Goal: Task Accomplishment & Management: Use online tool/utility

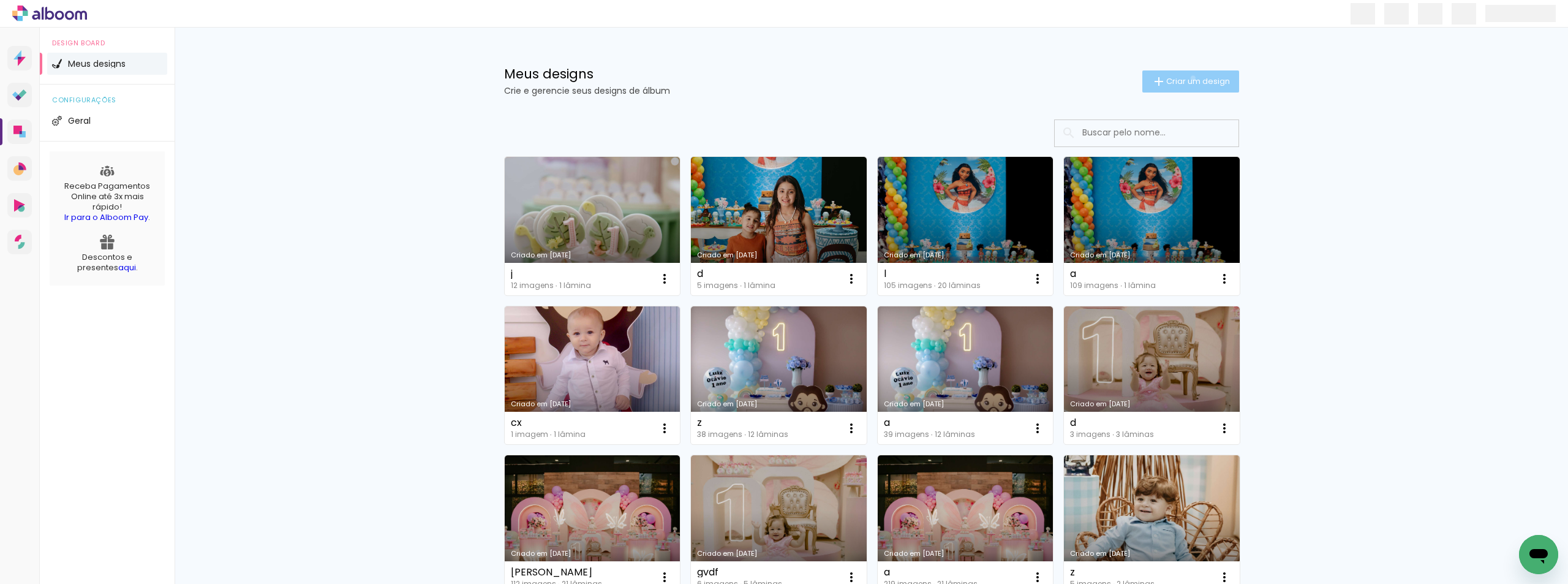
click at [1186, 78] on span "Criar um design" at bounding box center [1198, 81] width 63 height 8
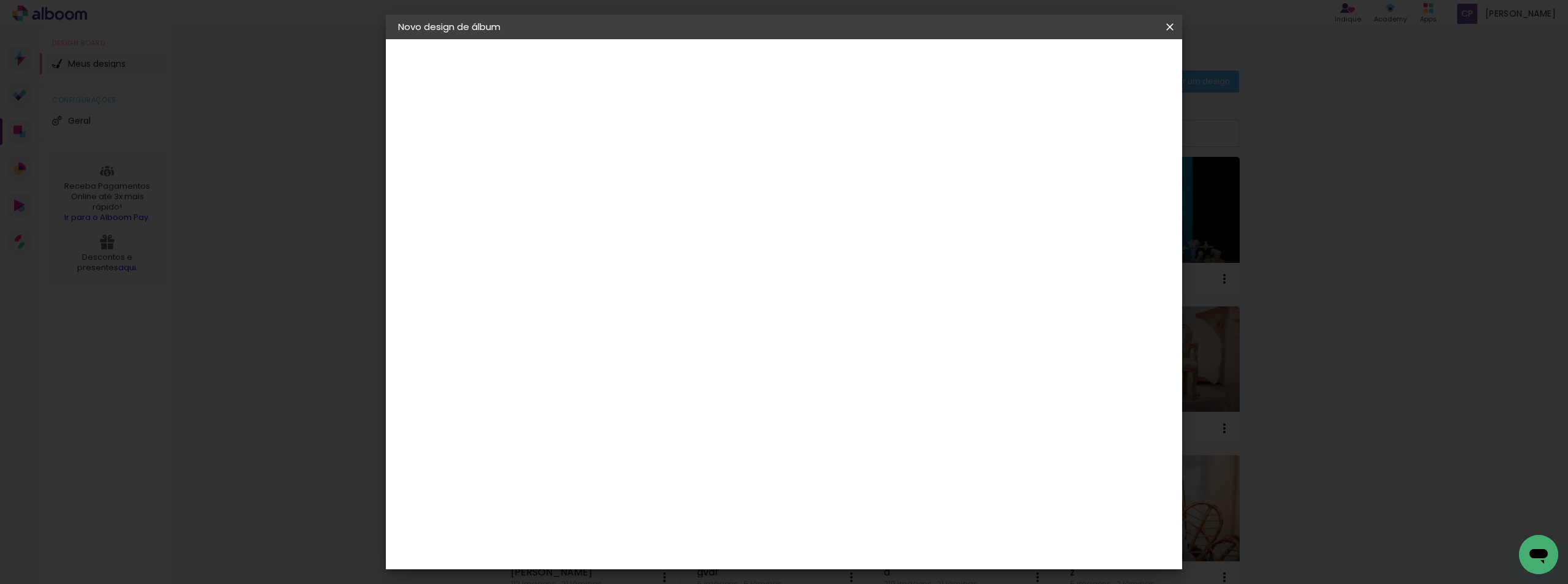
click at [599, 167] on input at bounding box center [599, 164] width 0 height 19
type input "z"
type paper-input "z"
click at [724, 73] on paper-button "Avançar" at bounding box center [694, 65] width 60 height 21
click at [0, 0] on slot "Tamanho Livre" at bounding box center [0, 0] width 0 height 0
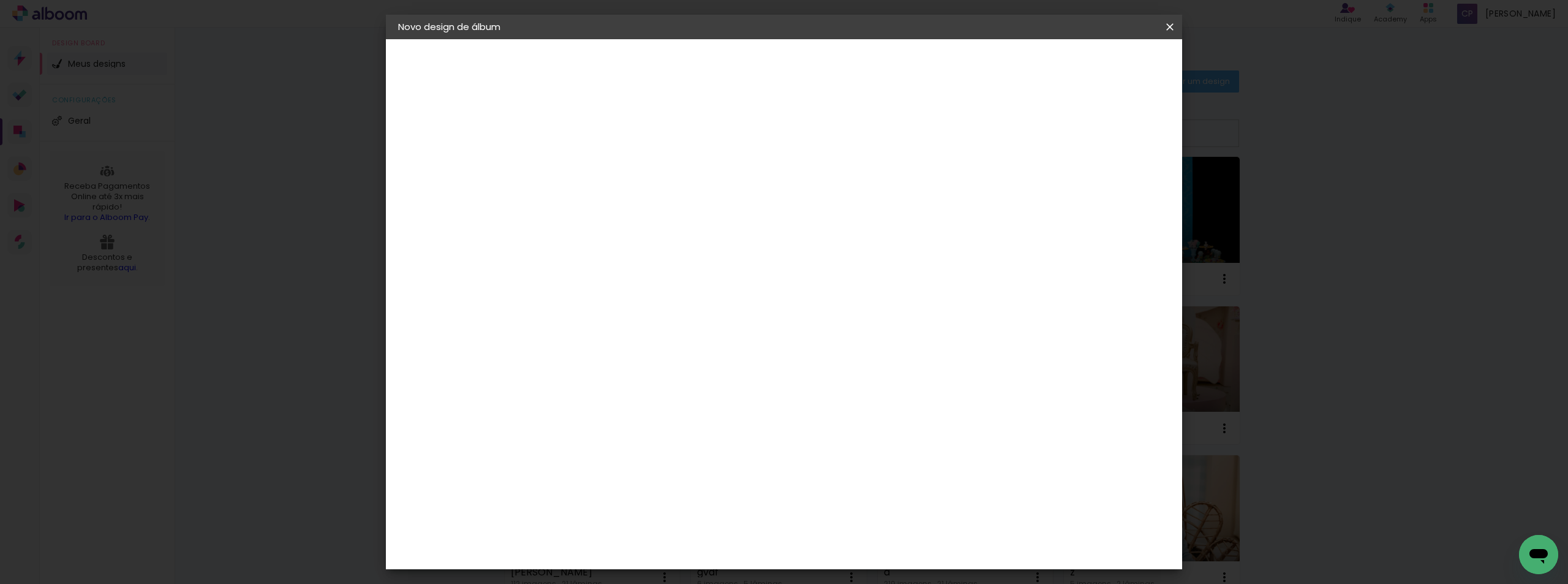
click at [0, 0] on slot "Avançar" at bounding box center [0, 0] width 0 height 0
drag, startPoint x: 560, startPoint y: 351, endPoint x: 568, endPoint y: 354, distance: 8.5
click at [568, 354] on input "30" at bounding box center [559, 348] width 32 height 18
type input "20"
type paper-input "20"
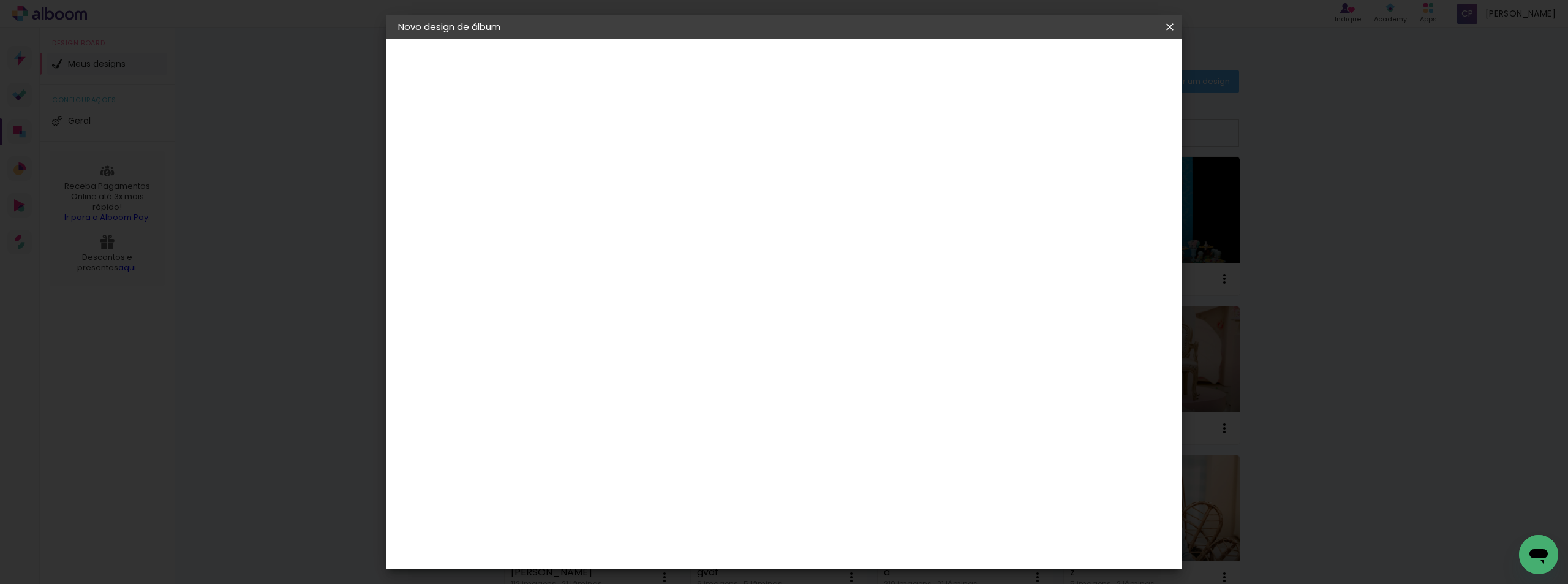
click at [854, 432] on input "60" at bounding box center [851, 430] width 32 height 18
type input "30"
type paper-input "30"
click at [1093, 66] on span "Iniciar design" at bounding box center [1065, 65] width 56 height 8
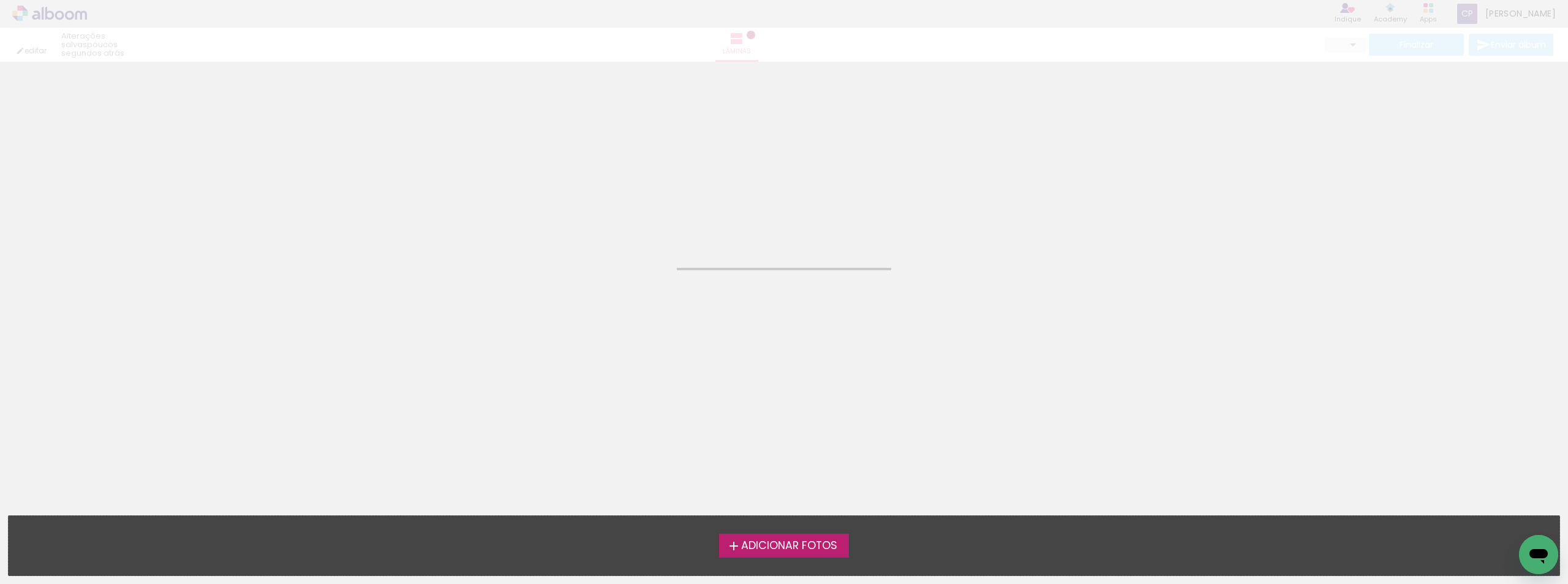
click at [760, 544] on span "Adicionar Fotos" at bounding box center [789, 546] width 96 height 11
click at [0, 0] on input "file" at bounding box center [0, 0] width 0 height 0
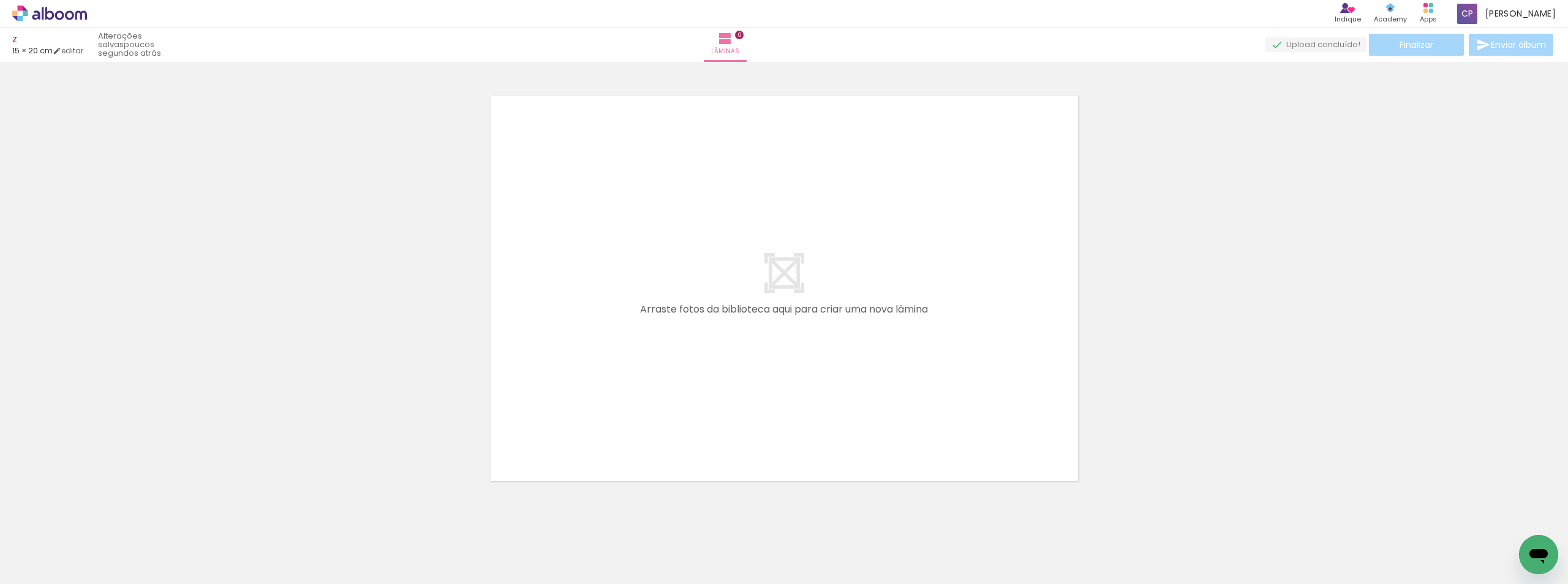
scroll to position [16, 0]
click at [62, 571] on span "Adicionar Fotos" at bounding box center [43, 567] width 37 height 14
click at [0, 0] on input "file" at bounding box center [0, 0] width 0 height 0
click at [45, 565] on span "Adicionar Fotos" at bounding box center [43, 567] width 37 height 14
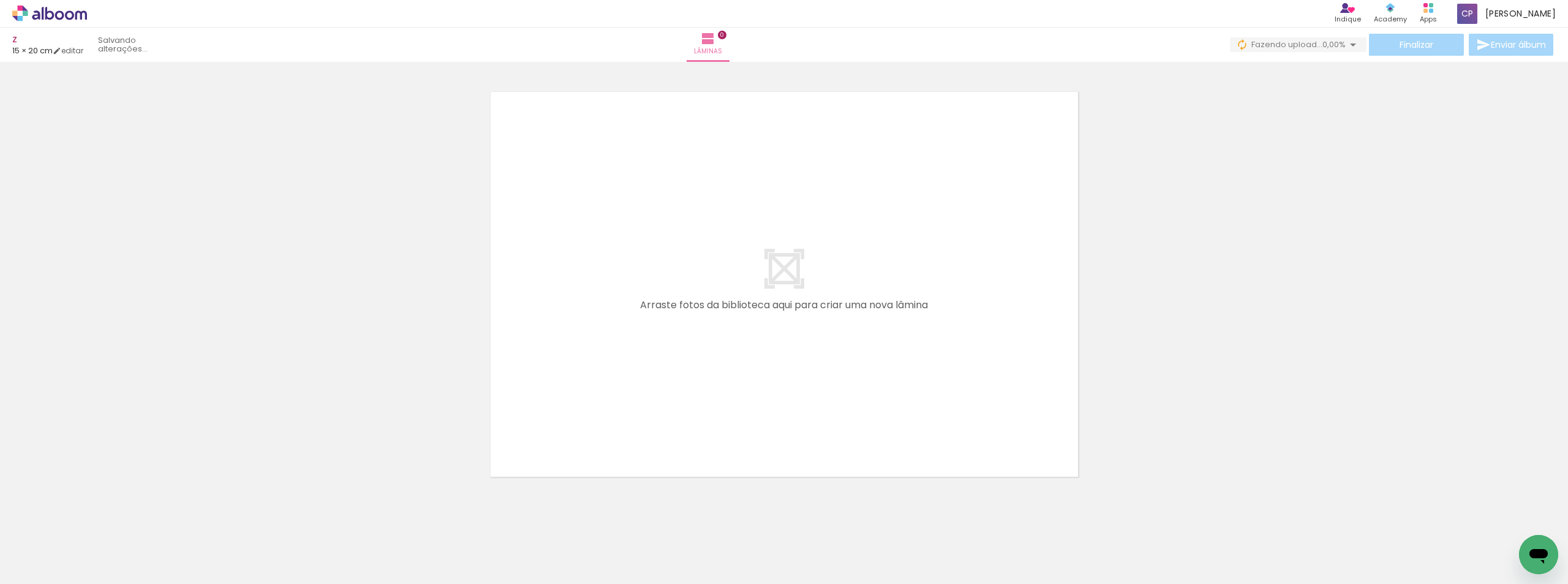
click at [0, 0] on input "file" at bounding box center [0, 0] width 0 height 0
click at [33, 566] on span "Adicionar Fotos" at bounding box center [43, 567] width 37 height 14
click at [0, 0] on input "file" at bounding box center [0, 0] width 0 height 0
click at [41, 569] on span "Adicionar Fotos" at bounding box center [43, 567] width 37 height 14
click at [0, 0] on input "file" at bounding box center [0, 0] width 0 height 0
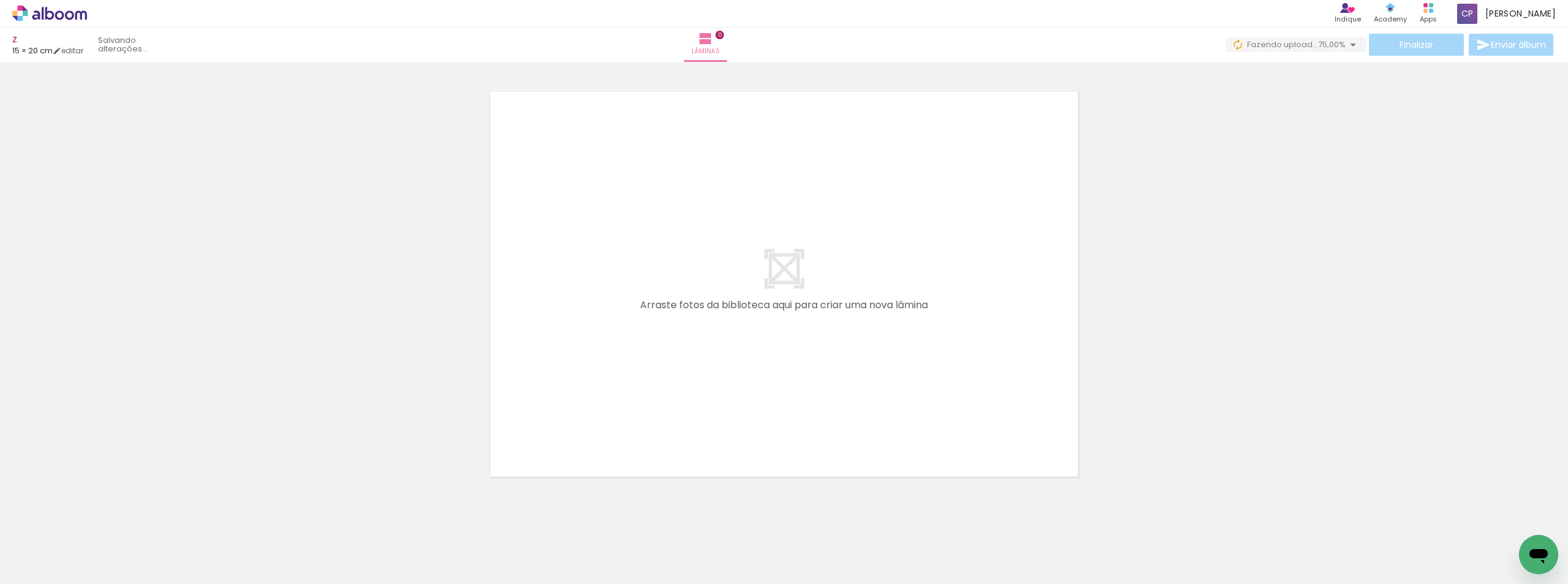
click at [47, 564] on span "Adicionar Fotos" at bounding box center [43, 567] width 37 height 14
click at [0, 0] on input "file" at bounding box center [0, 0] width 0 height 0
click at [41, 569] on span "Adicionar Fotos" at bounding box center [43, 567] width 37 height 14
click at [0, 0] on input "file" at bounding box center [0, 0] width 0 height 0
click at [53, 567] on span "Adicionar Fotos" at bounding box center [43, 567] width 37 height 14
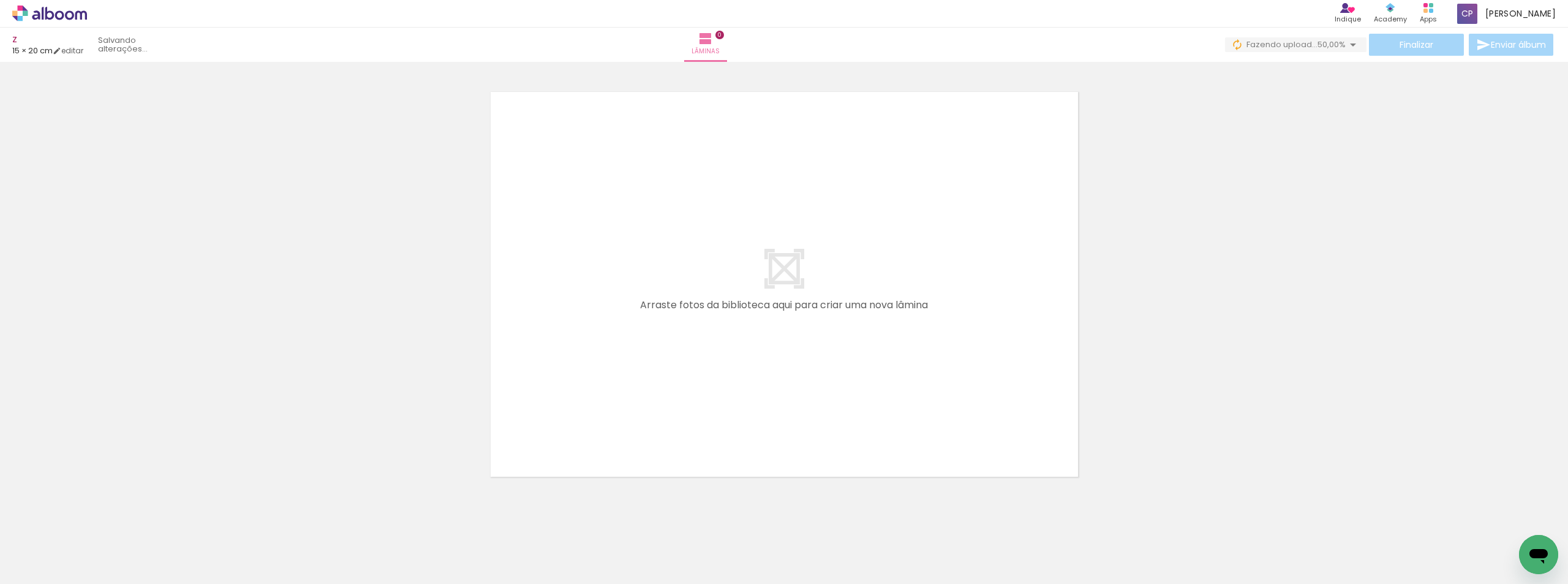
click at [0, 0] on input "file" at bounding box center [0, 0] width 0 height 0
click at [39, 568] on span "Adicionar Fotos" at bounding box center [43, 567] width 37 height 14
click at [0, 0] on input "file" at bounding box center [0, 0] width 0 height 0
click at [47, 563] on span "Adicionar Fotos" at bounding box center [43, 567] width 37 height 14
click at [0, 0] on input "file" at bounding box center [0, 0] width 0 height 0
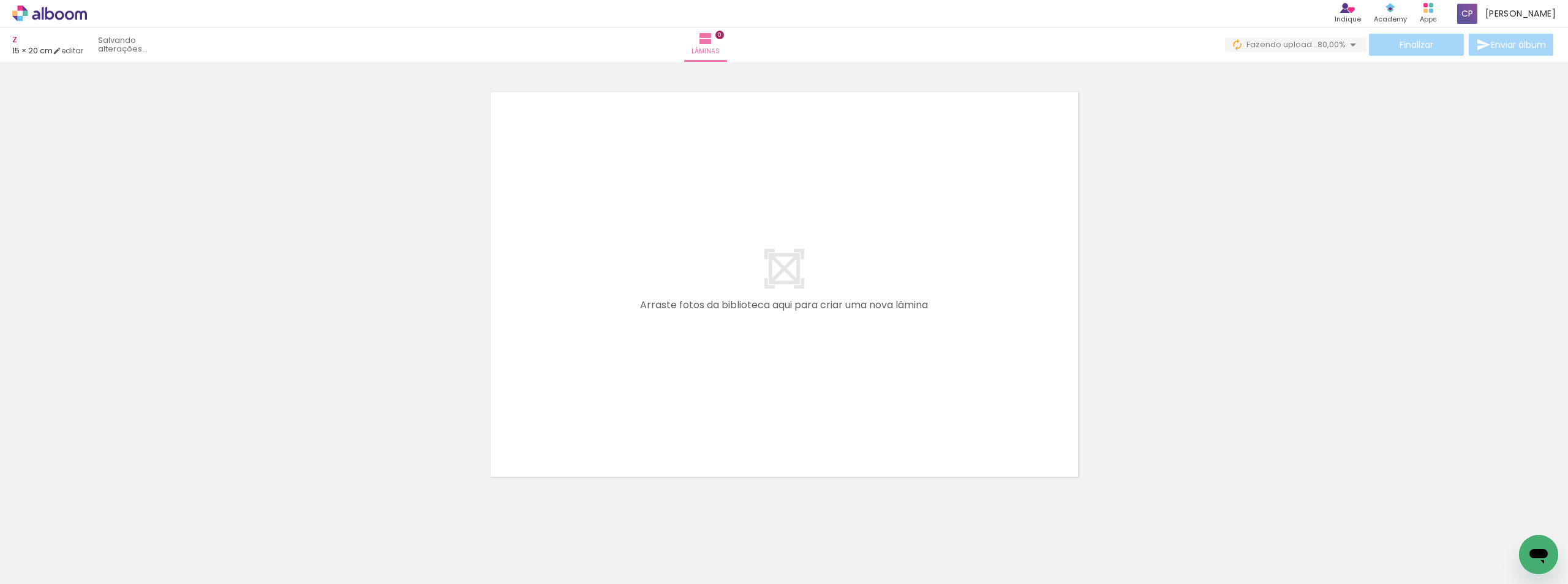
click at [58, 569] on span "Adicionar Fotos" at bounding box center [43, 567] width 37 height 14
click at [0, 0] on input "file" at bounding box center [0, 0] width 0 height 0
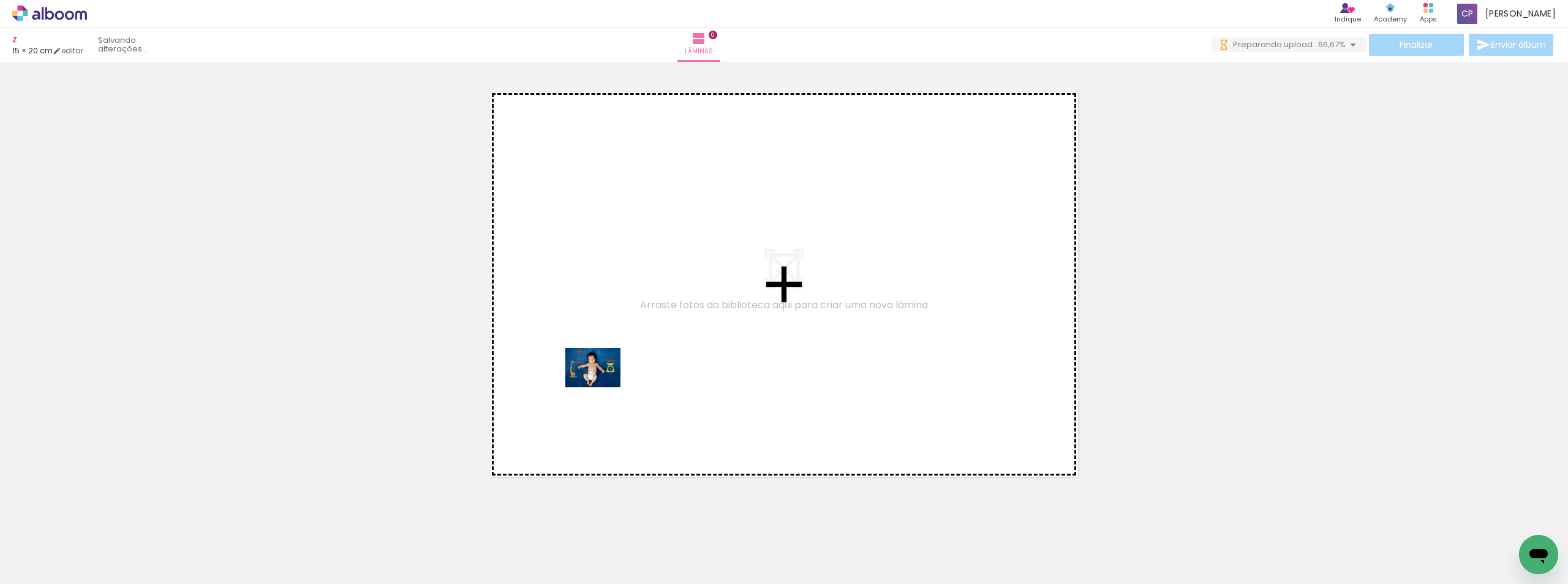
drag, startPoint x: 134, startPoint y: 546, endPoint x: 633, endPoint y: 371, distance: 528.8
click at [633, 371] on quentale-workspace at bounding box center [784, 292] width 1568 height 584
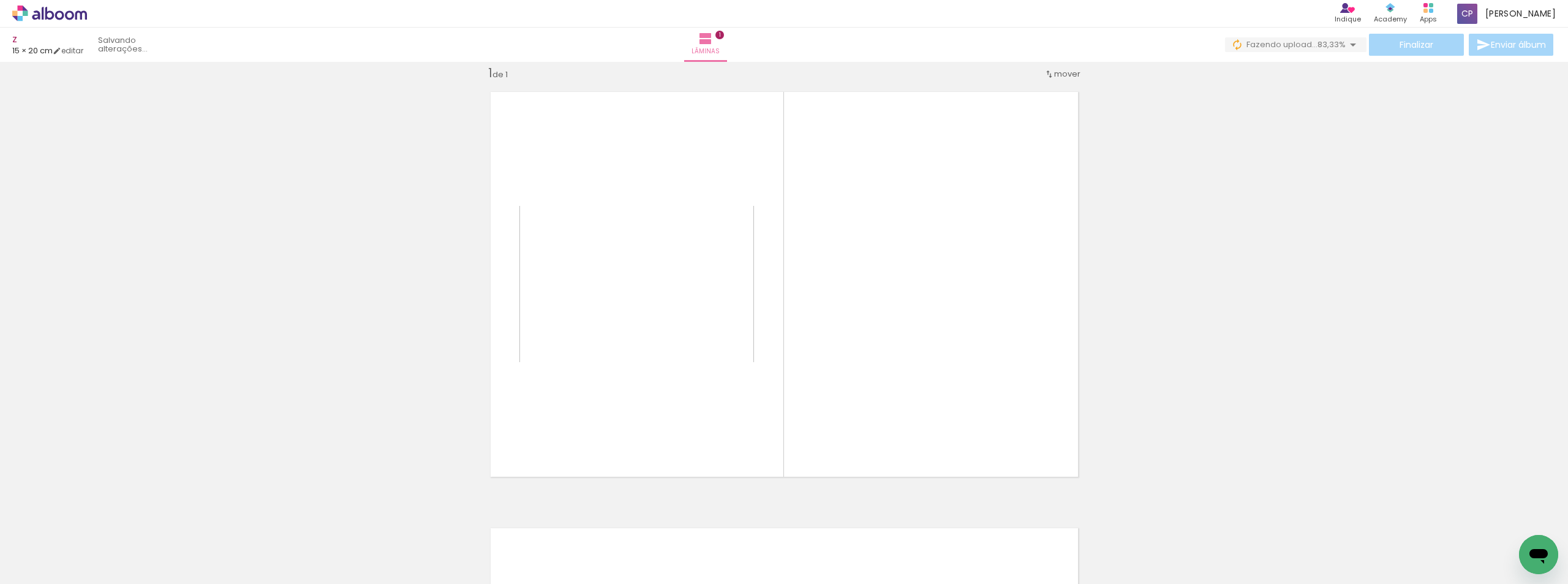
scroll to position [16, 0]
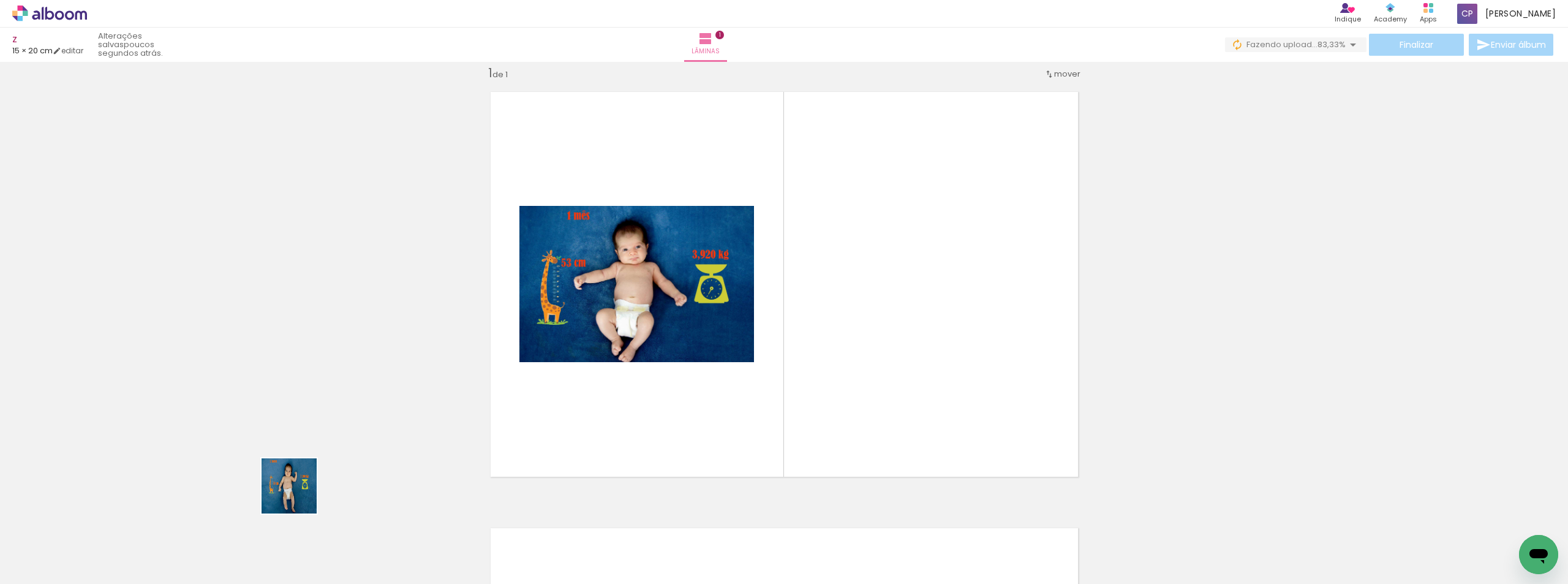
drag, startPoint x: 298, startPoint y: 495, endPoint x: 703, endPoint y: 369, distance: 424.1
click at [703, 369] on quentale-workspace at bounding box center [784, 292] width 1568 height 584
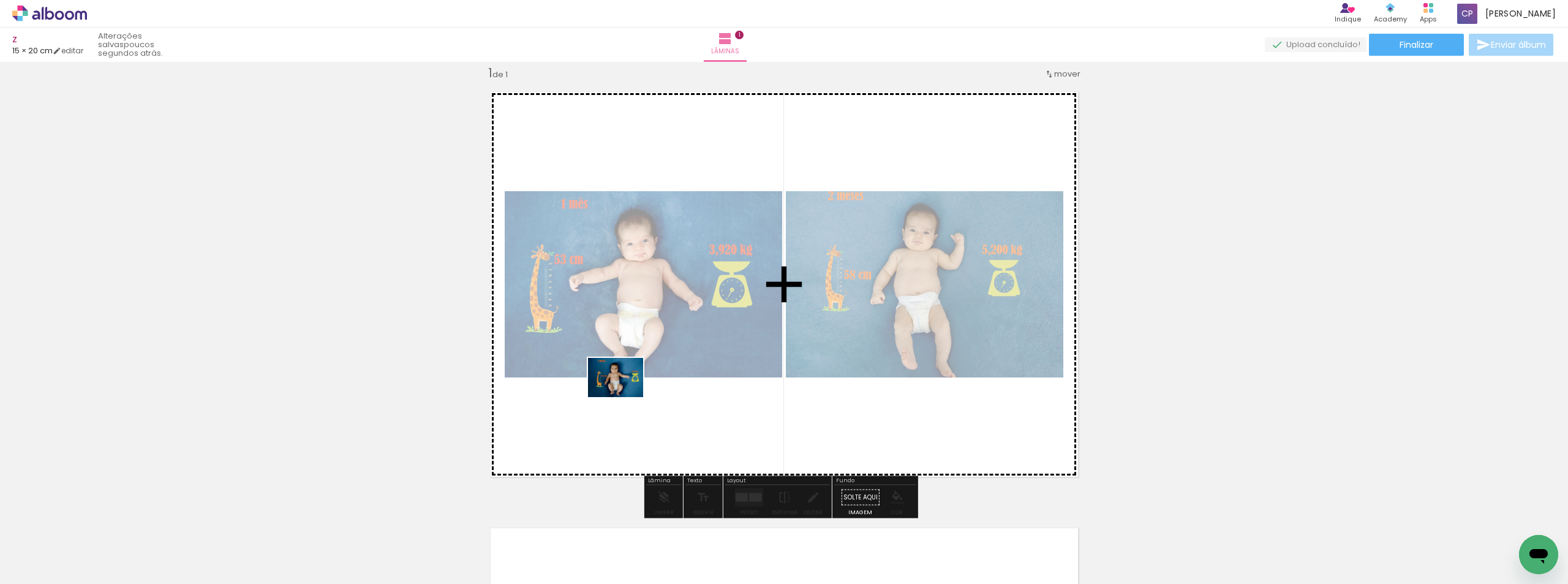
drag, startPoint x: 264, startPoint y: 543, endPoint x: 430, endPoint y: 517, distance: 168.0
click at [627, 394] on quentale-workspace at bounding box center [784, 292] width 1568 height 584
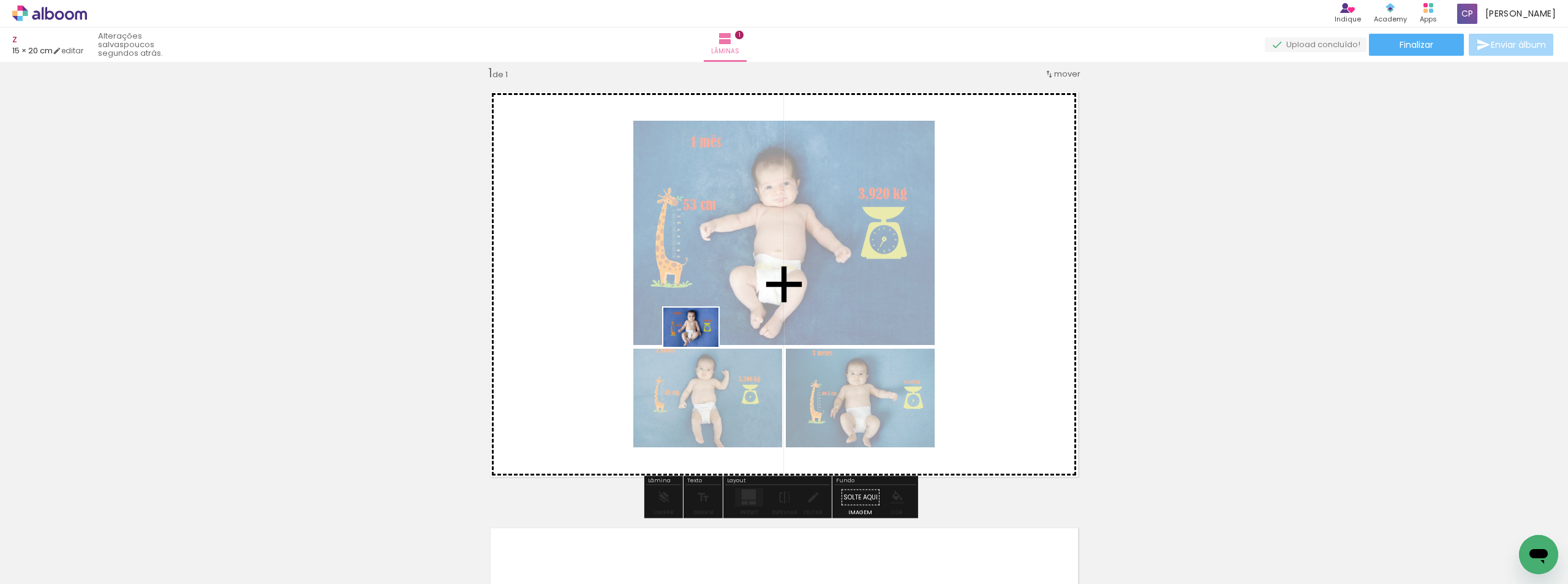
drag, startPoint x: 328, startPoint y: 538, endPoint x: 700, endPoint y: 344, distance: 419.5
click at [700, 344] on quentale-workspace at bounding box center [784, 292] width 1568 height 584
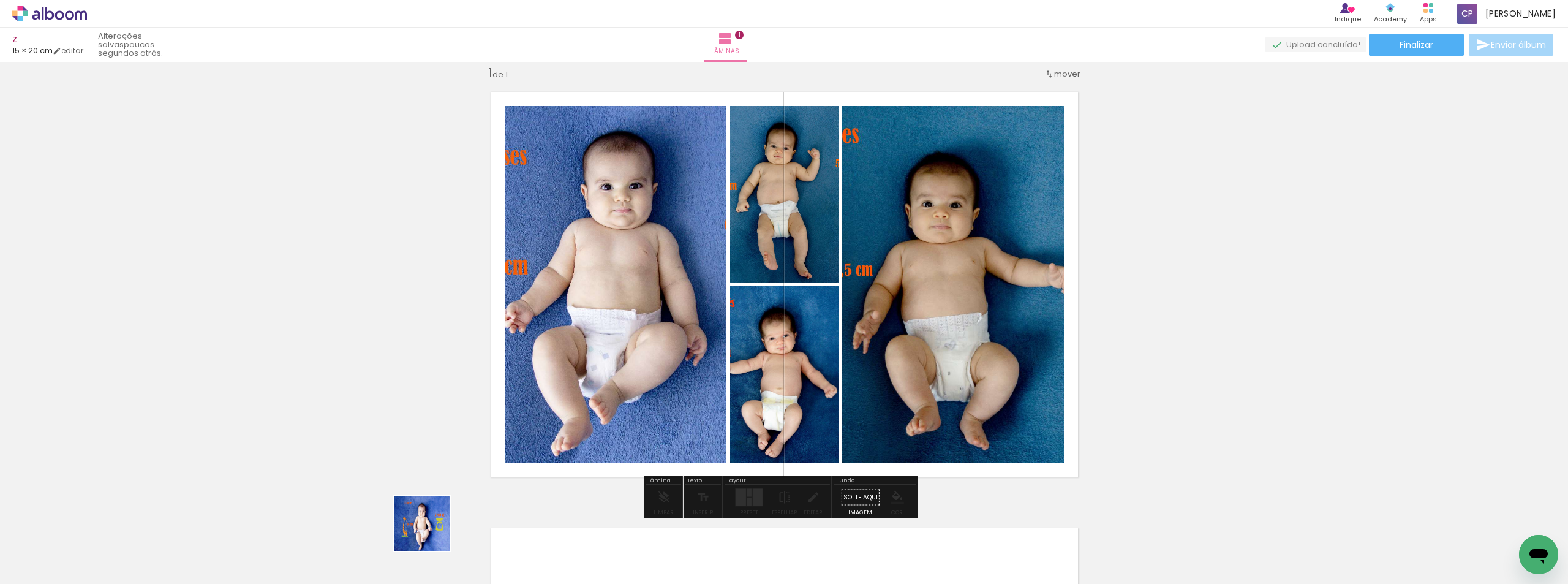
drag, startPoint x: 419, startPoint y: 545, endPoint x: 564, endPoint y: 530, distance: 145.8
click at [694, 377] on quentale-workspace at bounding box center [784, 292] width 1568 height 584
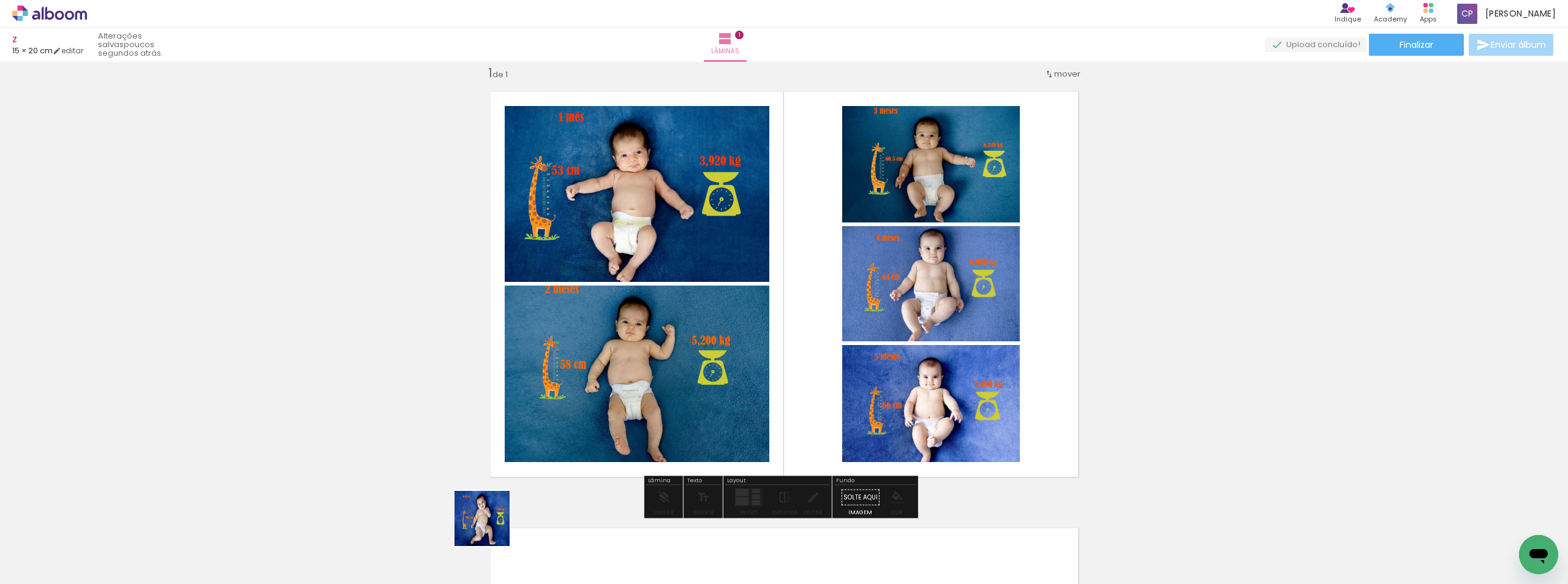
drag, startPoint x: 491, startPoint y: 528, endPoint x: 649, endPoint y: 388, distance: 211.1
click at [649, 388] on quentale-workspace at bounding box center [784, 292] width 1568 height 584
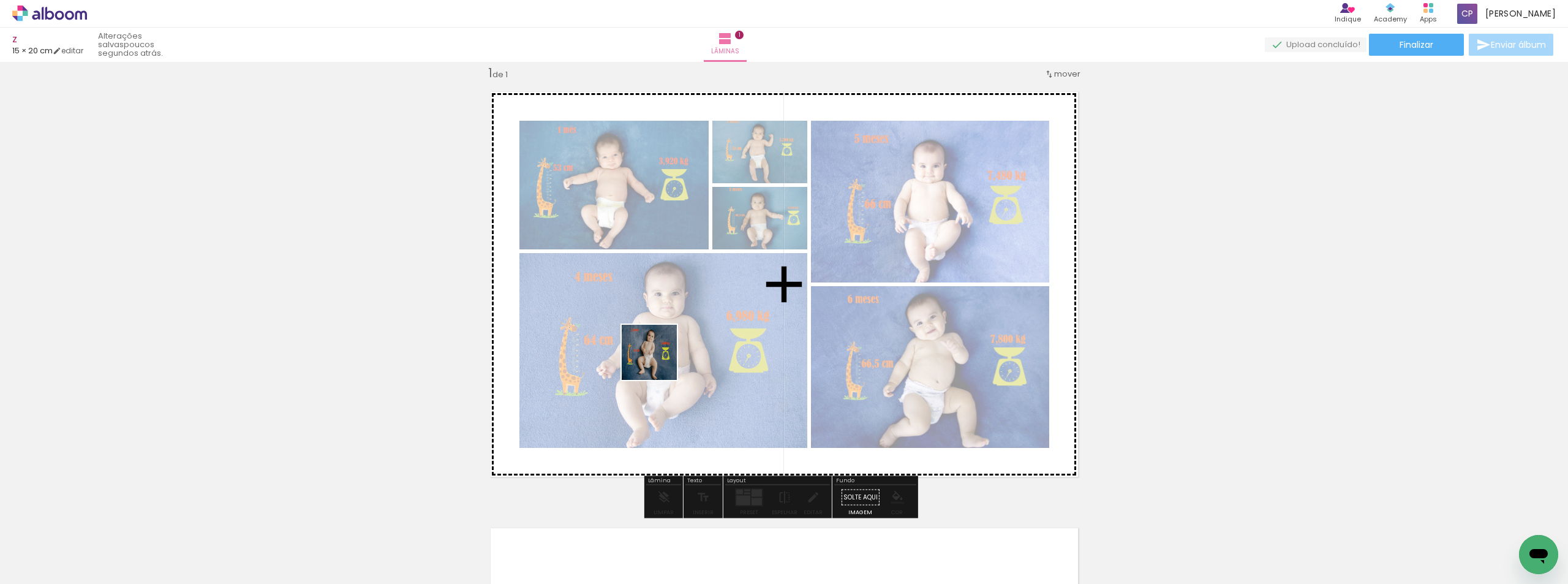
drag, startPoint x: 621, startPoint y: 423, endPoint x: 637, endPoint y: 515, distance: 93.4
click at [660, 361] on quentale-workspace at bounding box center [784, 292] width 1568 height 584
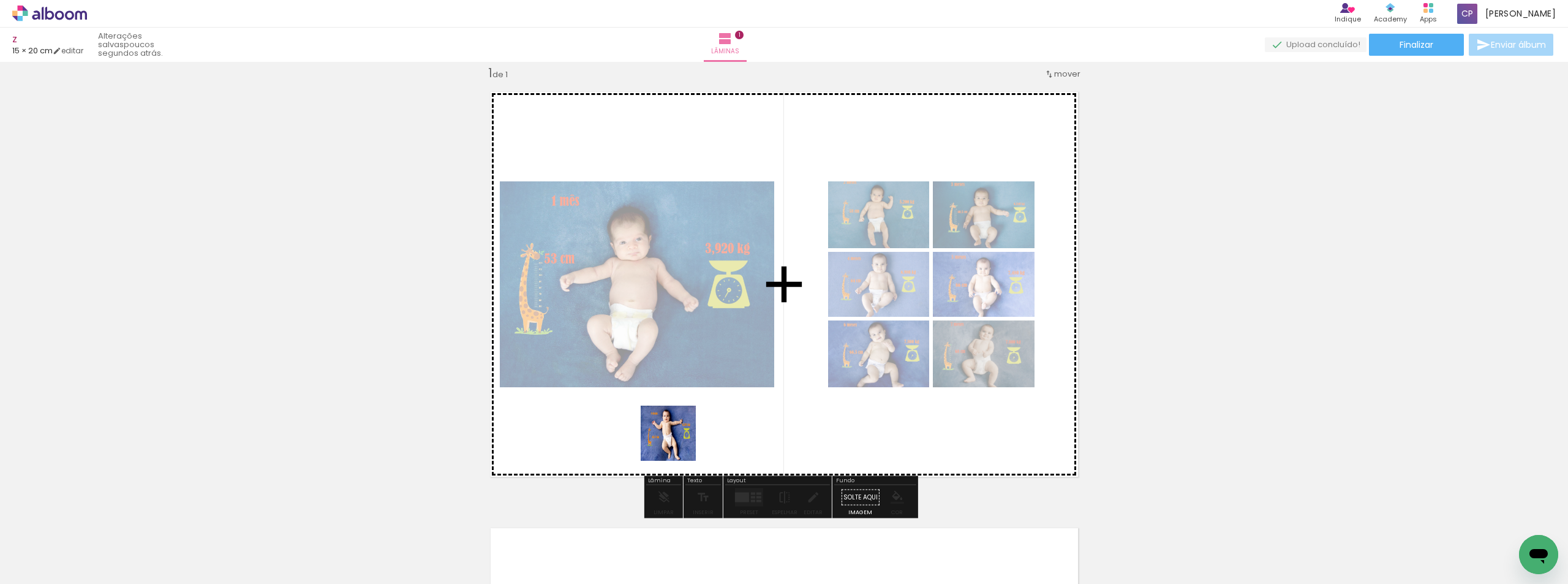
drag, startPoint x: 626, startPoint y: 537, endPoint x: 708, endPoint y: 501, distance: 89.6
click at [719, 354] on quentale-workspace at bounding box center [784, 292] width 1568 height 584
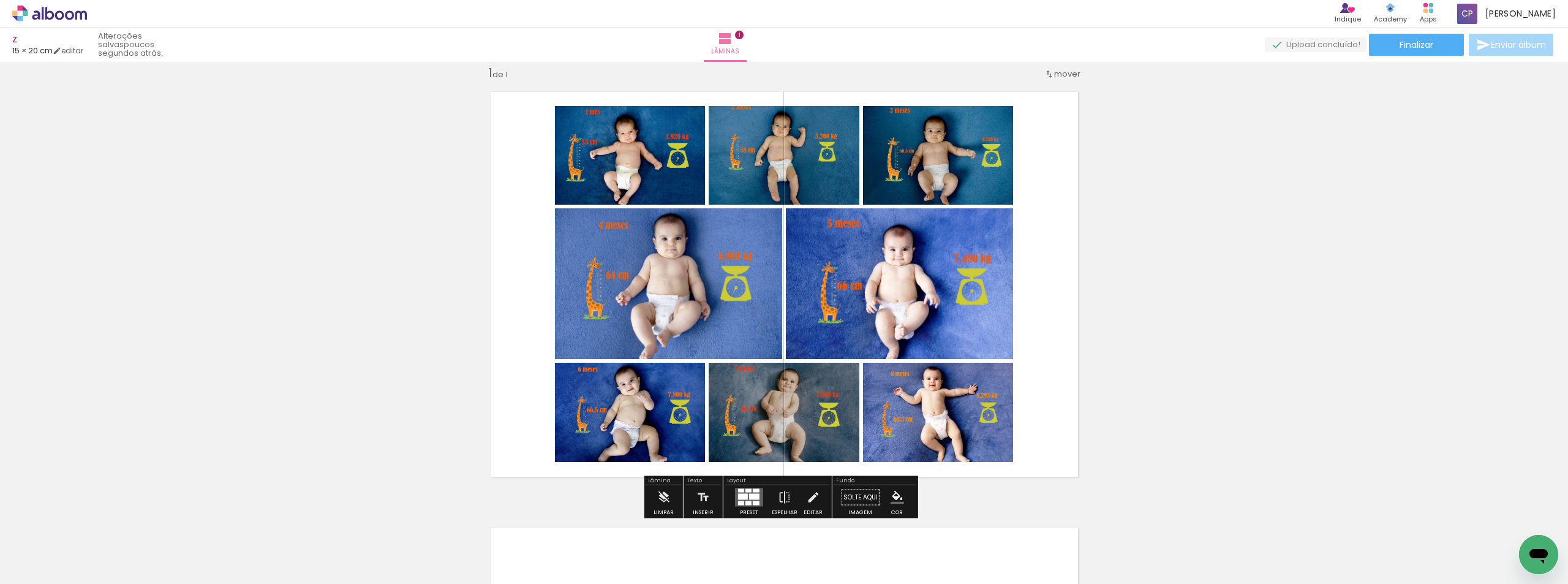
drag, startPoint x: 743, startPoint y: 405, endPoint x: 757, endPoint y: 494, distance: 90.1
click at [768, 368] on quentale-workspace at bounding box center [784, 292] width 1568 height 584
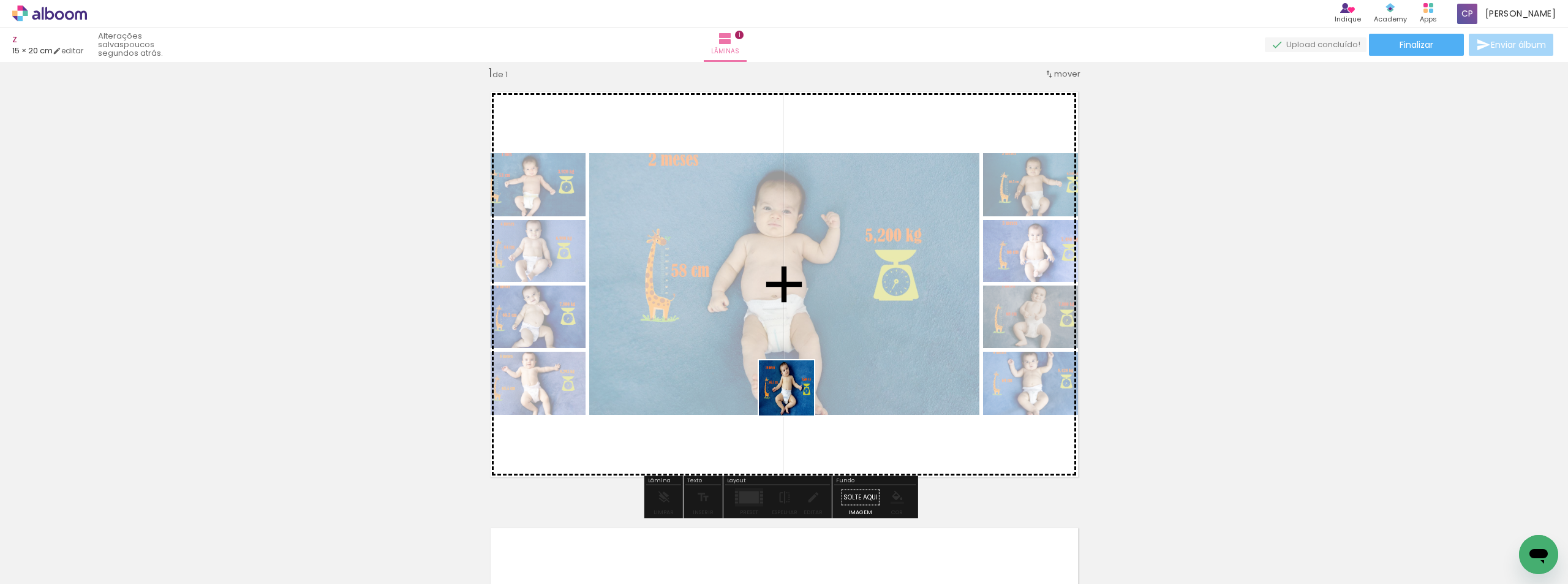
drag, startPoint x: 751, startPoint y: 534, endPoint x: 814, endPoint y: 532, distance: 63.0
click at [803, 359] on quentale-workspace at bounding box center [784, 292] width 1568 height 584
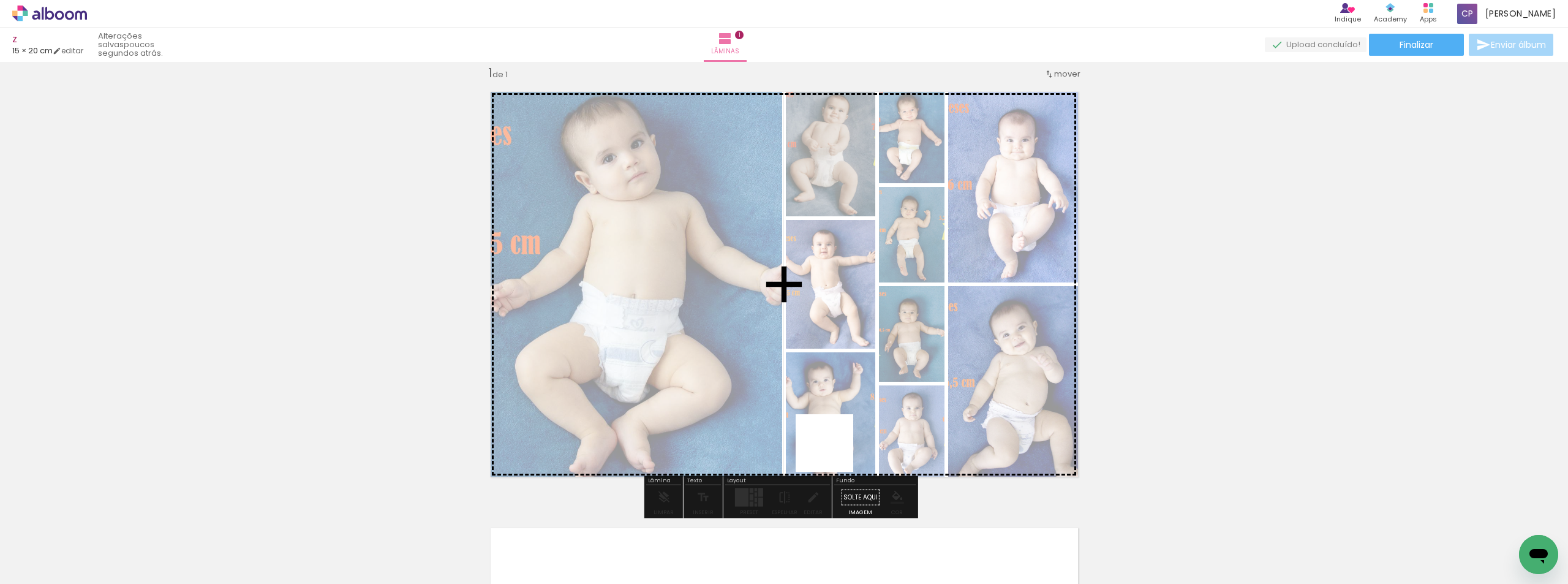
drag, startPoint x: 824, startPoint y: 496, endPoint x: 871, endPoint y: 537, distance: 62.4
click at [859, 368] on quentale-workspace at bounding box center [784, 292] width 1568 height 584
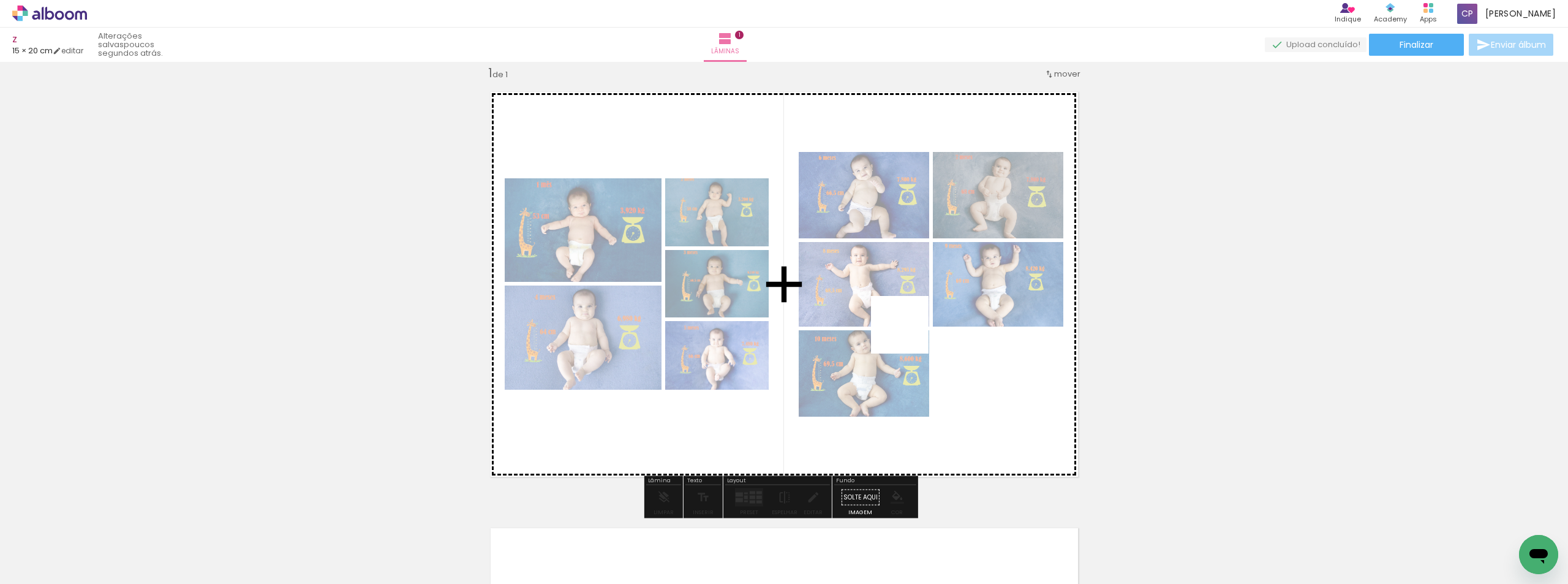
drag, startPoint x: 895, startPoint y: 368, endPoint x: 903, endPoint y: 316, distance: 52.6
click at [913, 323] on quentale-workspace at bounding box center [784, 292] width 1568 height 584
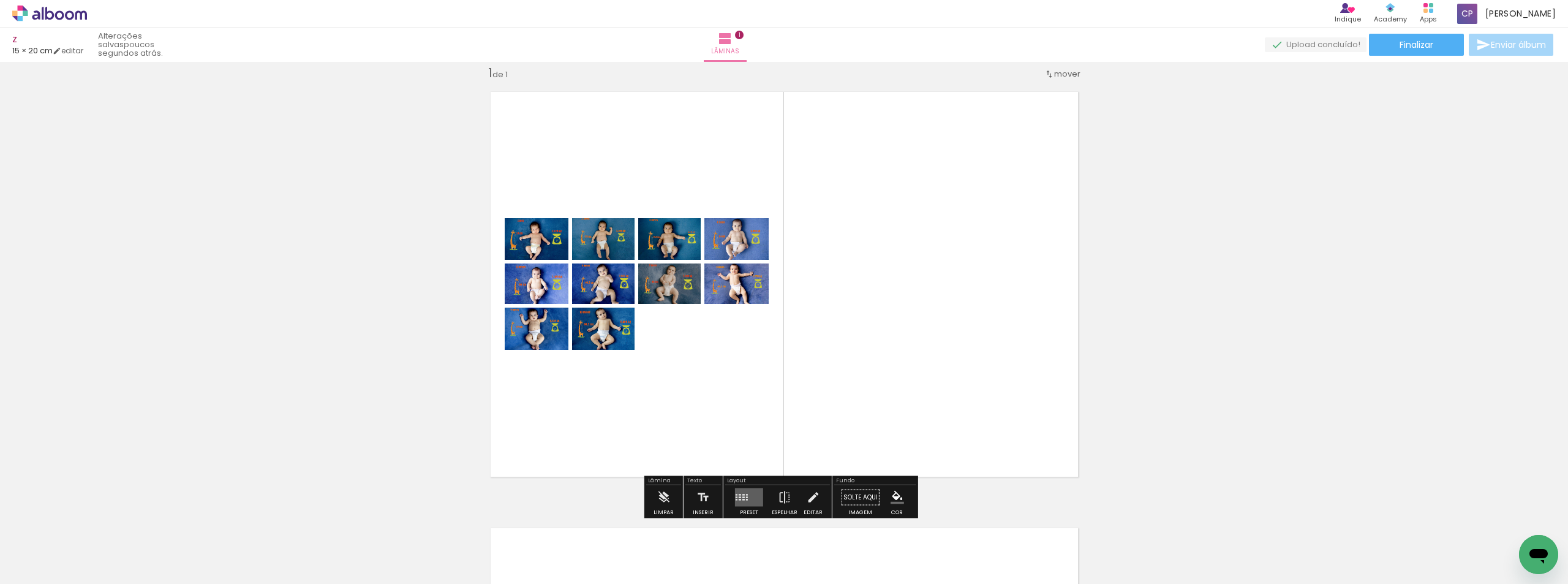
click at [743, 497] on div at bounding box center [744, 498] width 3 height 1
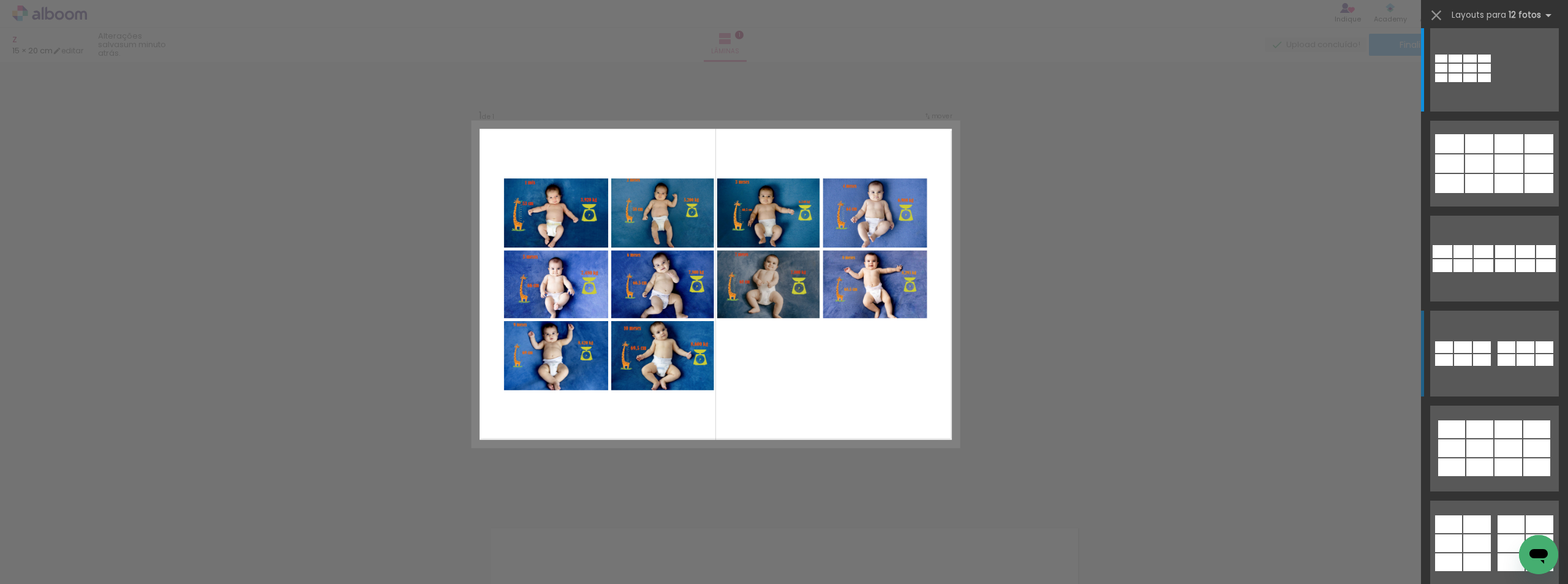
scroll to position [0, 0]
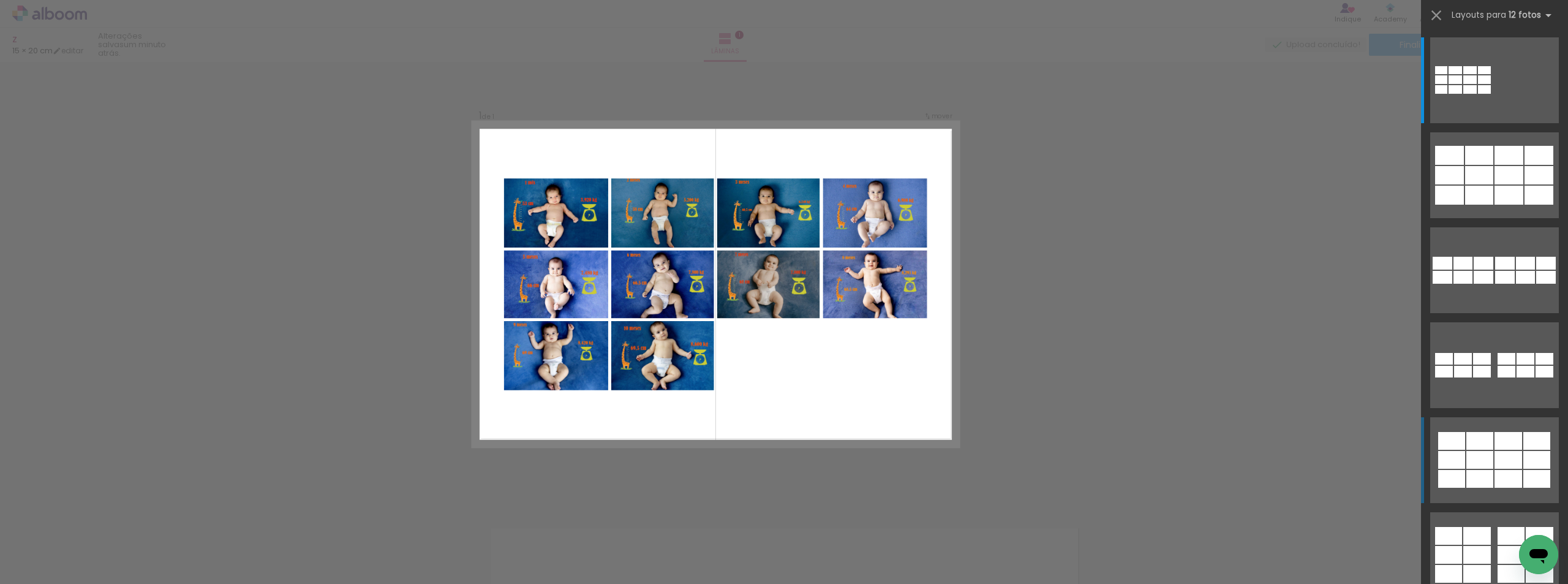
click at [1491, 84] on div at bounding box center [1484, 79] width 13 height 8
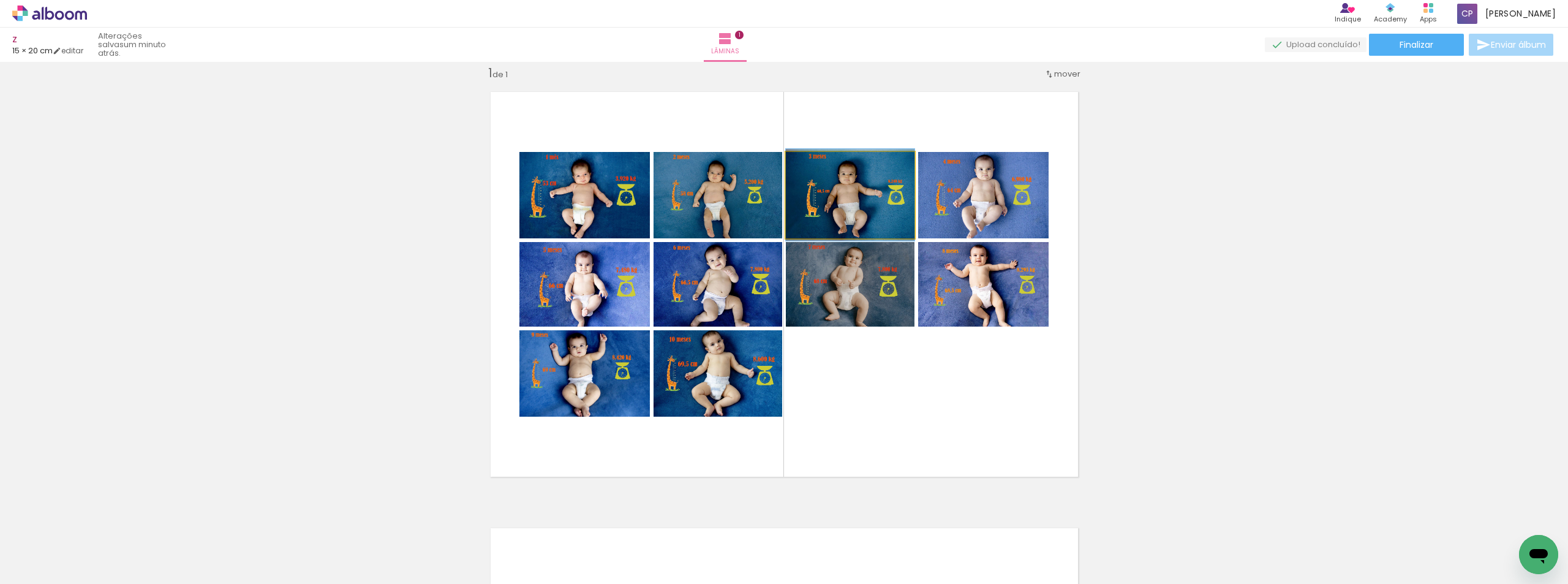
click at [871, 204] on quentale-photo at bounding box center [850, 194] width 129 height 86
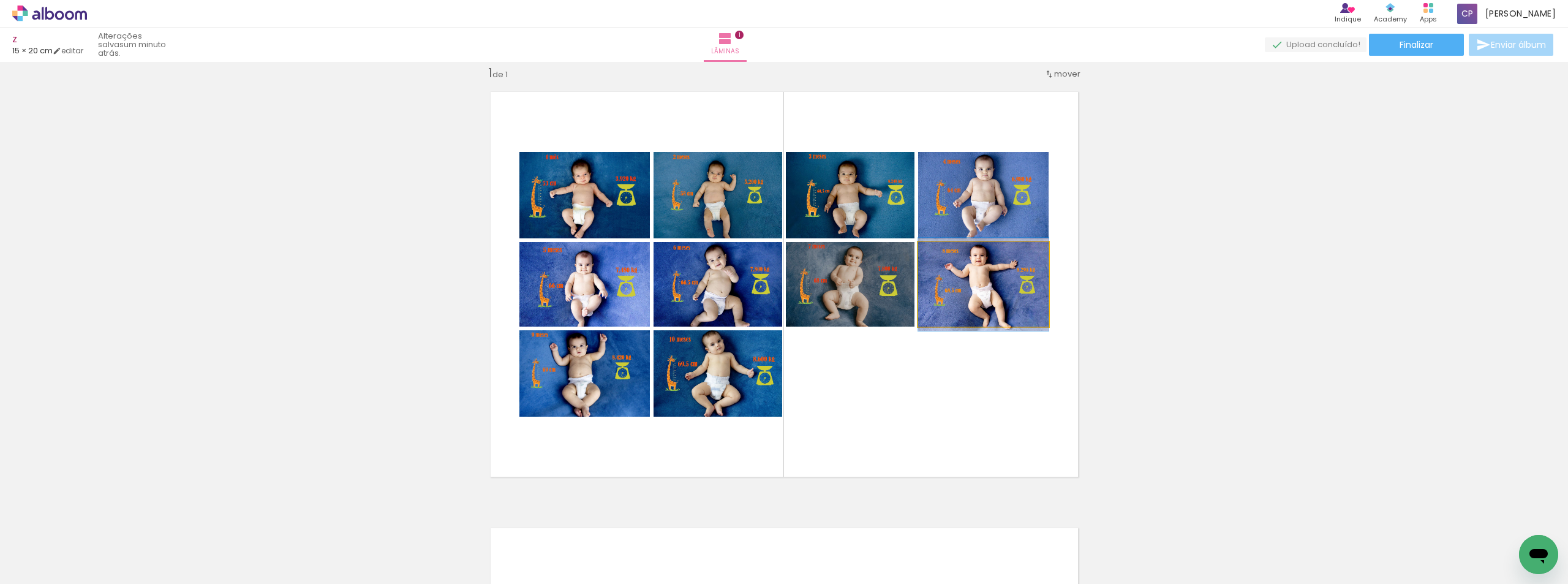
click at [1002, 293] on quentale-photo at bounding box center [983, 284] width 130 height 84
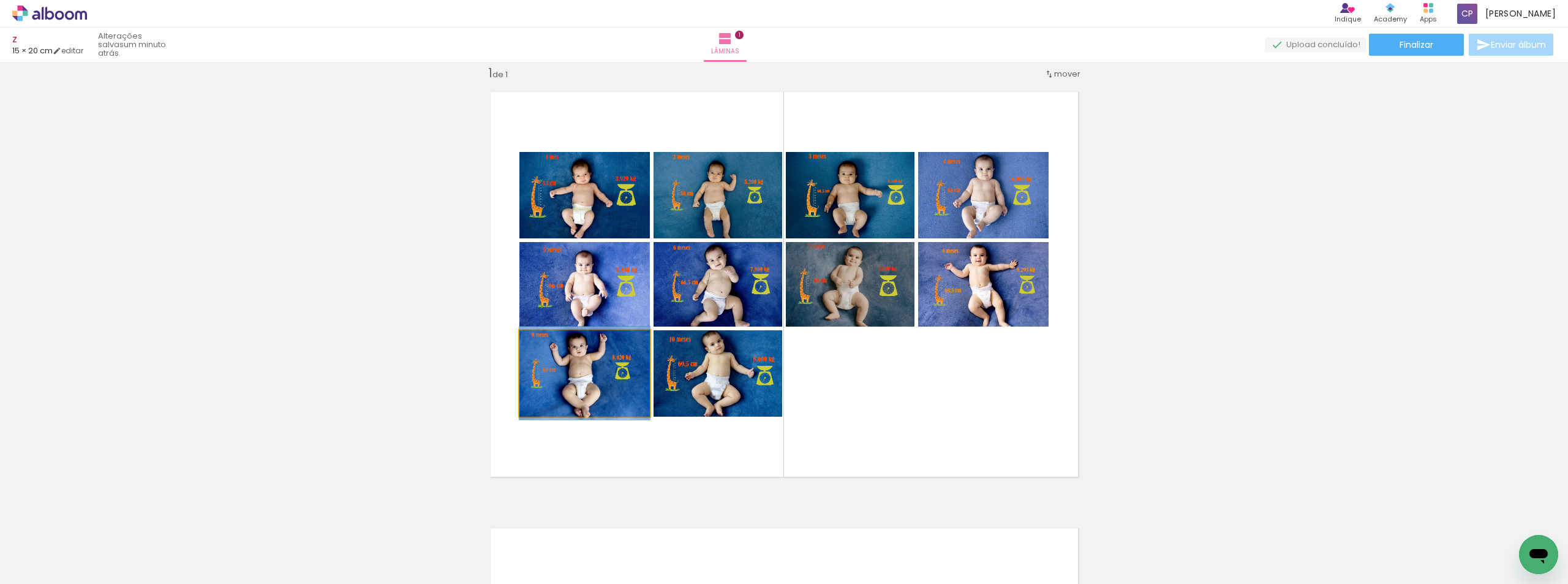
click at [604, 368] on quentale-photo at bounding box center [584, 373] width 130 height 86
click at [772, 358] on quentale-photo at bounding box center [718, 373] width 129 height 86
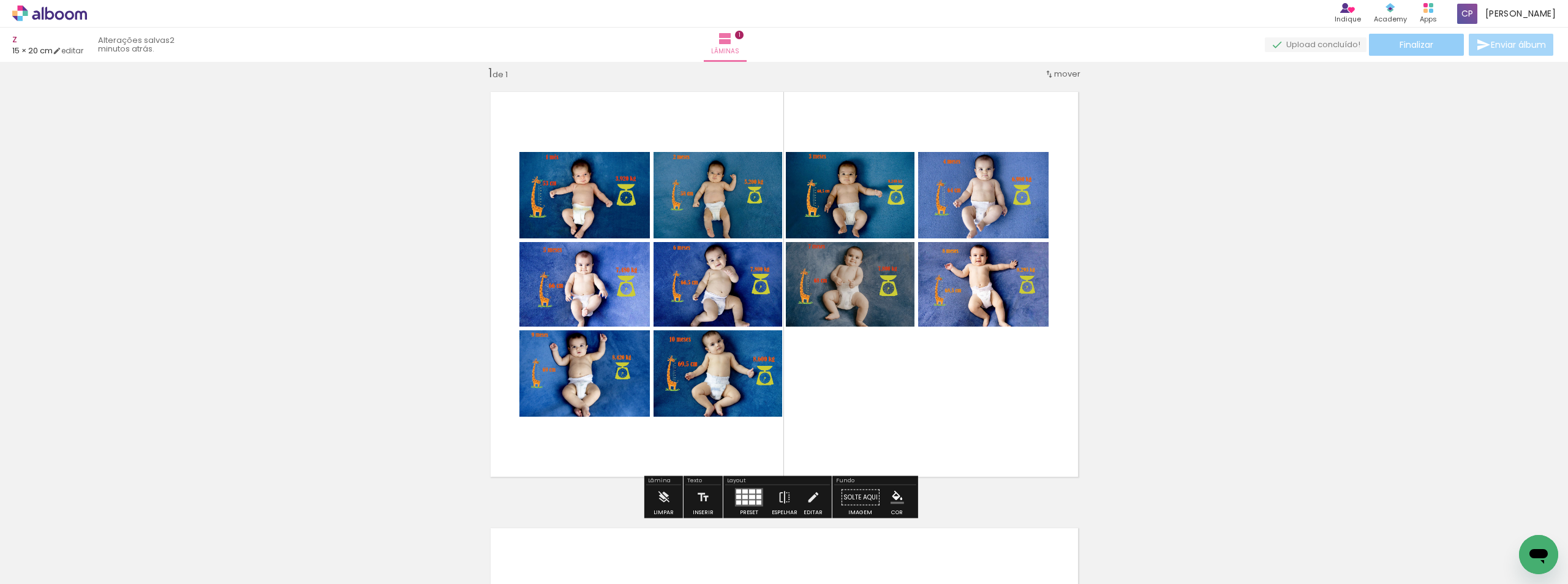
click at [1401, 43] on span "Finalizar" at bounding box center [1416, 44] width 34 height 8
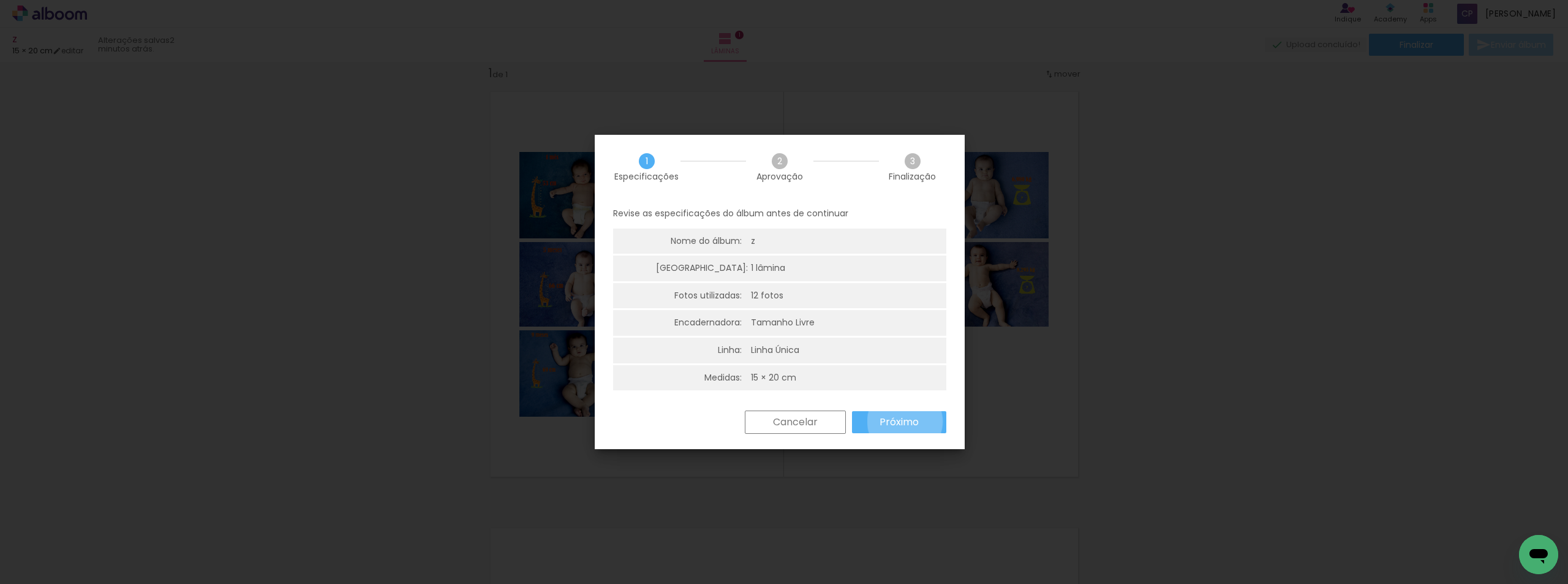
click at [0, 0] on slot "Próximo" at bounding box center [0, 0] width 0 height 0
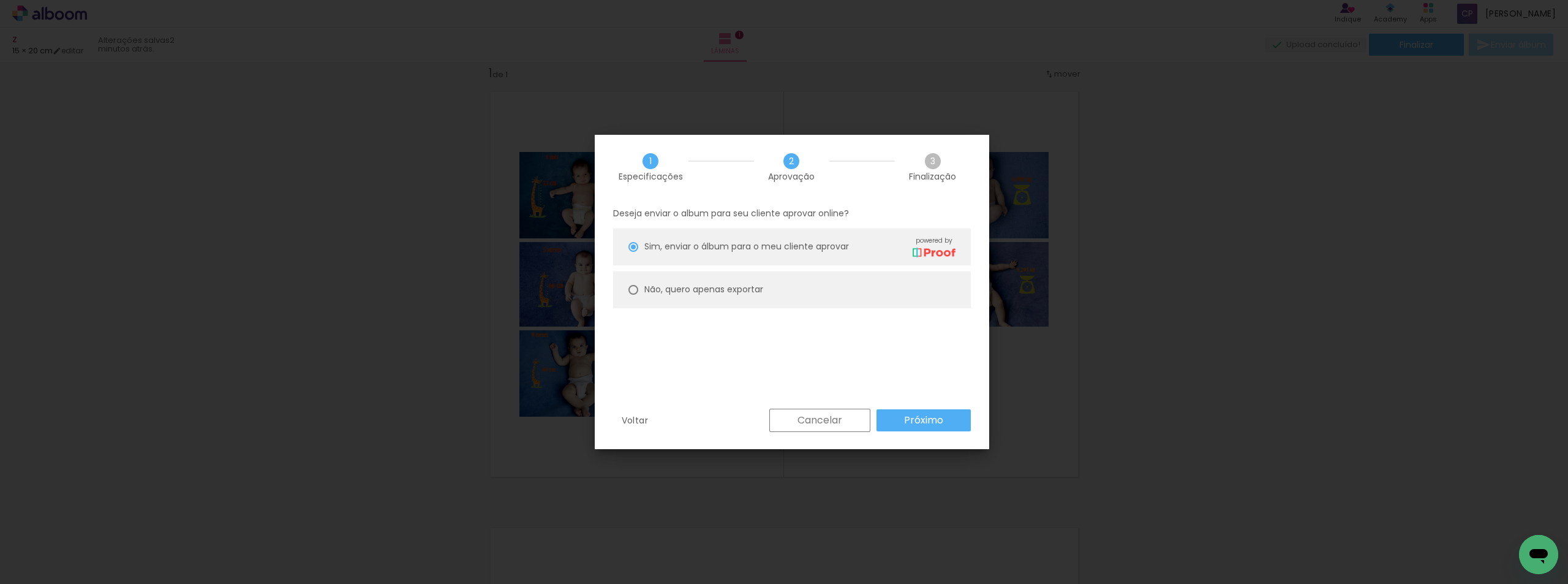
click at [633, 252] on div at bounding box center [633, 246] width 10 height 10
type paper-radio-button "on"
click at [0, 0] on slot "Próximo" at bounding box center [0, 0] width 0 height 0
type input "Alta, 300 DPI"
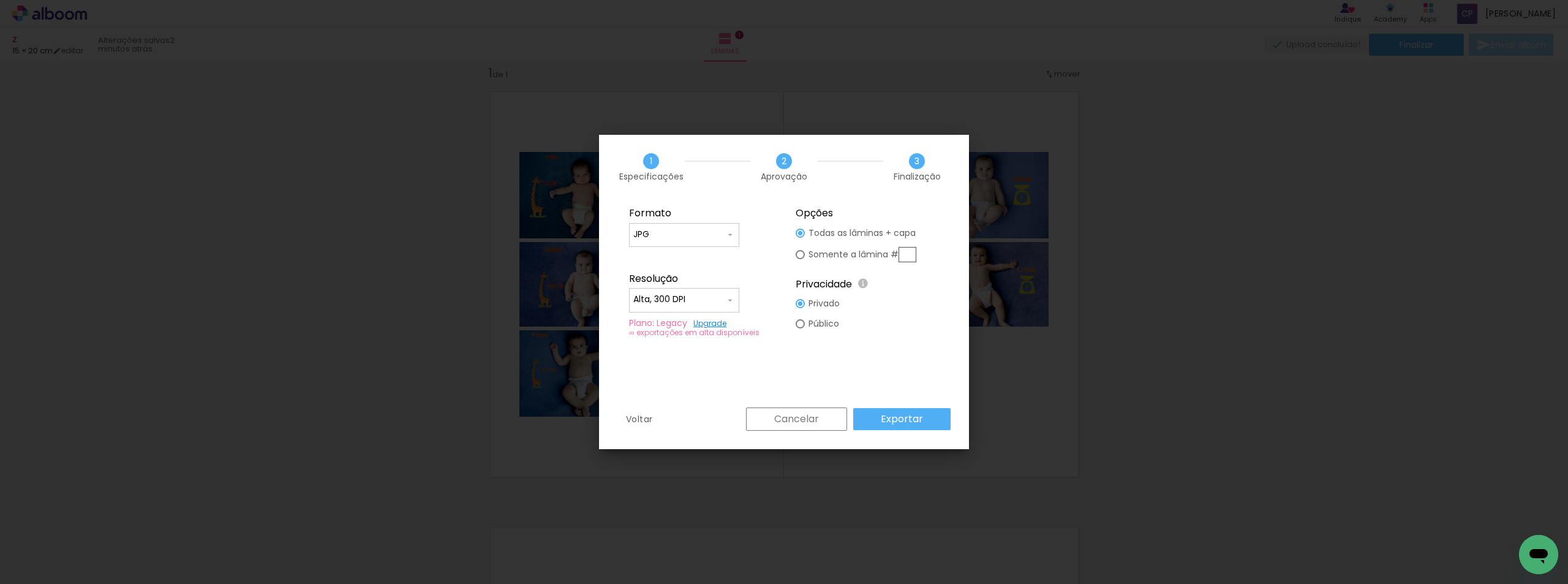
click at [805, 326] on paper-radio-button "Público" at bounding box center [818, 323] width 44 height 20
type paper-radio-button "on"
click at [0, 0] on slot "Exportar" at bounding box center [0, 0] width 0 height 0
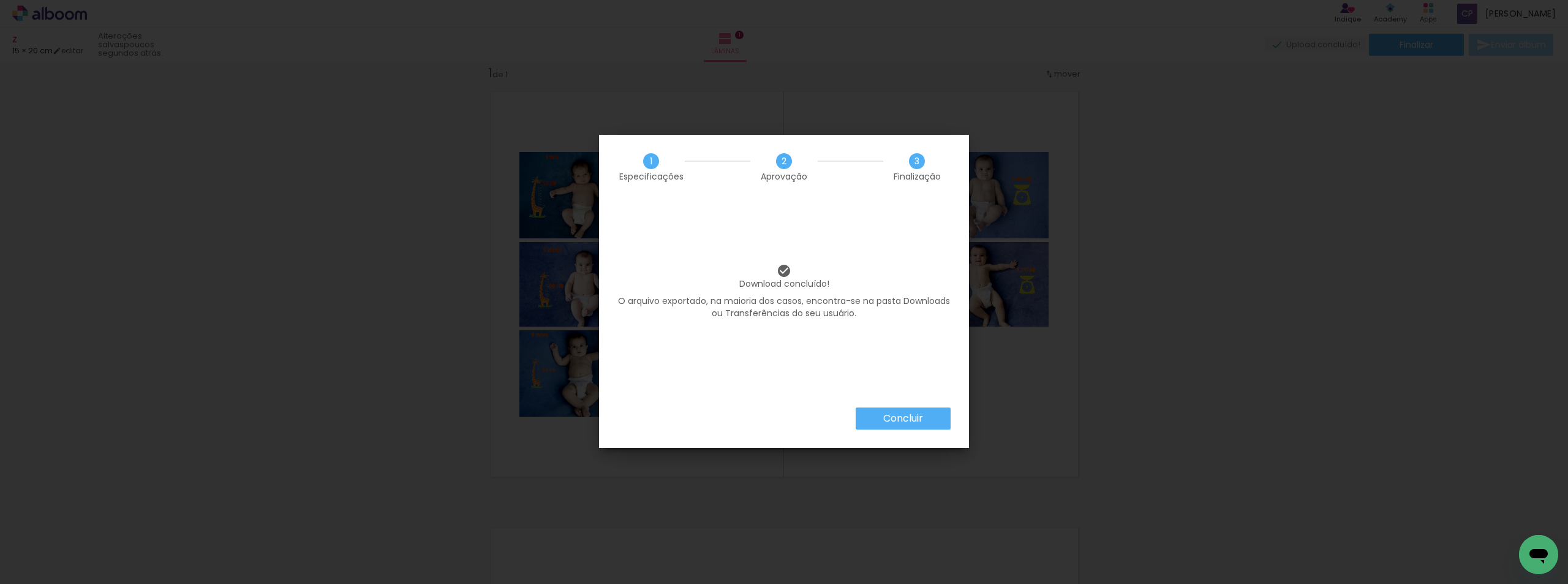
click at [898, 409] on paper-button "Concluir" at bounding box center [903, 419] width 95 height 22
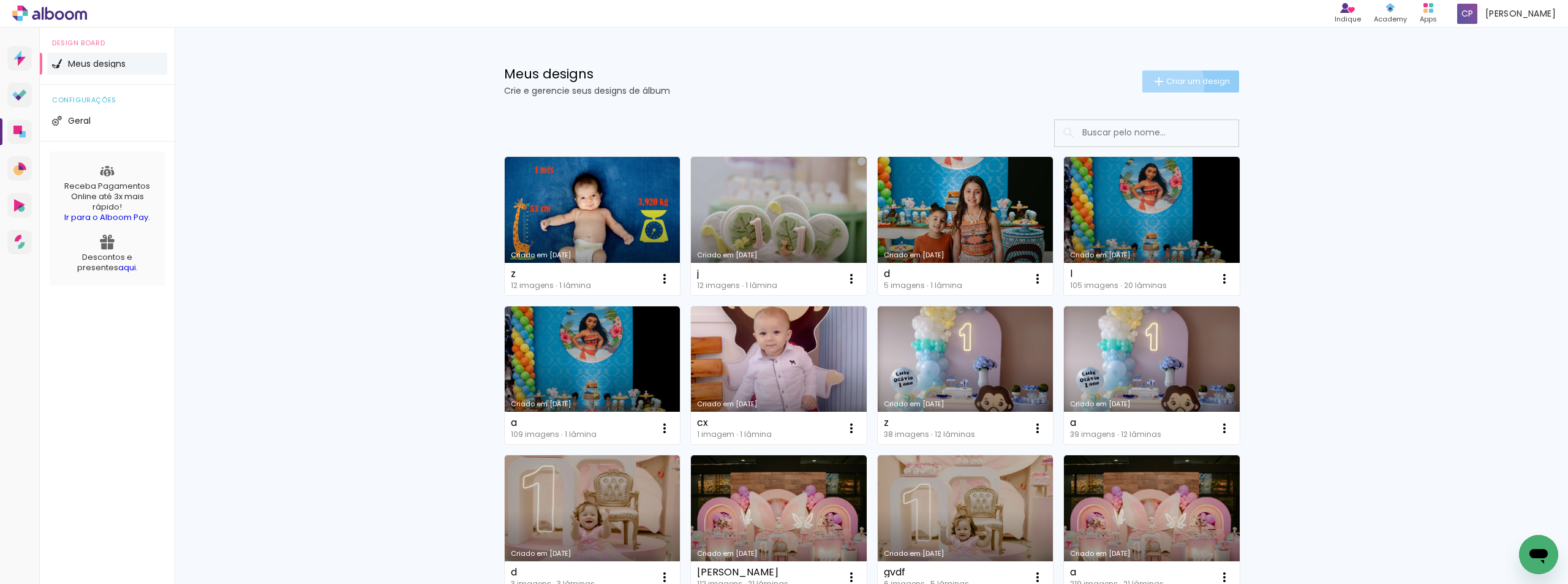
click at [1166, 84] on span "Criar um design" at bounding box center [1198, 81] width 63 height 8
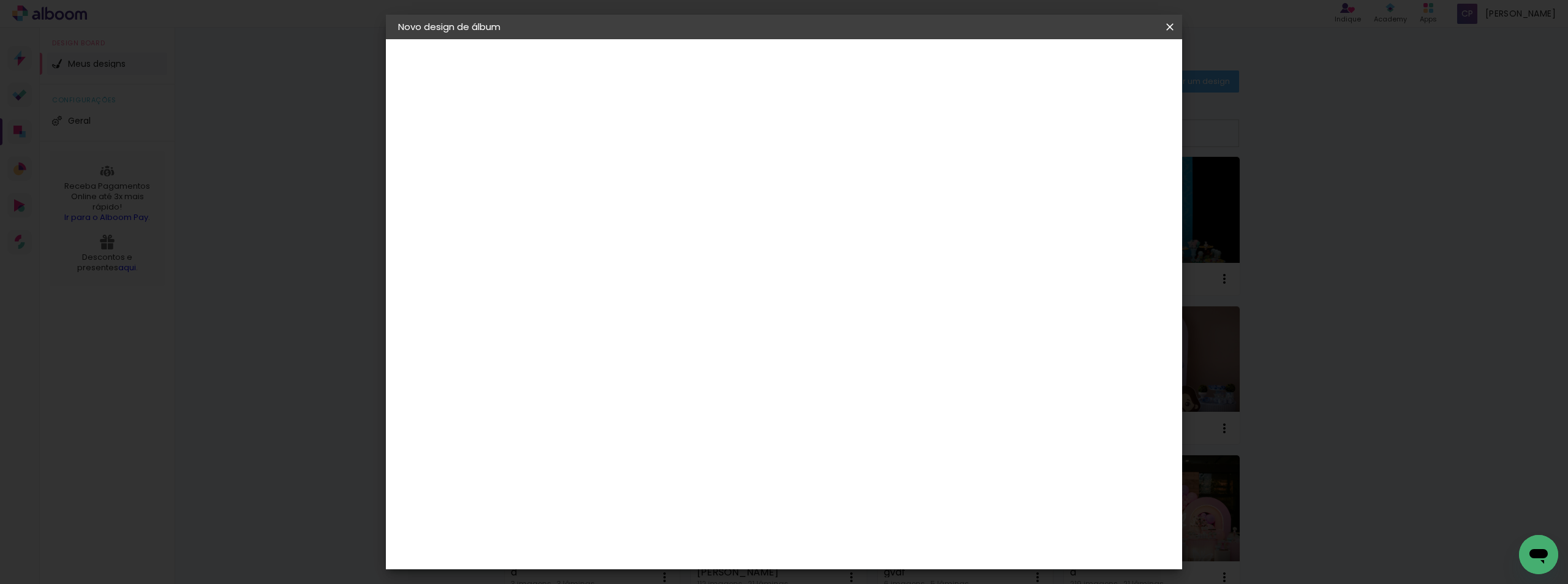
click at [599, 169] on input at bounding box center [599, 164] width 0 height 19
type input "k"
type paper-input "k"
click at [0, 0] on slot "Avançar" at bounding box center [0, 0] width 0 height 0
click at [828, 194] on paper-item "Tamanho Livre" at bounding box center [770, 187] width 118 height 27
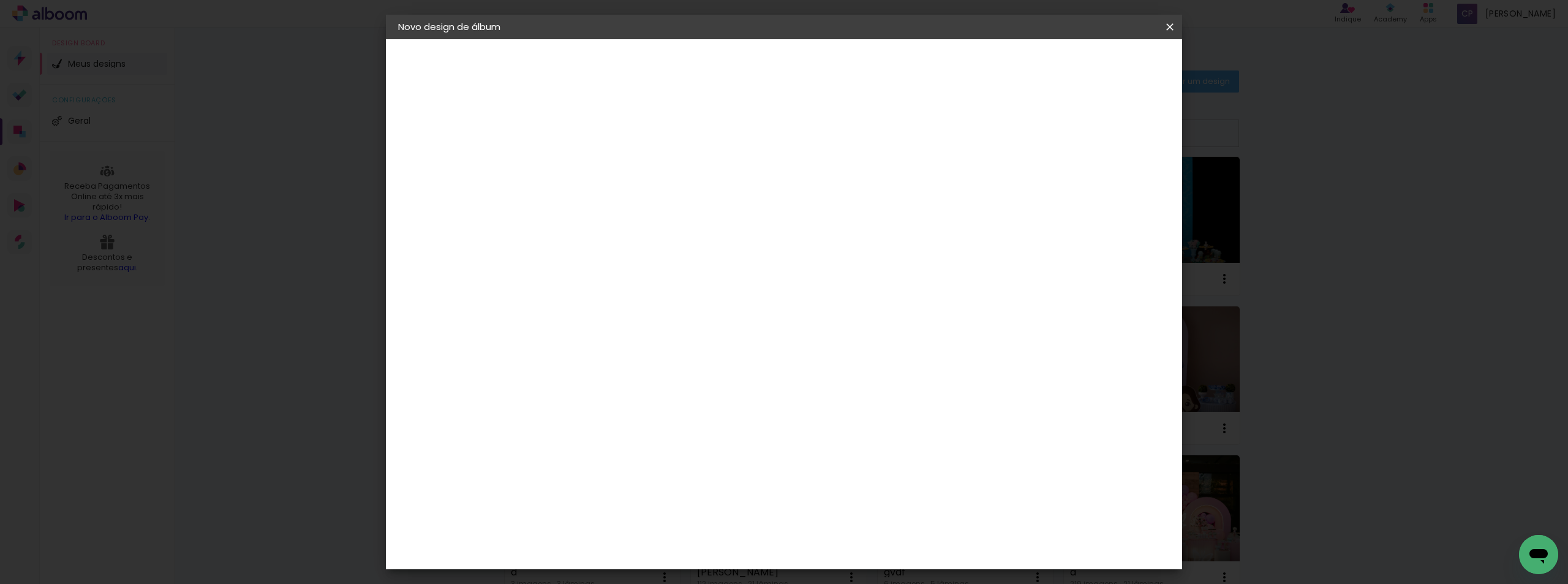
click at [0, 0] on slot "Avançar" at bounding box center [0, 0] width 0 height 0
drag, startPoint x: 568, startPoint y: 348, endPoint x: 551, endPoint y: 351, distance: 17.3
click at [551, 351] on input "30" at bounding box center [559, 348] width 32 height 18
type input "20"
type paper-input "20"
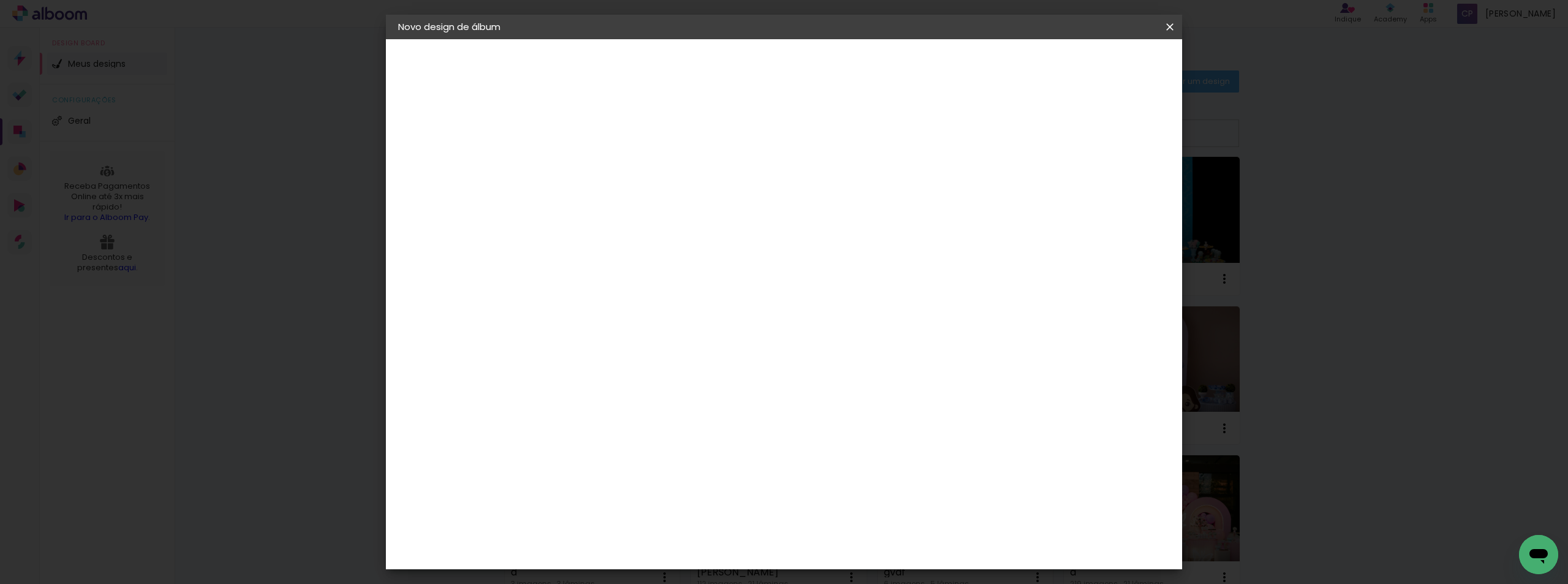
drag, startPoint x: 862, startPoint y: 430, endPoint x: 849, endPoint y: 432, distance: 13.2
click at [849, 432] on input "60" at bounding box center [851, 430] width 32 height 18
type input "30"
type paper-input "30"
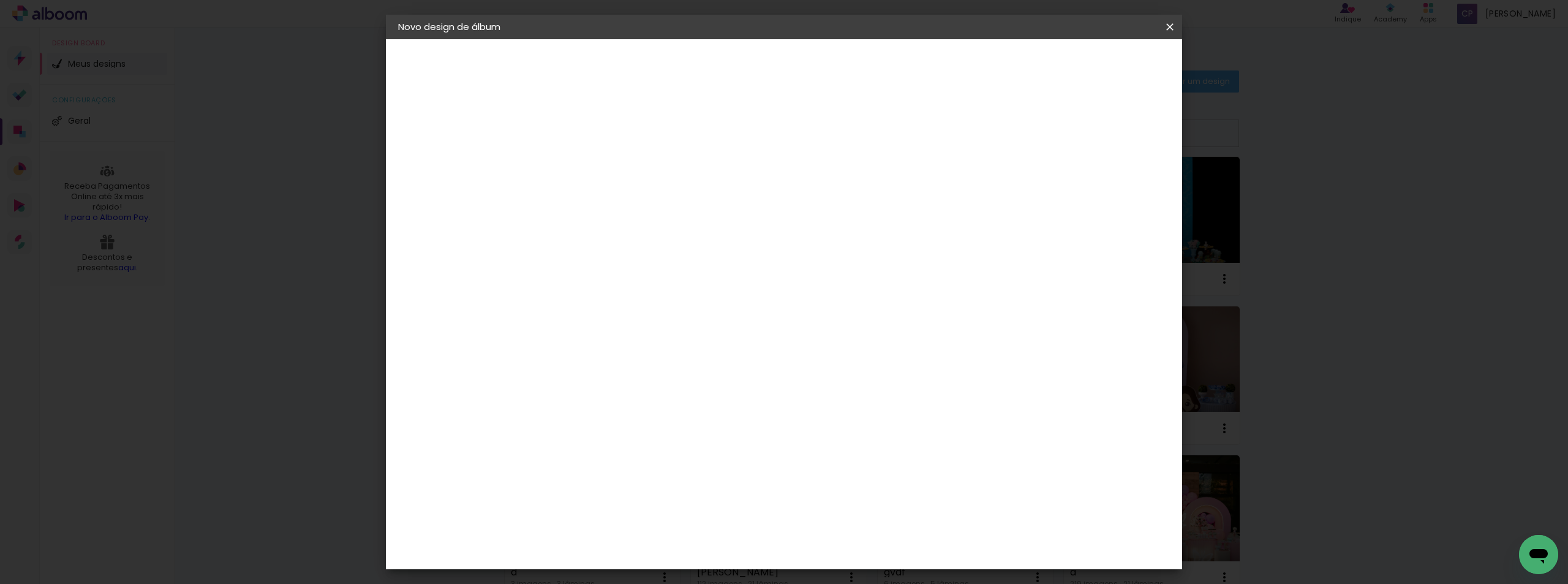
click at [1126, 60] on div "mm" at bounding box center [1119, 69] width 18 height 18
click at [1093, 69] on span "Iniciar design" at bounding box center [1065, 65] width 56 height 8
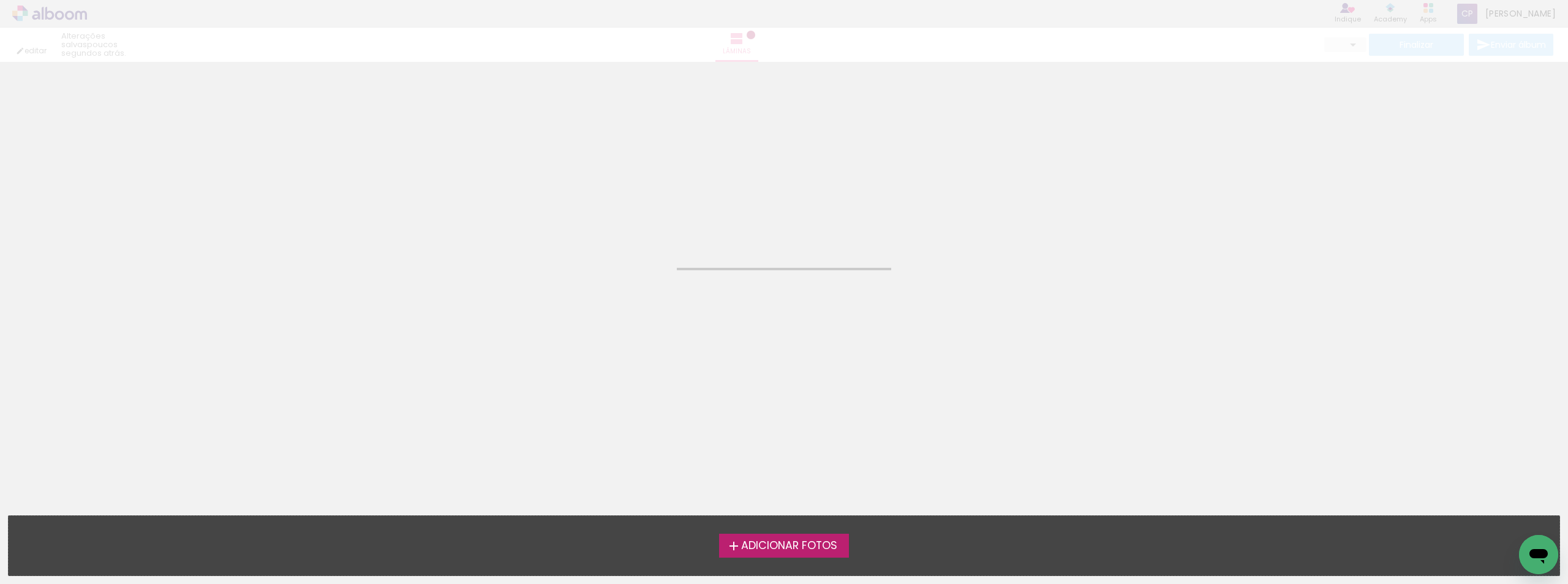
click at [780, 549] on span "Adicionar Fotos" at bounding box center [789, 546] width 96 height 11
click at [0, 0] on input "file" at bounding box center [0, 0] width 0 height 0
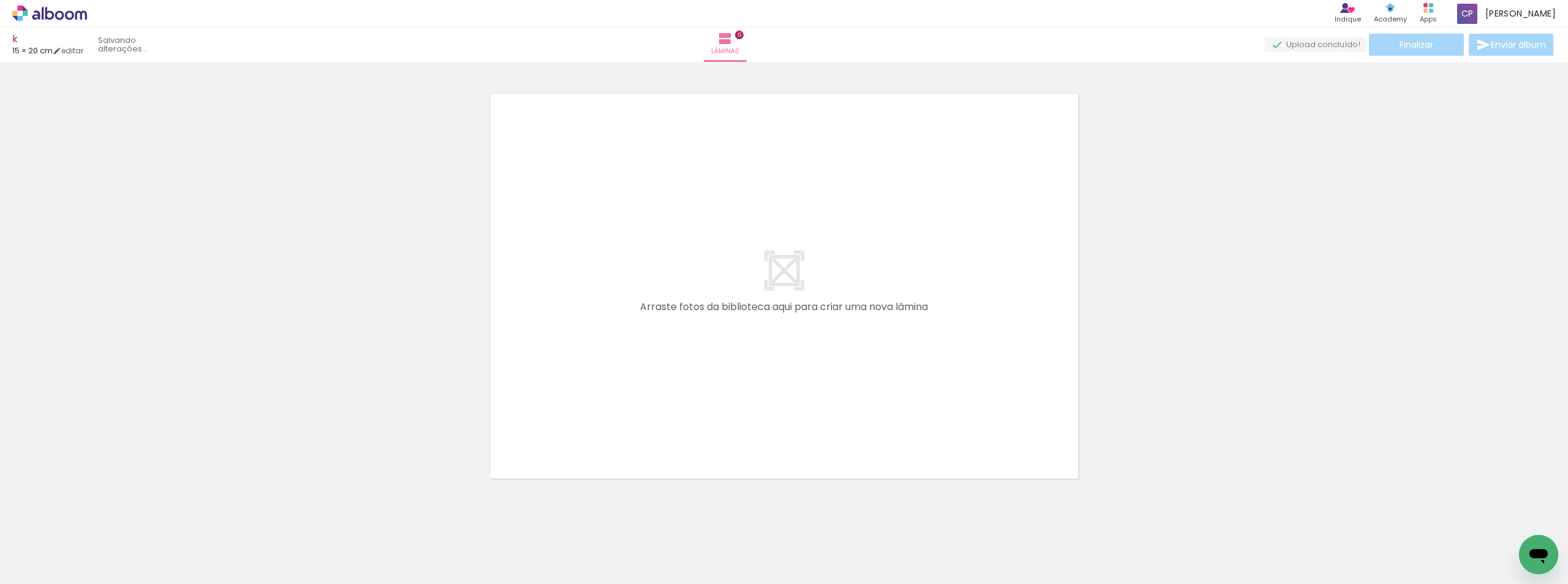
scroll to position [16, 0]
click at [38, 567] on span "Adicionar Fotos" at bounding box center [43, 567] width 37 height 14
click at [0, 0] on input "file" at bounding box center [0, 0] width 0 height 0
click at [47, 566] on span "Adicionar Fotos" at bounding box center [43, 567] width 37 height 14
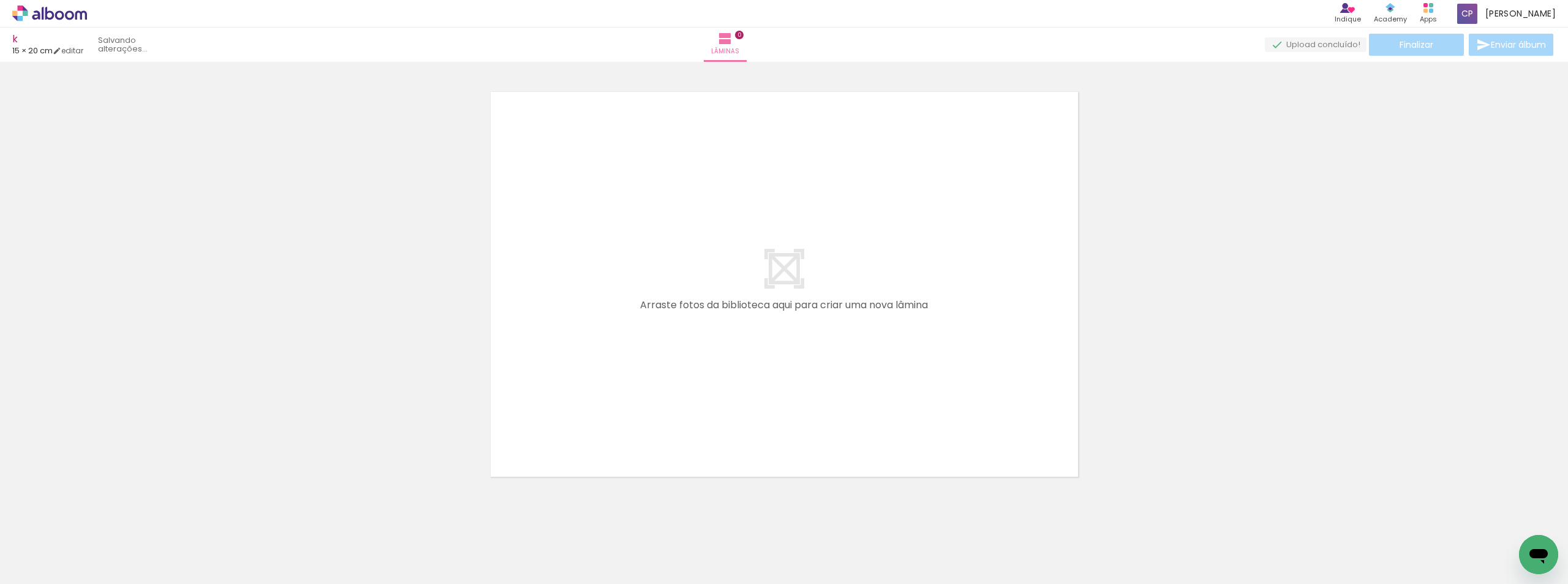
click at [0, 0] on input "file" at bounding box center [0, 0] width 0 height 0
click at [53, 566] on span "Adicionar Fotos" at bounding box center [43, 567] width 37 height 14
click at [0, 0] on input "file" at bounding box center [0, 0] width 0 height 0
click at [35, 563] on span "Adicionar Fotos" at bounding box center [43, 567] width 37 height 14
click at [0, 0] on input "file" at bounding box center [0, 0] width 0 height 0
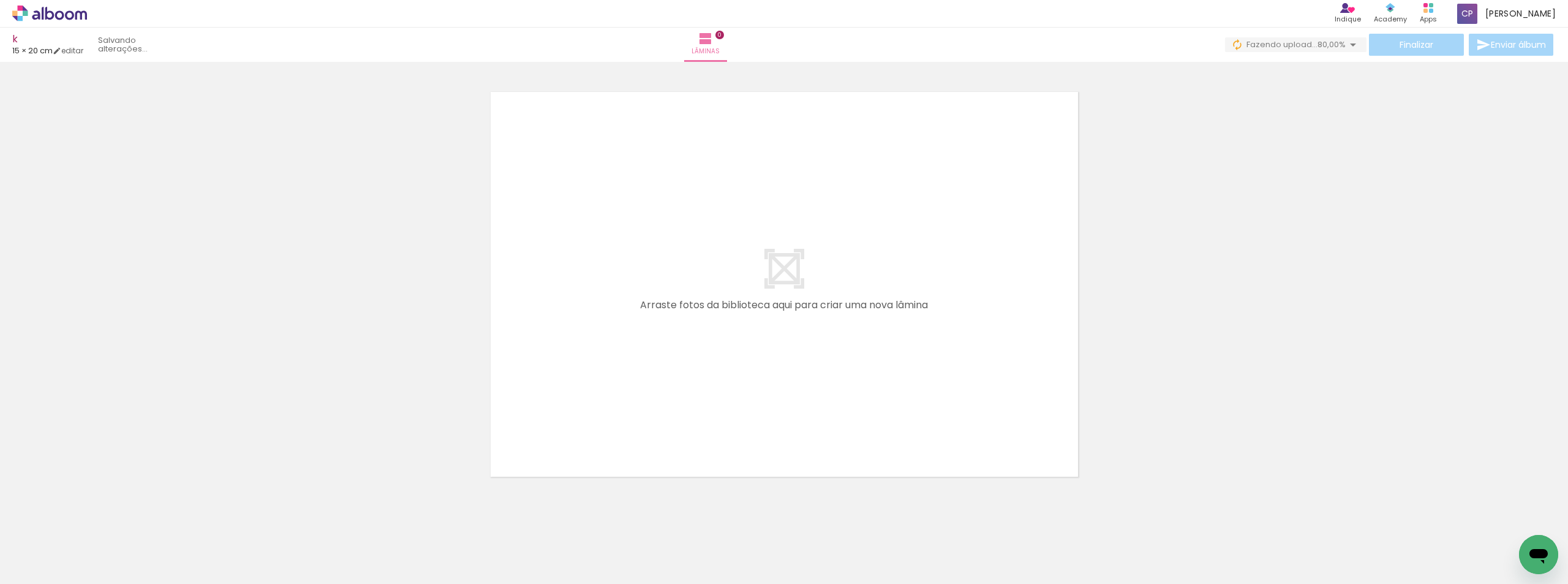
click at [23, 569] on iron-icon at bounding box center [17, 567] width 15 height 15
click at [0, 0] on input "file" at bounding box center [0, 0] width 0 height 0
click at [45, 570] on span "Adicionar Fotos" at bounding box center [43, 567] width 37 height 14
click at [0, 0] on input "file" at bounding box center [0, 0] width 0 height 0
click at [45, 562] on span "Adicionar Fotos" at bounding box center [43, 567] width 37 height 14
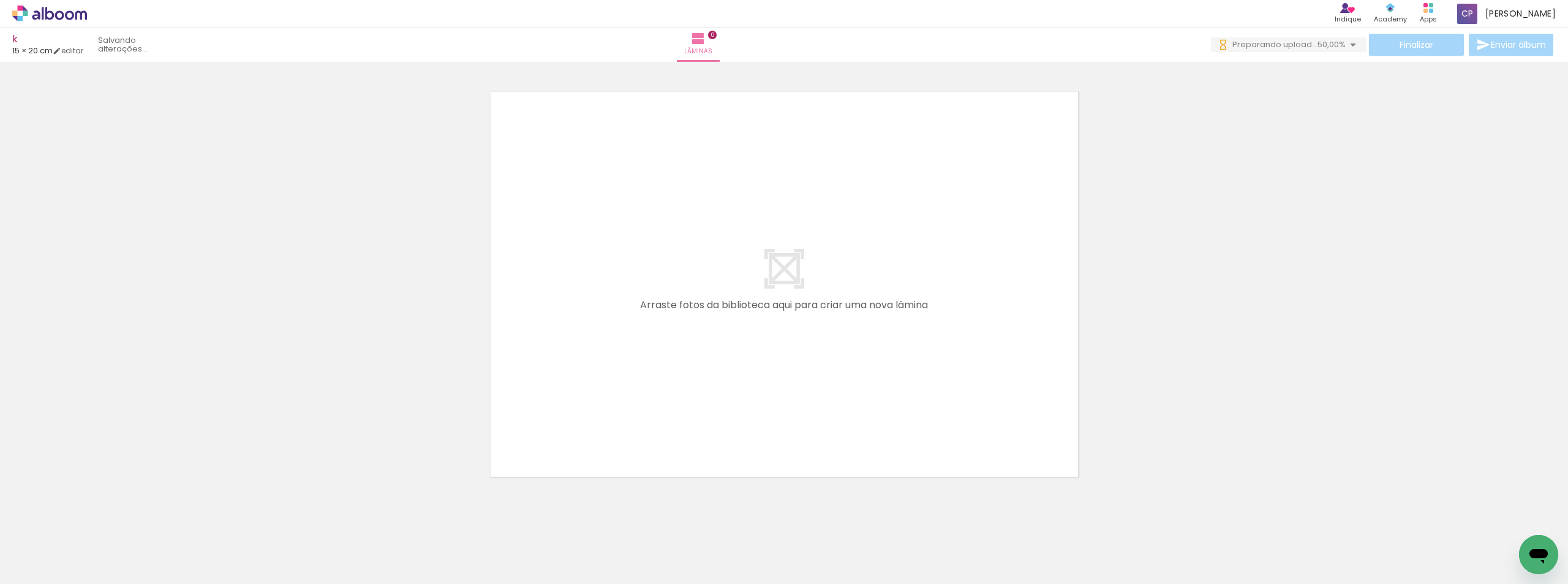
click at [0, 0] on input "file" at bounding box center [0, 0] width 0 height 0
click at [41, 566] on span "Adicionar Fotos" at bounding box center [43, 567] width 37 height 14
click at [0, 0] on input "file" at bounding box center [0, 0] width 0 height 0
click at [52, 565] on span "Adicionar Fotos" at bounding box center [43, 567] width 37 height 14
click at [0, 0] on input "file" at bounding box center [0, 0] width 0 height 0
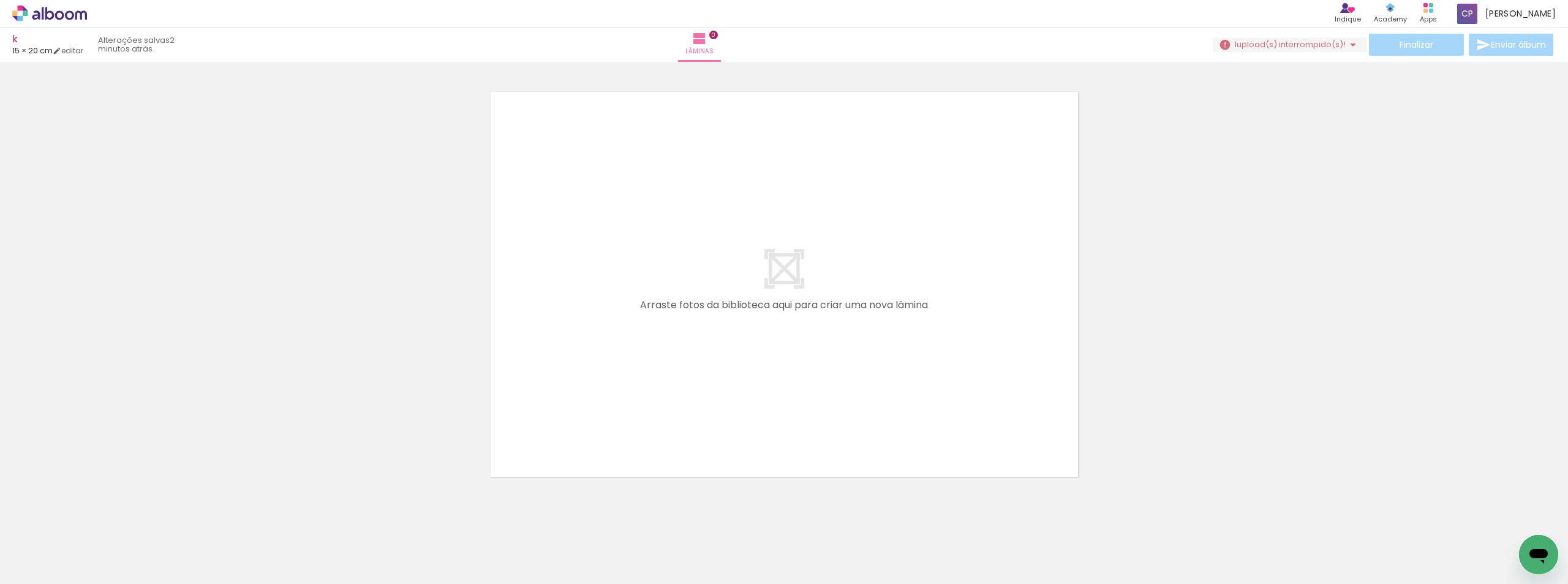
click at [64, 571] on paper-button "Adicionar Fotos" at bounding box center [38, 567] width 60 height 19
click at [0, 0] on input "file" at bounding box center [0, 0] width 0 height 0
click at [33, 566] on span "Adicionar Fotos" at bounding box center [43, 567] width 37 height 14
click at [0, 0] on input "file" at bounding box center [0, 0] width 0 height 0
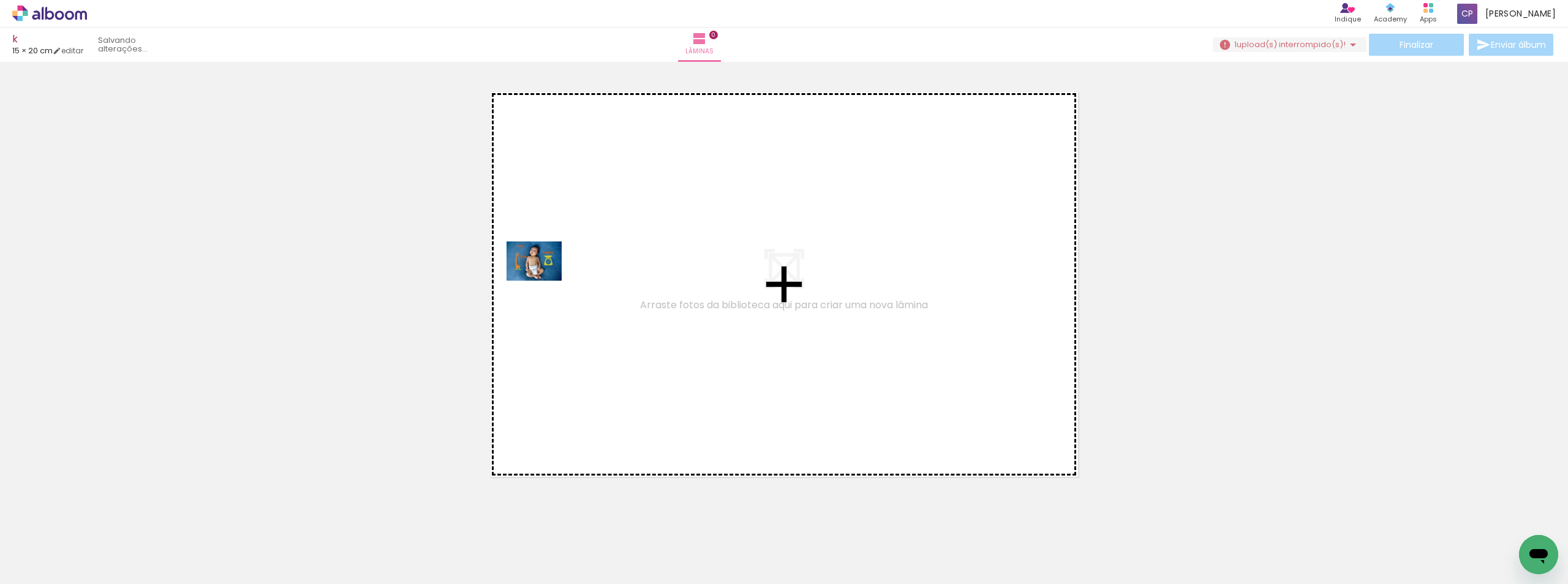
drag, startPoint x: 276, startPoint y: 543, endPoint x: 588, endPoint y: 239, distance: 435.6
click at [588, 239] on quentale-workspace at bounding box center [784, 292] width 1568 height 584
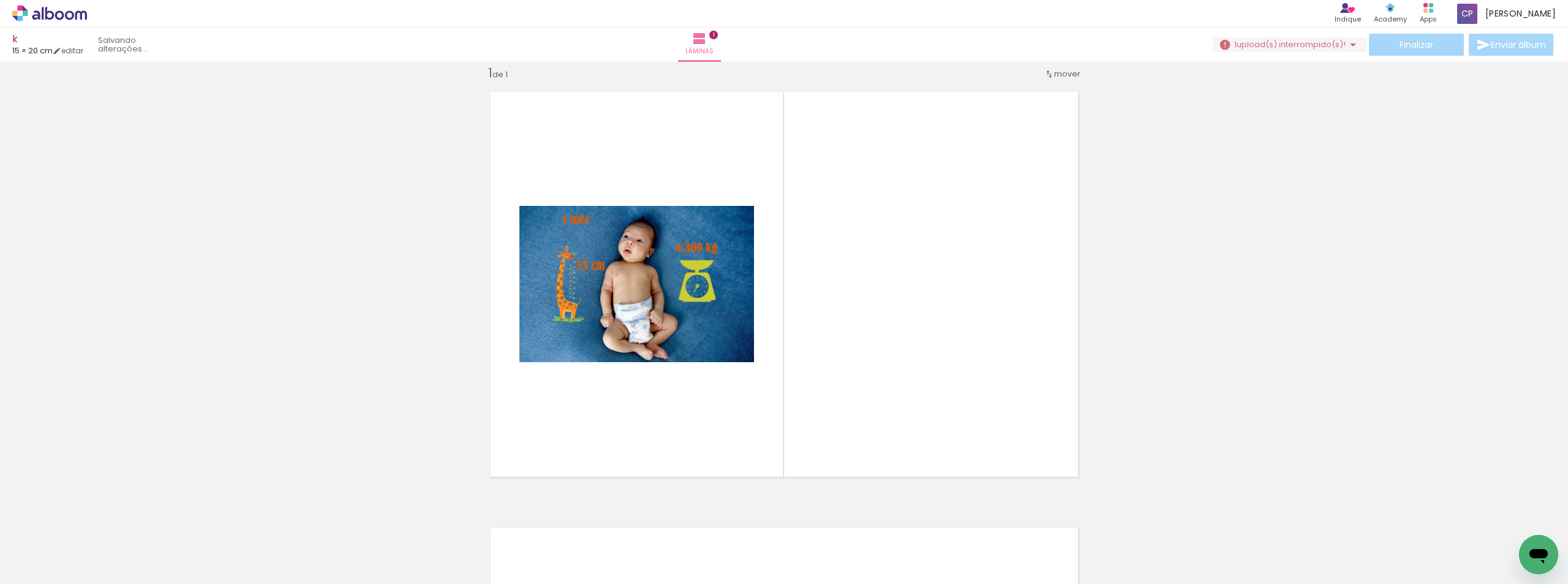
scroll to position [16, 0]
drag, startPoint x: 343, startPoint y: 537, endPoint x: 463, endPoint y: 522, distance: 120.9
click at [666, 333] on quentale-workspace at bounding box center [784, 292] width 1568 height 584
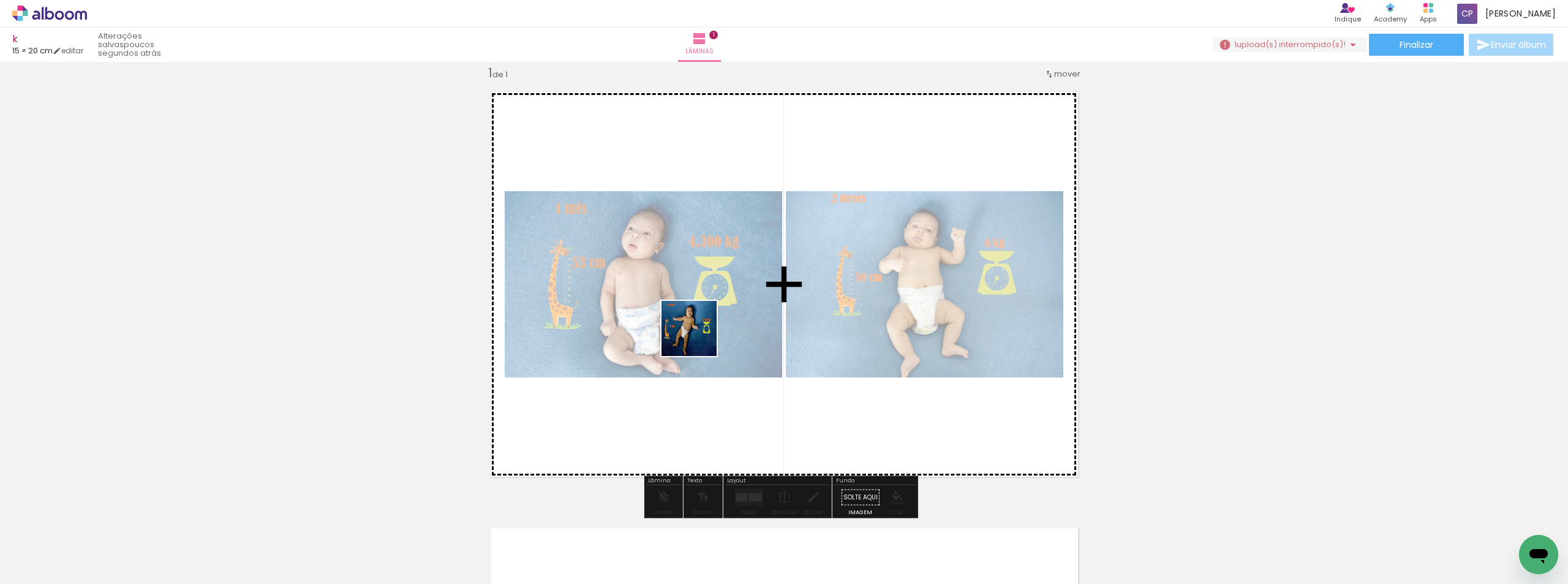
drag, startPoint x: 406, startPoint y: 547, endPoint x: 562, endPoint y: 524, distance: 157.7
click at [701, 336] on quentale-workspace at bounding box center [784, 292] width 1568 height 584
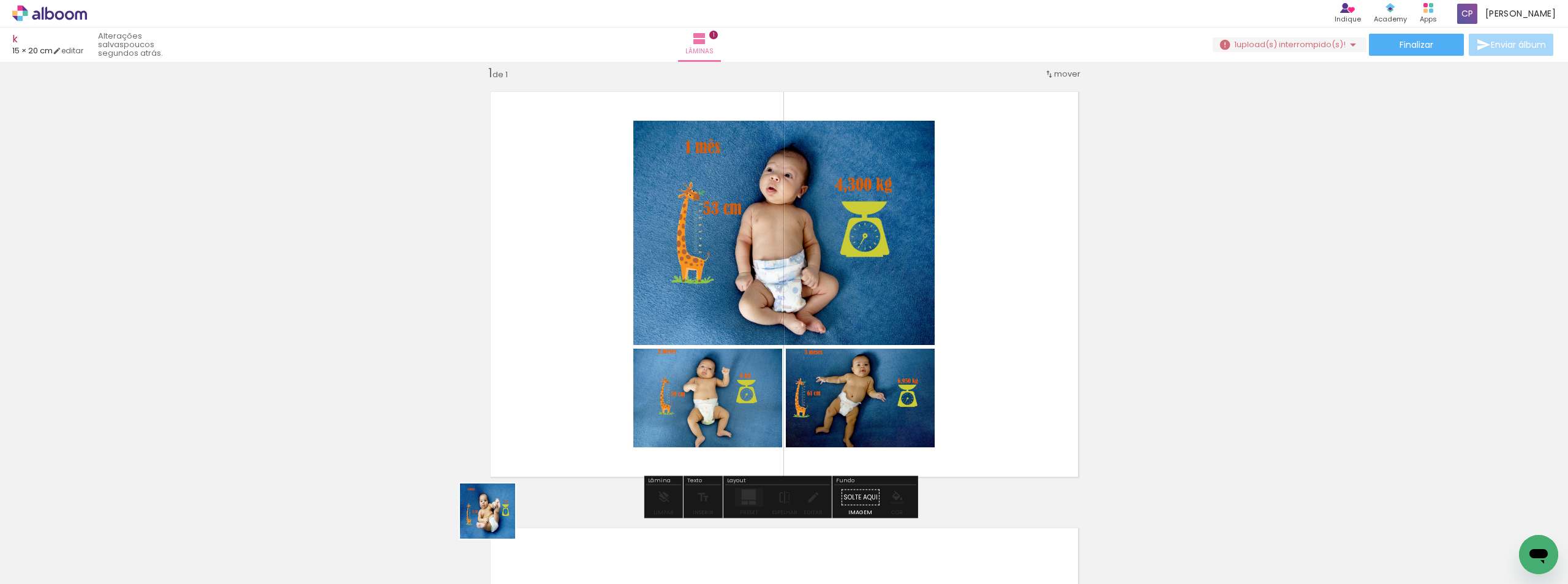
drag, startPoint x: 478, startPoint y: 540, endPoint x: 574, endPoint y: 525, distance: 97.2
click at [602, 354] on quentale-workspace at bounding box center [784, 292] width 1568 height 584
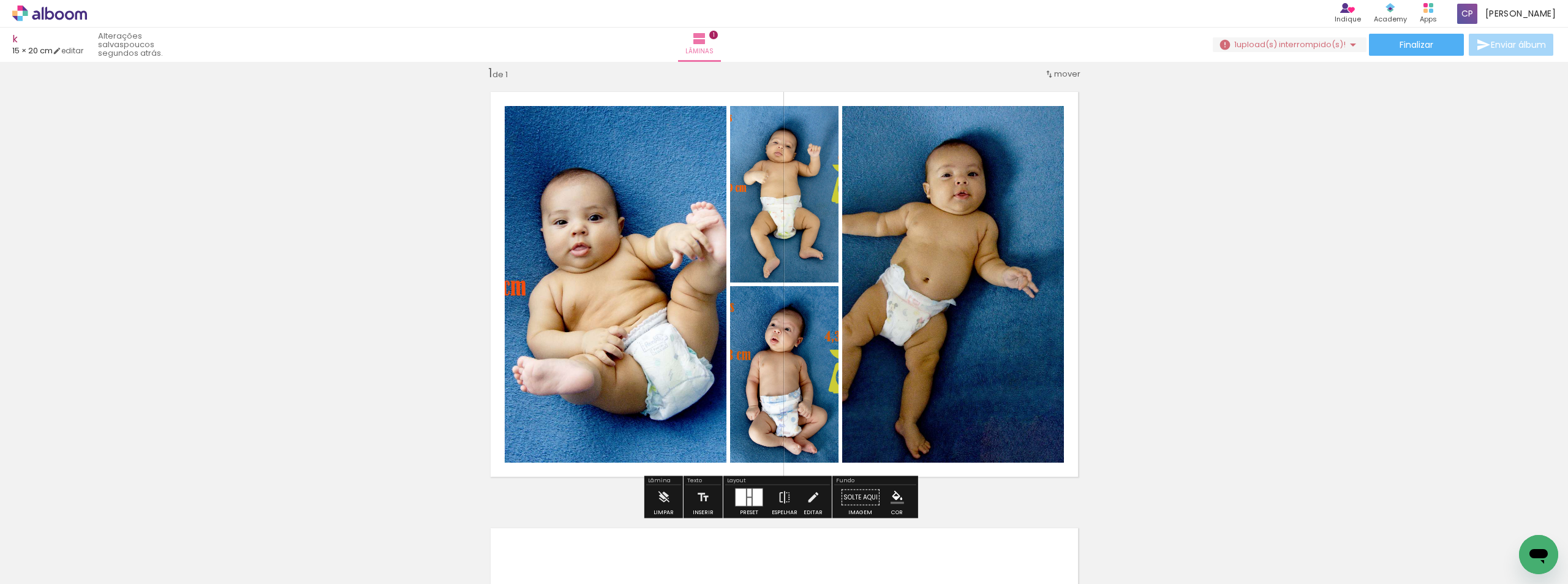
drag, startPoint x: 555, startPoint y: 532, endPoint x: 639, endPoint y: 379, distance: 174.5
click at [639, 379] on quentale-workspace at bounding box center [784, 292] width 1568 height 584
drag, startPoint x: 549, startPoint y: 513, endPoint x: 626, endPoint y: 323, distance: 205.0
click at [624, 325] on quentale-workspace at bounding box center [784, 292] width 1568 height 584
click at [100, 545] on iron-horizontal-list at bounding box center [88, 546] width 25 height 76
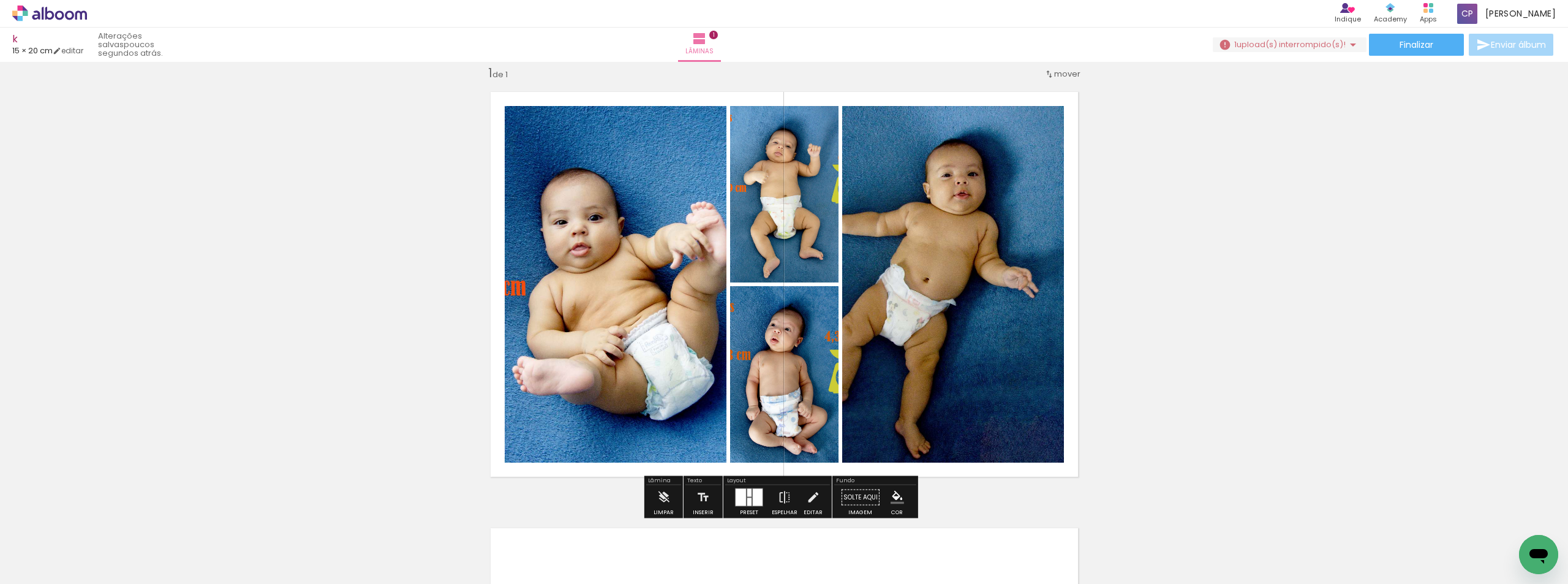
drag, startPoint x: 549, startPoint y: 552, endPoint x: 656, endPoint y: 316, distance: 259.1
click at [656, 316] on quentale-workspace at bounding box center [784, 292] width 1568 height 584
click at [1178, 474] on div "Inserir lâmina 1 de 1" at bounding box center [784, 487] width 1568 height 873
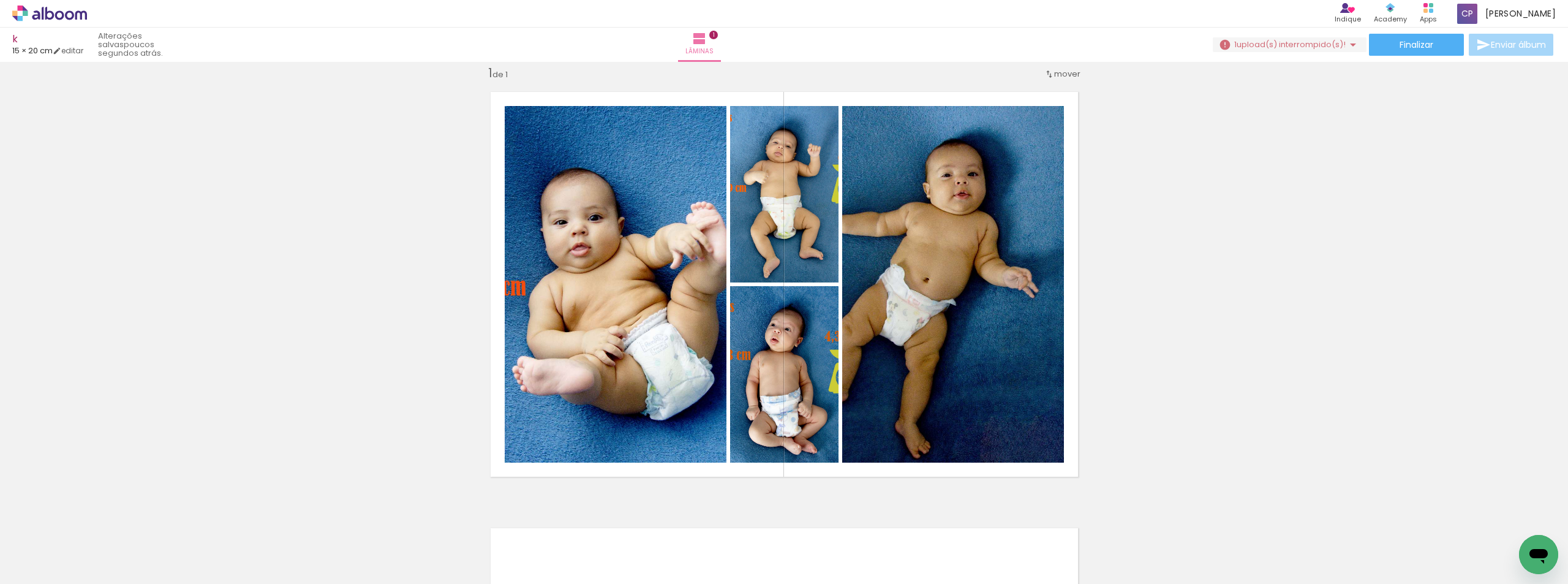
click at [100, 550] on iron-horizontal-list at bounding box center [88, 546] width 25 height 76
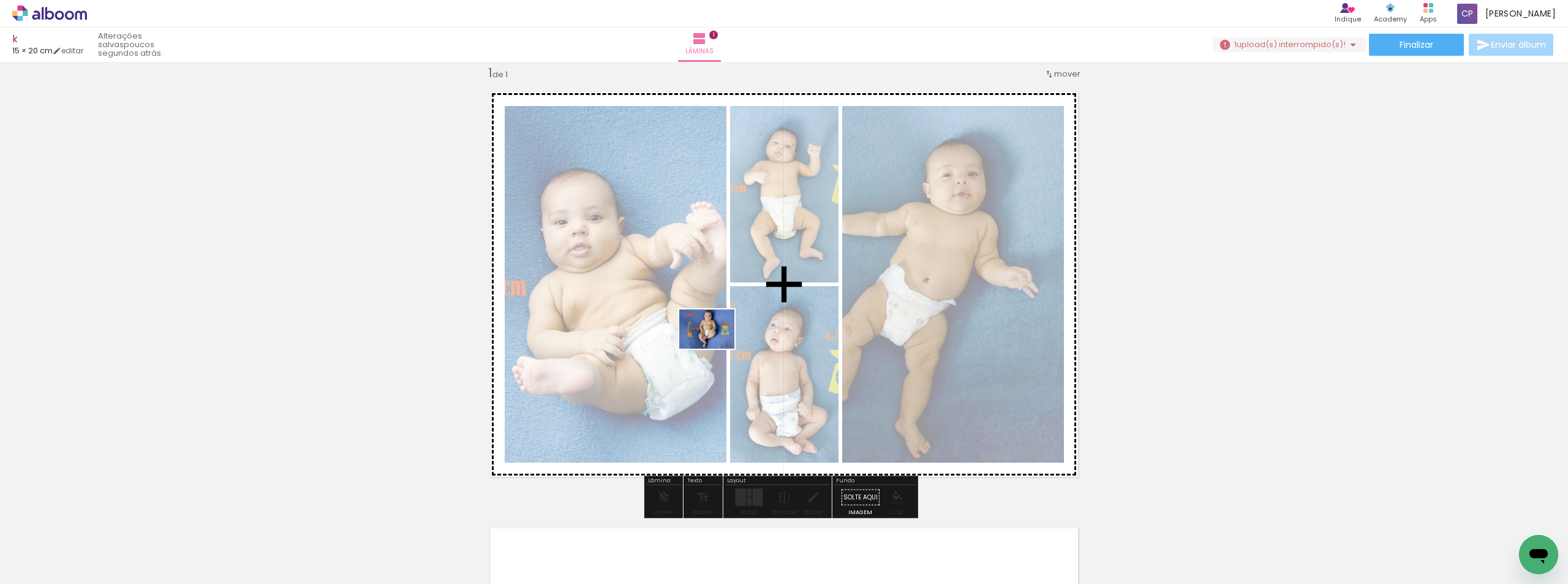
drag, startPoint x: 605, startPoint y: 544, endPoint x: 691, endPoint y: 525, distance: 88.1
click at [719, 342] on quentale-workspace at bounding box center [784, 292] width 1568 height 584
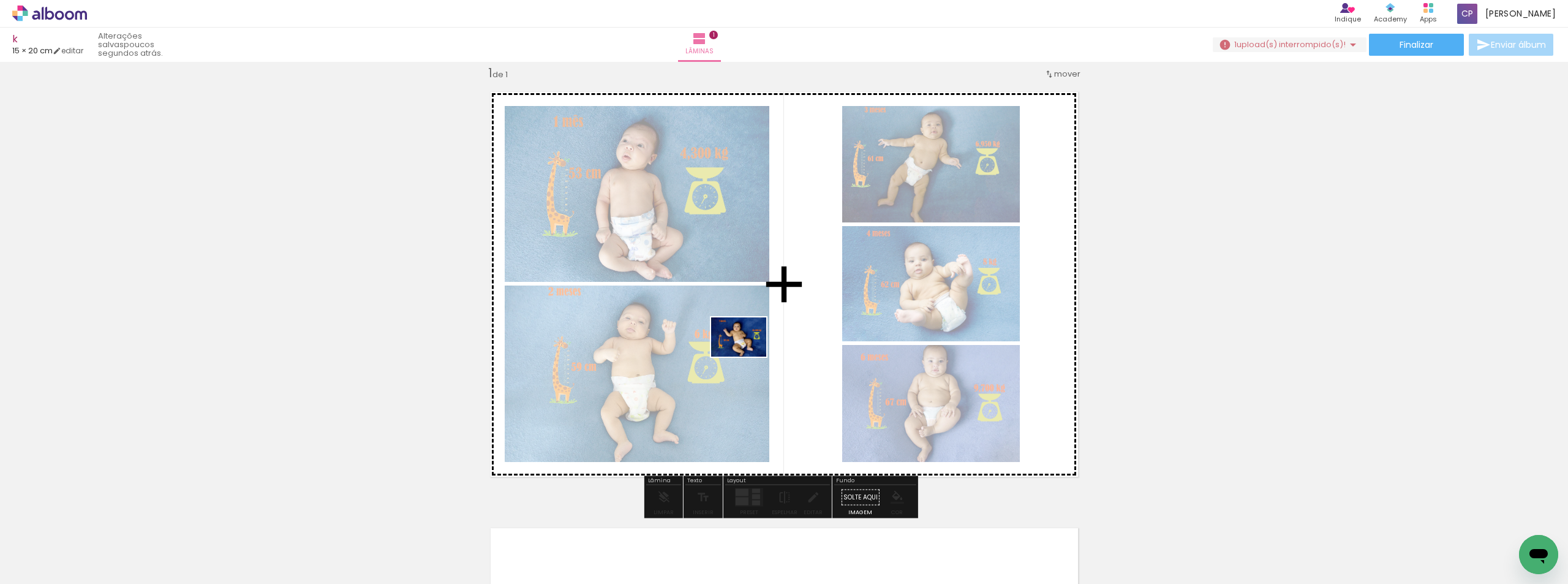
drag, startPoint x: 706, startPoint y: 448, endPoint x: 747, endPoint y: 516, distance: 79.4
click at [756, 333] on quentale-workspace at bounding box center [784, 292] width 1568 height 584
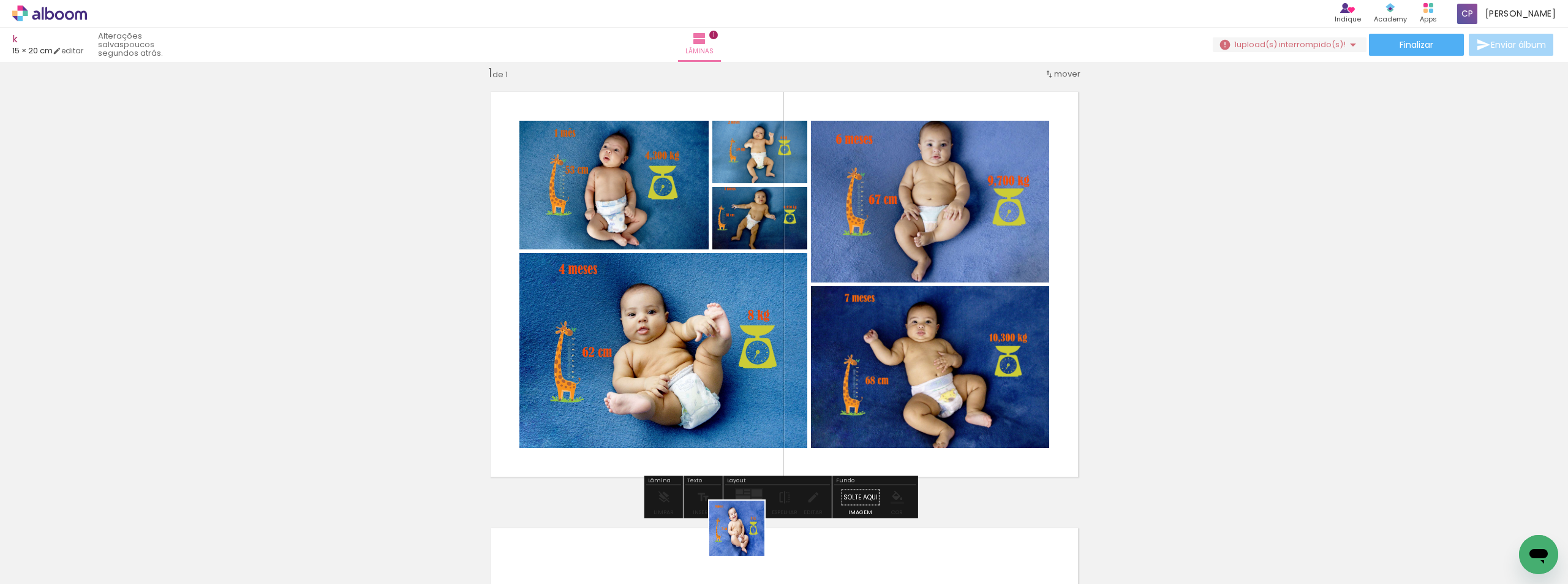
drag, startPoint x: 746, startPoint y: 537, endPoint x: 807, endPoint y: 533, distance: 61.1
click at [791, 336] on quentale-workspace at bounding box center [784, 292] width 1568 height 584
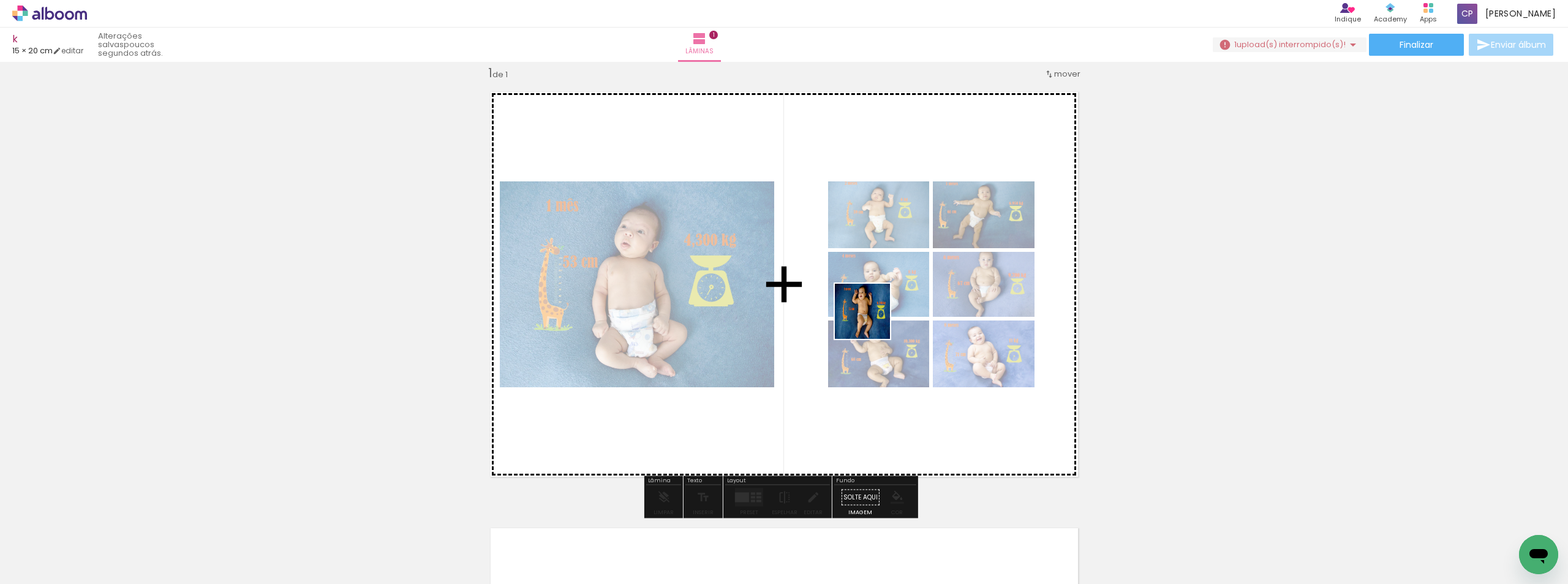
drag, startPoint x: 827, startPoint y: 473, endPoint x: 879, endPoint y: 309, distance: 172.0
click at [879, 309] on quentale-workspace at bounding box center [784, 292] width 1568 height 584
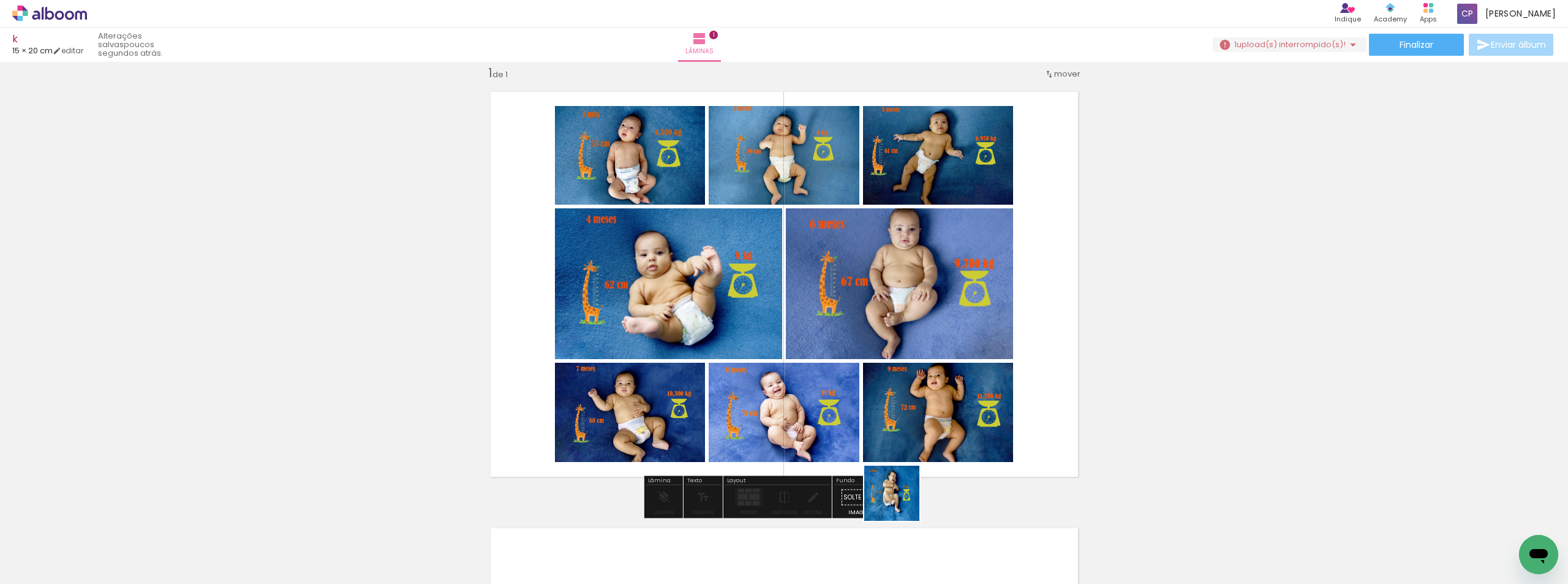
drag, startPoint x: 893, startPoint y: 544, endPoint x: 945, endPoint y: 524, distance: 55.7
click at [925, 374] on quentale-workspace at bounding box center [784, 292] width 1568 height 584
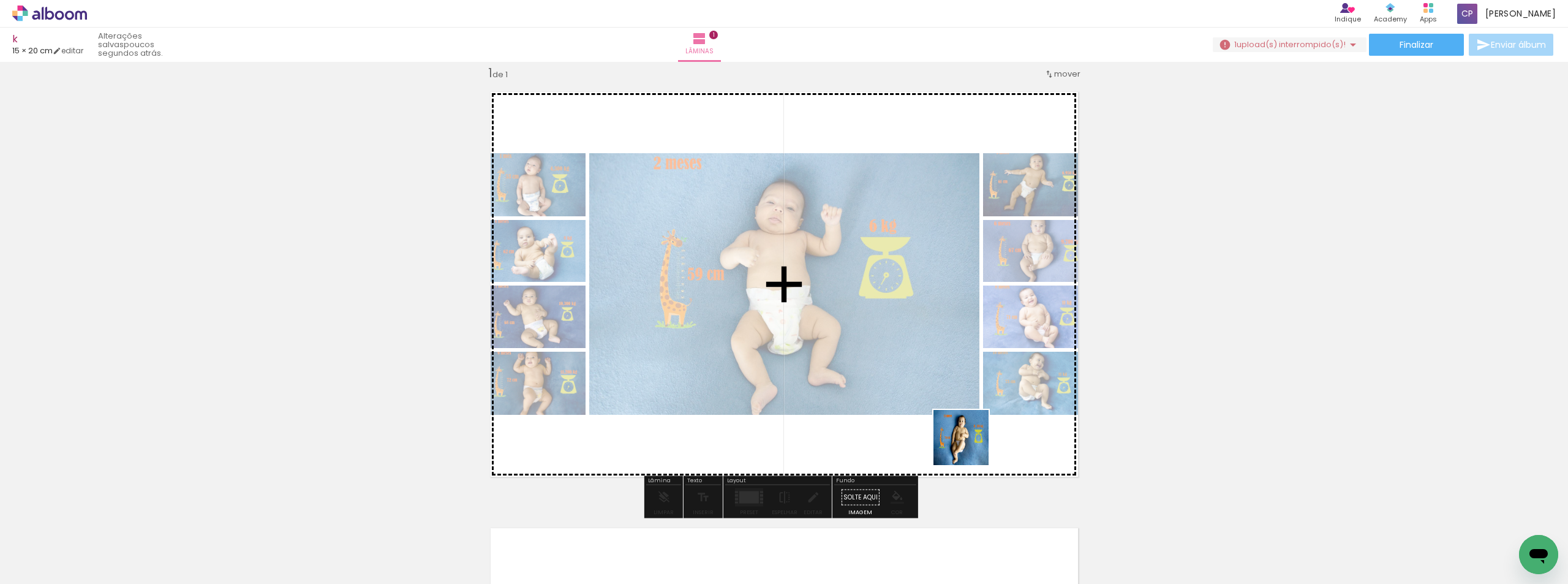
drag, startPoint x: 970, startPoint y: 447, endPoint x: 156, endPoint y: 548, distance: 820.2
click at [997, 303] on quentale-workspace at bounding box center [784, 292] width 1568 height 584
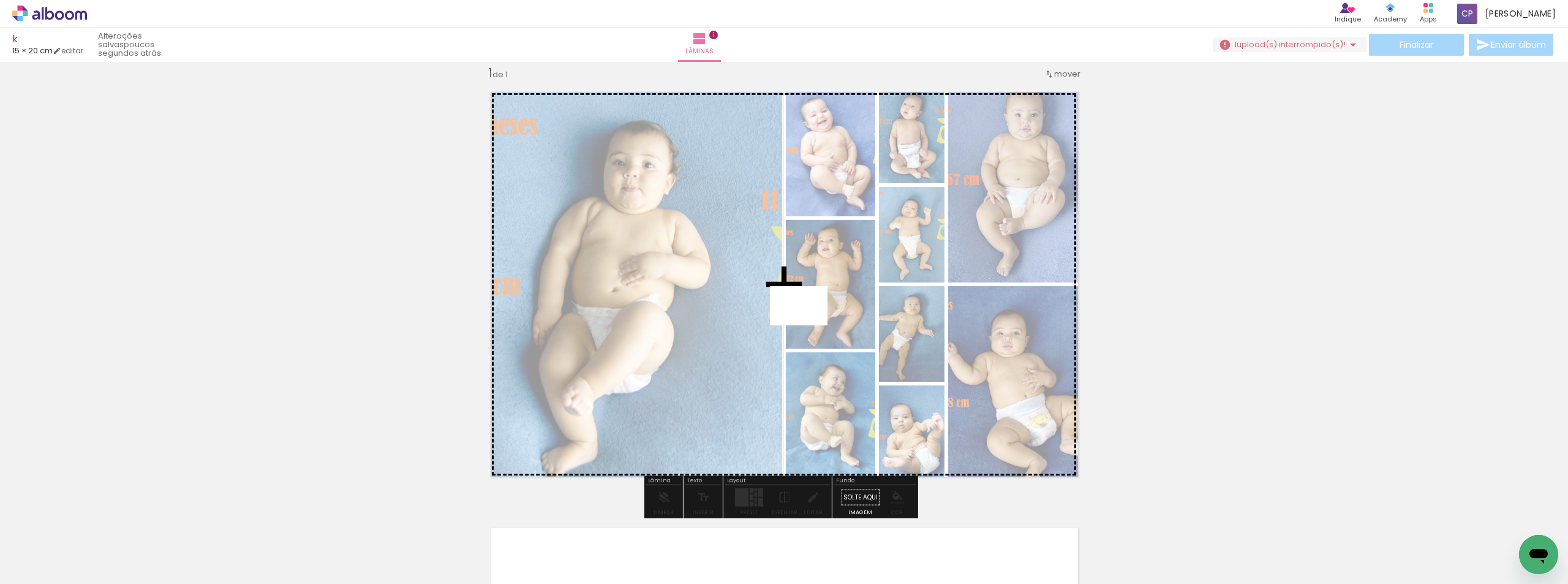
drag, startPoint x: 348, startPoint y: 483, endPoint x: 808, endPoint y: 324, distance: 486.7
click at [808, 324] on quentale-workspace at bounding box center [784, 292] width 1568 height 584
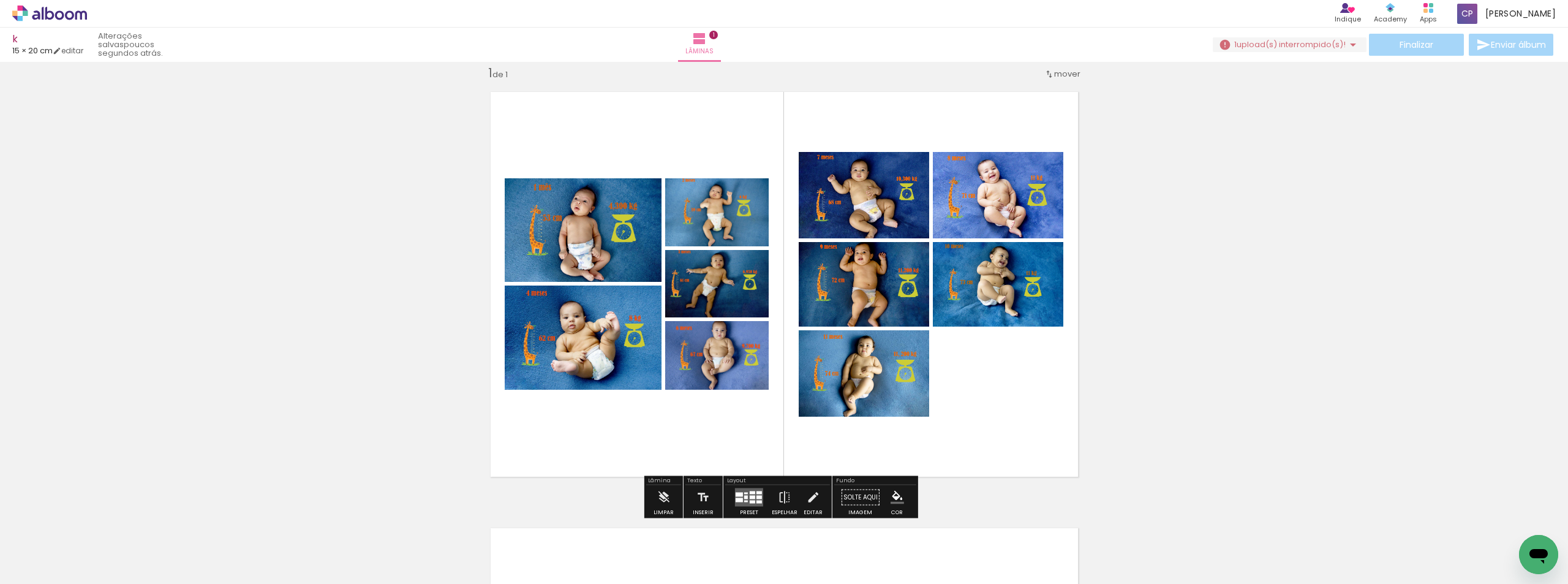
click at [100, 543] on iron-horizontal-list at bounding box center [88, 546] width 25 height 76
click at [100, 556] on iron-horizontal-list at bounding box center [88, 546] width 25 height 76
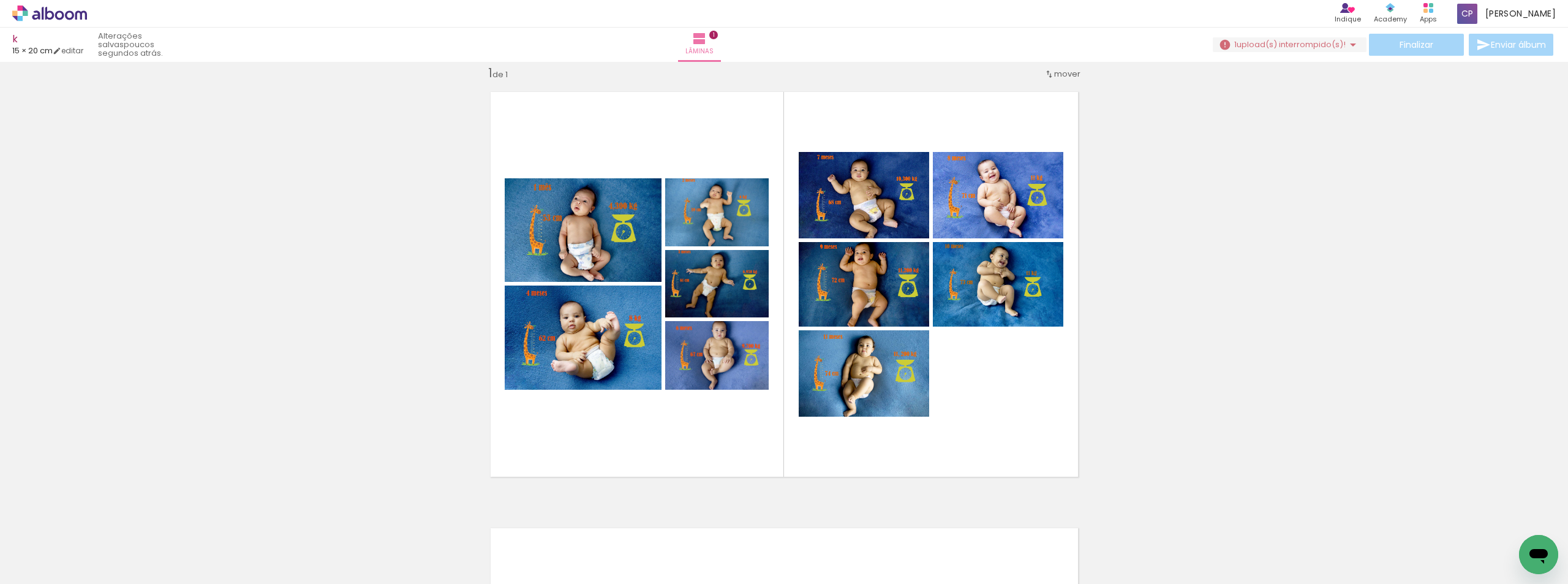
drag, startPoint x: 551, startPoint y: 544, endPoint x: 436, endPoint y: 556, distance: 115.6
click at [100, 556] on iron-horizontal-list at bounding box center [88, 546] width 25 height 76
click at [58, 564] on span "Adicionar Fotos" at bounding box center [43, 567] width 37 height 14
click at [0, 0] on input "file" at bounding box center [0, 0] width 0 height 0
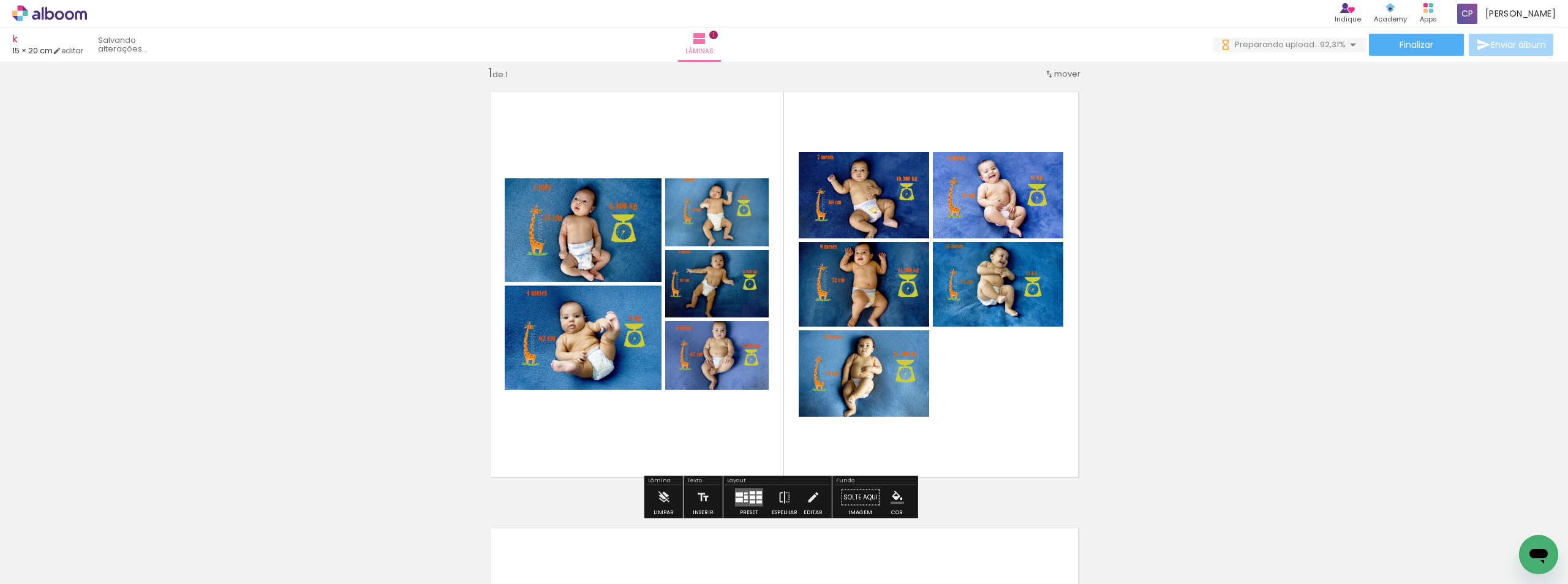
scroll to position [0, 0]
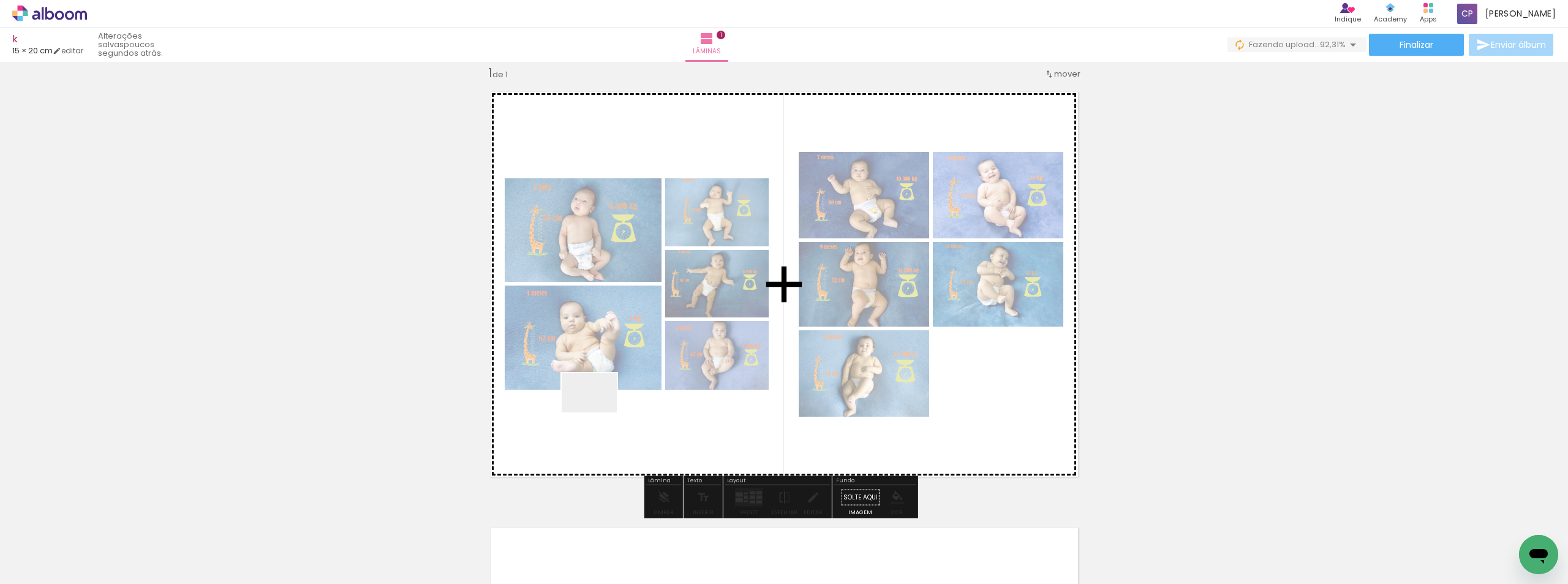
drag, startPoint x: 537, startPoint y: 550, endPoint x: 599, endPoint y: 410, distance: 153.1
click at [599, 410] on quentale-workspace at bounding box center [784, 292] width 1568 height 584
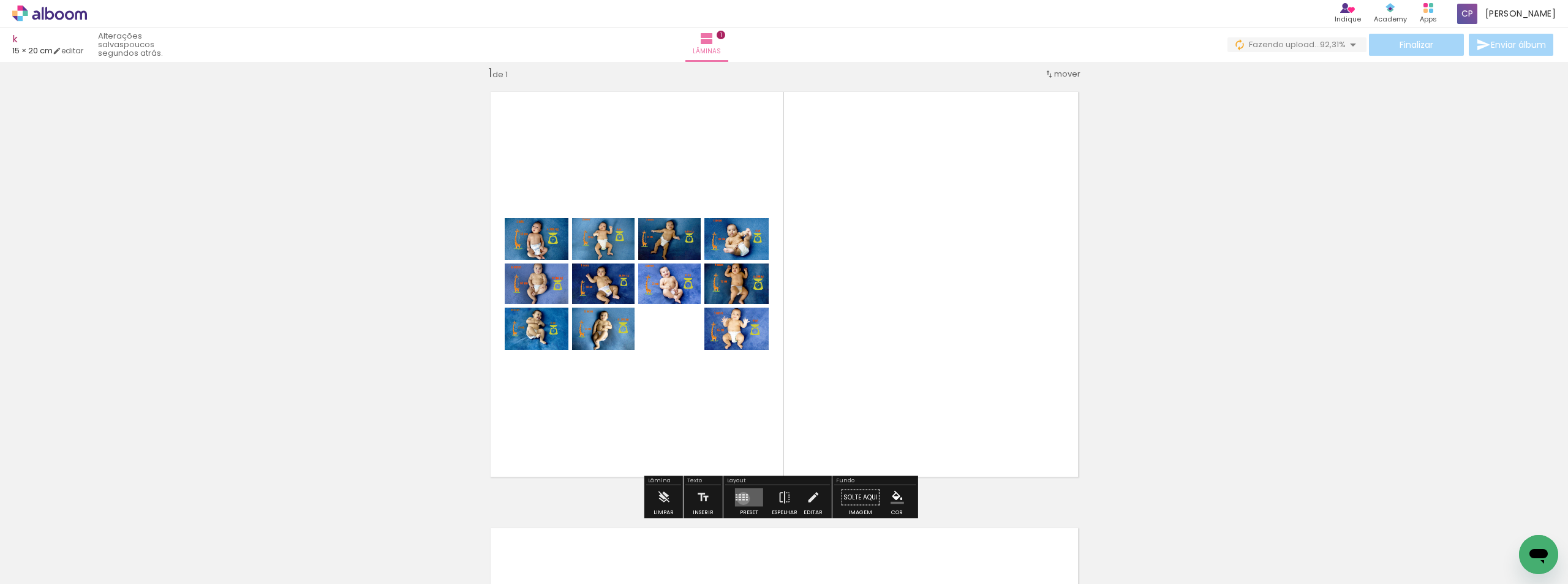
click at [741, 498] on quentale-layouter at bounding box center [748, 497] width 28 height 18
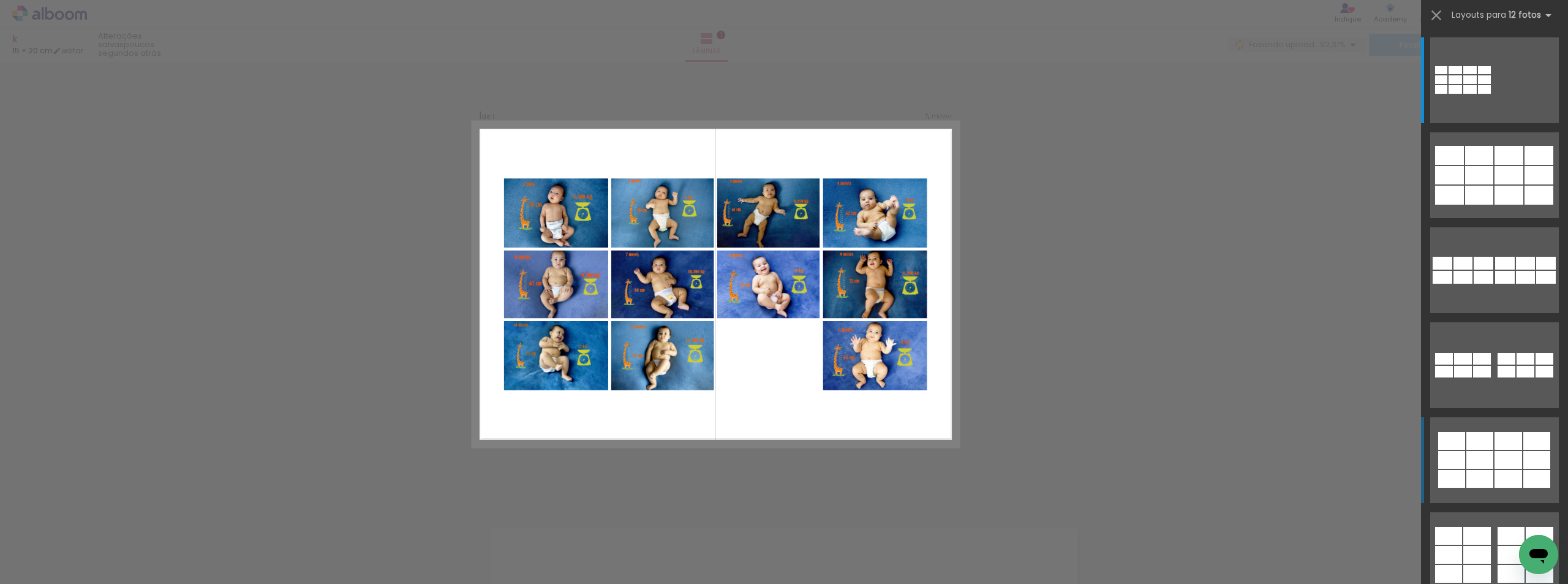
click at [1491, 74] on div at bounding box center [1484, 70] width 13 height 8
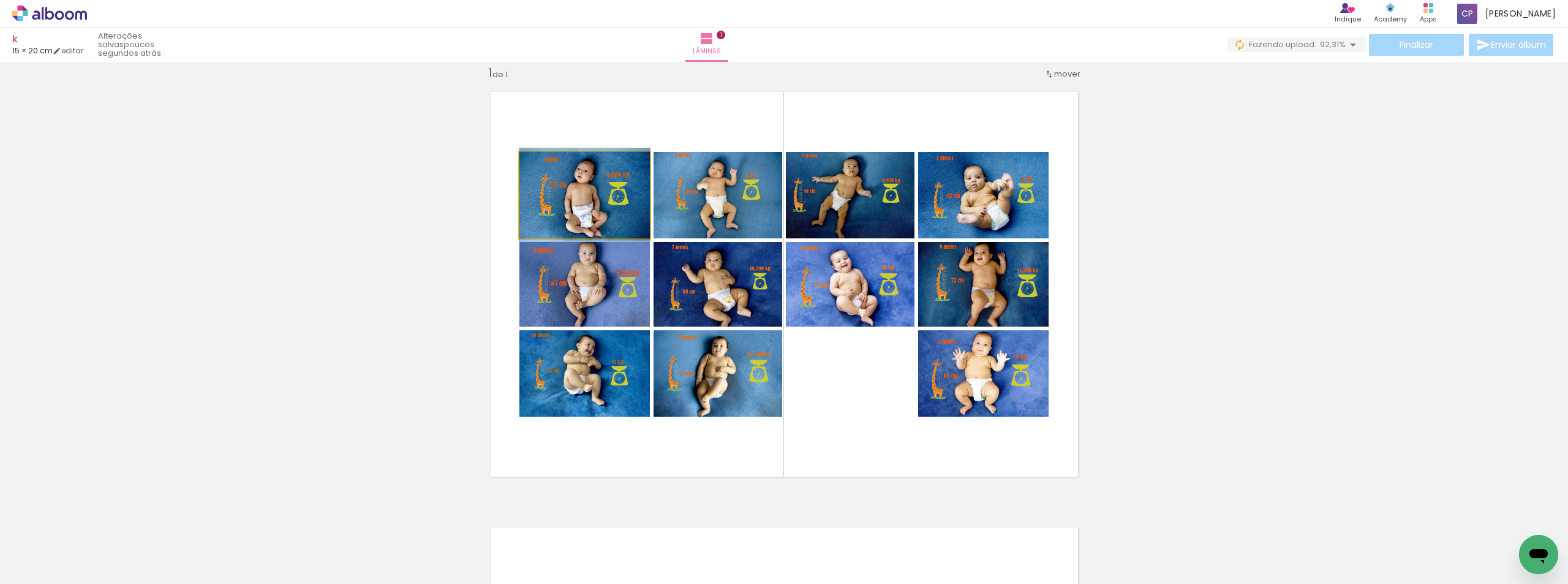
click at [612, 204] on quentale-photo at bounding box center [584, 194] width 130 height 86
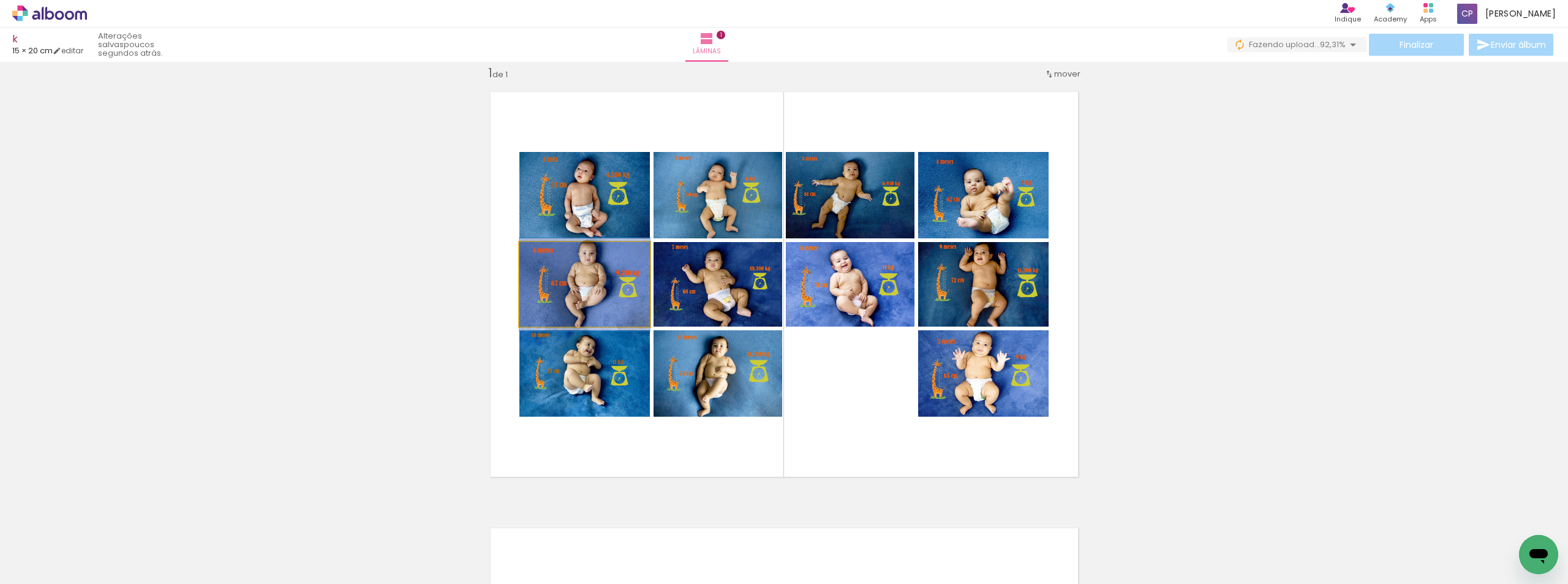
click at [615, 278] on quentale-photo at bounding box center [584, 284] width 130 height 84
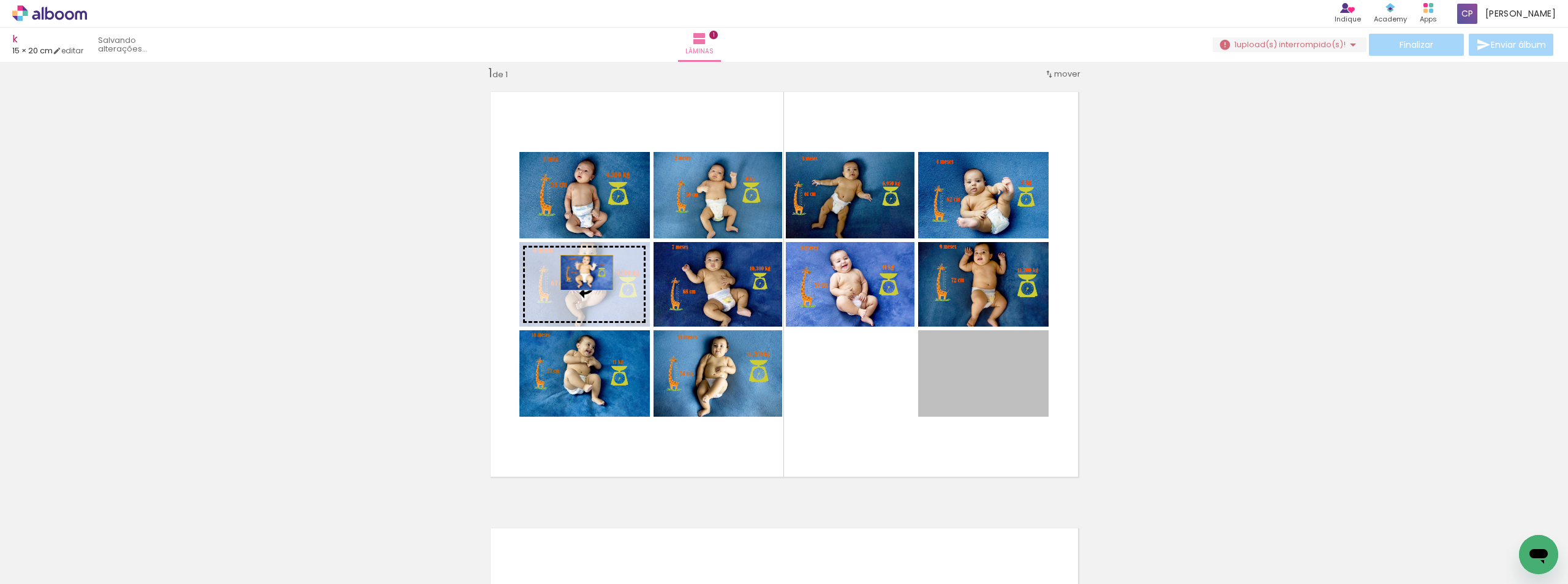
drag, startPoint x: 1004, startPoint y: 377, endPoint x: 582, endPoint y: 273, distance: 434.6
click at [0, 0] on slot at bounding box center [0, 0] width 0 height 0
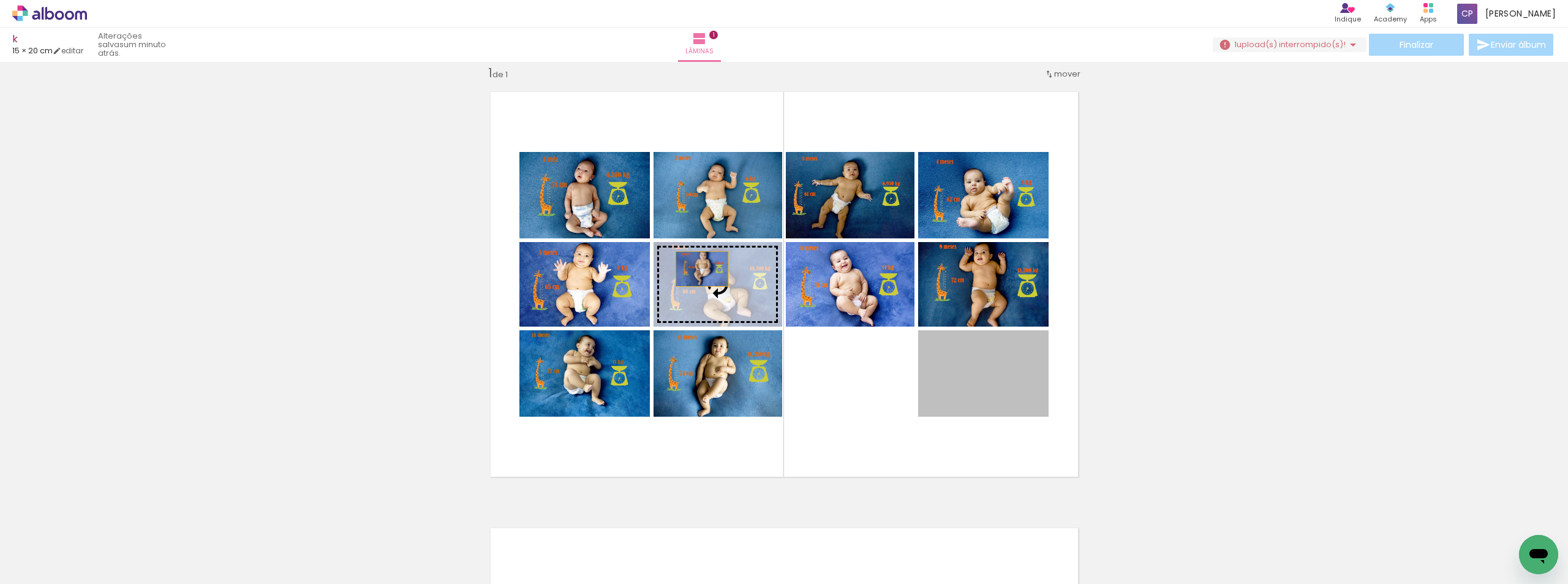
drag, startPoint x: 875, startPoint y: 336, endPoint x: 697, endPoint y: 269, distance: 190.2
click at [0, 0] on slot at bounding box center [0, 0] width 0 height 0
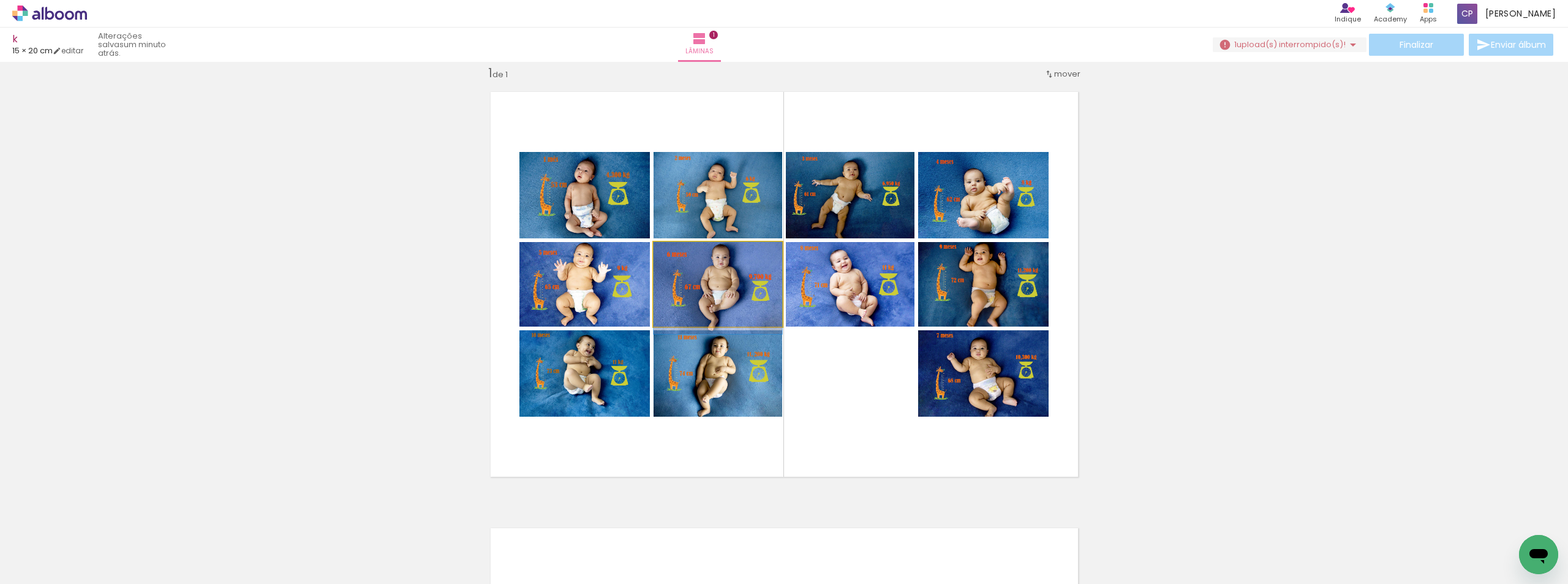
drag, startPoint x: 754, startPoint y: 275, endPoint x: 754, endPoint y: 281, distance: 6.0
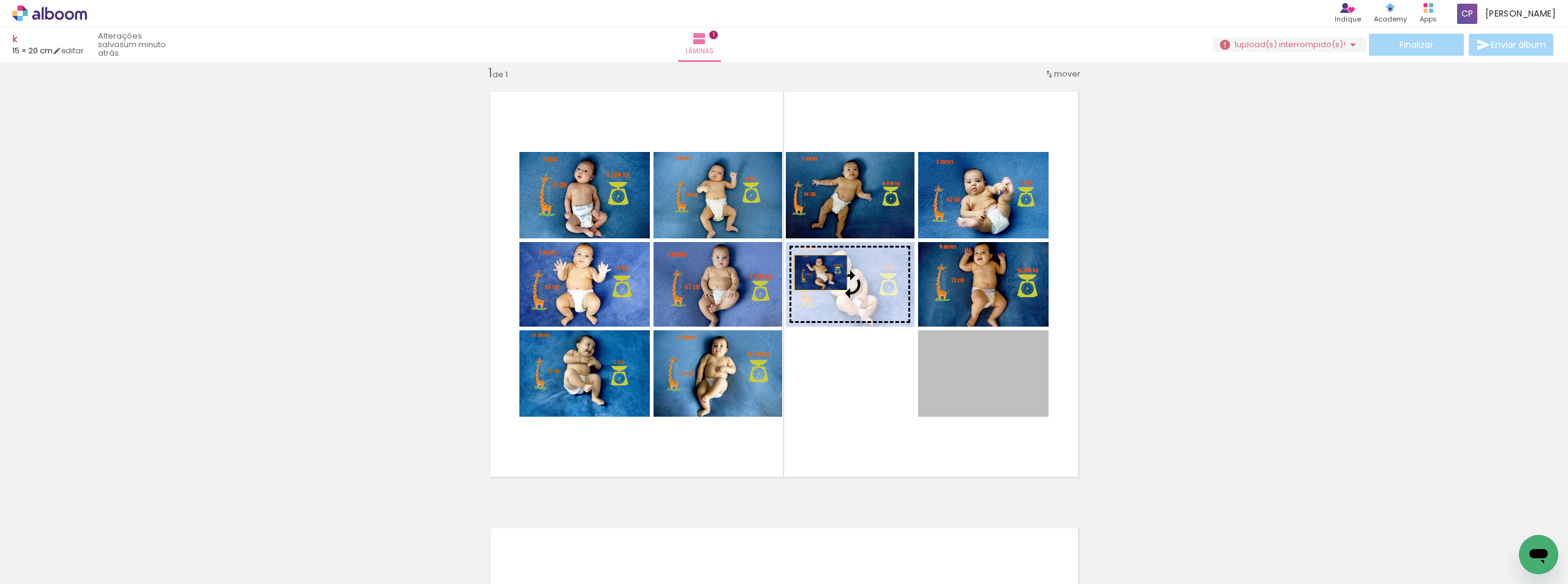
drag, startPoint x: 970, startPoint y: 370, endPoint x: 813, endPoint y: 270, distance: 186.1
click at [0, 0] on slot at bounding box center [0, 0] width 0 height 0
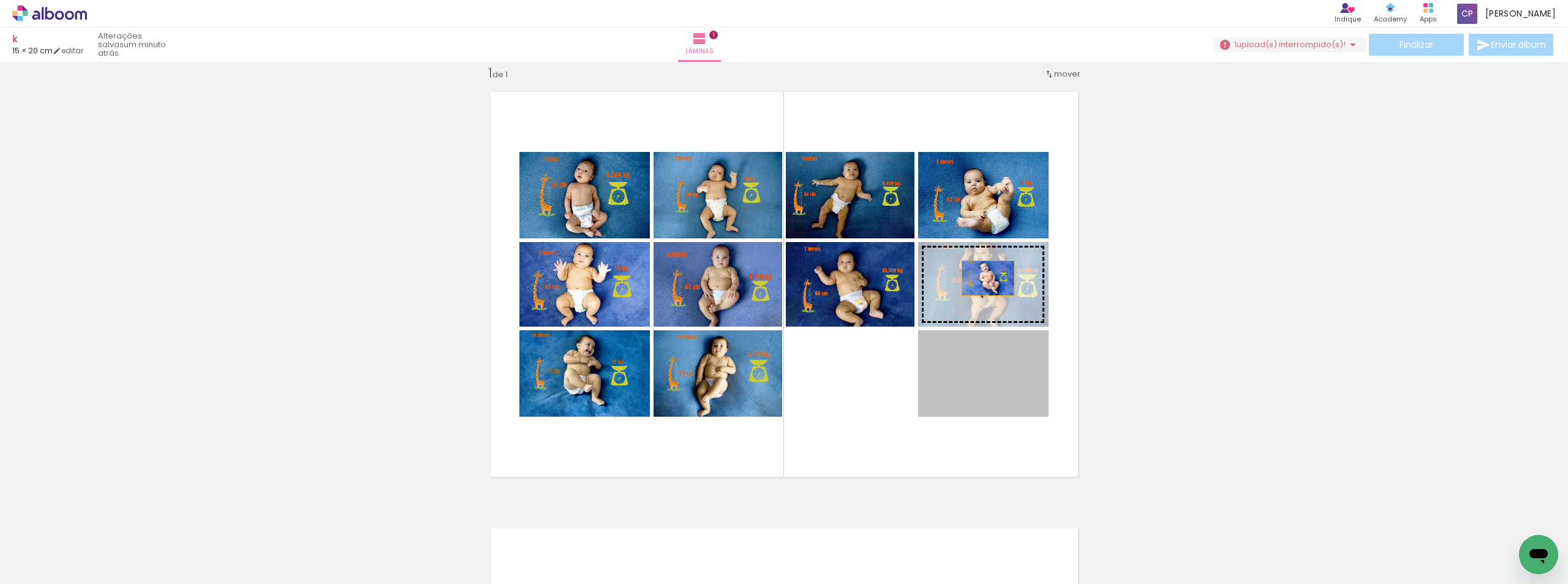
drag, startPoint x: 984, startPoint y: 387, endPoint x: 983, endPoint y: 278, distance: 109.0
click at [0, 0] on slot at bounding box center [0, 0] width 0 height 0
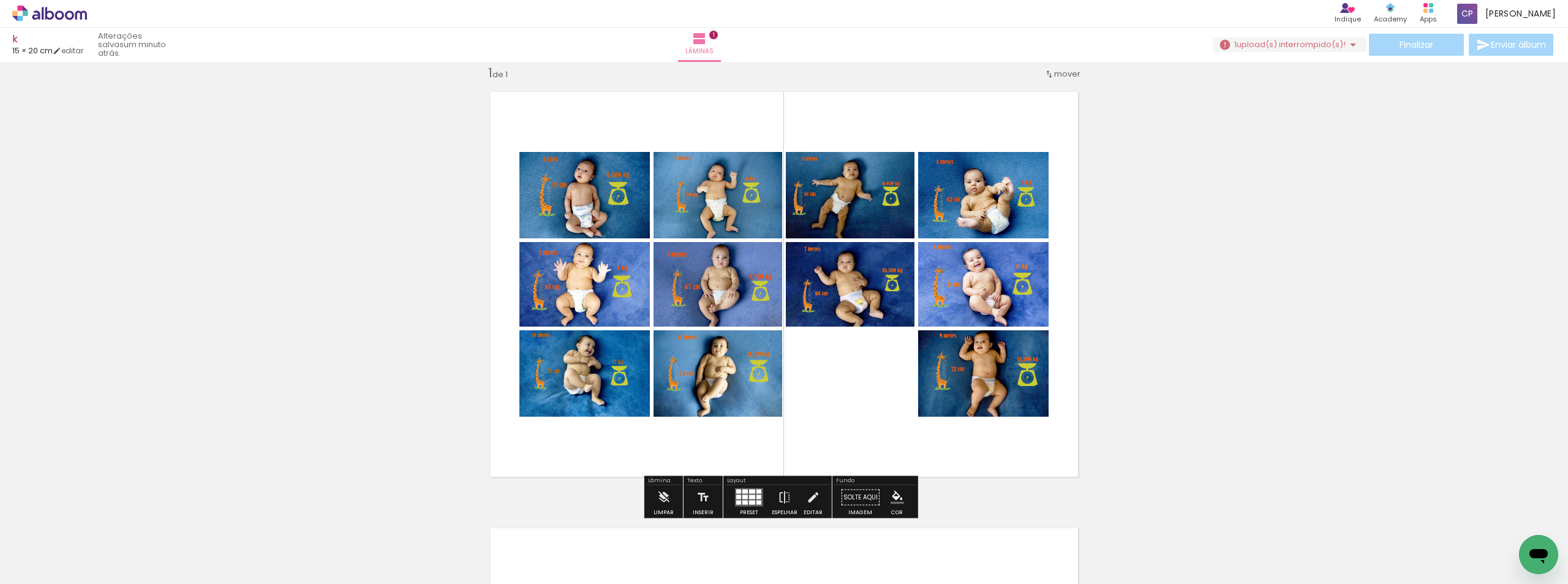
click at [1180, 283] on div "Inserir lâmina 1 de 1" at bounding box center [784, 487] width 1568 height 873
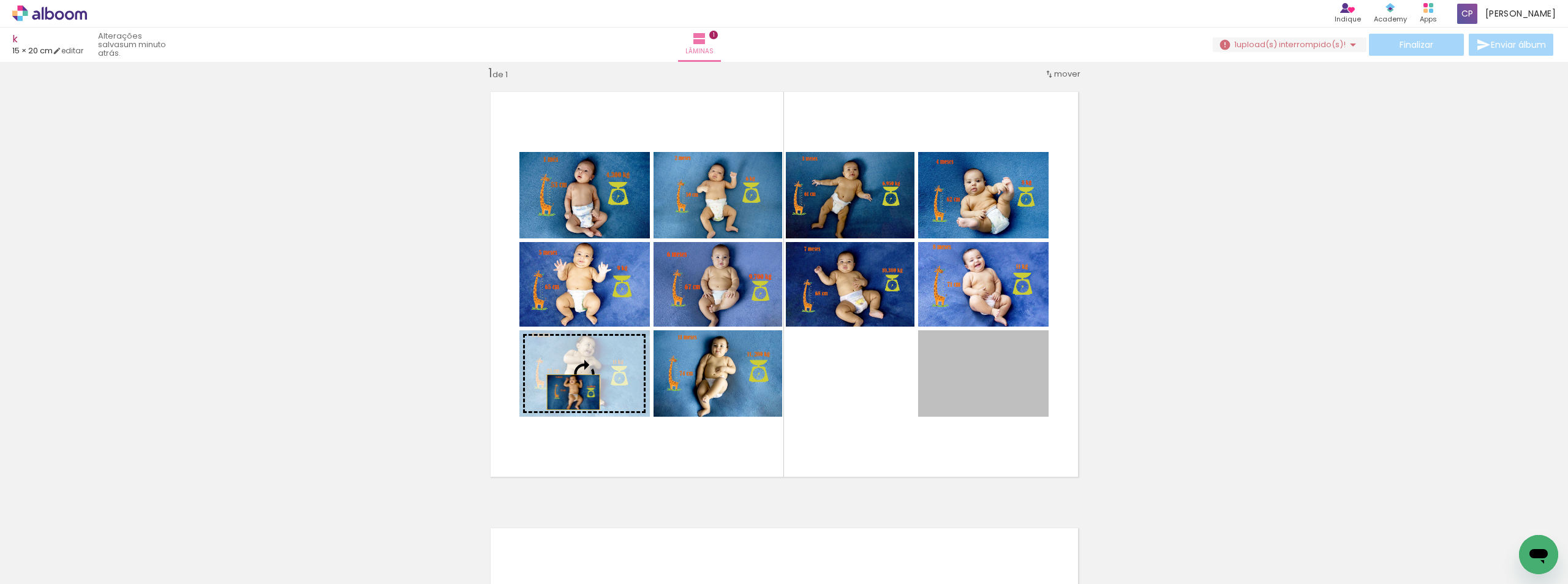
drag, startPoint x: 947, startPoint y: 396, endPoint x: 568, endPoint y: 392, distance: 379.0
click at [0, 0] on slot at bounding box center [0, 0] width 0 height 0
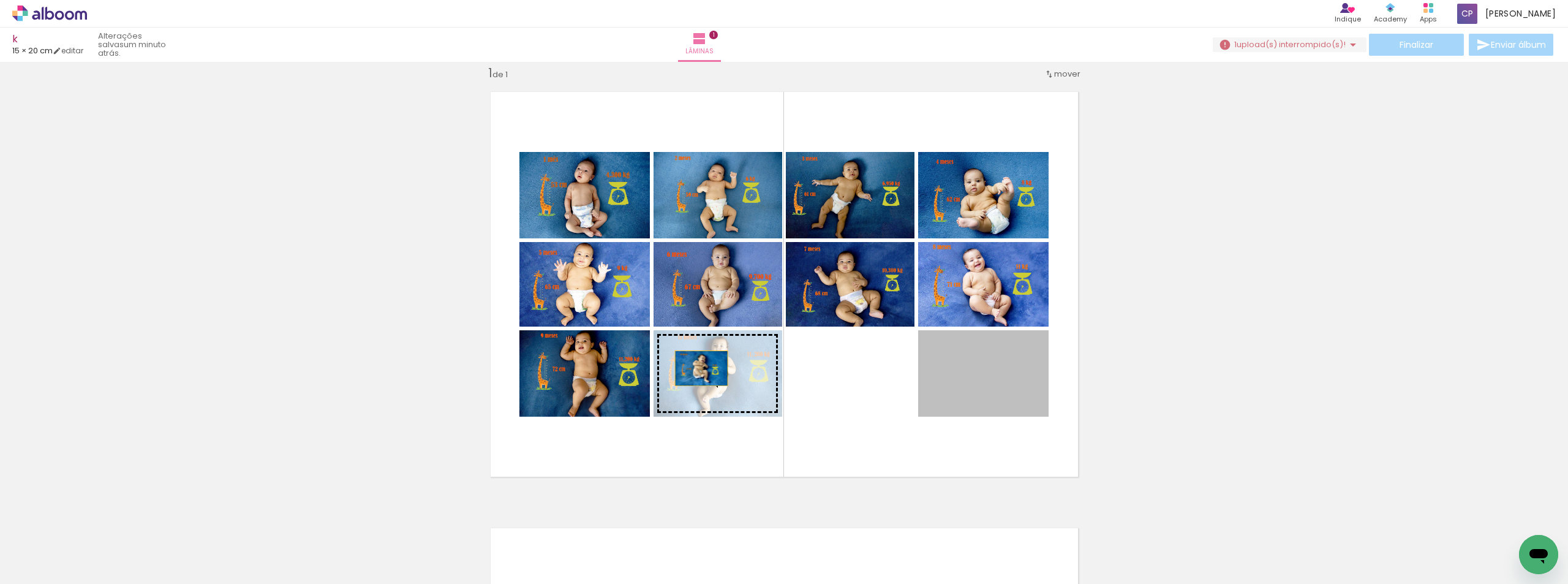
drag, startPoint x: 988, startPoint y: 386, endPoint x: 696, endPoint y: 368, distance: 292.6
click at [0, 0] on slot at bounding box center [0, 0] width 0 height 0
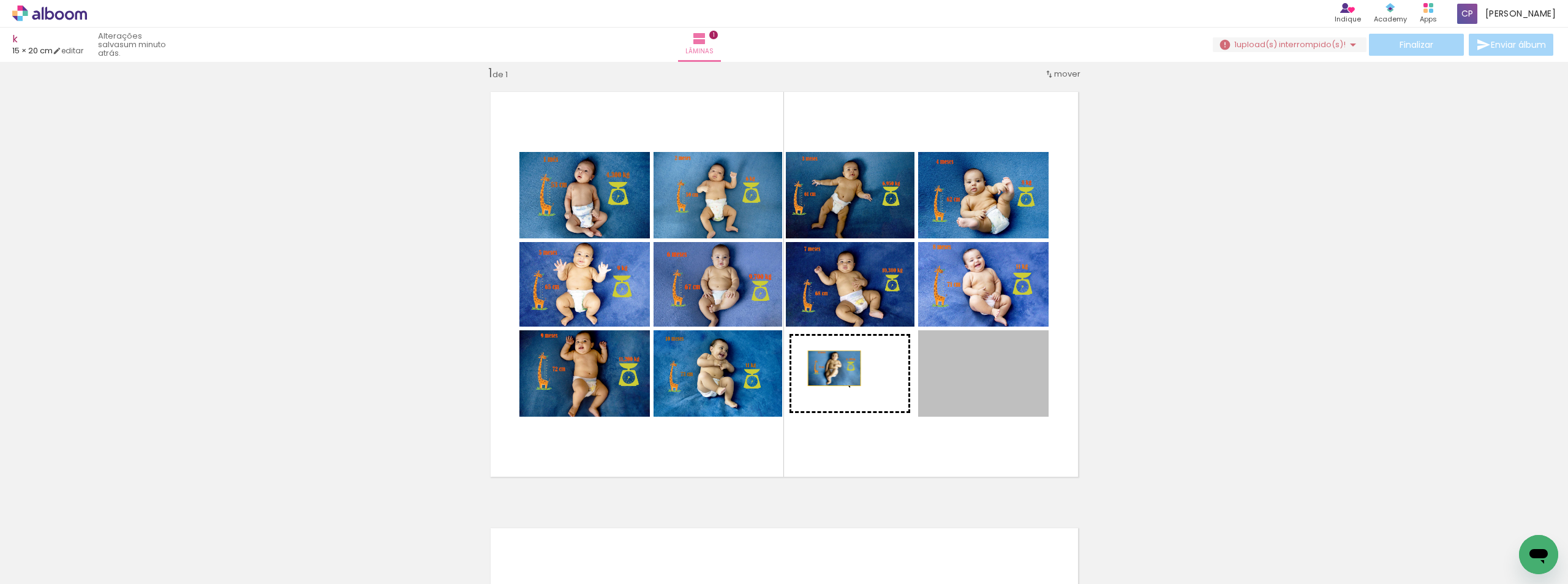
drag, startPoint x: 991, startPoint y: 386, endPoint x: 821, endPoint y: 368, distance: 171.0
click at [0, 0] on slot at bounding box center [0, 0] width 0 height 0
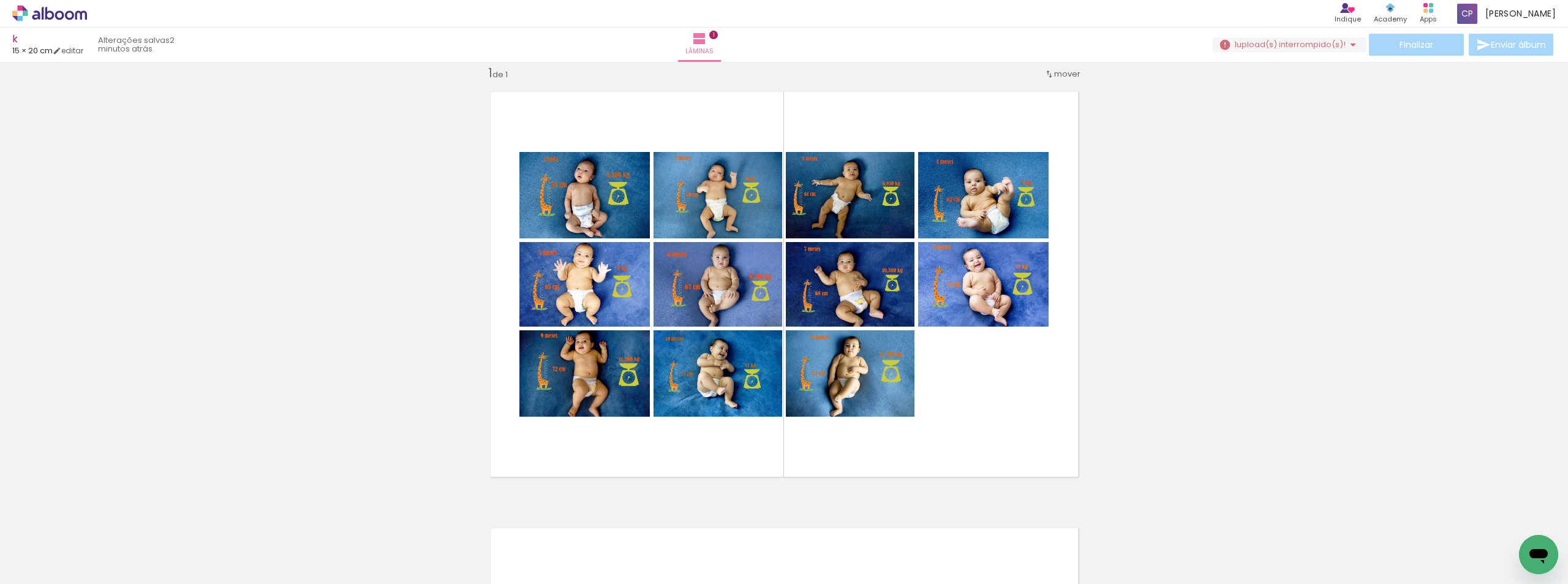
click at [1363, 379] on div "Inserir lâmina 1 de 1" at bounding box center [784, 487] width 1568 height 873
click at [1350, 45] on iron-icon at bounding box center [1353, 45] width 15 height 15
click at [1355, 67] on paper-item "5 meses (5).JPG" at bounding box center [1284, 72] width 151 height 32
click at [1350, 67] on iron-icon at bounding box center [1348, 71] width 12 height 12
click at [0, 0] on slot "Buscar arquivos interrompidos" at bounding box center [0, 0] width 0 height 0
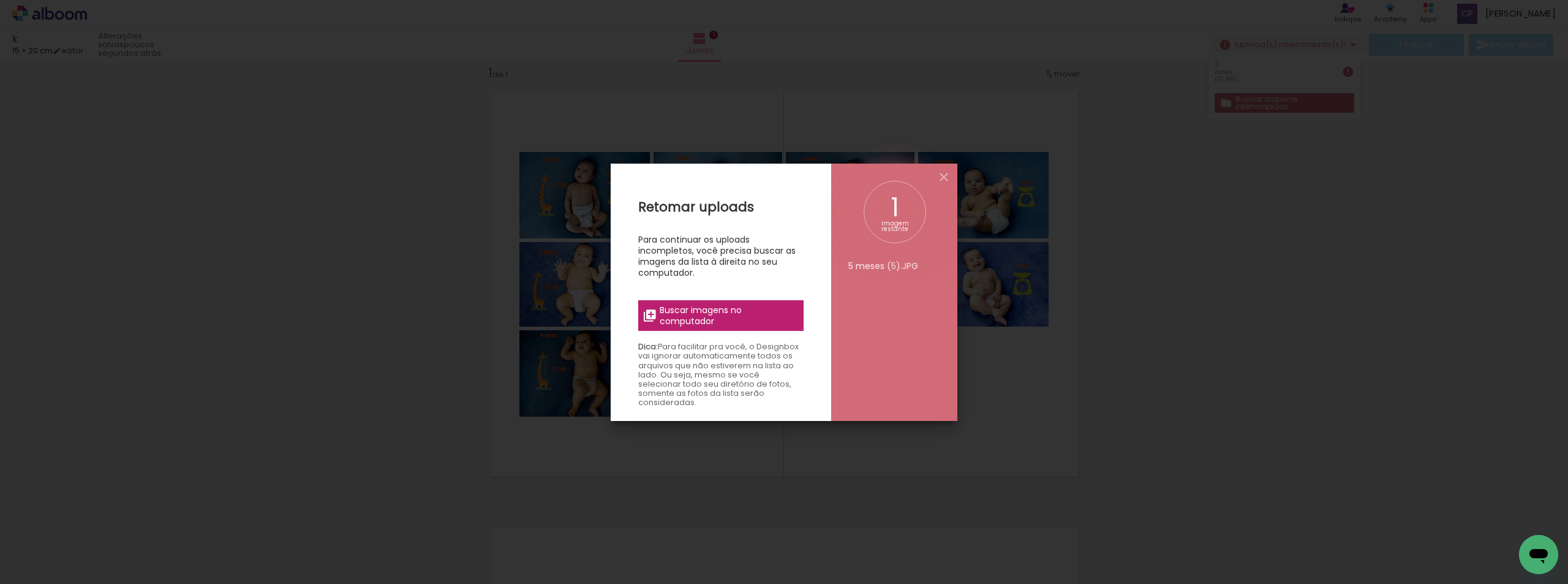
click at [734, 320] on span "Buscar imagens no computador" at bounding box center [728, 316] width 137 height 22
click at [0, 0] on input "file" at bounding box center [0, 0] width 0 height 0
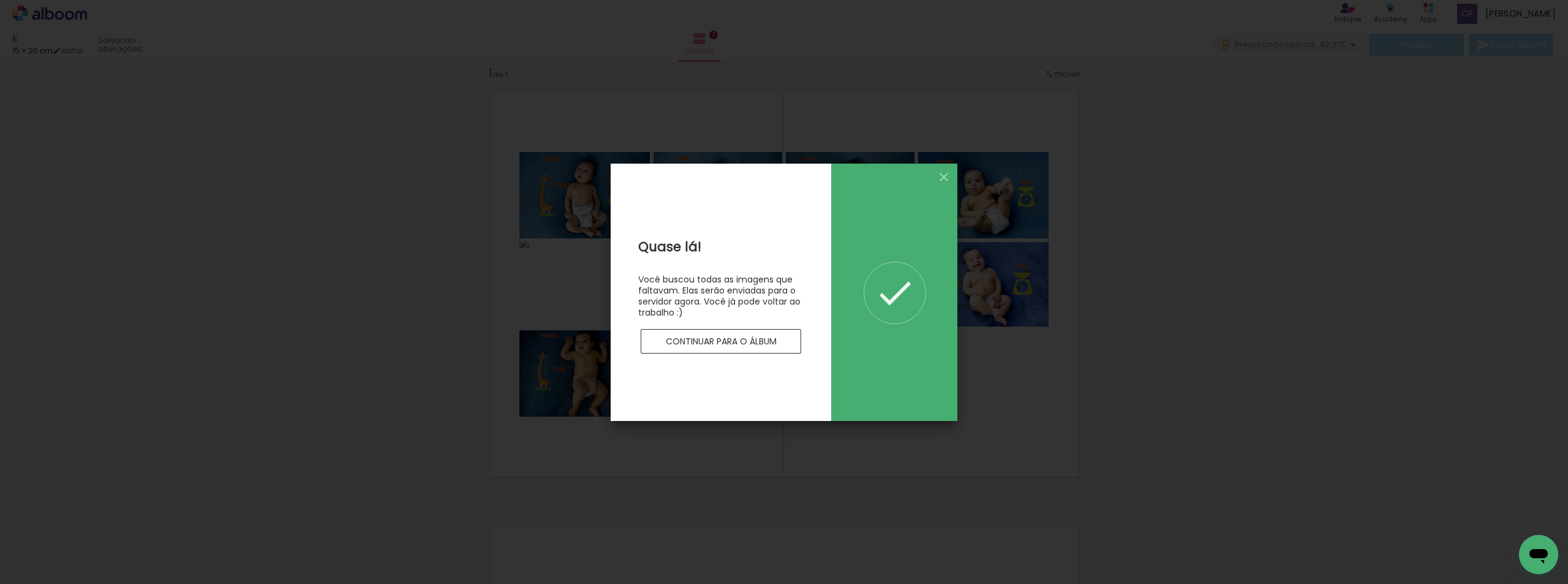
click at [0, 0] on slot "Continuar para o álbum" at bounding box center [0, 0] width 0 height 0
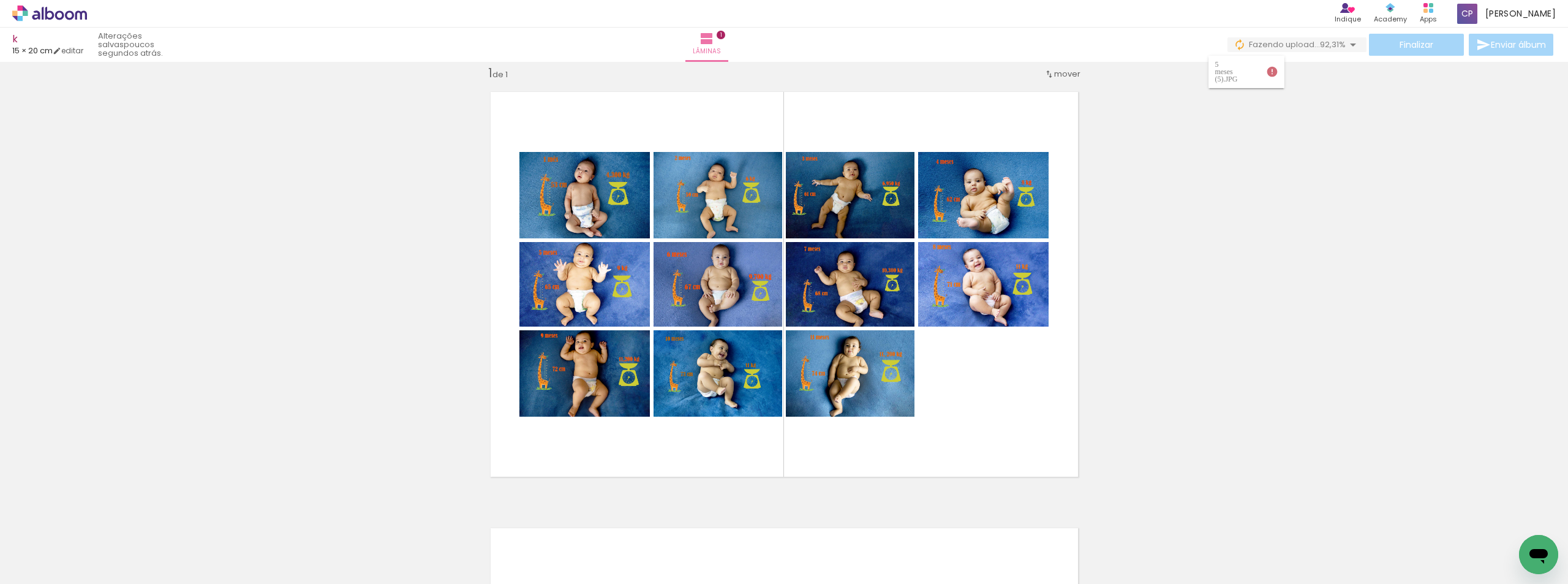
click at [1274, 67] on iron-icon at bounding box center [1272, 71] width 12 height 12
click at [0, 0] on slot "Buscar arquivos interrompidos" at bounding box center [0, 0] width 0 height 0
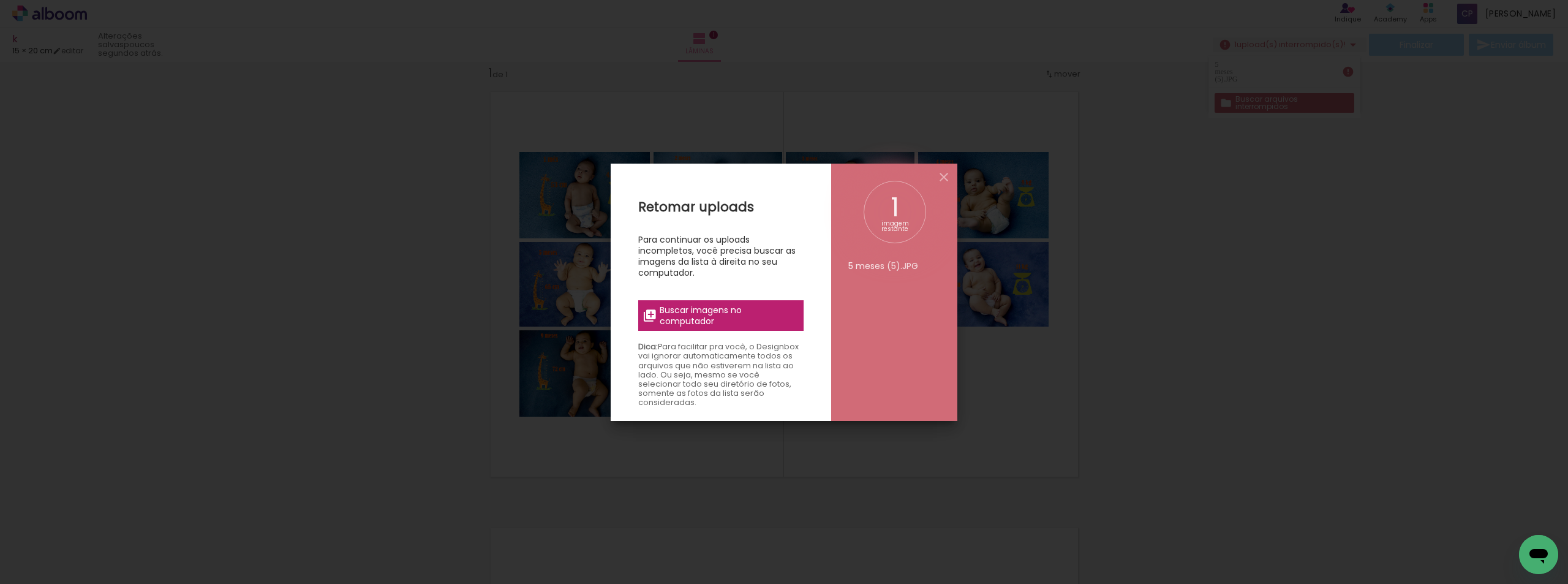
click at [724, 320] on span "Buscar imagens no computador" at bounding box center [728, 316] width 137 height 22
click at [0, 0] on input "file" at bounding box center [0, 0] width 0 height 0
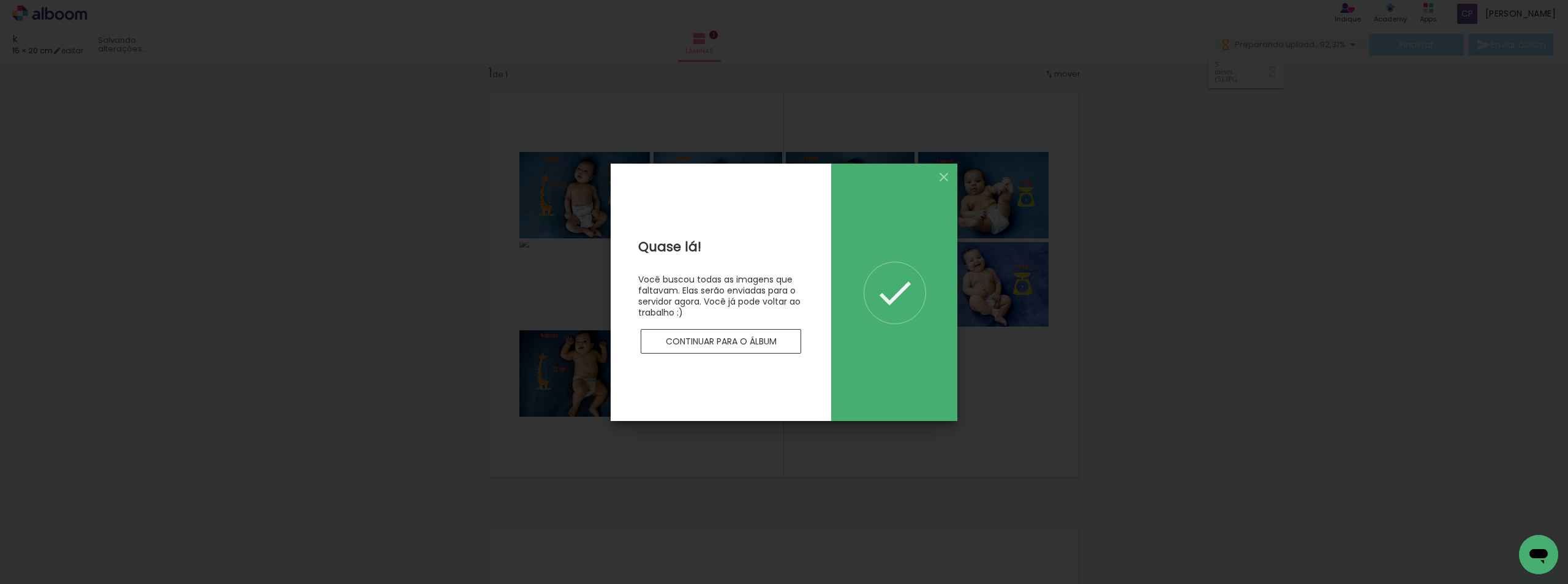
click at [0, 0] on slot "Continuar para o álbum" at bounding box center [0, 0] width 0 height 0
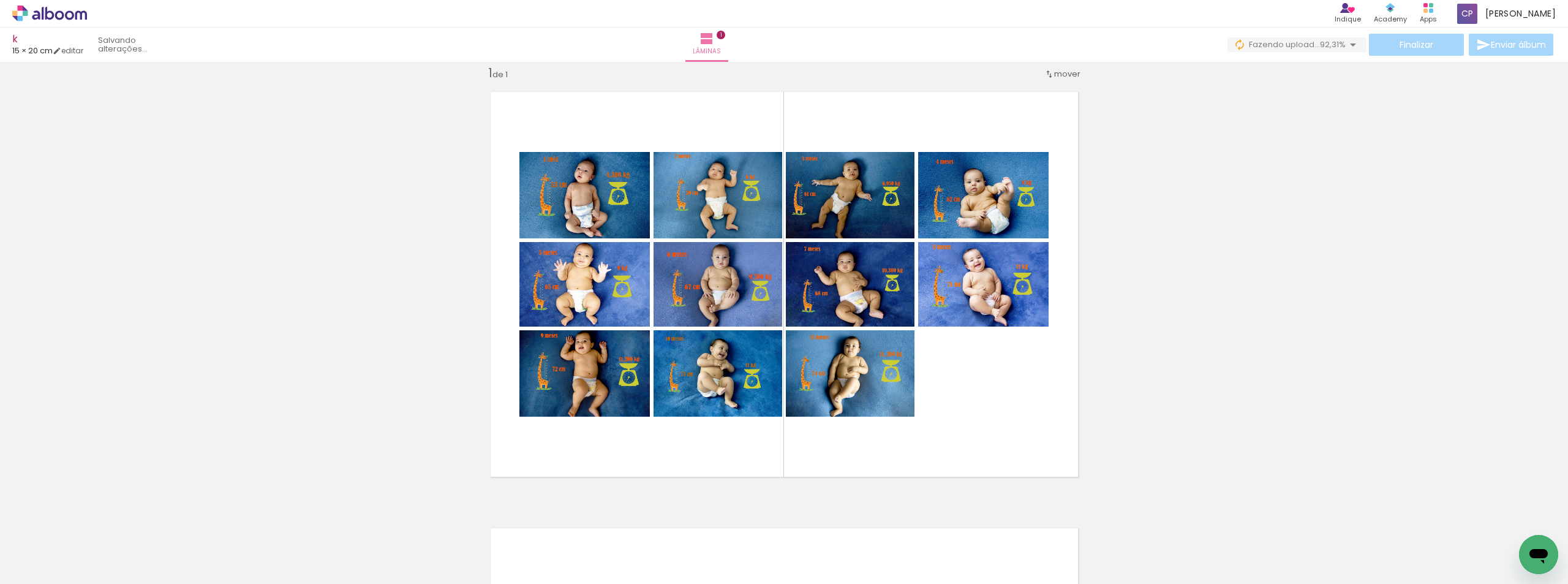
click at [1344, 73] on div "Inserir lâmina 1 de 1" at bounding box center [784, 487] width 1568 height 873
click at [1400, 47] on span "Finalizar" at bounding box center [1416, 44] width 34 height 8
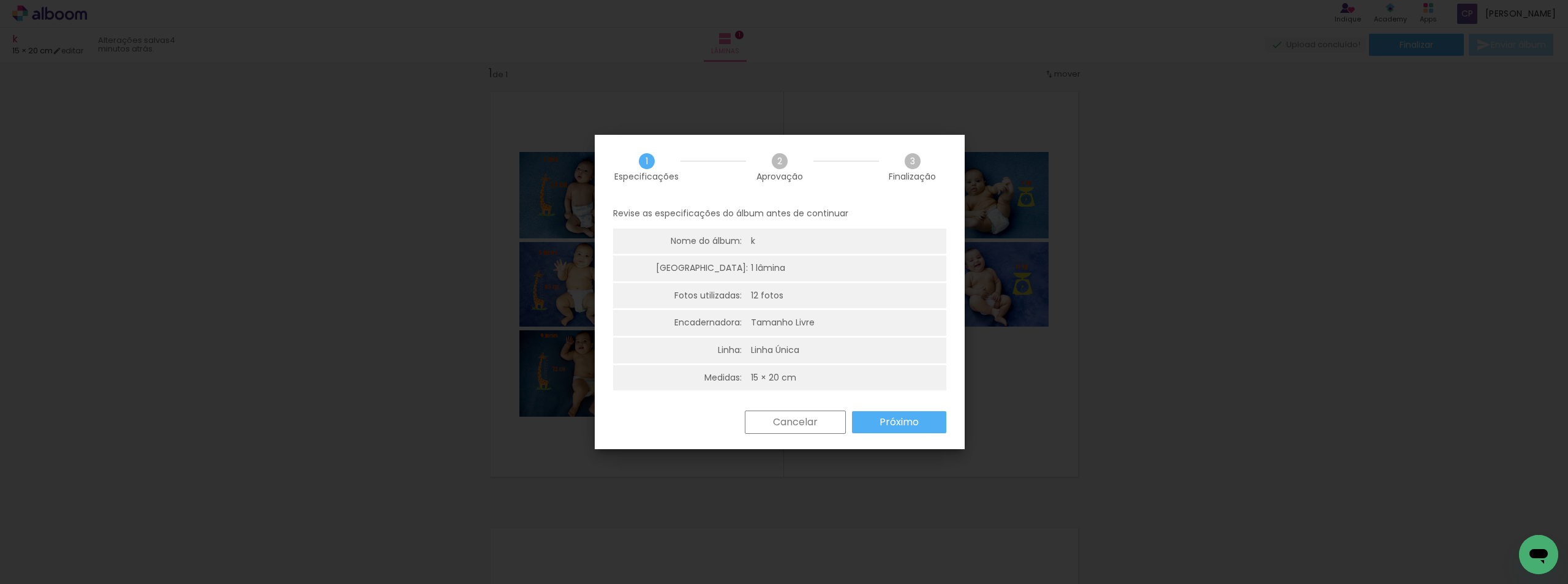
click at [919, 426] on paper-button "Próximo" at bounding box center [899, 422] width 95 height 22
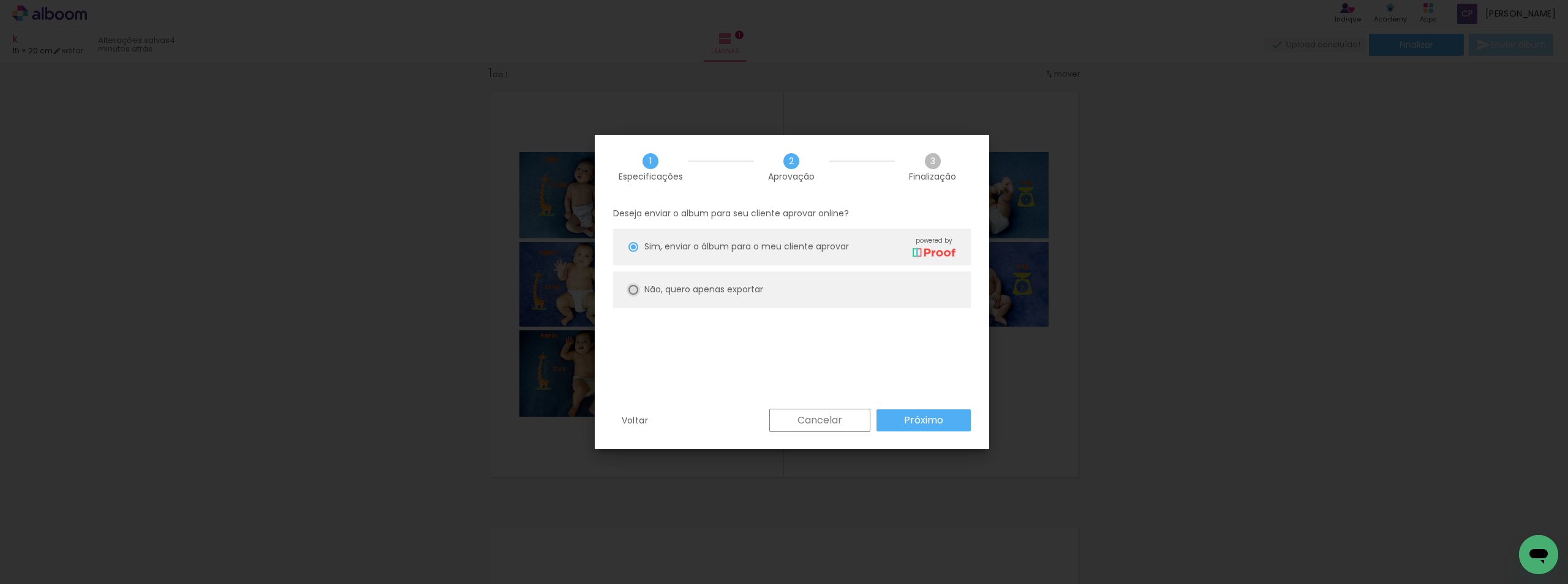
click at [630, 252] on div at bounding box center [633, 246] width 10 height 10
type paper-radio-button "on"
click at [921, 427] on paper-button "Próximo" at bounding box center [924, 420] width 95 height 22
type input "Alta, 300 DPI"
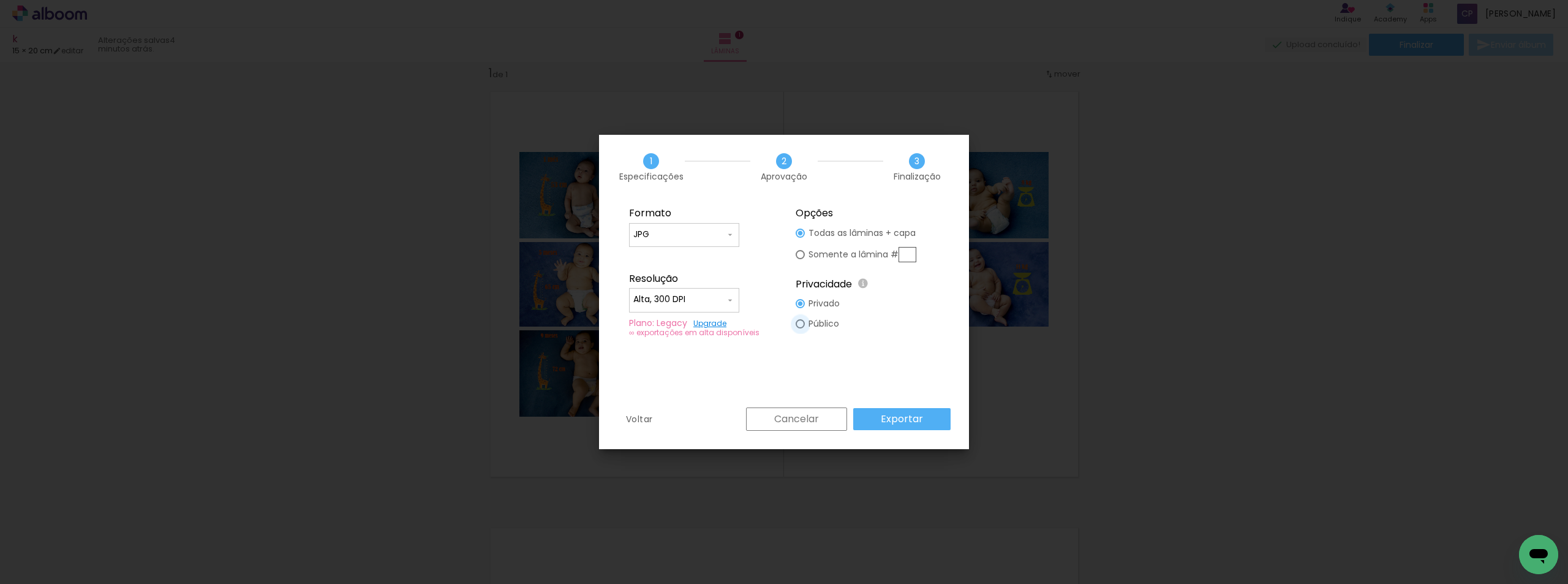
click at [799, 238] on div at bounding box center [800, 233] width 9 height 9
type paper-radio-button "on"
click at [0, 0] on slot "Exportar" at bounding box center [0, 0] width 0 height 0
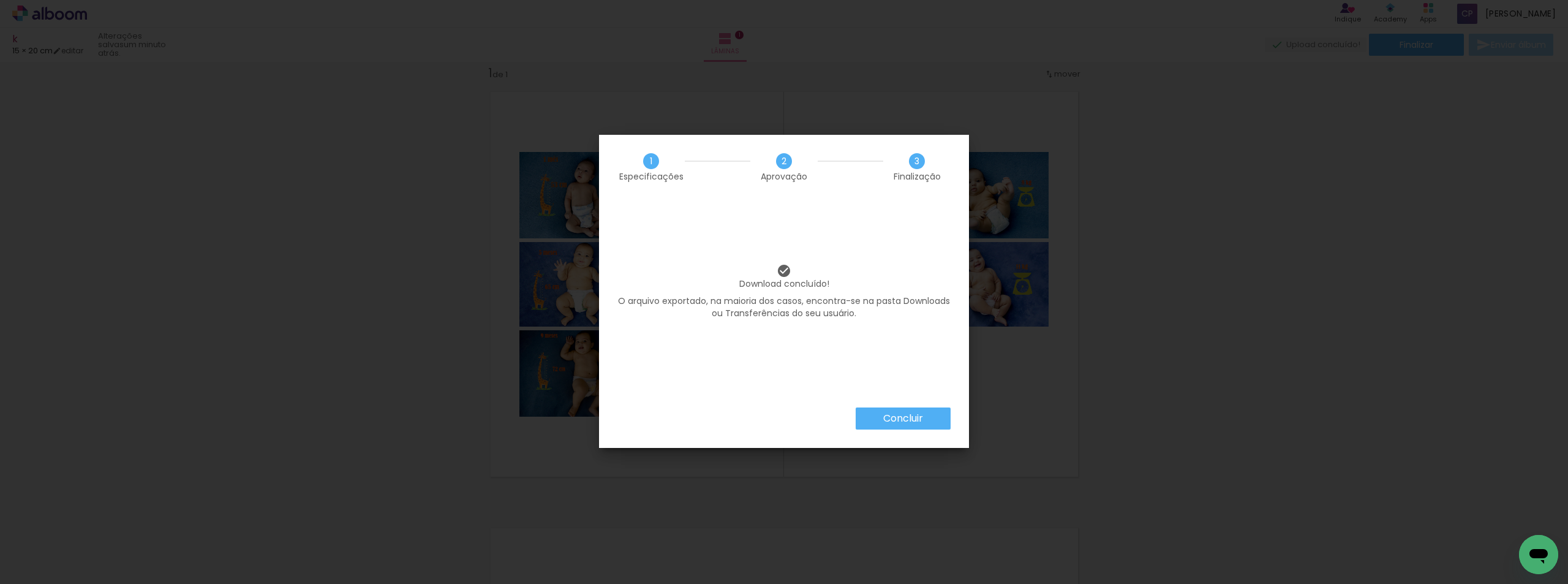
click at [0, 0] on slot "Concluir" at bounding box center [0, 0] width 0 height 0
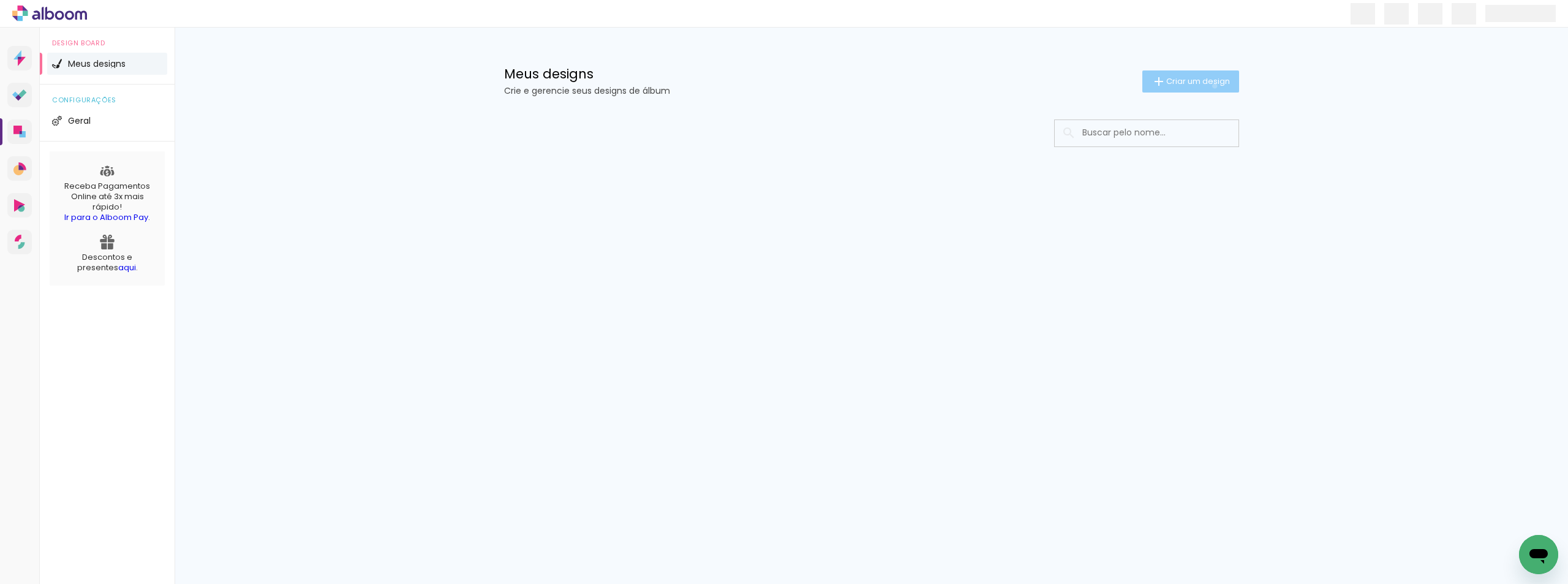
click at [1212, 85] on span "Criar um design" at bounding box center [1198, 81] width 63 height 8
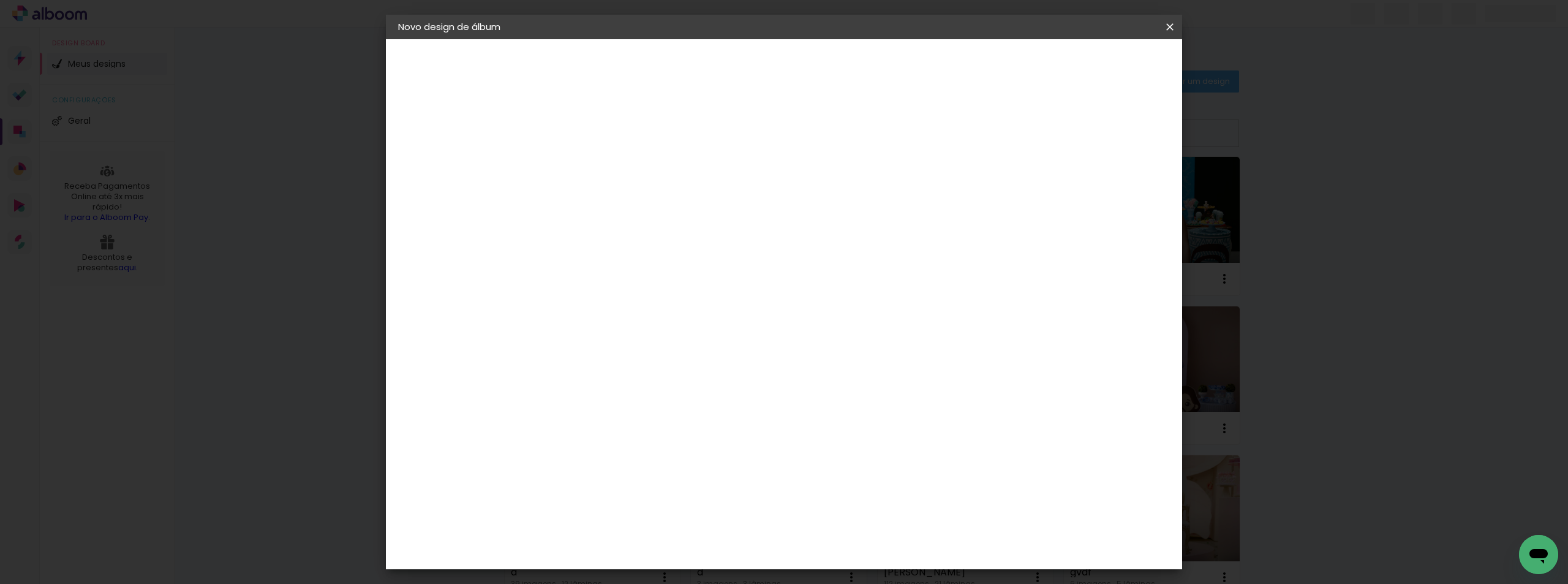
click at [599, 171] on input at bounding box center [599, 164] width 0 height 19
type input "s"
type paper-input "s"
click at [0, 0] on slot "Avançar" at bounding box center [0, 0] width 0 height 0
click at [0, 0] on slot "Tamanho Livre" at bounding box center [0, 0] width 0 height 0
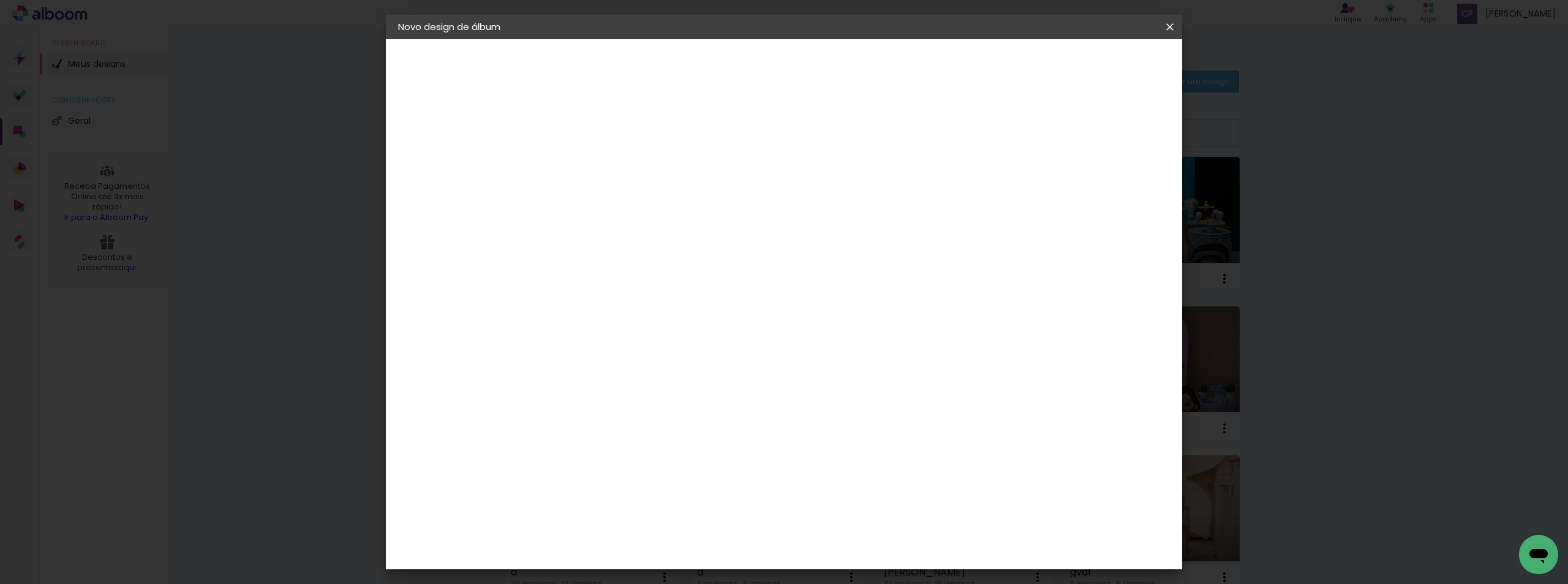
click at [827, 54] on paper-button "Avançar" at bounding box center [798, 65] width 60 height 21
click at [559, 349] on input "30" at bounding box center [559, 348] width 32 height 18
type input "20"
type paper-input "20"
drag, startPoint x: 859, startPoint y: 431, endPoint x: 846, endPoint y: 431, distance: 13.0
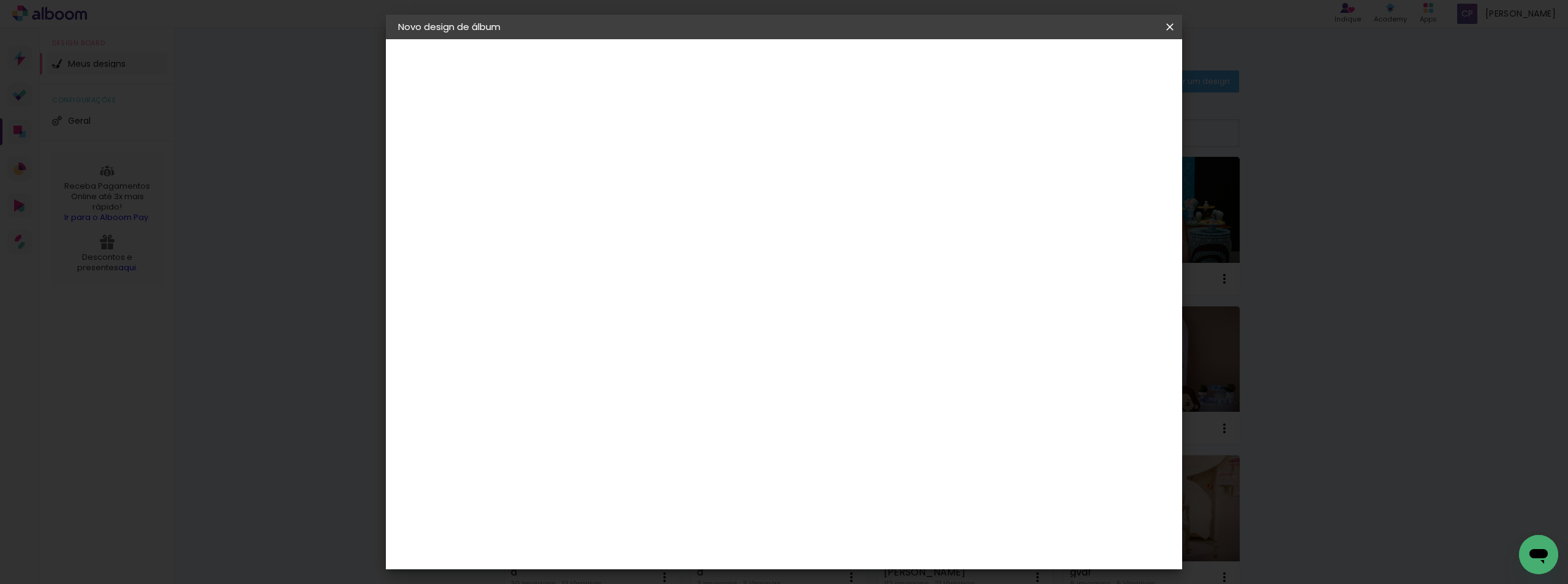
click at [846, 431] on input "60" at bounding box center [851, 430] width 32 height 18
type input "30"
type paper-input "30"
click at [1093, 64] on span "Iniciar design" at bounding box center [1065, 65] width 56 height 8
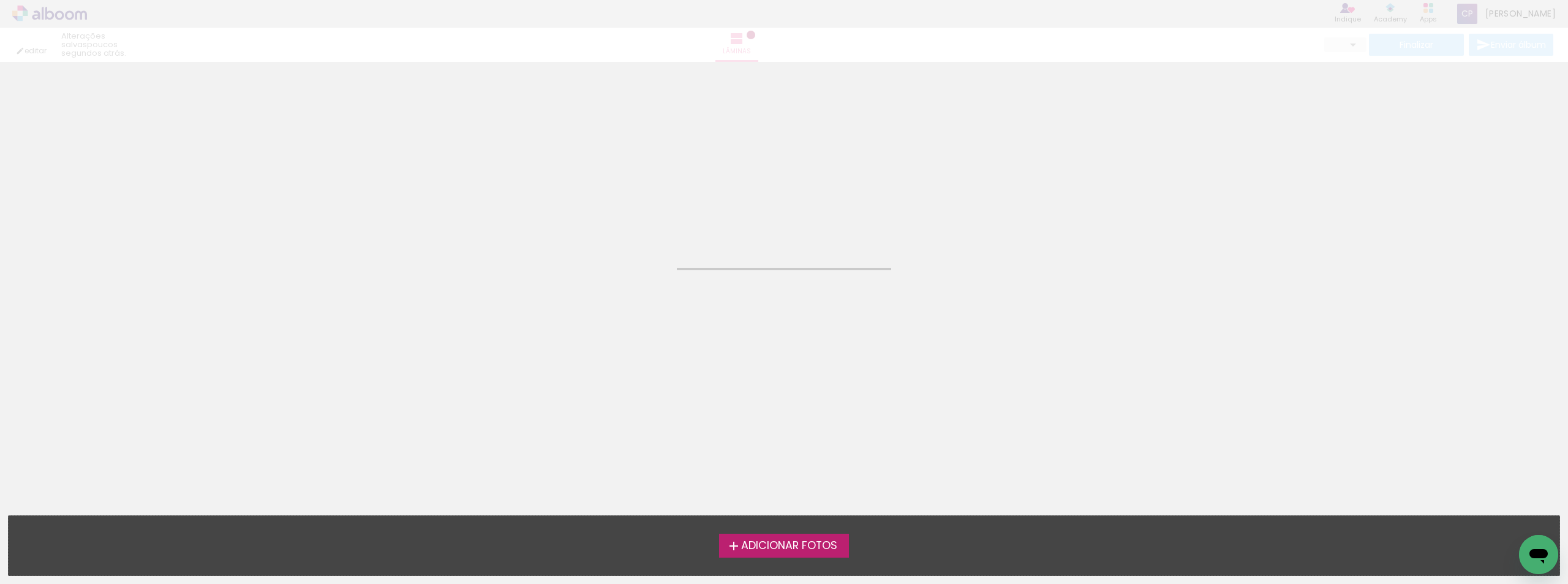
click at [801, 544] on span "Adicionar Fotos" at bounding box center [789, 546] width 96 height 11
click at [0, 0] on input "file" at bounding box center [0, 0] width 0 height 0
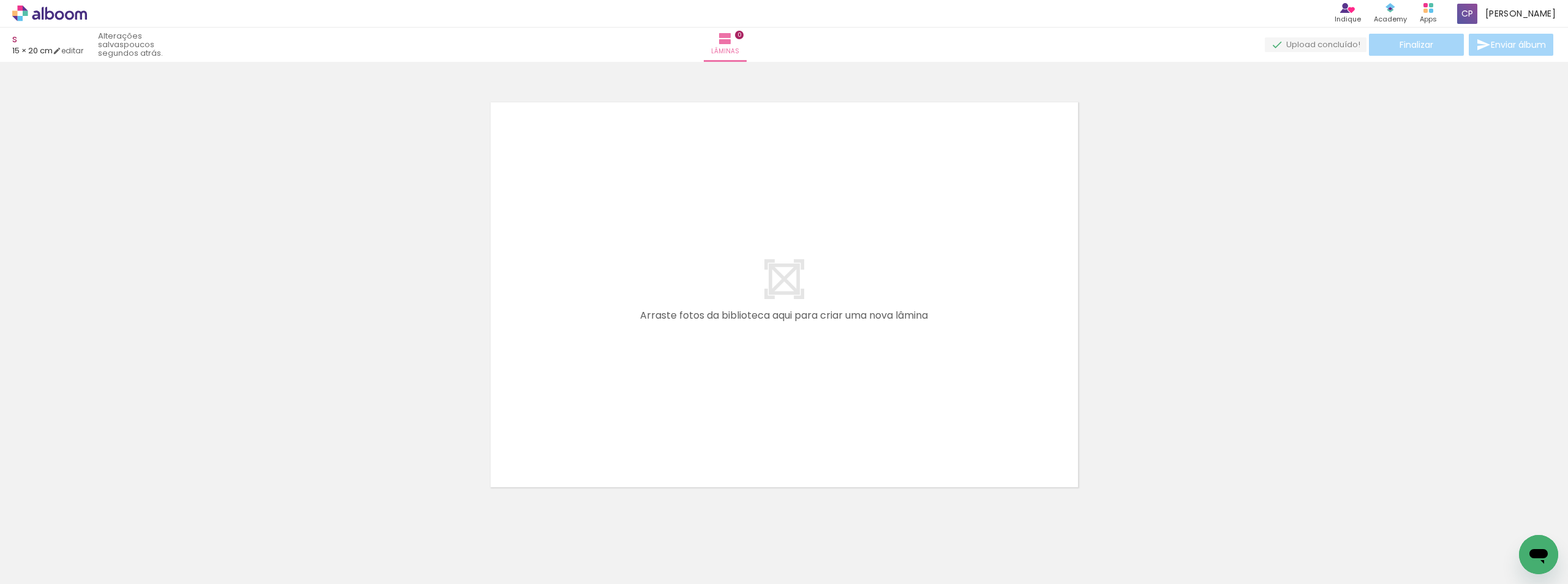
scroll to position [16, 0]
click at [40, 567] on span "Adicionar Fotos" at bounding box center [43, 567] width 37 height 14
click at [0, 0] on input "file" at bounding box center [0, 0] width 0 height 0
click at [43, 562] on span "Adicionar Fotos" at bounding box center [43, 567] width 37 height 14
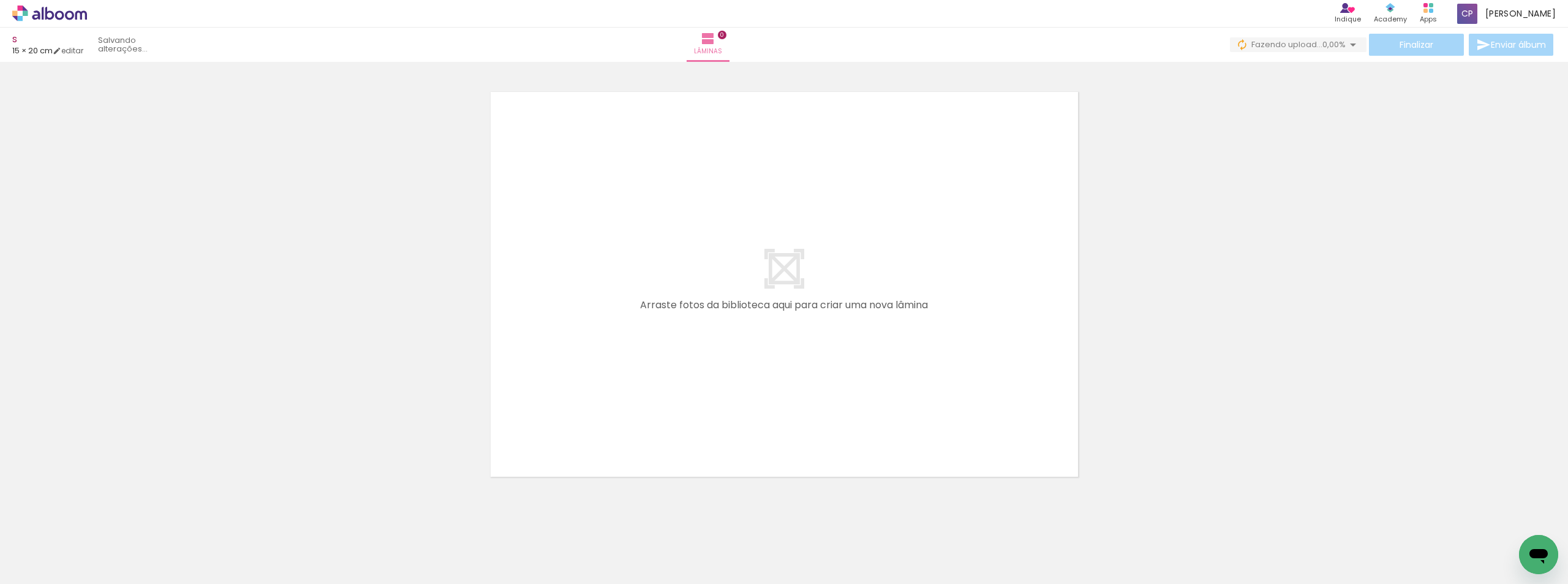
click at [0, 0] on input "file" at bounding box center [0, 0] width 0 height 0
click at [47, 570] on span "Adicionar Fotos" at bounding box center [43, 567] width 37 height 14
click at [0, 0] on input "file" at bounding box center [0, 0] width 0 height 0
click at [53, 566] on span "Adicionar Fotos" at bounding box center [43, 567] width 37 height 14
click at [0, 0] on input "file" at bounding box center [0, 0] width 0 height 0
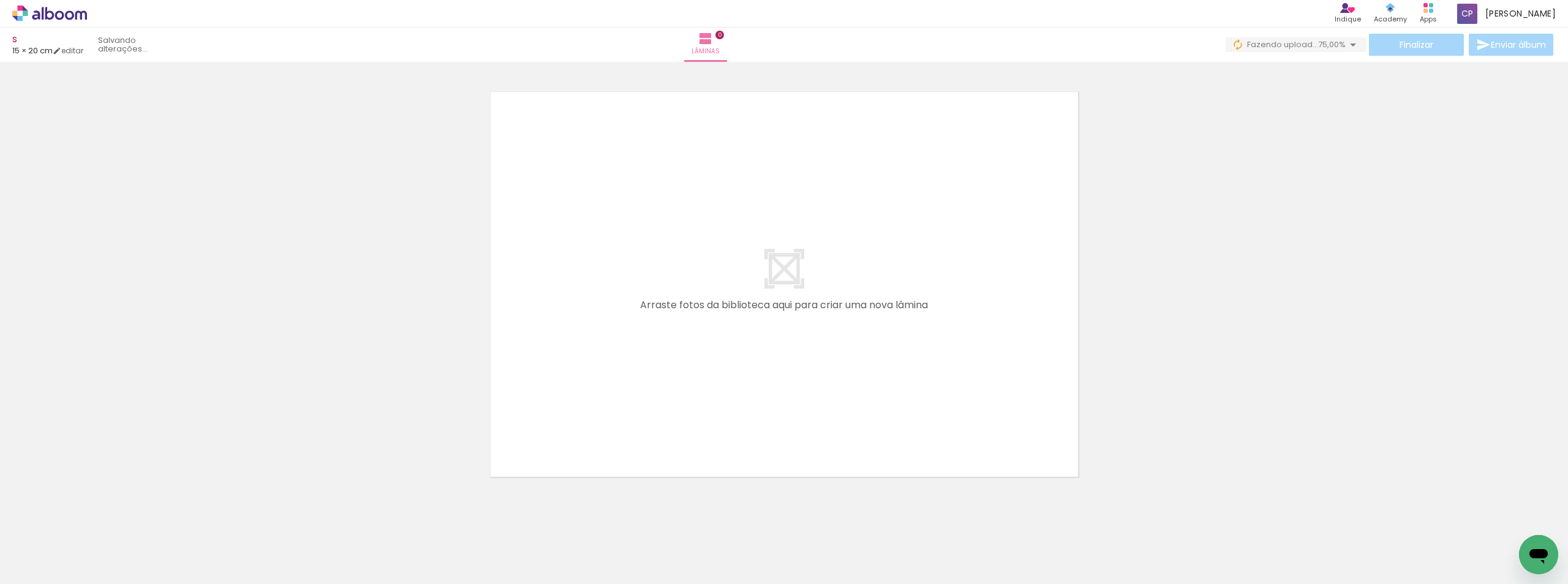
click at [44, 567] on span "Adicionar Fotos" at bounding box center [43, 567] width 37 height 14
click at [0, 0] on input "file" at bounding box center [0, 0] width 0 height 0
click at [60, 565] on span "Adicionar Fotos" at bounding box center [43, 567] width 37 height 14
click at [0, 0] on input "file" at bounding box center [0, 0] width 0 height 0
click at [59, 562] on span "Adicionar Fotos" at bounding box center [43, 567] width 37 height 14
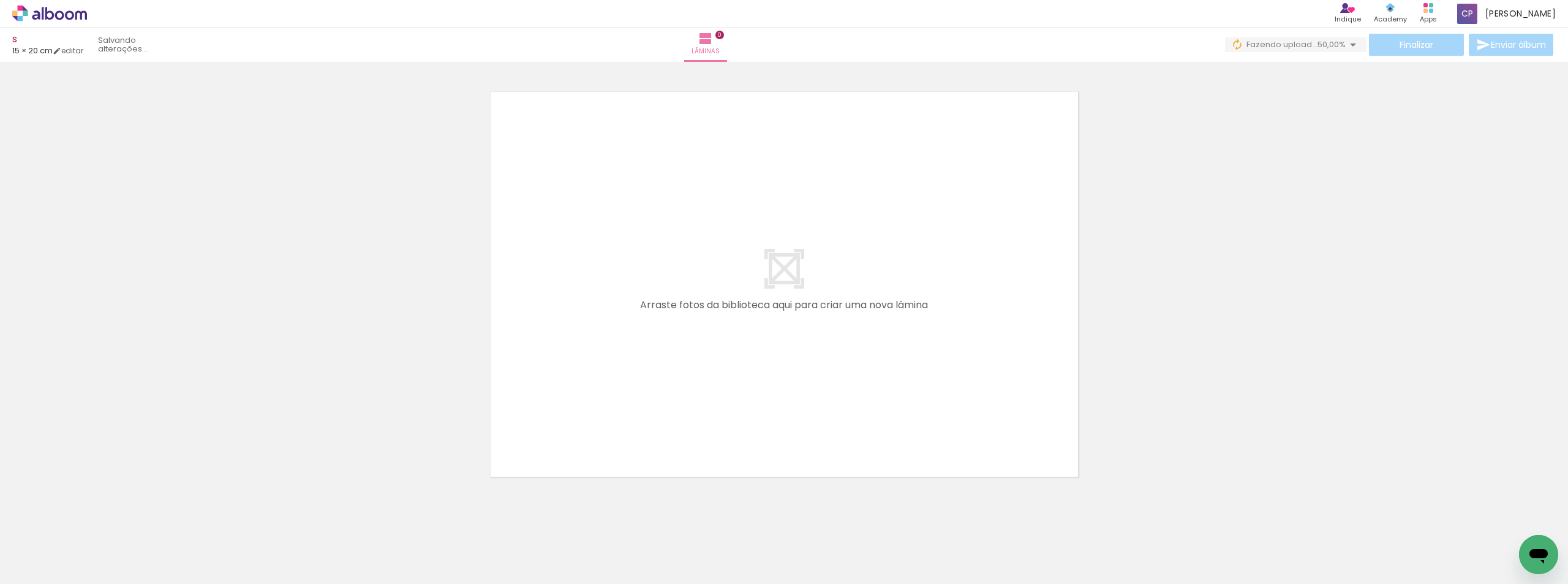
click at [0, 0] on input "file" at bounding box center [0, 0] width 0 height 0
click at [34, 565] on span "Adicionar Fotos" at bounding box center [43, 567] width 37 height 14
click at [0, 0] on input "file" at bounding box center [0, 0] width 0 height 0
click at [52, 565] on span "Adicionar Fotos" at bounding box center [43, 567] width 37 height 14
click at [0, 0] on input "file" at bounding box center [0, 0] width 0 height 0
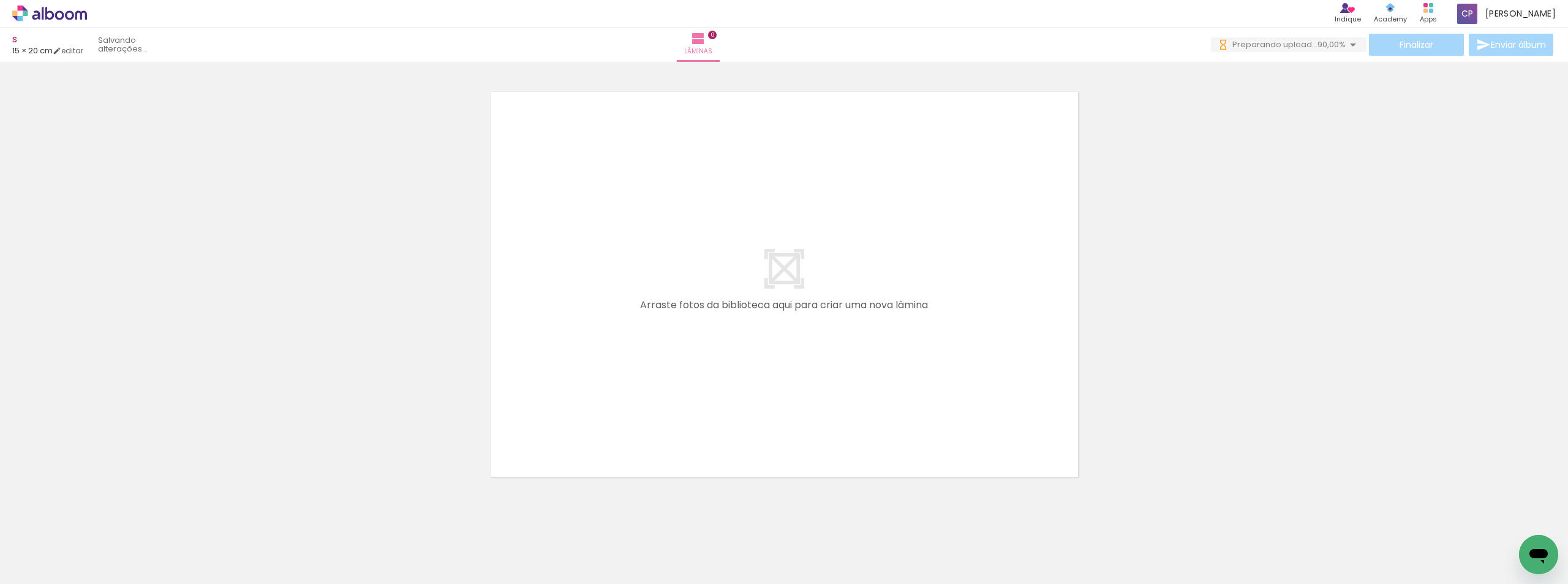
click at [49, 566] on span "Adicionar Fotos" at bounding box center [43, 567] width 37 height 14
click at [0, 0] on input "file" at bounding box center [0, 0] width 0 height 0
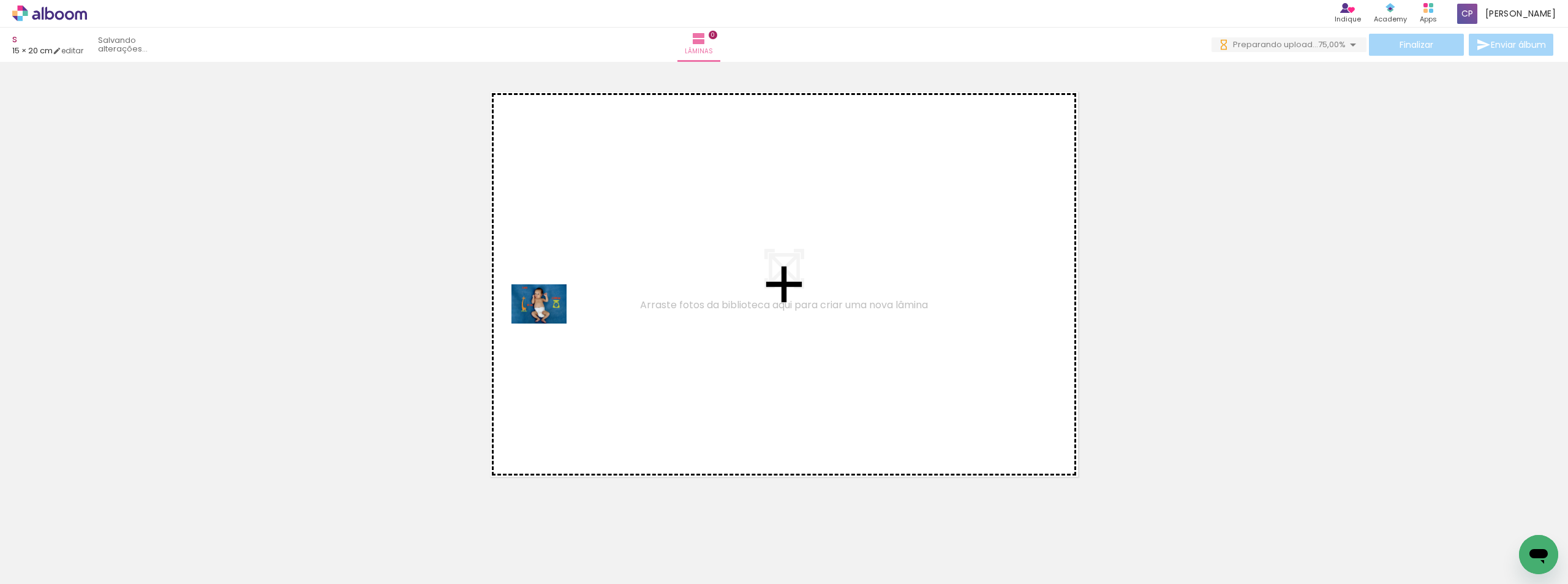
drag, startPoint x: 133, startPoint y: 544, endPoint x: 231, endPoint y: 517, distance: 101.7
click at [557, 317] on quentale-workspace at bounding box center [784, 292] width 1568 height 584
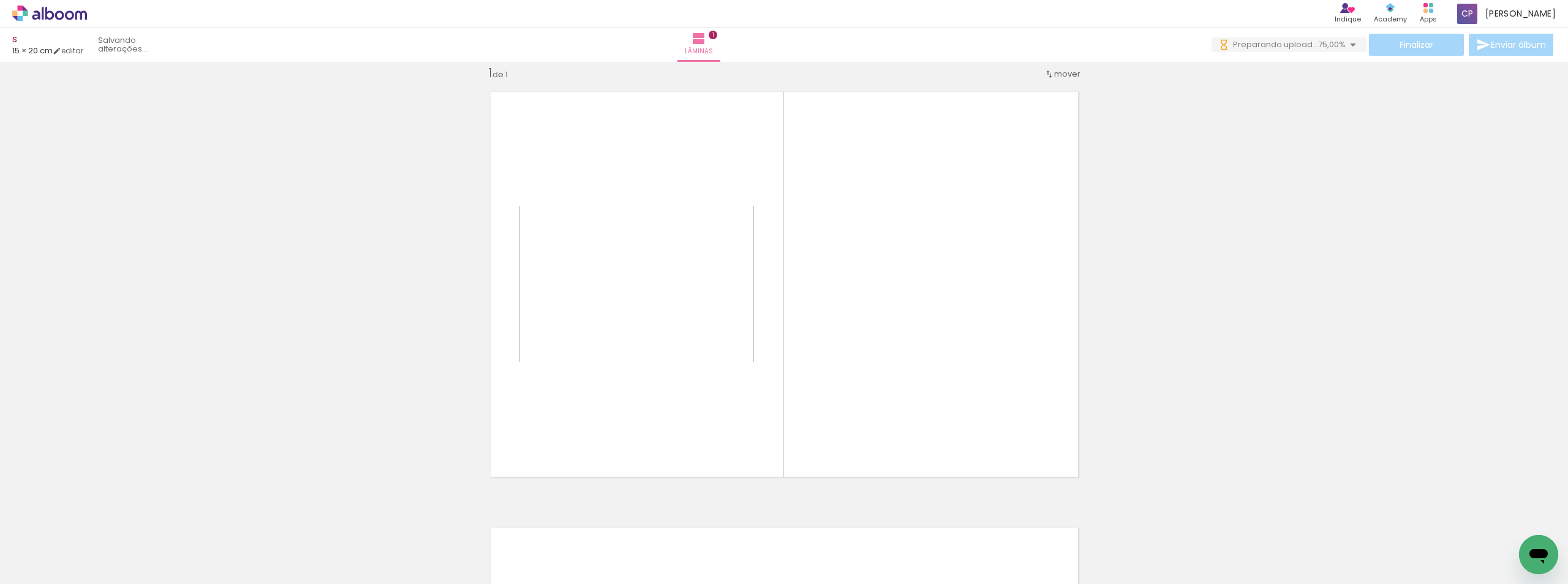
scroll to position [16, 0]
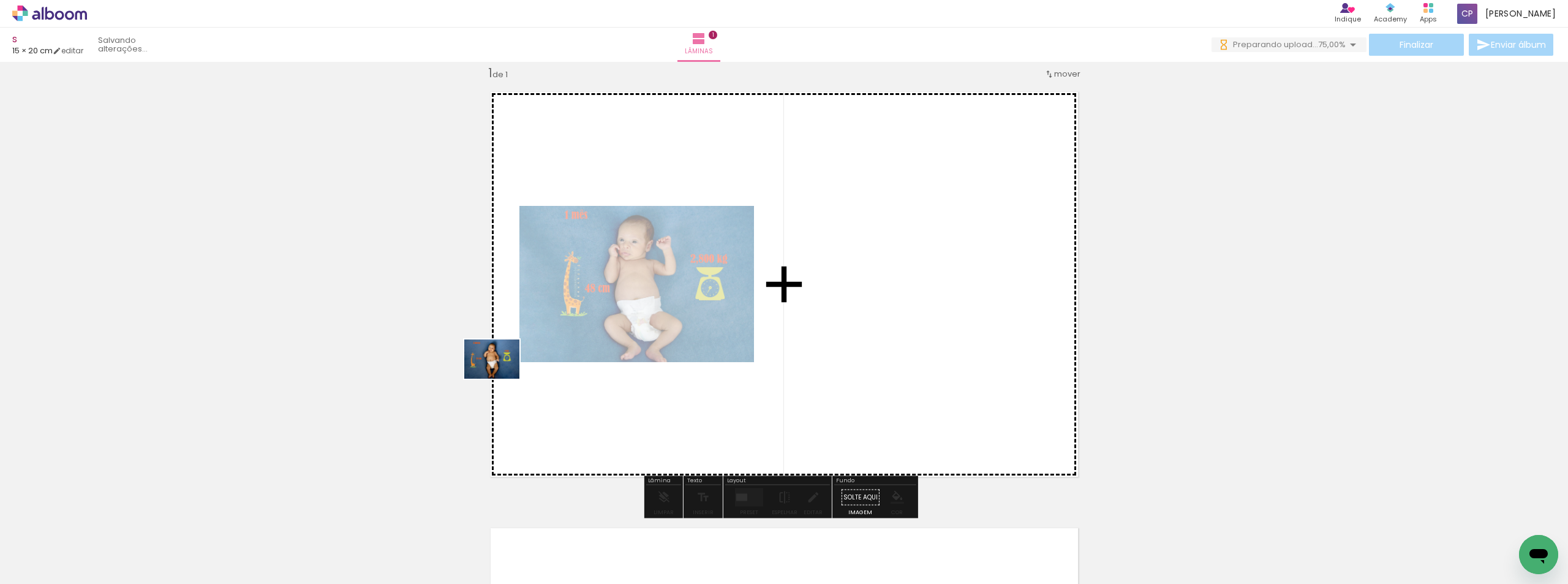
drag, startPoint x: 403, startPoint y: 421, endPoint x: 535, endPoint y: 360, distance: 145.4
click at [535, 360] on quentale-workspace at bounding box center [784, 292] width 1568 height 584
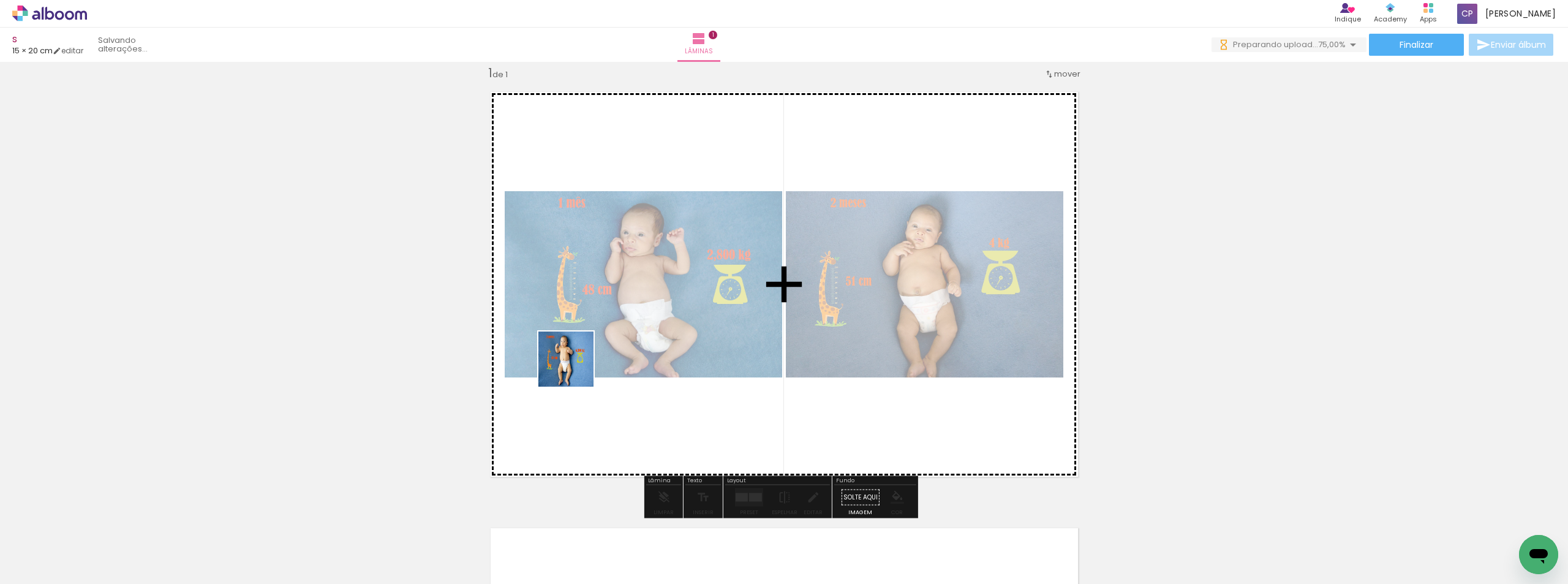
drag, startPoint x: 268, startPoint y: 535, endPoint x: 585, endPoint y: 364, distance: 360.2
click at [585, 364] on quentale-workspace at bounding box center [784, 292] width 1568 height 584
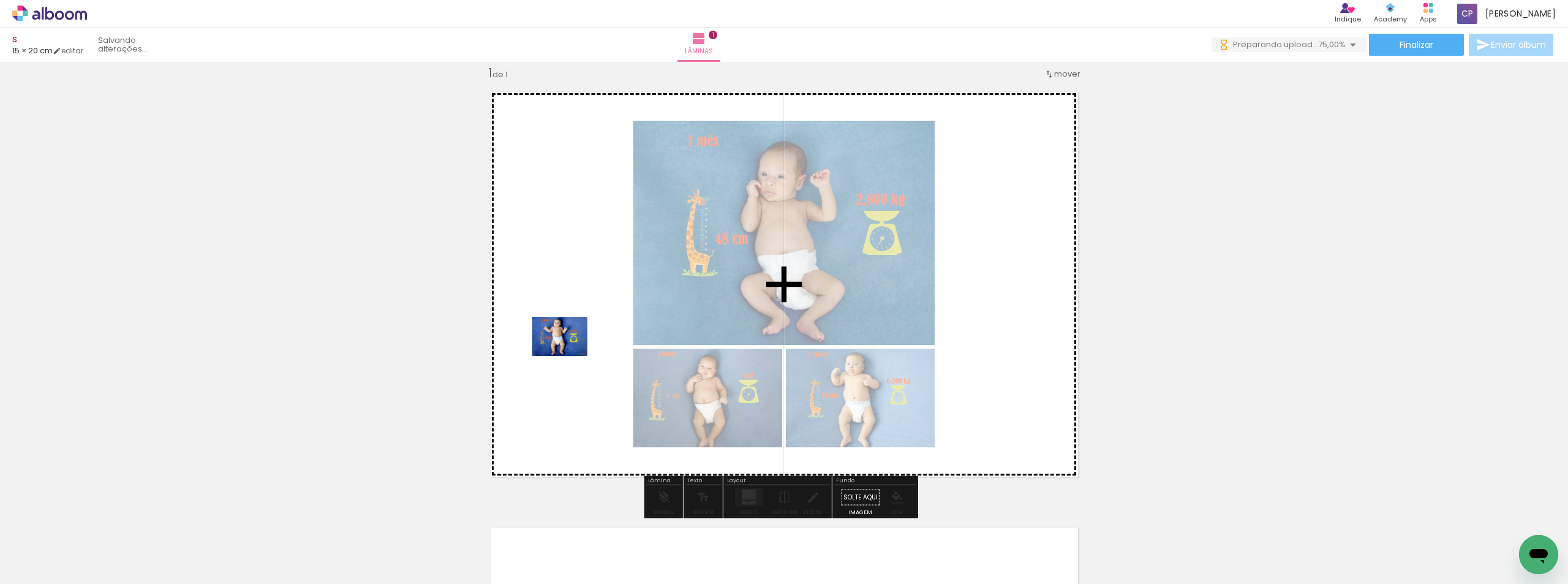
drag, startPoint x: 332, startPoint y: 534, endPoint x: 454, endPoint y: 514, distance: 123.6
click at [570, 354] on quentale-workspace at bounding box center [784, 292] width 1568 height 584
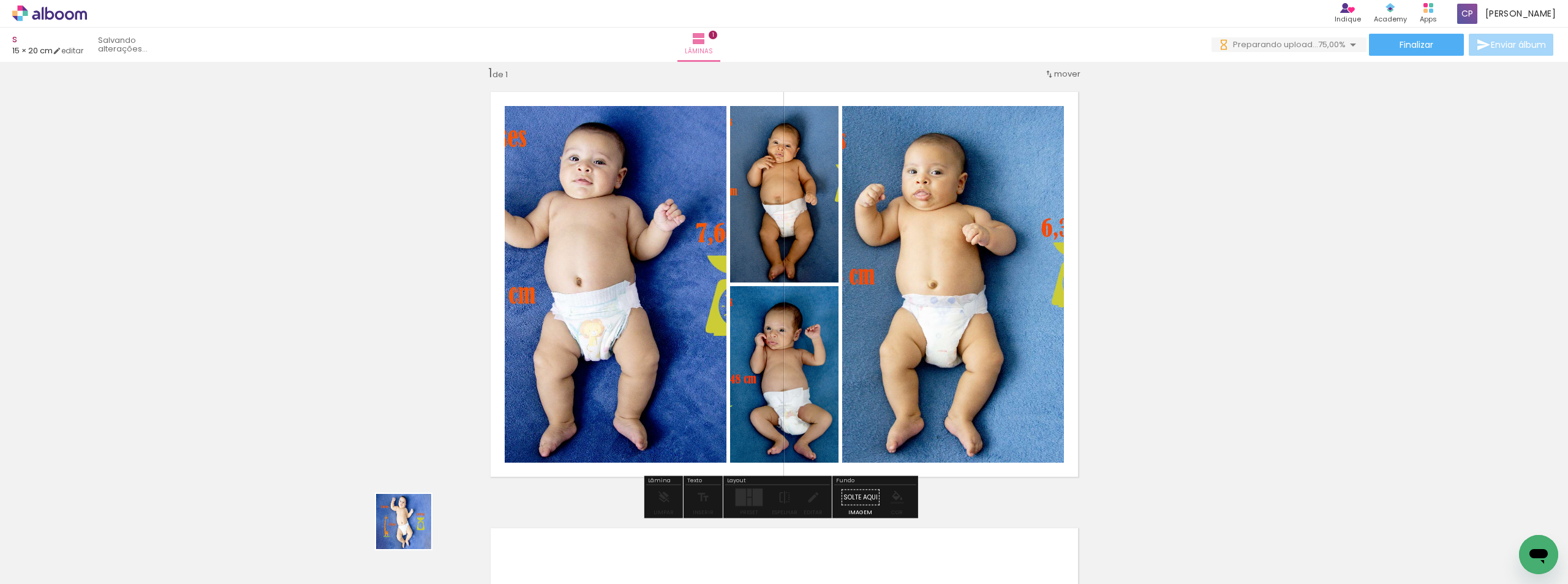
drag, startPoint x: 400, startPoint y: 537, endPoint x: 518, endPoint y: 508, distance: 121.5
click at [576, 366] on quentale-workspace at bounding box center [784, 292] width 1568 height 584
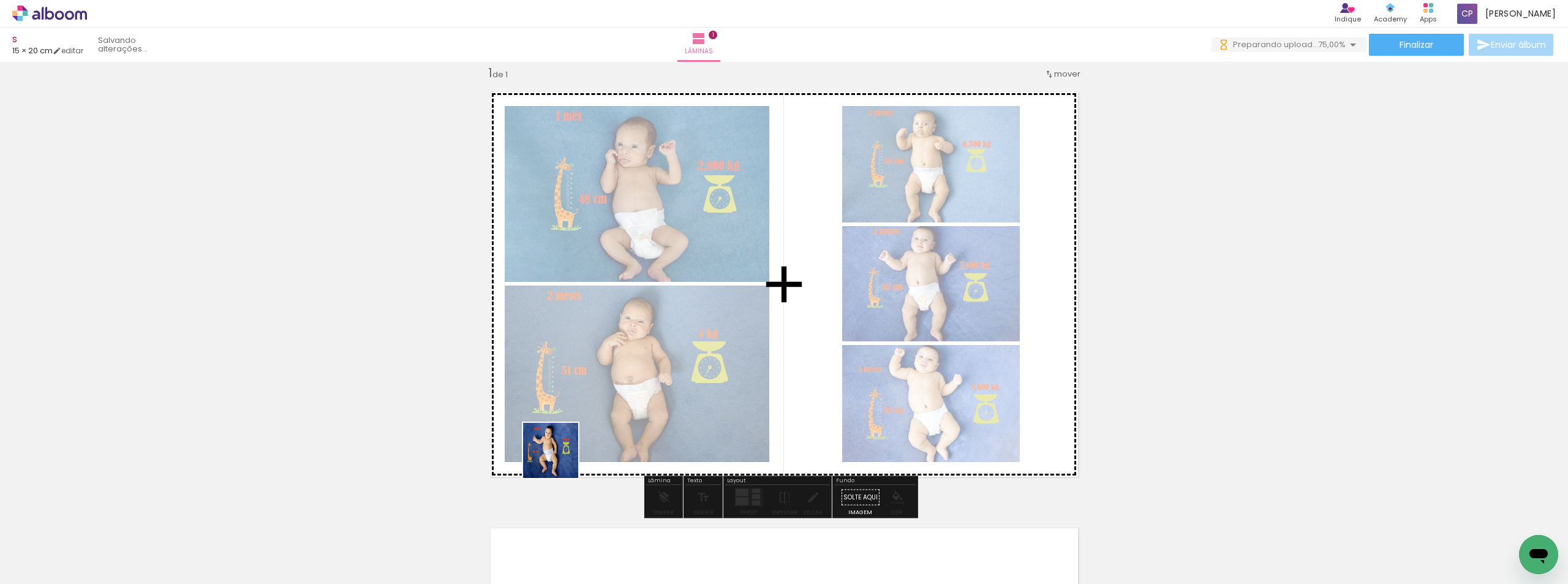
drag, startPoint x: 487, startPoint y: 535, endPoint x: 559, endPoint y: 533, distance: 72.0
click at [628, 380] on quentale-workspace at bounding box center [784, 292] width 1568 height 584
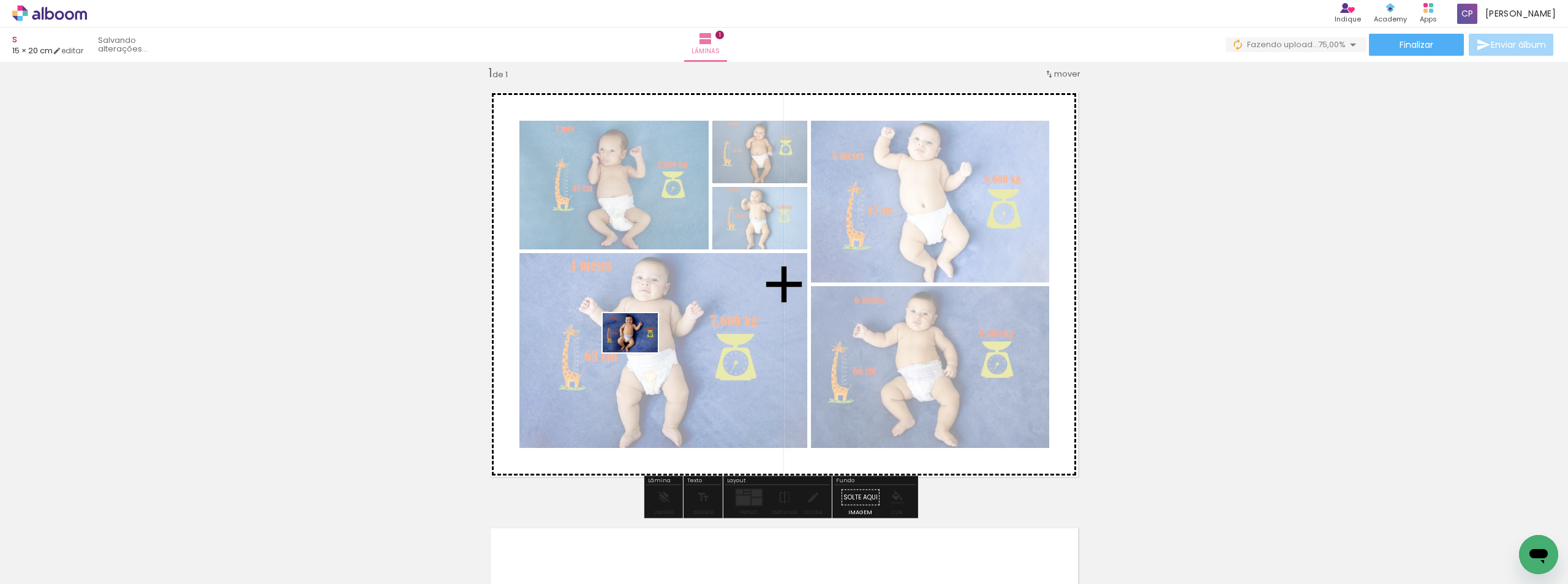
drag, startPoint x: 545, startPoint y: 542, endPoint x: 640, endPoint y: 350, distance: 214.2
click at [640, 350] on quentale-workspace at bounding box center [784, 292] width 1568 height 584
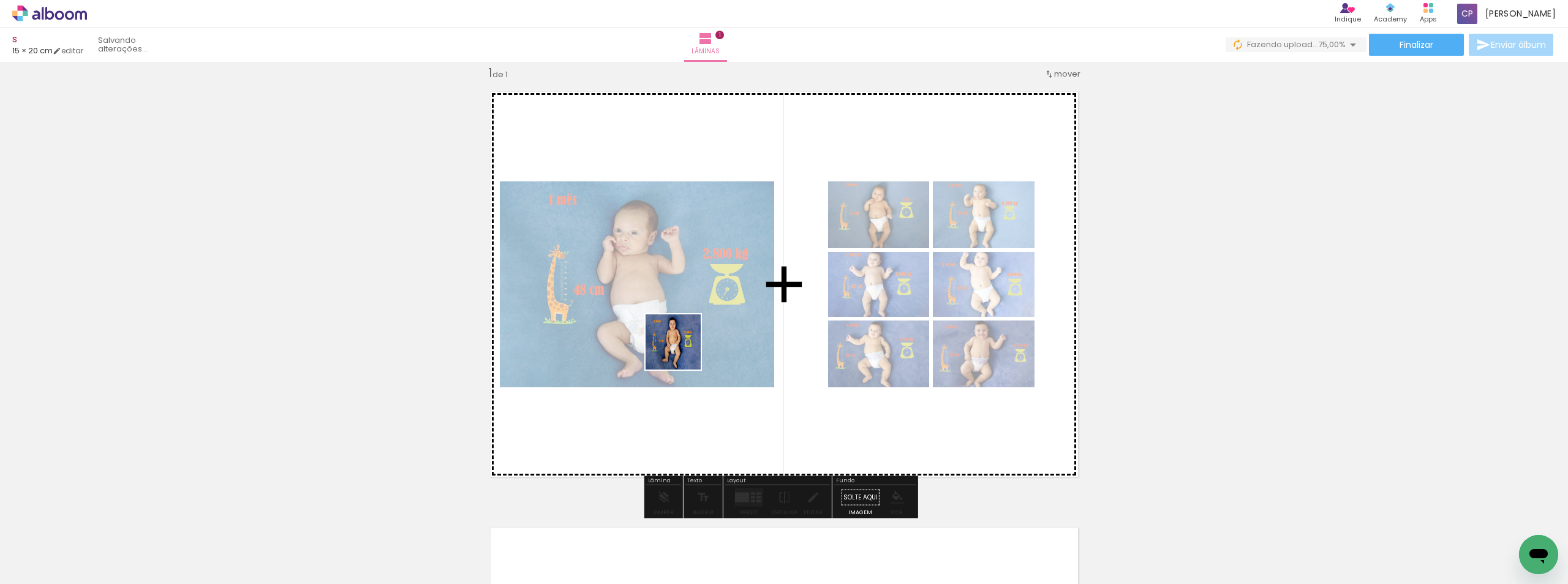
drag, startPoint x: 611, startPoint y: 537, endPoint x: 695, endPoint y: 498, distance: 92.6
click at [686, 345] on quentale-workspace at bounding box center [784, 292] width 1568 height 584
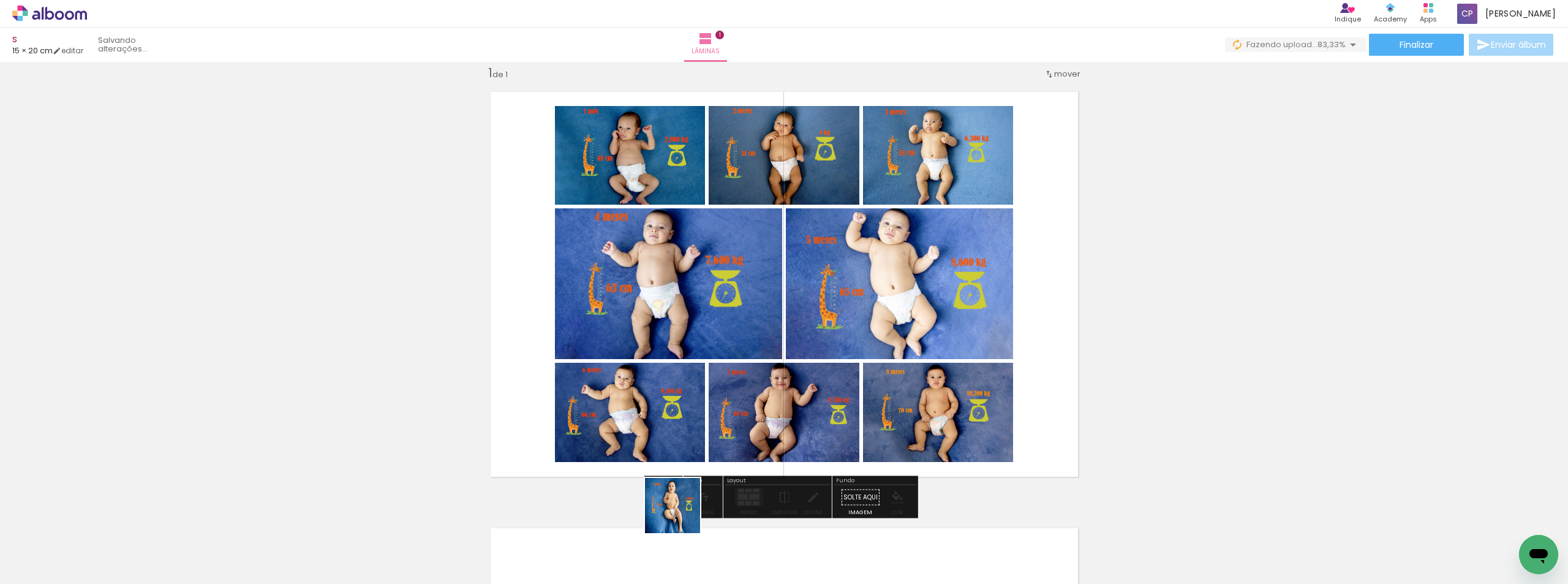
drag, startPoint x: 670, startPoint y: 534, endPoint x: 743, endPoint y: 503, distance: 79.3
click at [740, 355] on quentale-workspace at bounding box center [784, 292] width 1568 height 584
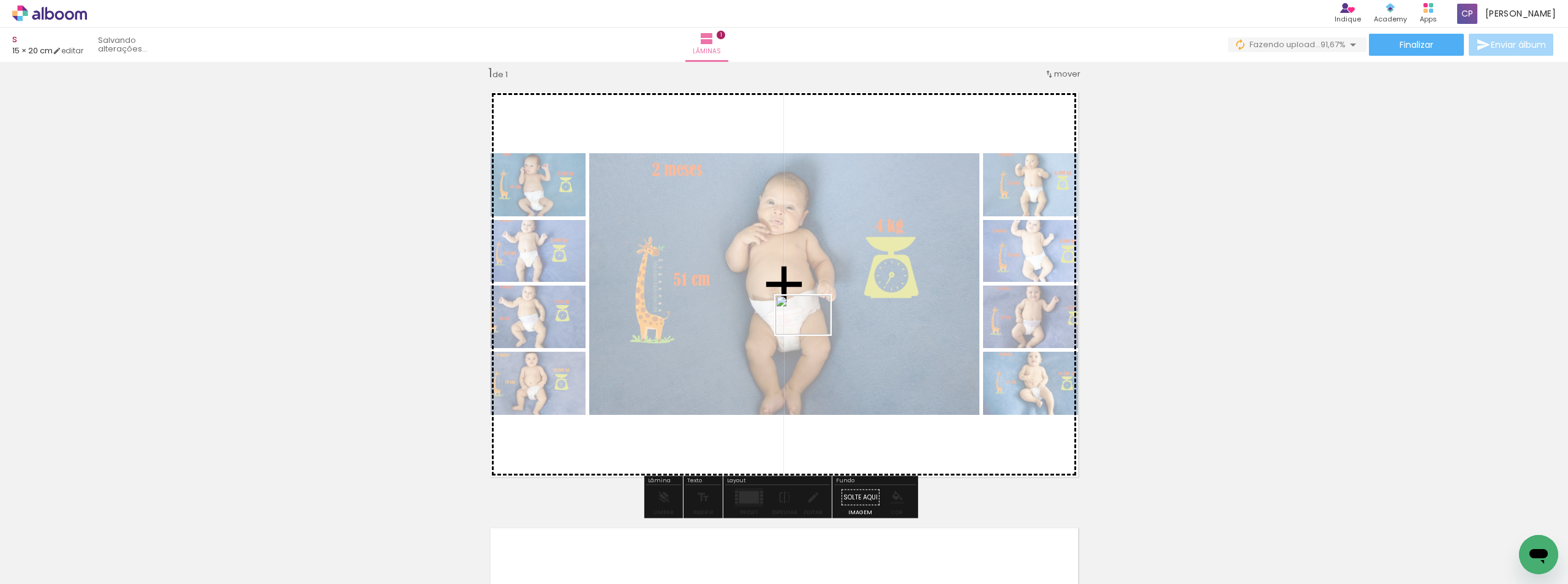
drag, startPoint x: 747, startPoint y: 535, endPoint x: 820, endPoint y: 338, distance: 210.1
click at [813, 331] on quentale-workspace at bounding box center [784, 292] width 1568 height 584
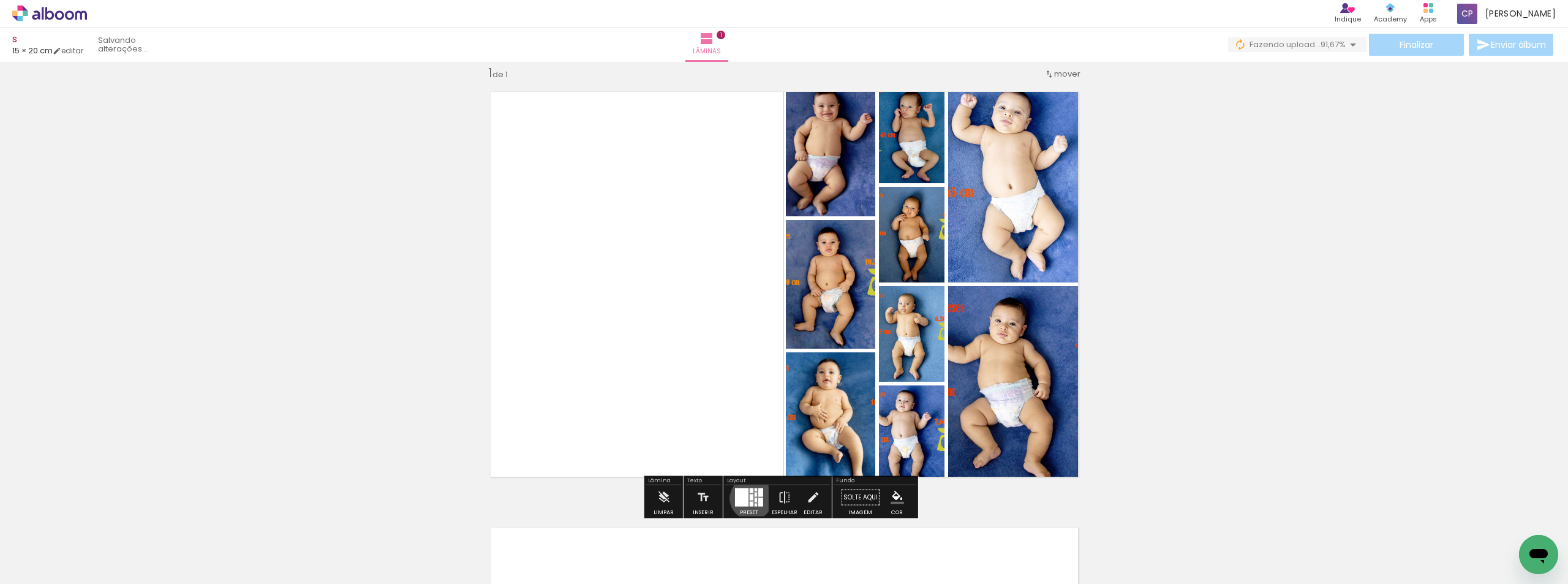
click at [750, 498] on div at bounding box center [752, 497] width 4 height 6
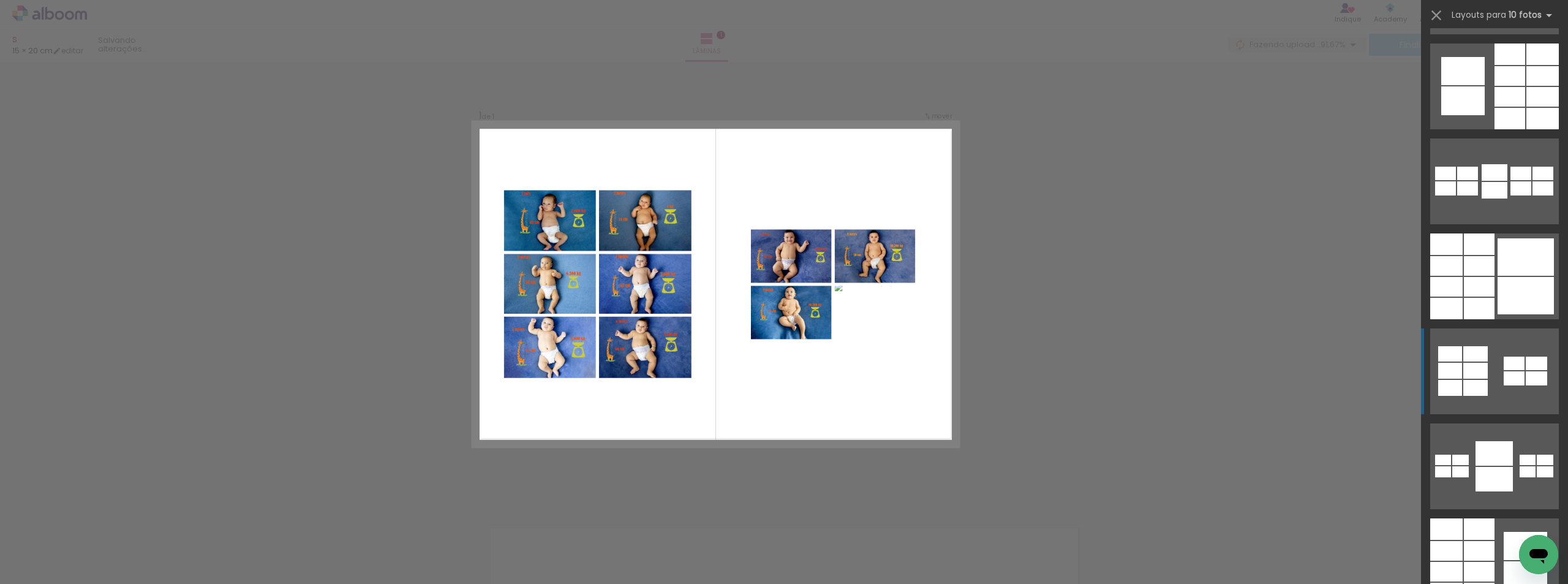
scroll to position [245, 0]
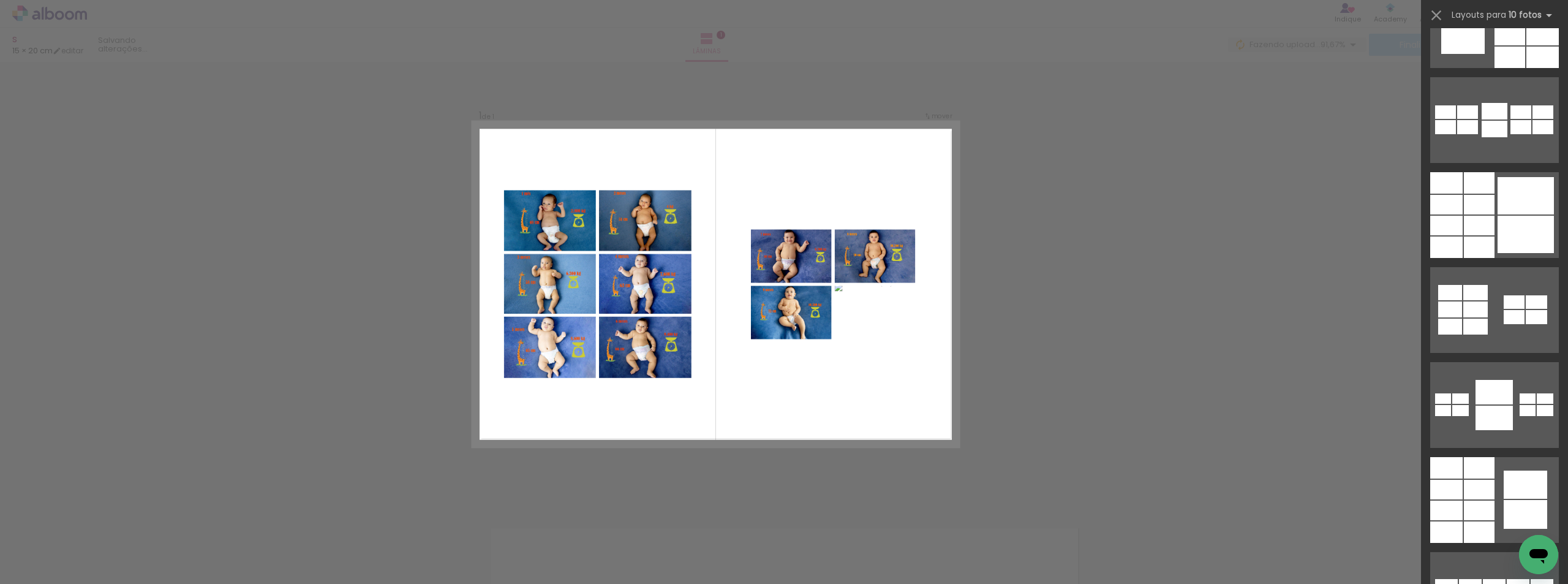
click at [751, 334] on quentale-workspace at bounding box center [784, 292] width 1568 height 584
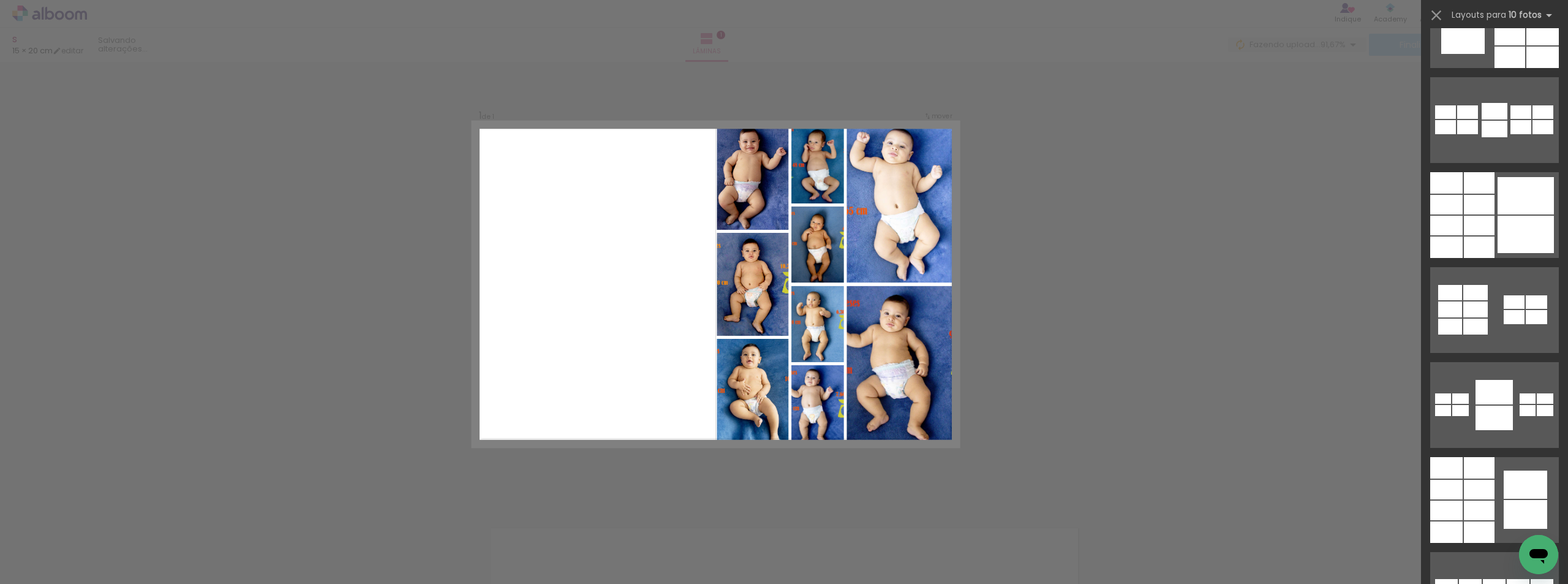
scroll to position [0, 0]
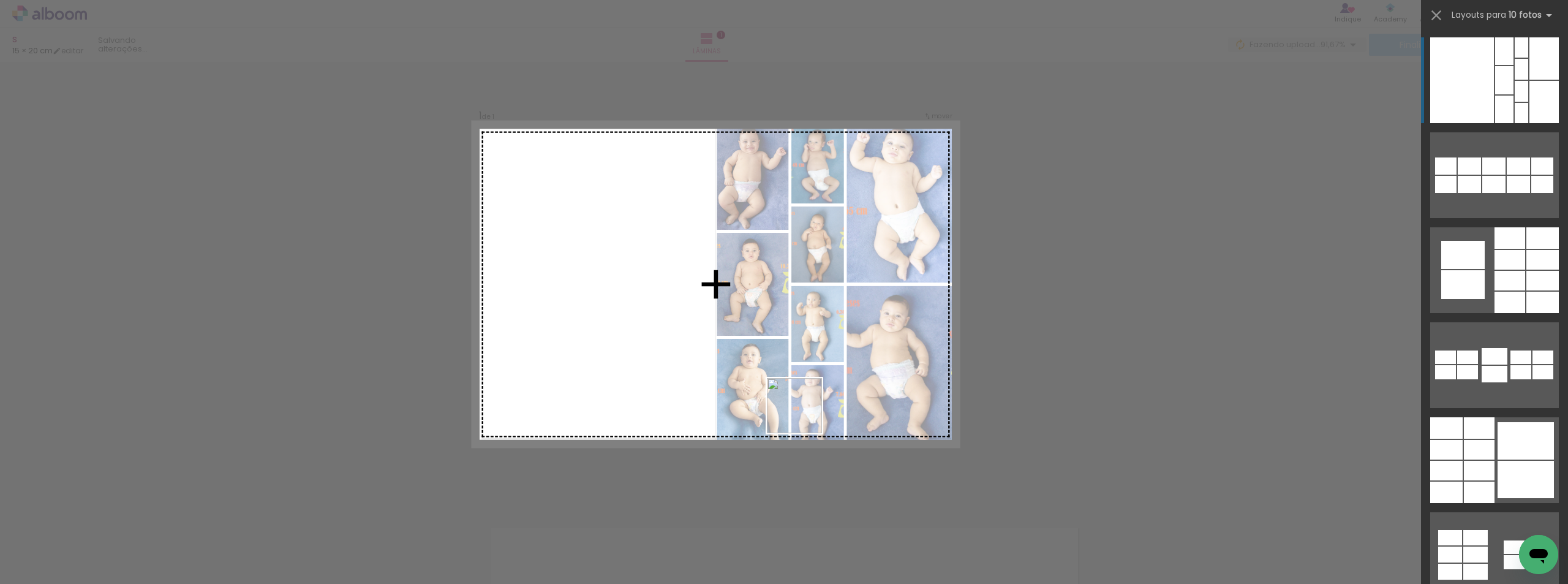
drag, startPoint x: 809, startPoint y: 440, endPoint x: 790, endPoint y: 342, distance: 99.8
click at [790, 342] on quentale-workspace at bounding box center [784, 292] width 1568 height 584
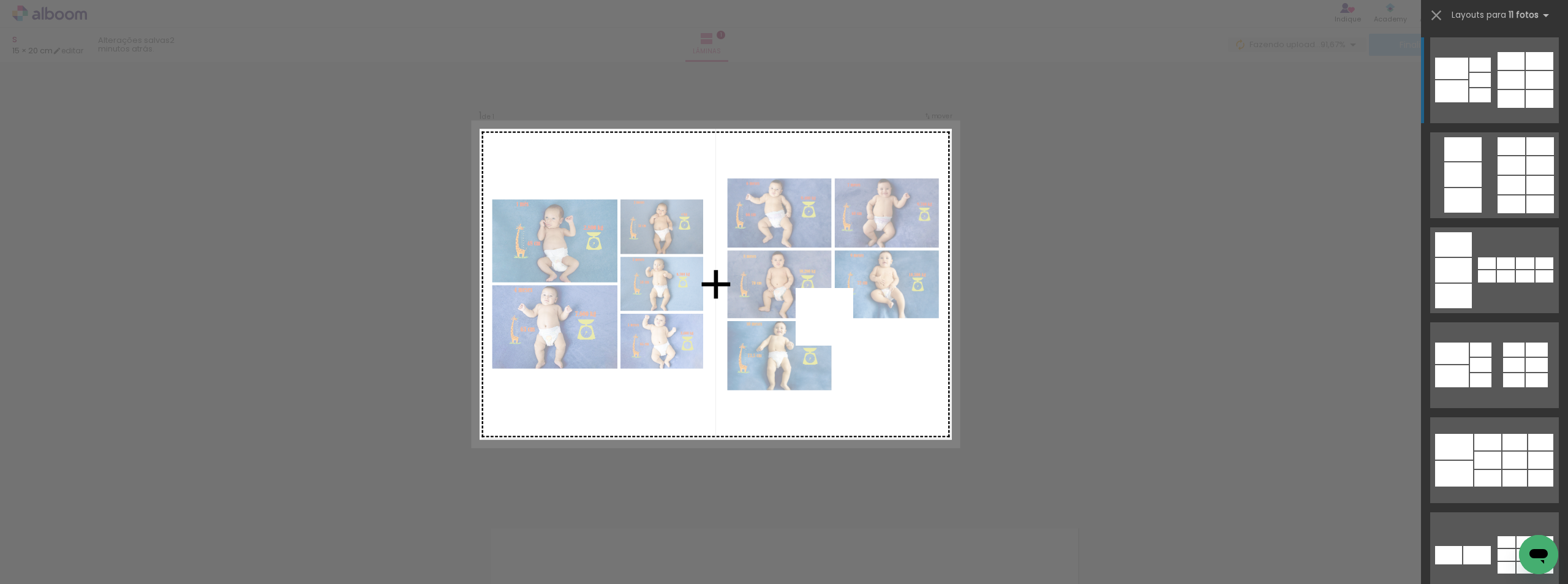
drag, startPoint x: 869, startPoint y: 524, endPoint x: 834, endPoint y: 325, distance: 202.1
click at [834, 325] on quentale-workspace at bounding box center [784, 292] width 1568 height 584
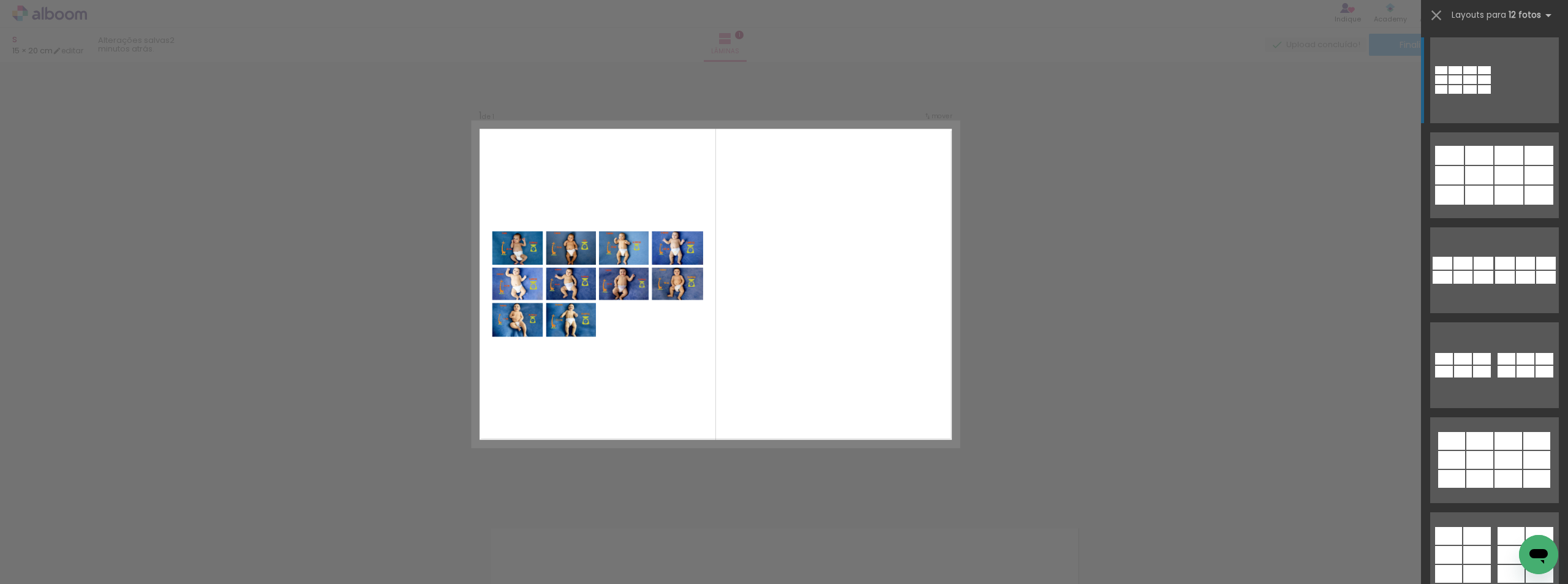
click at [1180, 364] on div "Confirmar Cancelar" at bounding box center [784, 497] width 1568 height 902
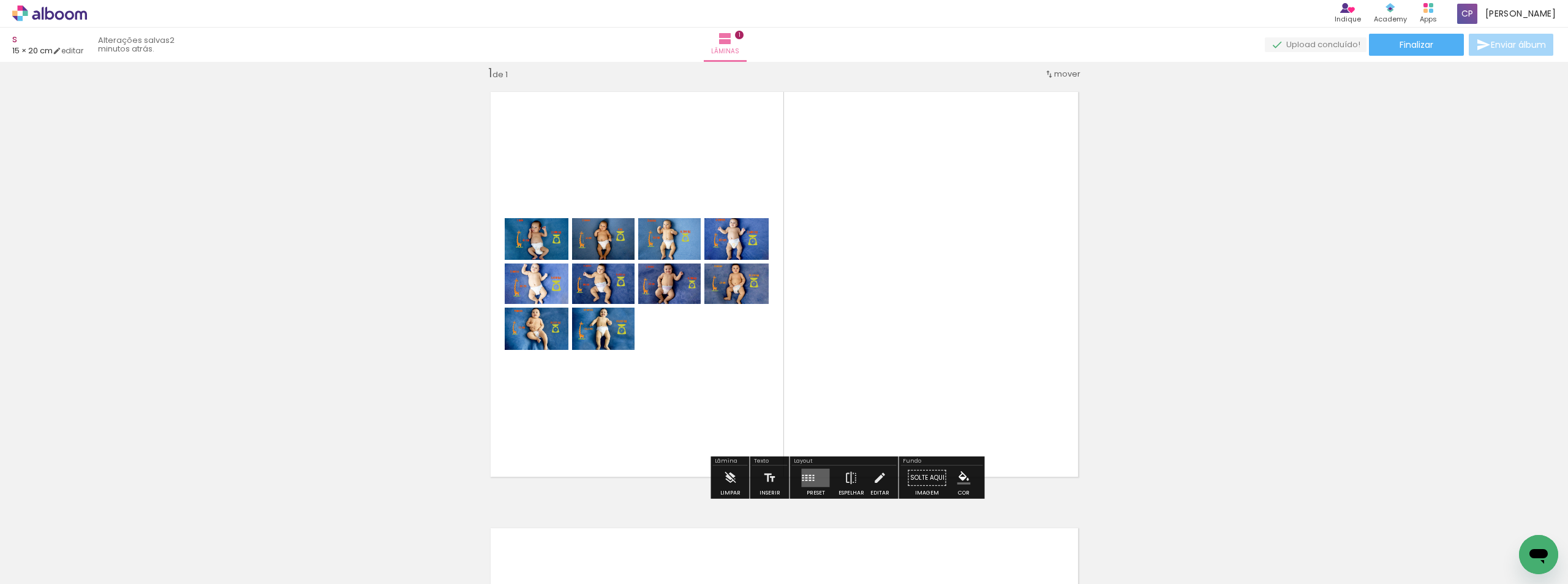
click at [1223, 305] on div "Inserir lâmina 1 de 1" at bounding box center [784, 487] width 1568 height 873
click at [816, 477] on quentale-layouter at bounding box center [815, 478] width 28 height 18
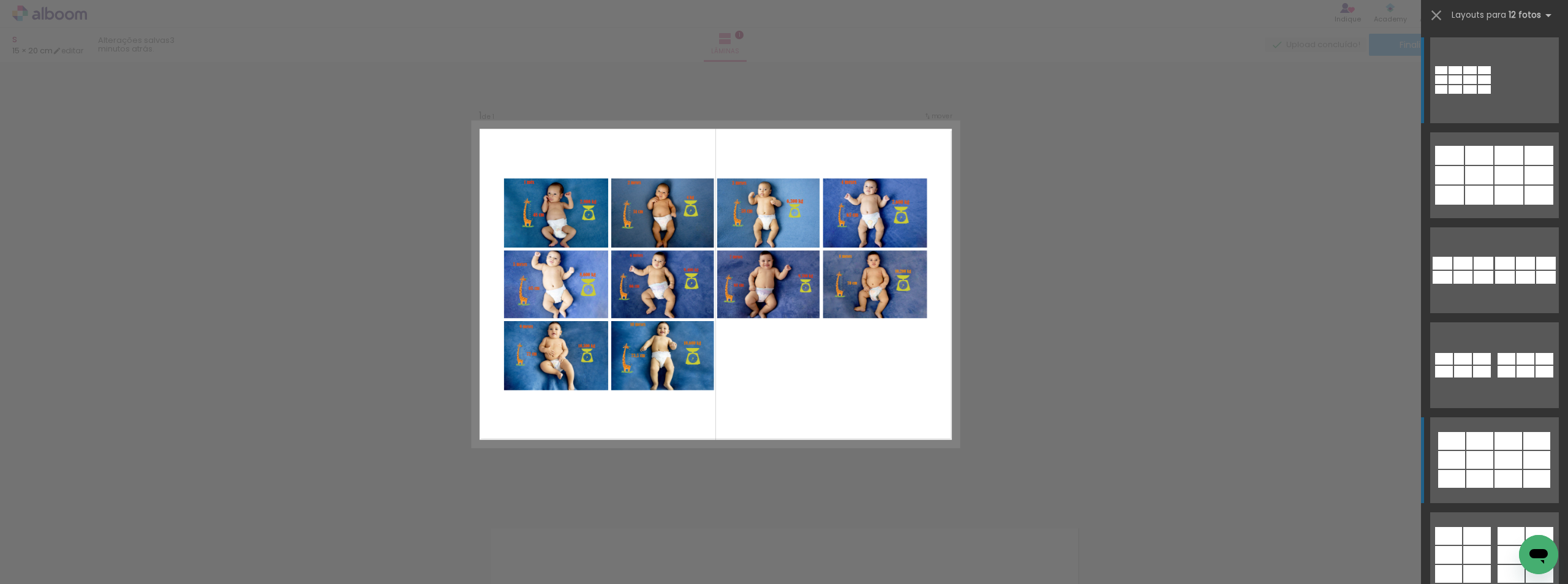
click at [1477, 74] on div at bounding box center [1470, 70] width 14 height 8
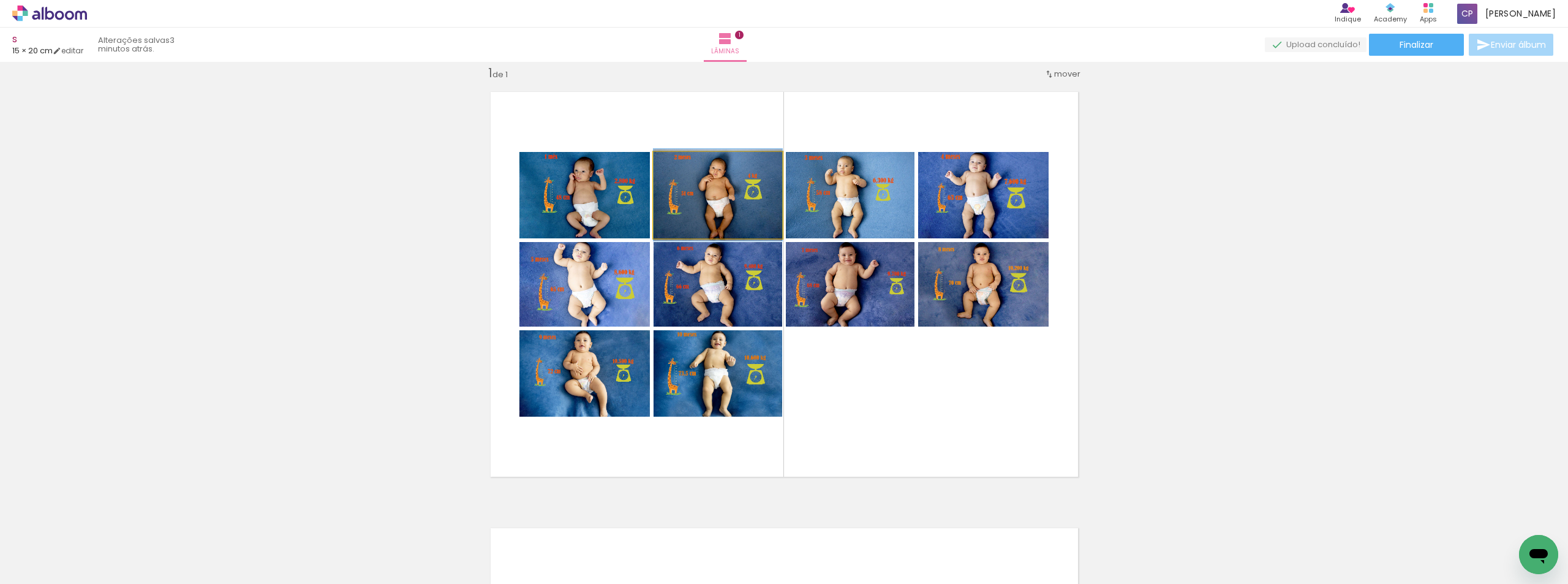
click at [736, 198] on quentale-photo at bounding box center [718, 194] width 129 height 86
click at [1430, 46] on paper-button "Finalizar" at bounding box center [1416, 45] width 95 height 22
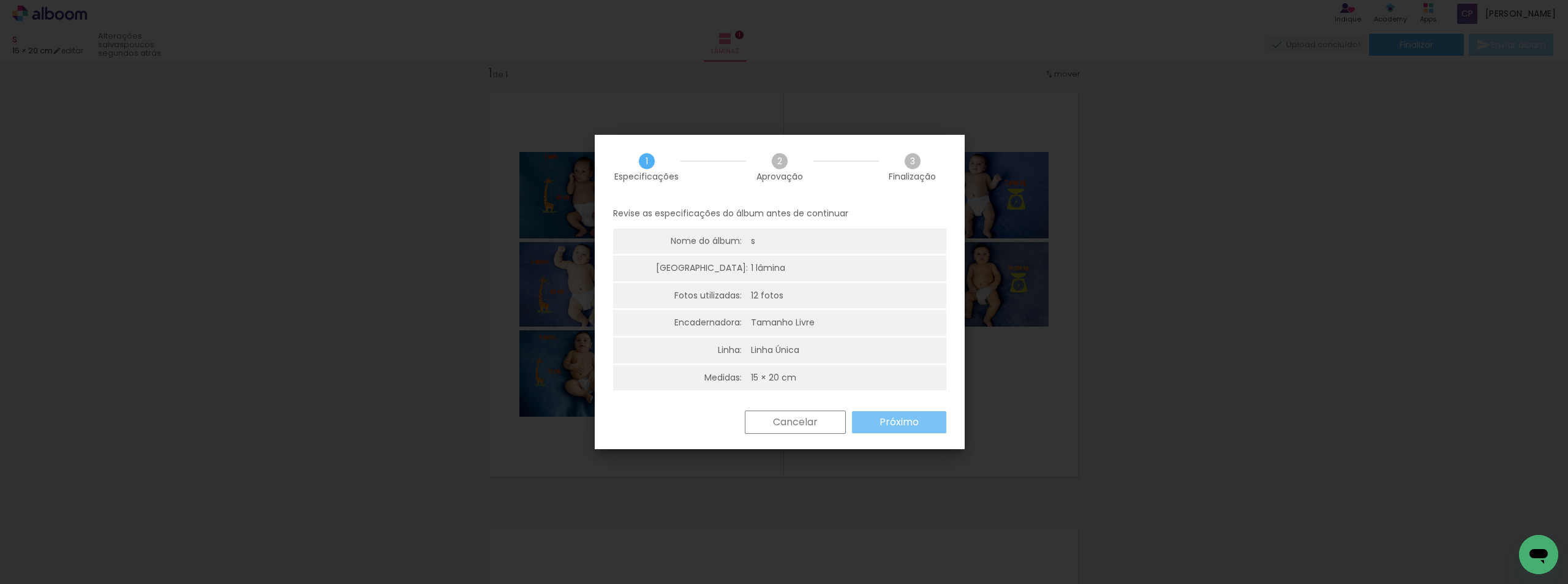
click at [0, 0] on slot "Próximo" at bounding box center [0, 0] width 0 height 0
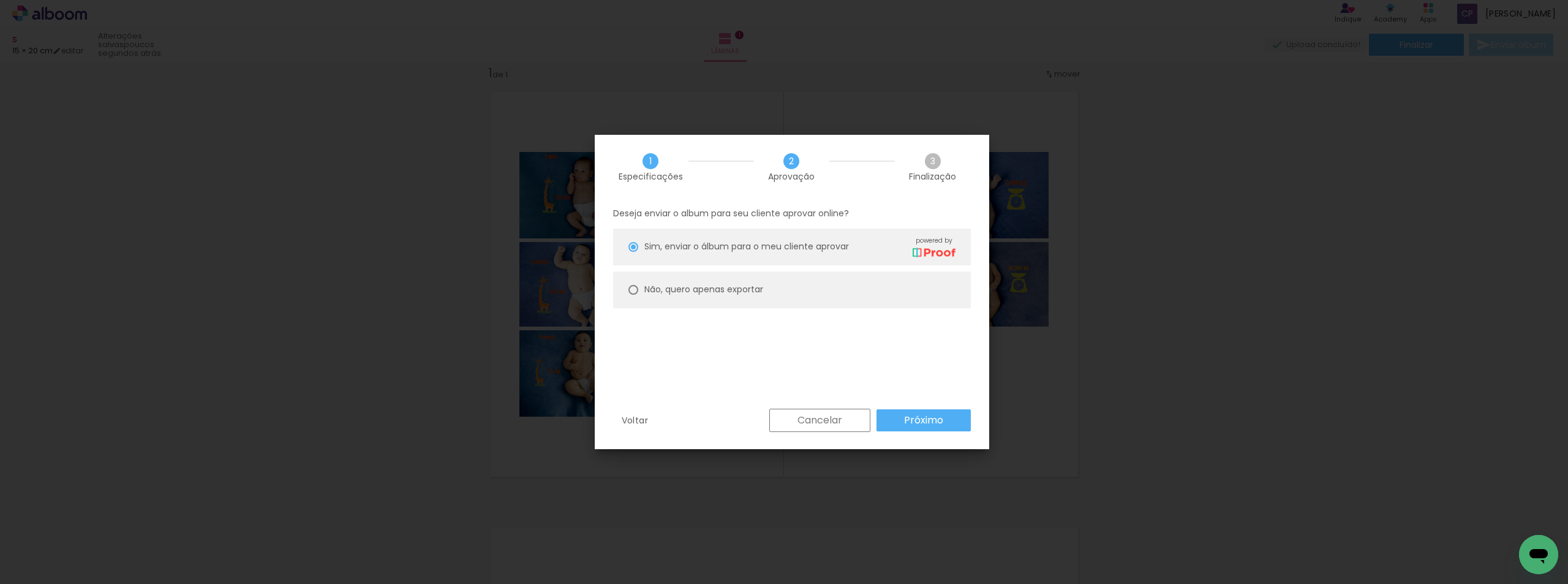
click at [638, 286] on paper-radio-button "Não, quero apenas exportar" at bounding box center [792, 290] width 358 height 37
type paper-radio-button "on"
click at [0, 0] on slot "Próximo" at bounding box center [0, 0] width 0 height 0
type input "Alta, 300 DPI"
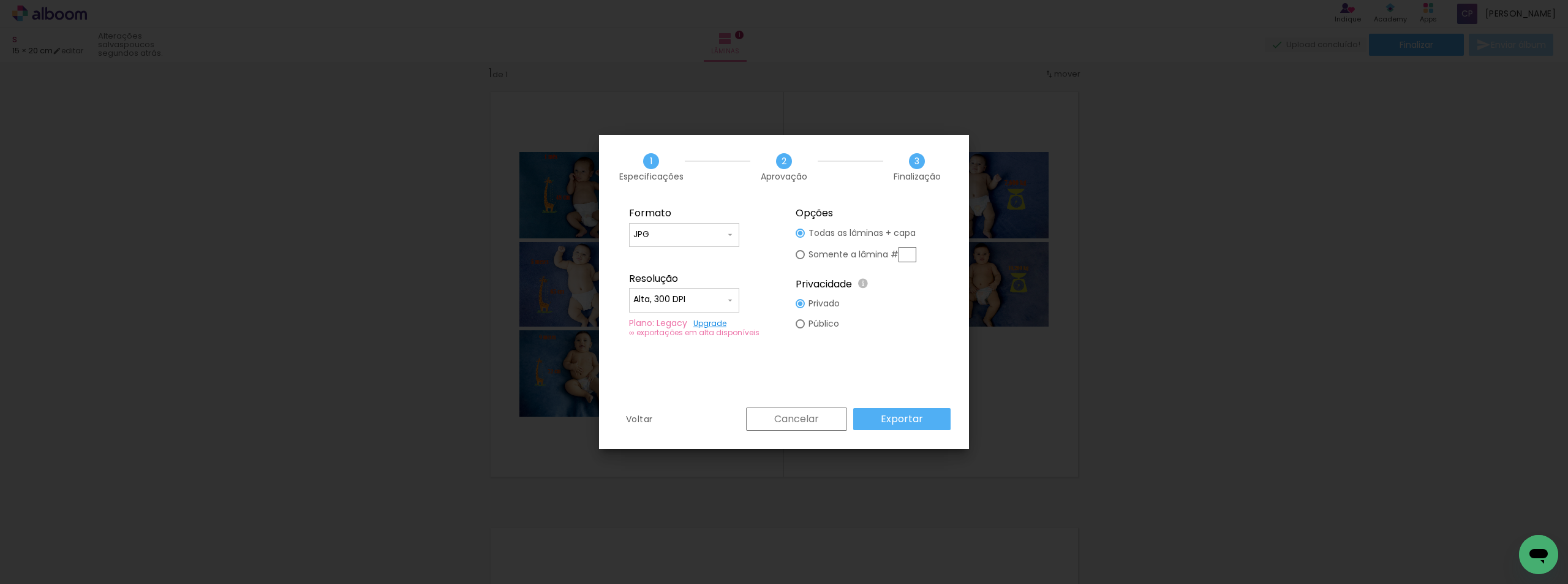
click at [801, 238] on div at bounding box center [800, 233] width 9 height 9
type paper-radio-button "on"
click at [935, 421] on paper-button "Exportar" at bounding box center [902, 419] width 97 height 22
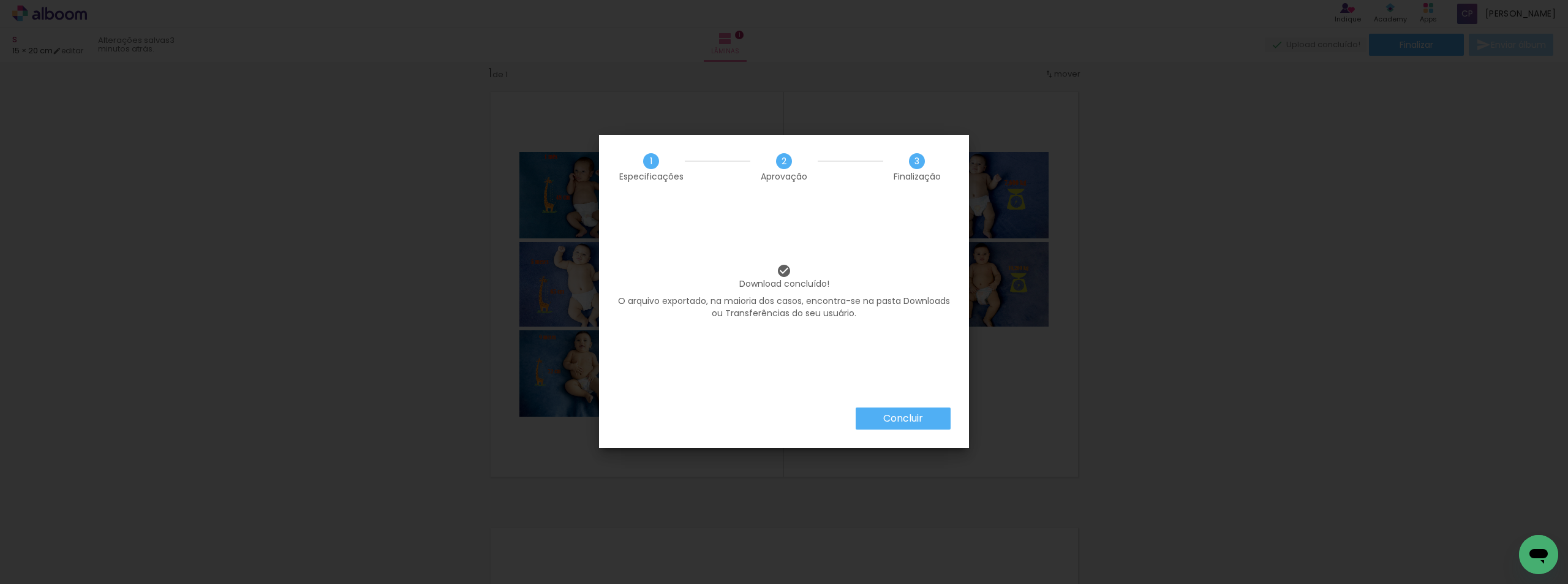
click at [0, 0] on slot "Concluir" at bounding box center [0, 0] width 0 height 0
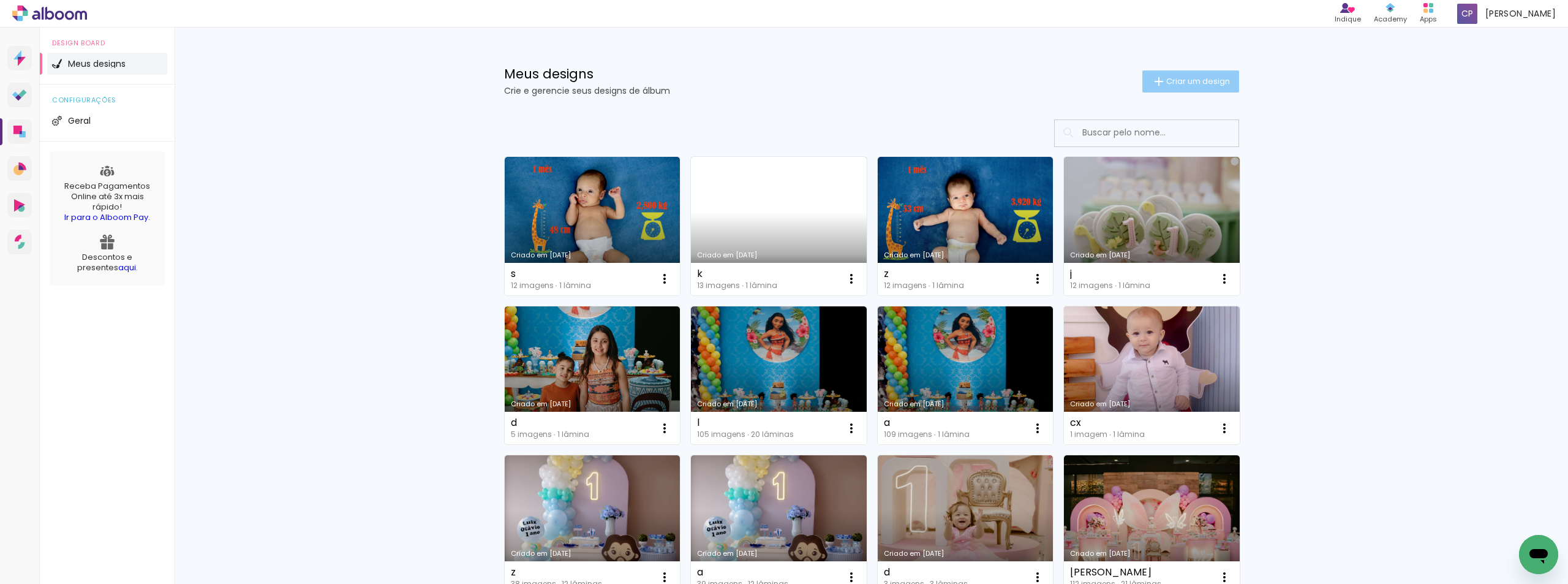
click at [1181, 77] on span "Criar um design" at bounding box center [1198, 81] width 63 height 8
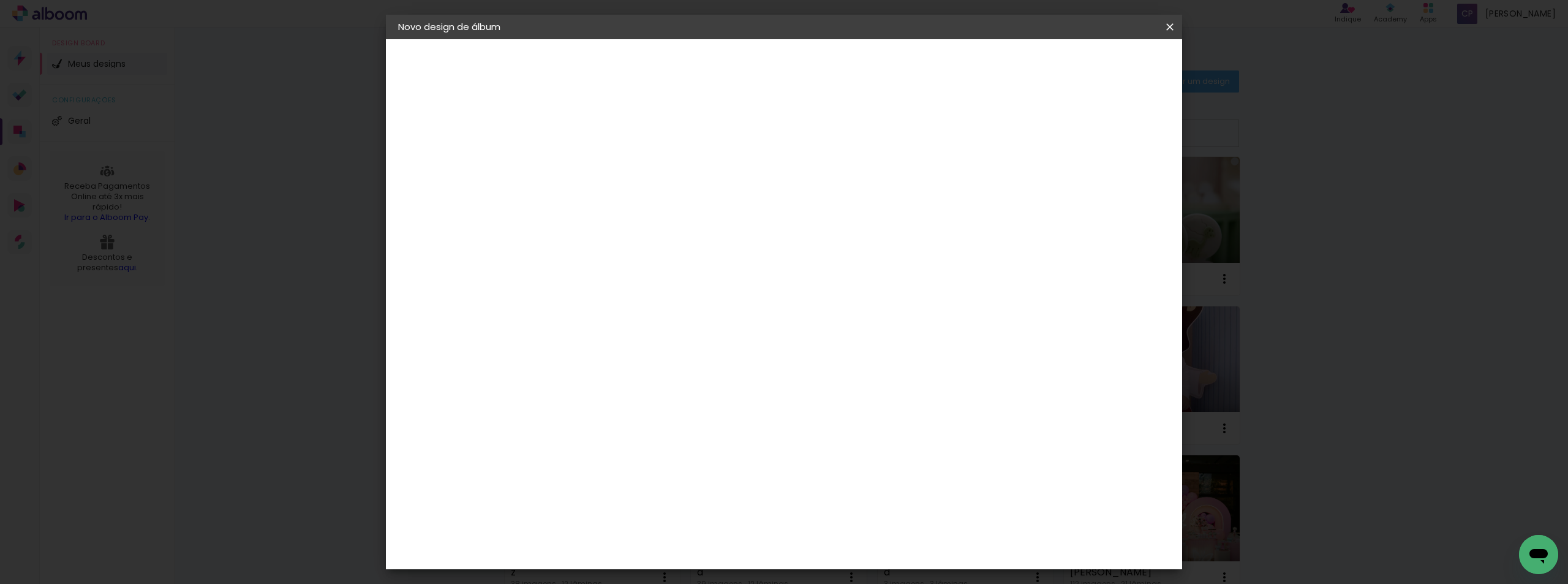
click at [599, 164] on input at bounding box center [599, 164] width 0 height 19
type input "a"
type paper-input "a"
click at [0, 0] on slot "Avançar" at bounding box center [0, 0] width 0 height 0
click at [828, 194] on paper-item "Tamanho Livre" at bounding box center [770, 187] width 118 height 27
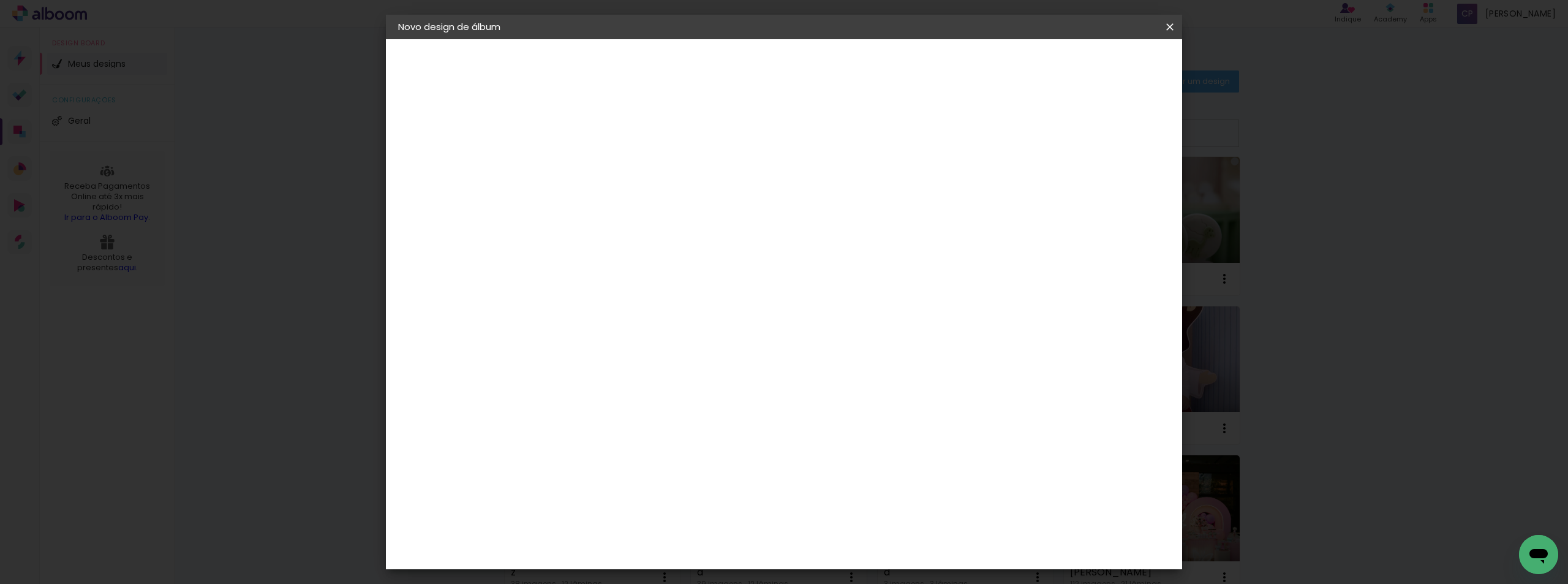
click at [0, 0] on slot "Avançar" at bounding box center [0, 0] width 0 height 0
drag, startPoint x: 568, startPoint y: 347, endPoint x: 557, endPoint y: 351, distance: 11.7
click at [557, 351] on input "30" at bounding box center [559, 348] width 32 height 18
type input "20"
type paper-input "20"
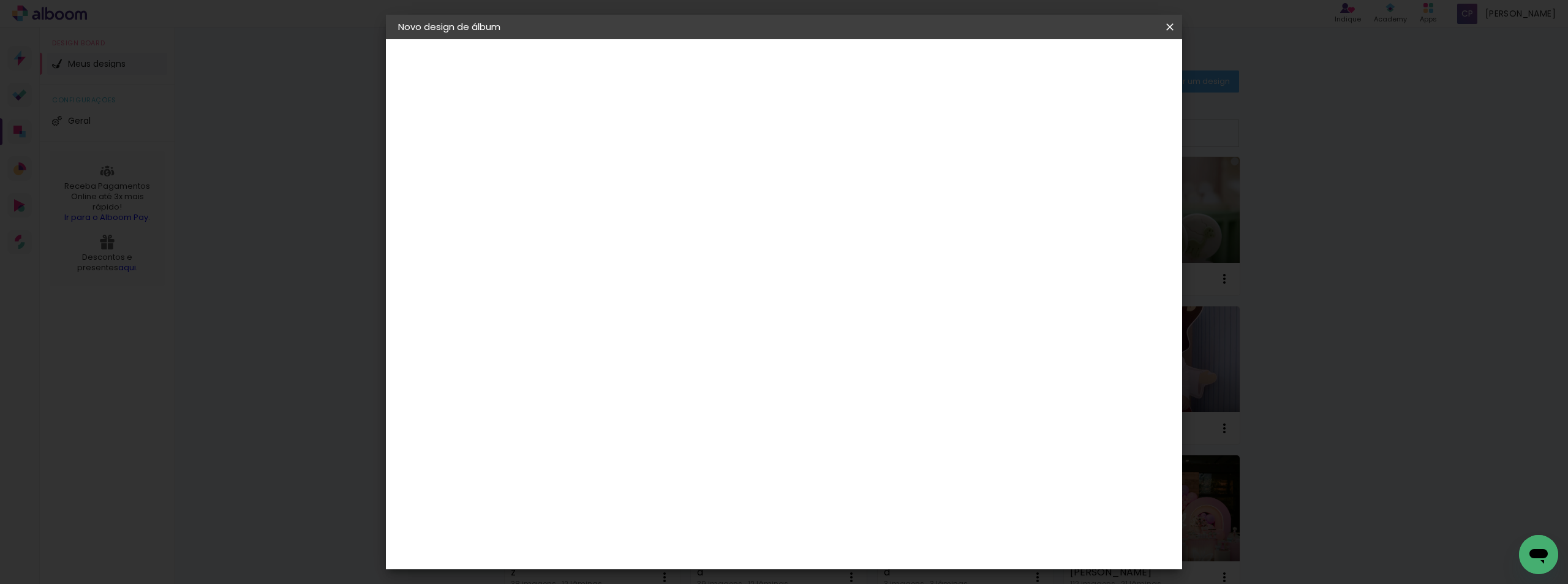
drag, startPoint x: 857, startPoint y: 431, endPoint x: 835, endPoint y: 432, distance: 22.0
click at [836, 432] on input "60" at bounding box center [851, 430] width 32 height 18
type input "30"
type paper-input "30"
click at [1093, 67] on span "Iniciar design" at bounding box center [1065, 65] width 56 height 8
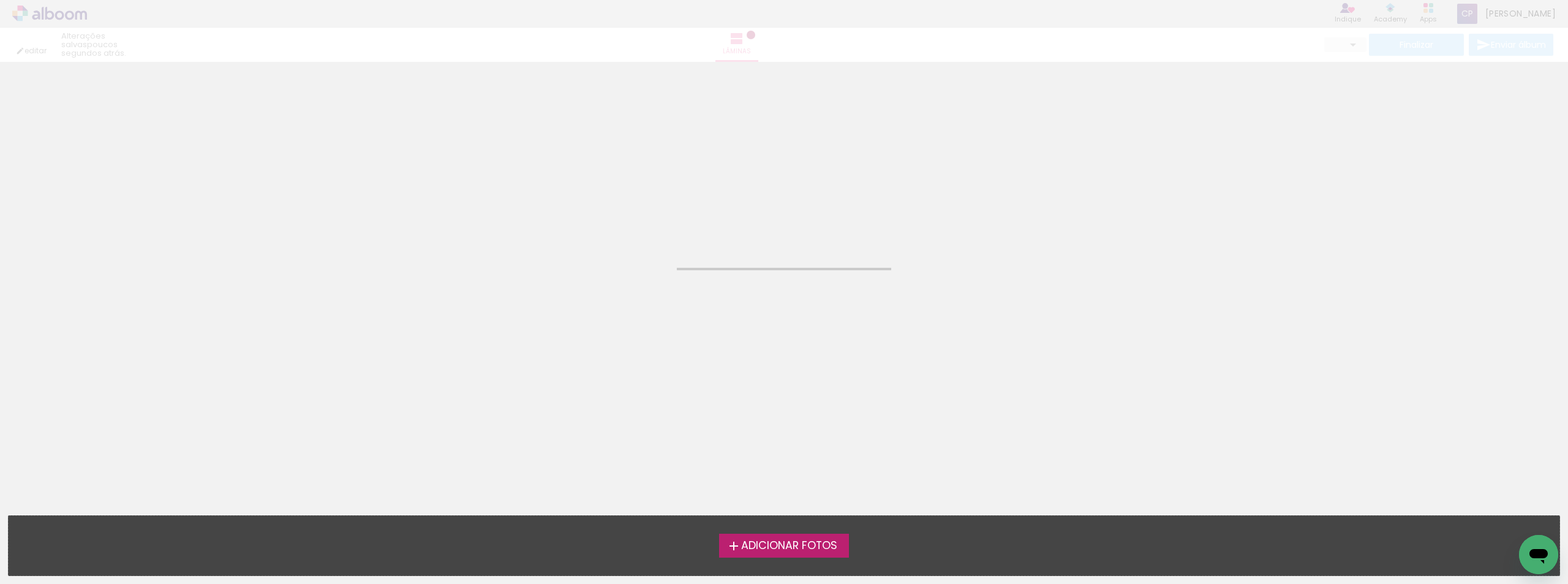
click at [800, 546] on span "Adicionar Fotos" at bounding box center [789, 546] width 96 height 11
click at [0, 0] on input "file" at bounding box center [0, 0] width 0 height 0
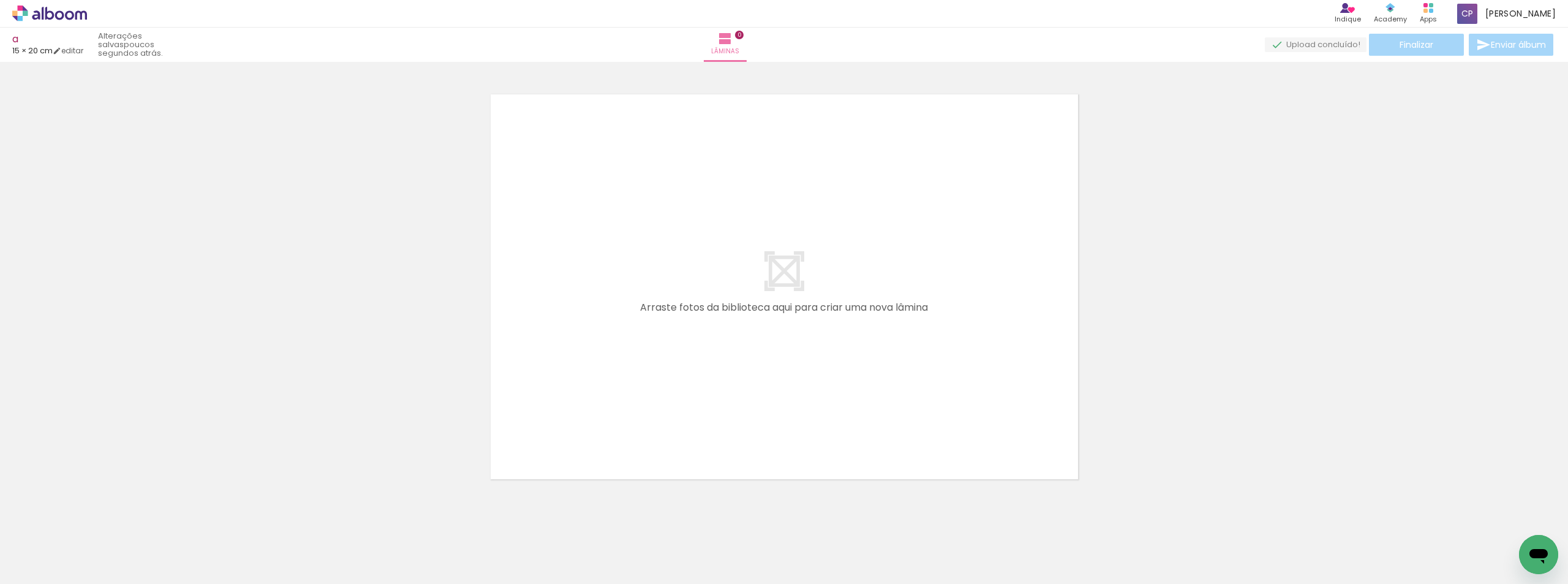
scroll to position [16, 0]
click at [34, 570] on span "Adicionar Fotos" at bounding box center [43, 567] width 37 height 14
click at [0, 0] on input "file" at bounding box center [0, 0] width 0 height 0
click at [41, 564] on span "Adicionar Fotos" at bounding box center [43, 567] width 37 height 14
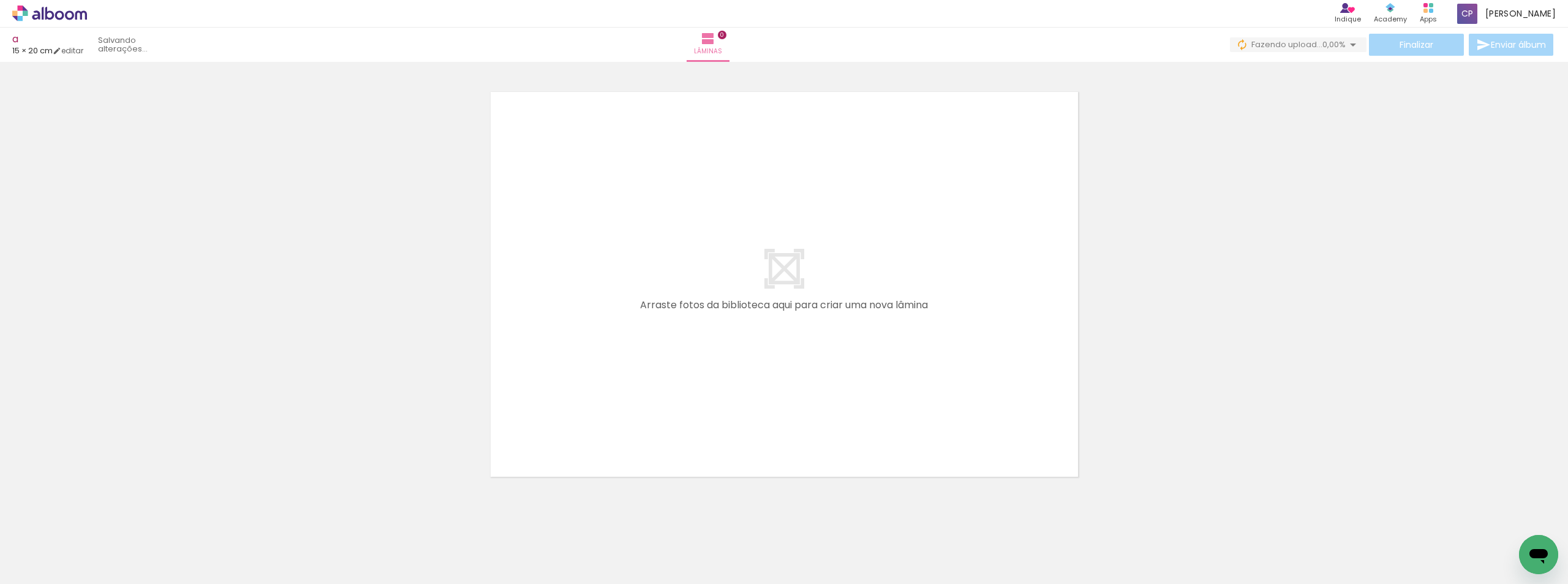
click at [0, 0] on input "file" at bounding box center [0, 0] width 0 height 0
click at [61, 566] on span "Adicionar Fotos" at bounding box center [43, 567] width 37 height 14
click at [0, 0] on input "file" at bounding box center [0, 0] width 0 height 0
click at [43, 571] on span "Adicionar Fotos" at bounding box center [43, 567] width 37 height 14
click at [0, 0] on input "file" at bounding box center [0, 0] width 0 height 0
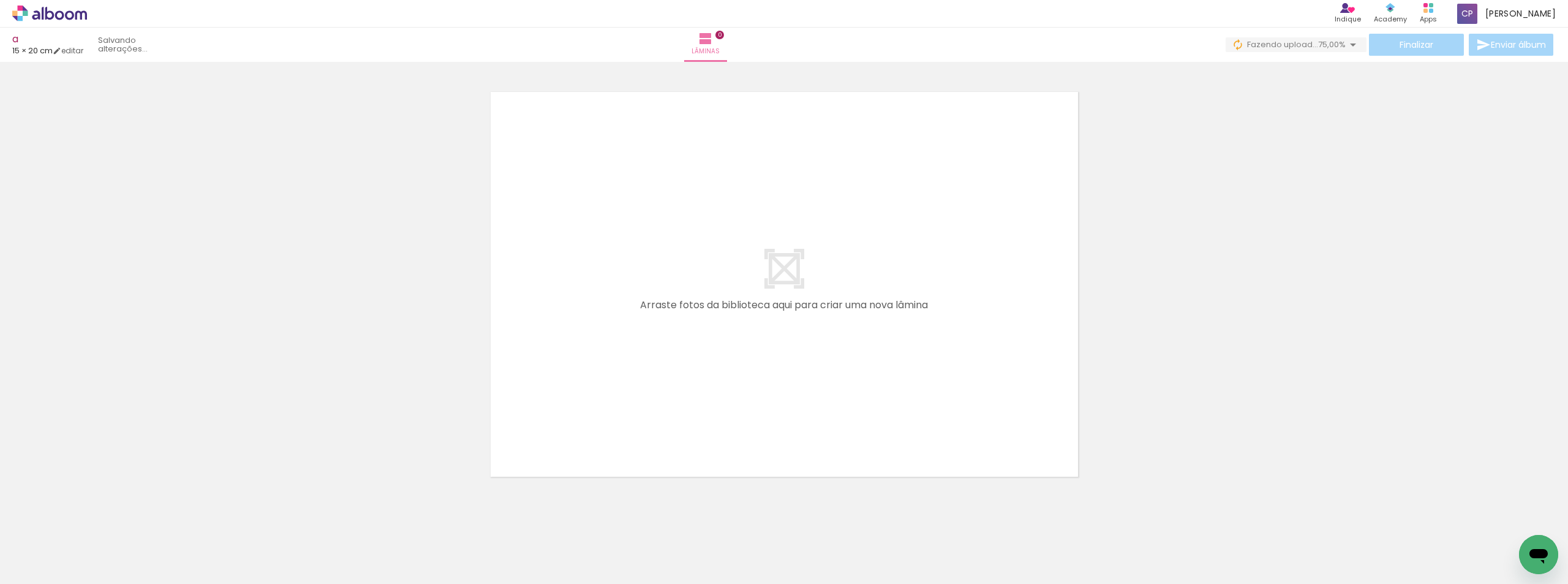
click at [37, 562] on span "Adicionar Fotos" at bounding box center [43, 567] width 37 height 14
click at [0, 0] on input "file" at bounding box center [0, 0] width 0 height 0
click at [58, 566] on span "Adicionar Fotos" at bounding box center [43, 567] width 37 height 14
click at [0, 0] on input "file" at bounding box center [0, 0] width 0 height 0
click at [61, 570] on span "Adicionar Fotos" at bounding box center [43, 567] width 37 height 14
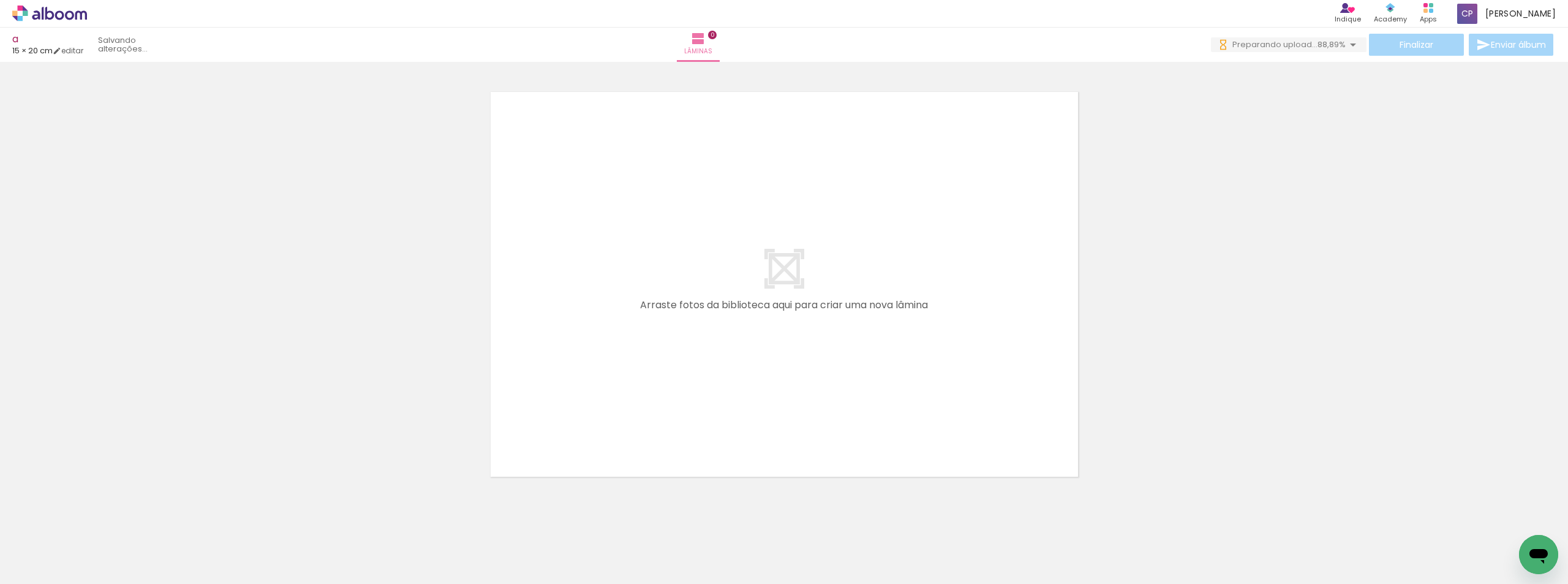
click at [0, 0] on input "file" at bounding box center [0, 0] width 0 height 0
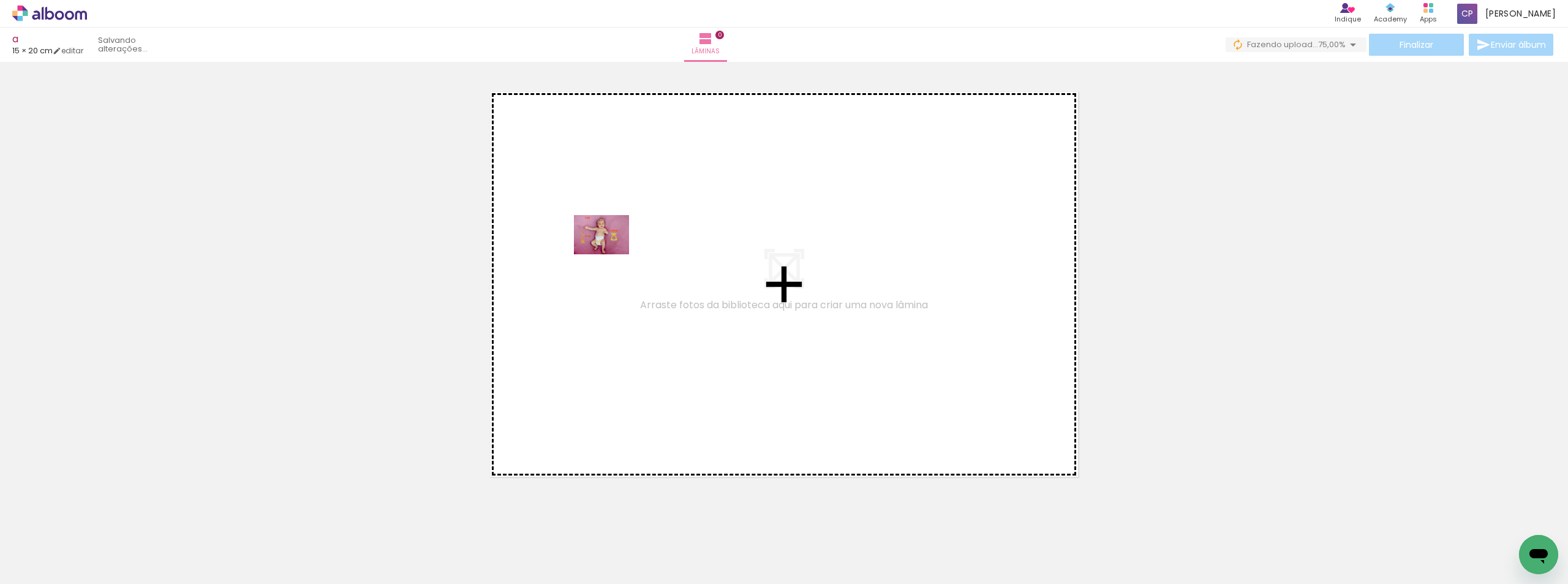
drag, startPoint x: 146, startPoint y: 521, endPoint x: 610, endPoint y: 252, distance: 536.3
click at [610, 252] on quentale-workspace at bounding box center [784, 292] width 1568 height 584
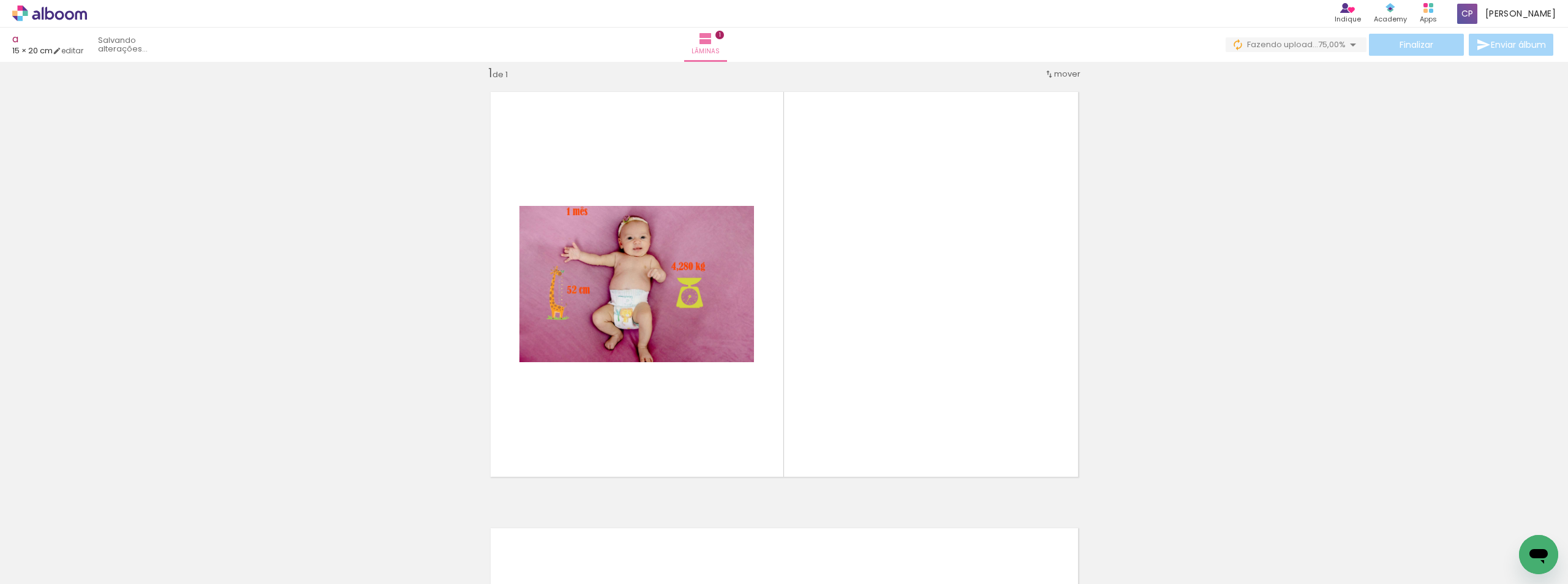
scroll to position [16, 0]
drag, startPoint x: 387, startPoint y: 397, endPoint x: 603, endPoint y: 331, distance: 225.9
click at [603, 331] on quentale-workspace at bounding box center [784, 292] width 1568 height 584
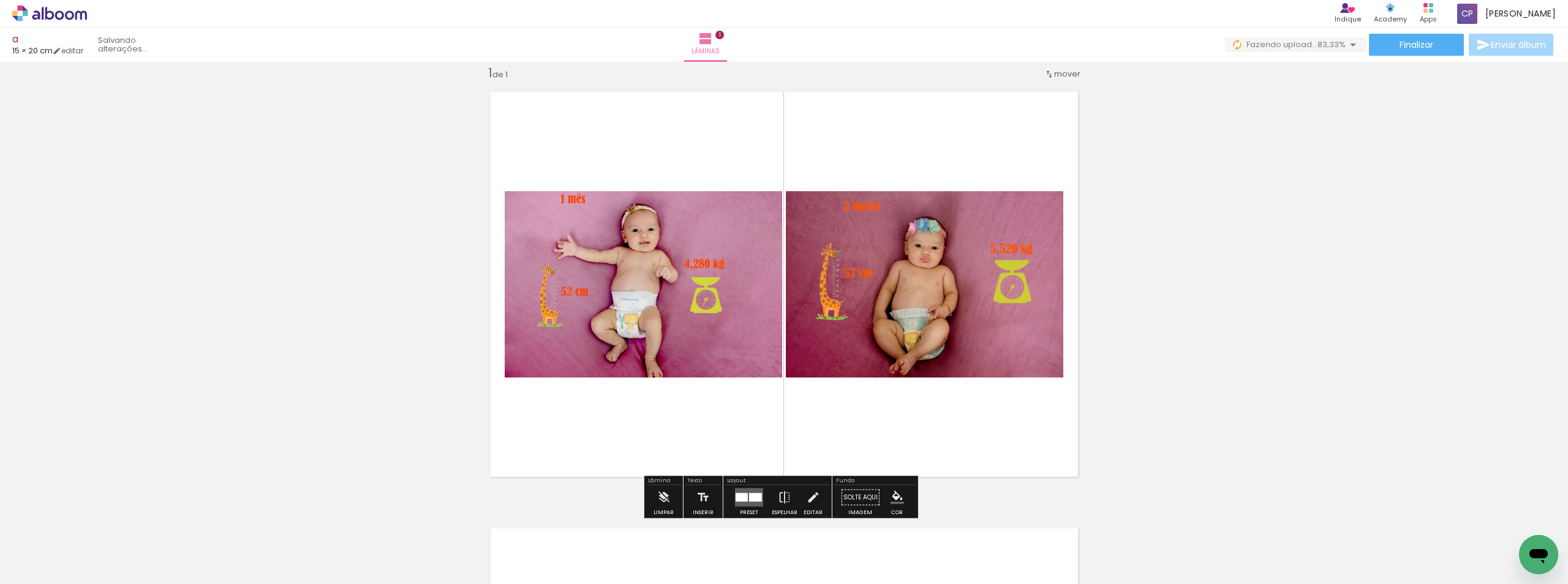
click at [150, 523] on div at bounding box center [122, 542] width 55 height 40
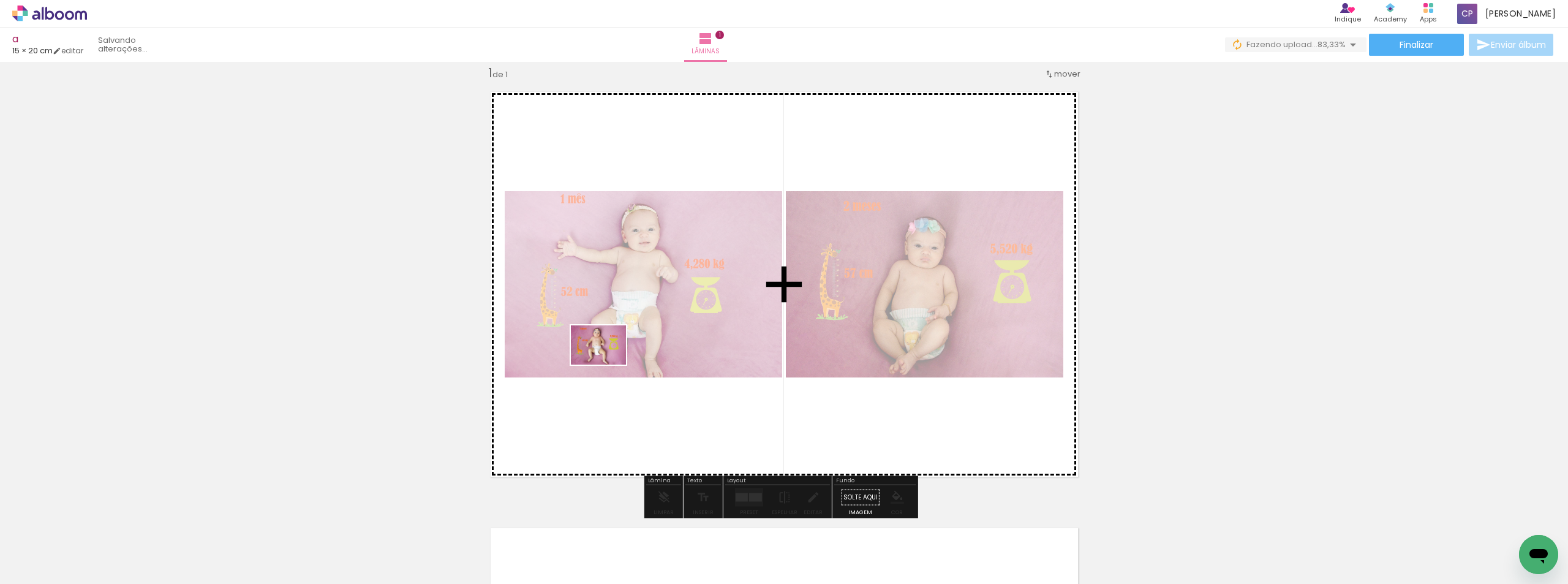
drag, startPoint x: 266, startPoint y: 522, endPoint x: 398, endPoint y: 500, distance: 133.8
click at [610, 362] on quentale-workspace at bounding box center [784, 292] width 1568 height 584
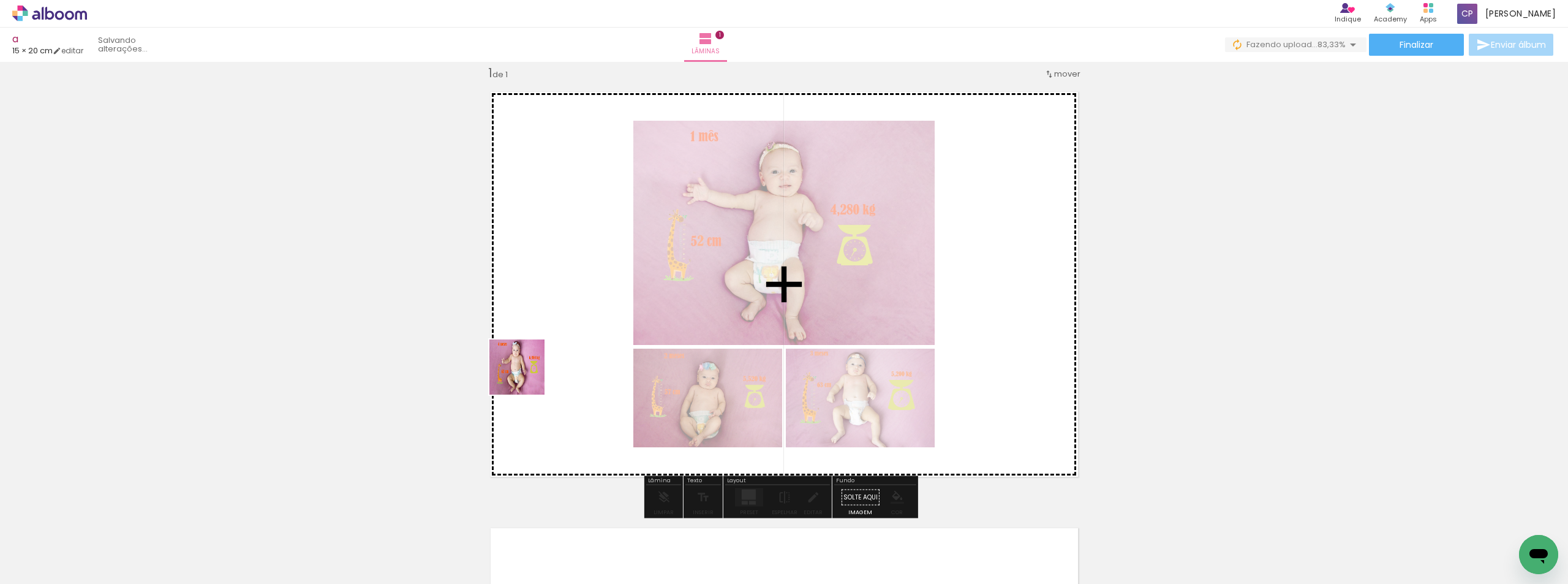
drag, startPoint x: 442, startPoint y: 452, endPoint x: 526, endPoint y: 376, distance: 113.3
click at [526, 376] on quentale-workspace at bounding box center [784, 292] width 1568 height 584
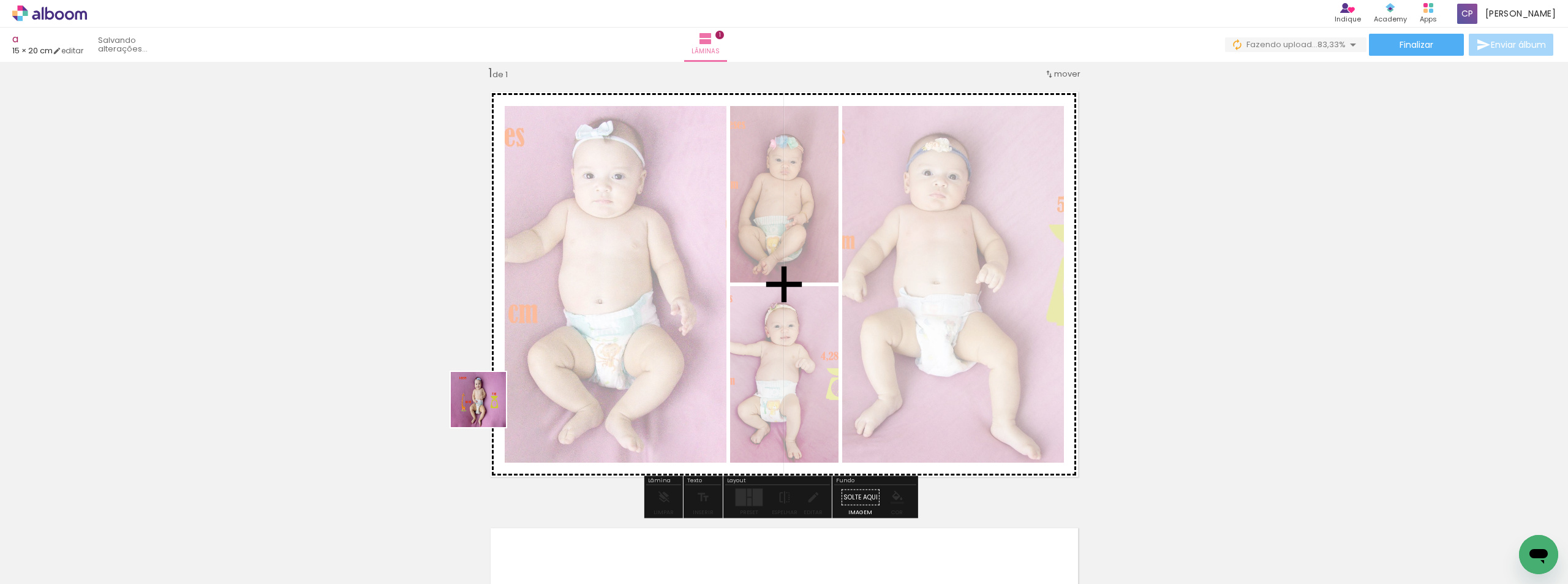
drag, startPoint x: 487, startPoint y: 409, endPoint x: 478, endPoint y: 539, distance: 130.3
click at [510, 378] on quentale-workspace at bounding box center [784, 292] width 1568 height 584
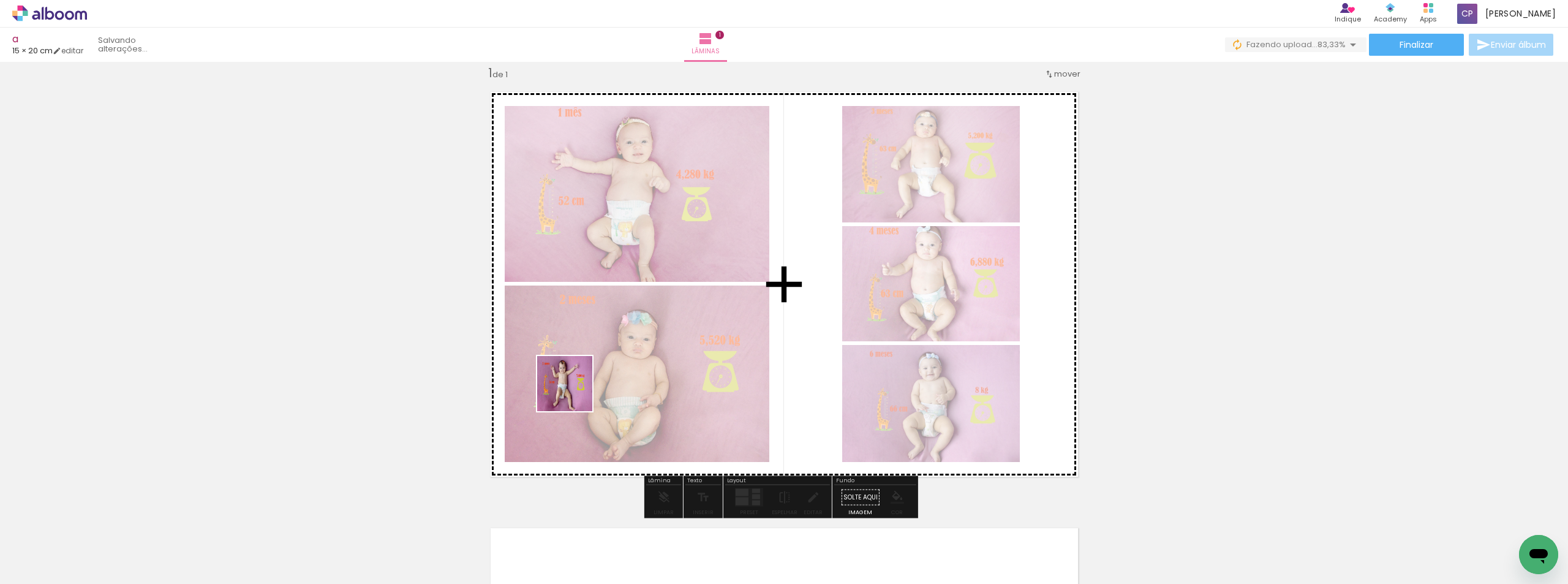
drag, startPoint x: 478, startPoint y: 541, endPoint x: 569, endPoint y: 521, distance: 93.2
click at [602, 360] on quentale-workspace at bounding box center [784, 292] width 1568 height 584
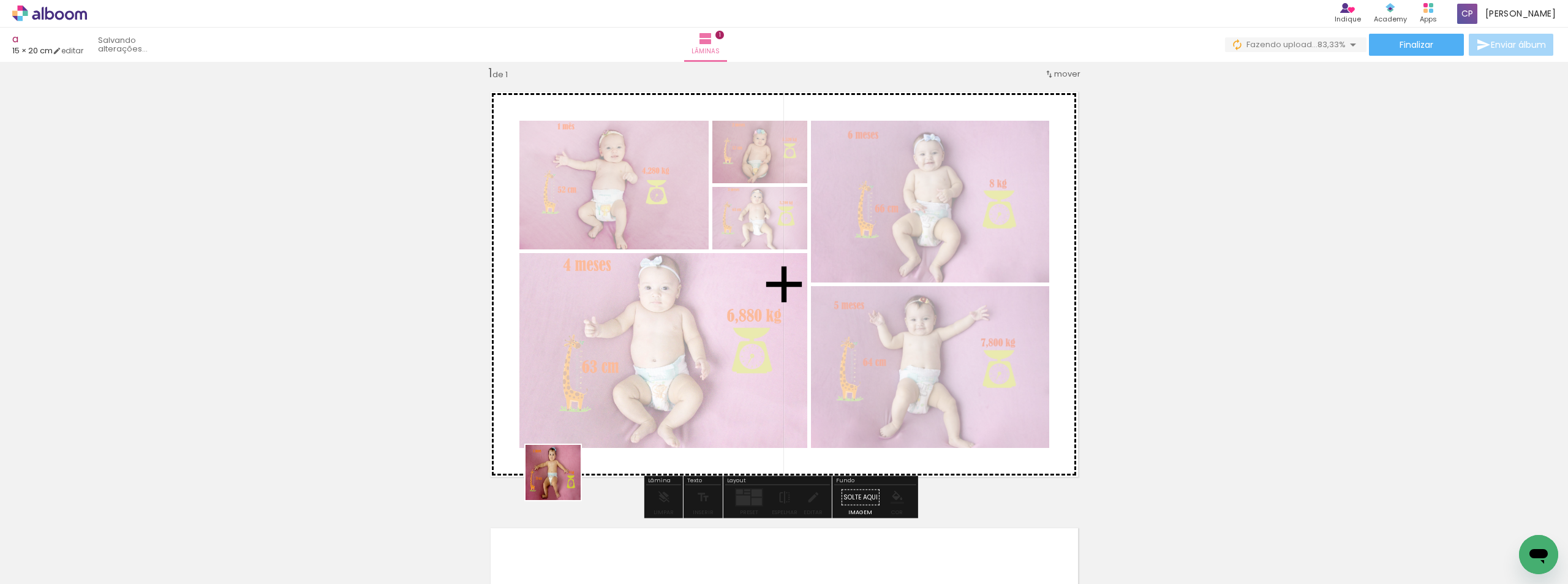
drag, startPoint x: 545, startPoint y: 535, endPoint x: 604, endPoint y: 520, distance: 60.9
click at [599, 386] on quentale-workspace at bounding box center [784, 292] width 1568 height 584
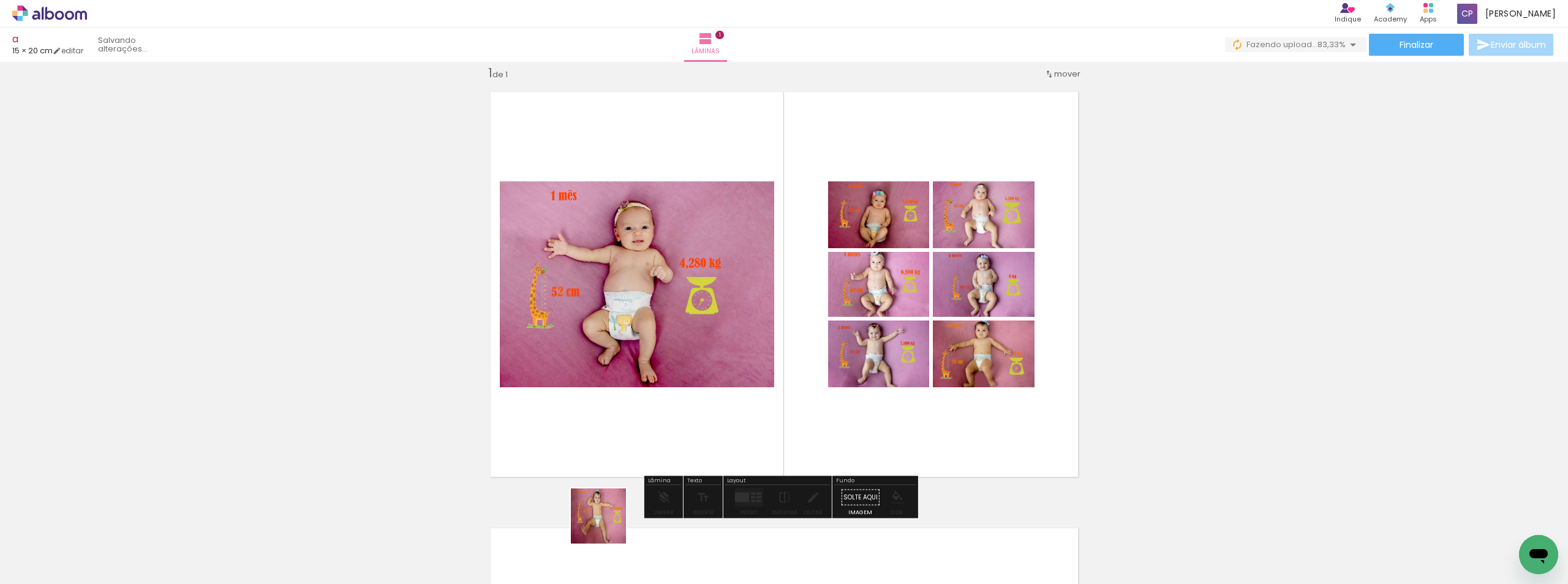
drag, startPoint x: 608, startPoint y: 525, endPoint x: 689, endPoint y: 517, distance: 81.4
click at [656, 375] on quentale-workspace at bounding box center [784, 292] width 1568 height 584
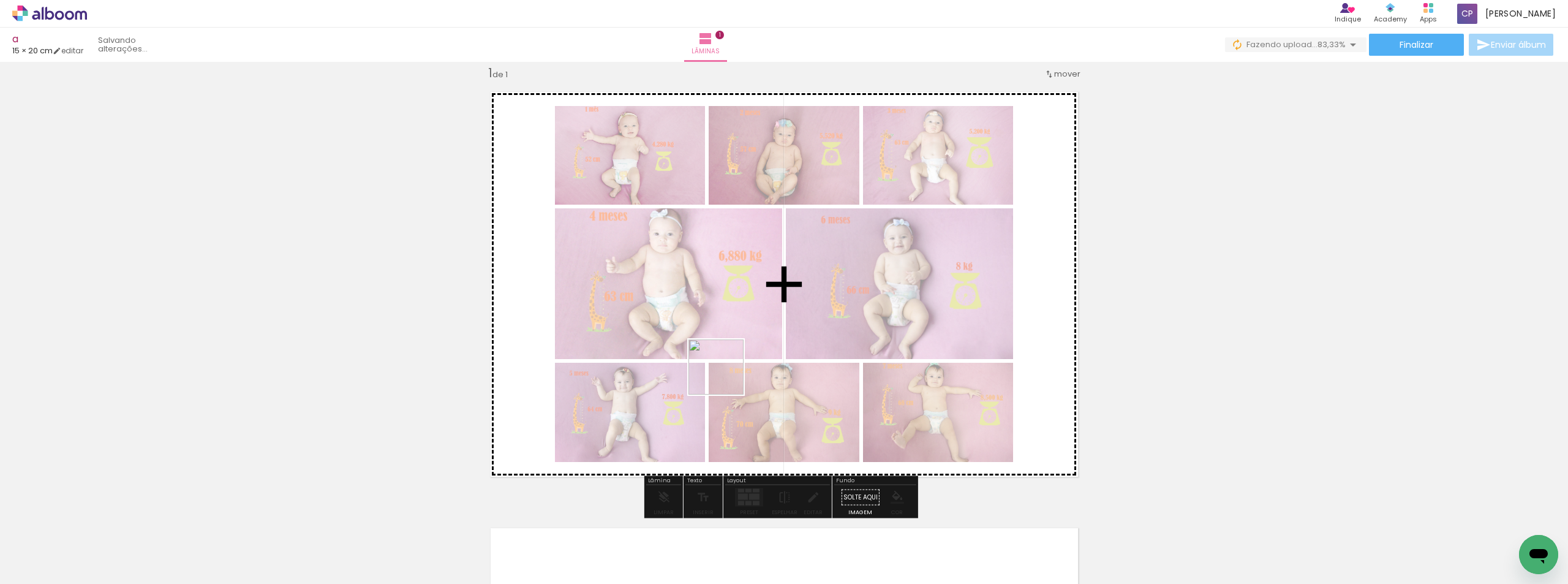
drag, startPoint x: 694, startPoint y: 539, endPoint x: 725, endPoint y: 376, distance: 165.9
click at [725, 376] on quentale-workspace at bounding box center [784, 292] width 1568 height 584
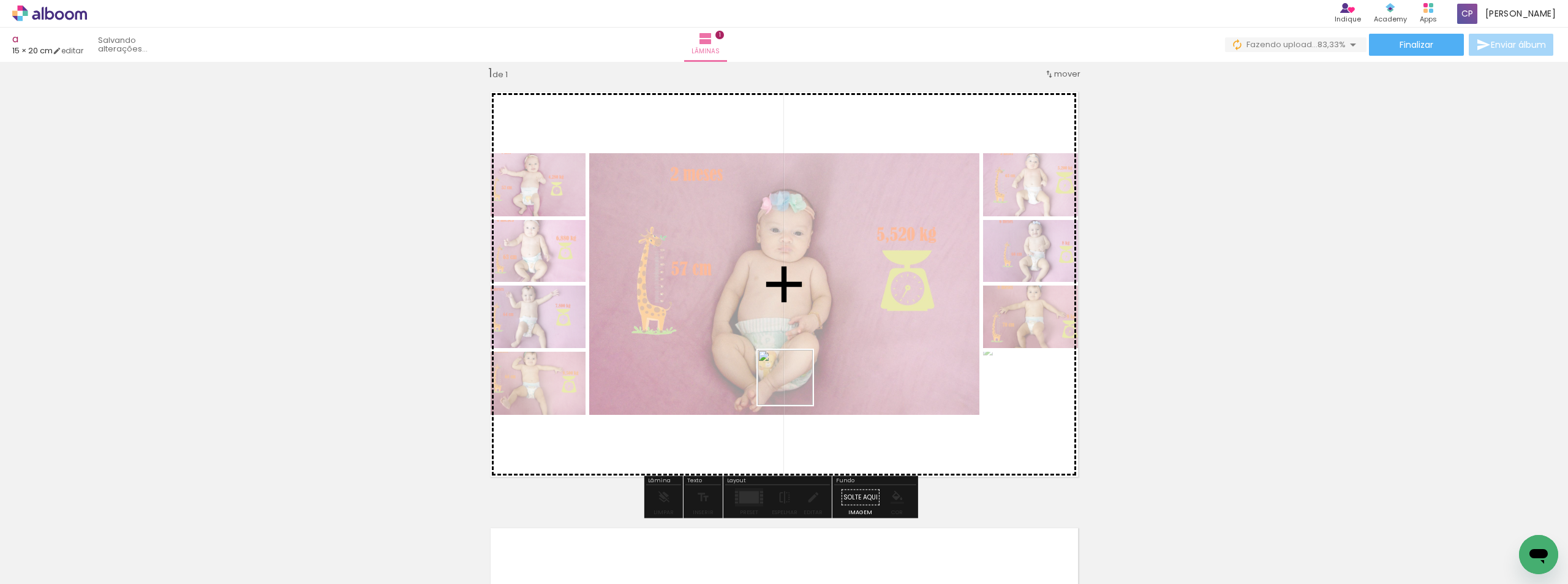
drag, startPoint x: 756, startPoint y: 543, endPoint x: 829, endPoint y: 547, distance: 73.1
click at [795, 387] on quentale-workspace at bounding box center [784, 292] width 1568 height 584
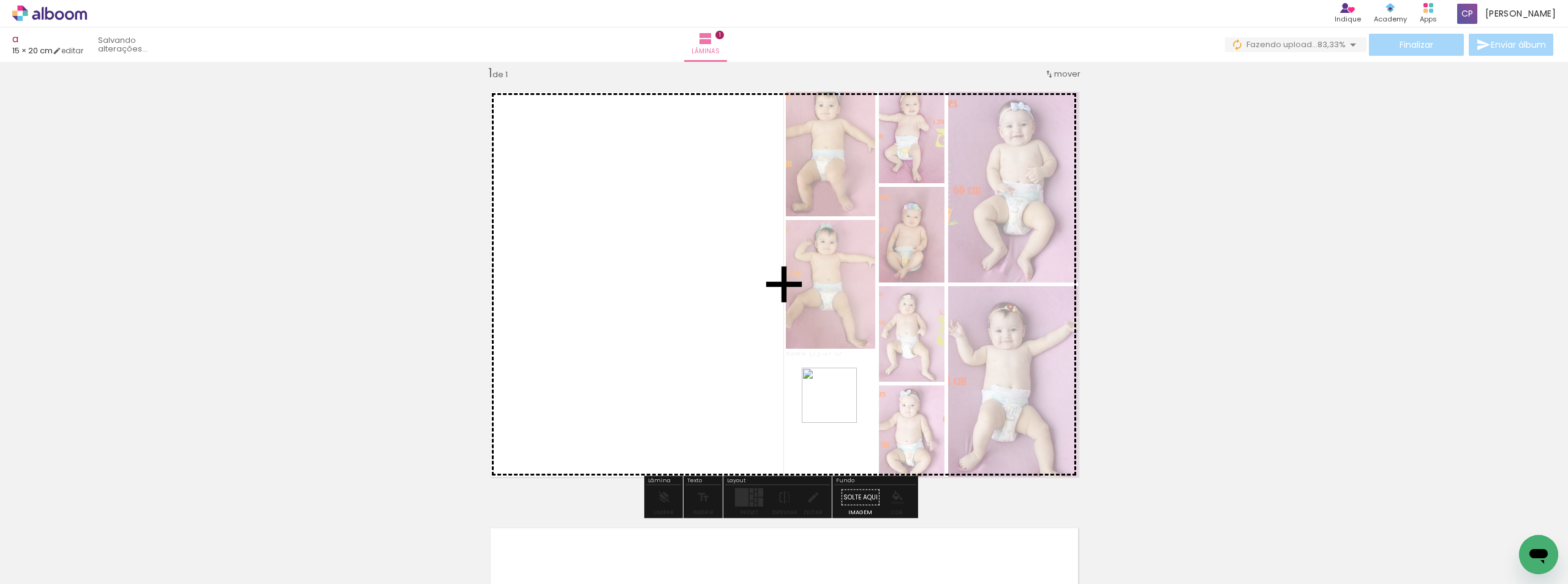
drag, startPoint x: 828, startPoint y: 496, endPoint x: 870, endPoint y: 548, distance: 66.8
click at [844, 383] on quentale-workspace at bounding box center [784, 292] width 1568 height 584
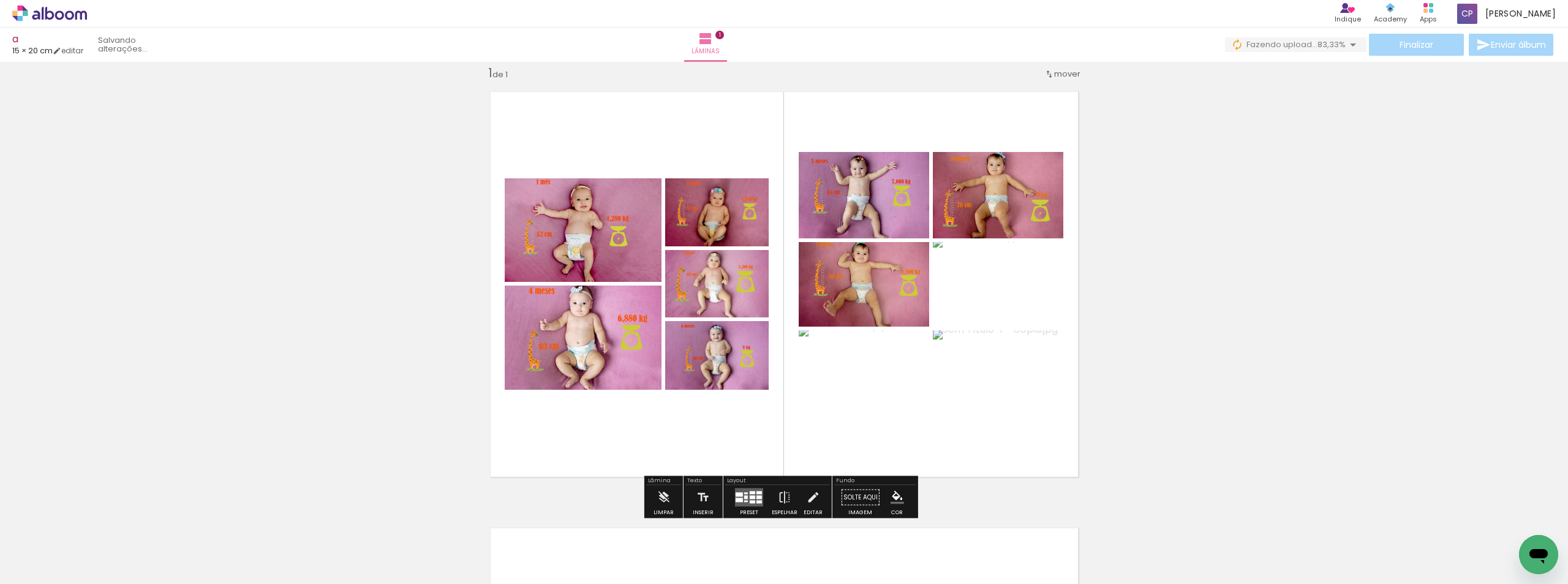
drag, startPoint x: 883, startPoint y: 539, endPoint x: 890, endPoint y: 416, distance: 123.2
click at [929, 380] on quentale-workspace at bounding box center [784, 292] width 1568 height 584
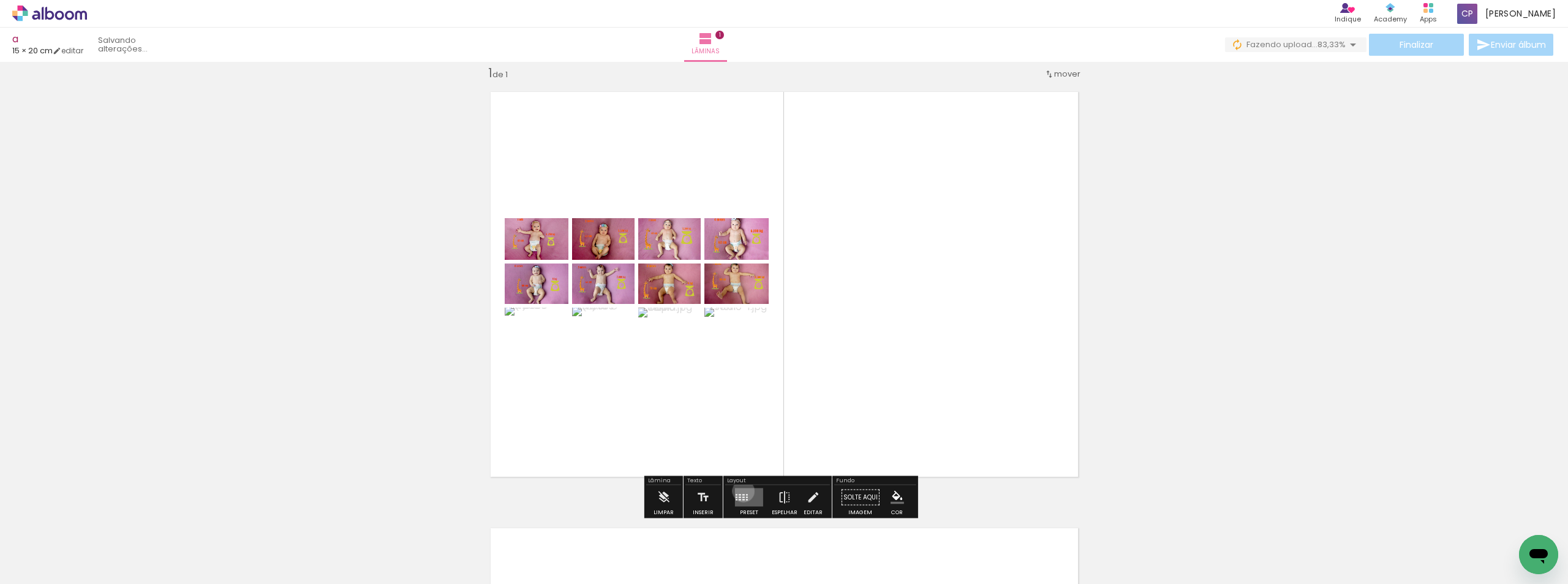
click at [741, 490] on quentale-layouter at bounding box center [748, 497] width 28 height 18
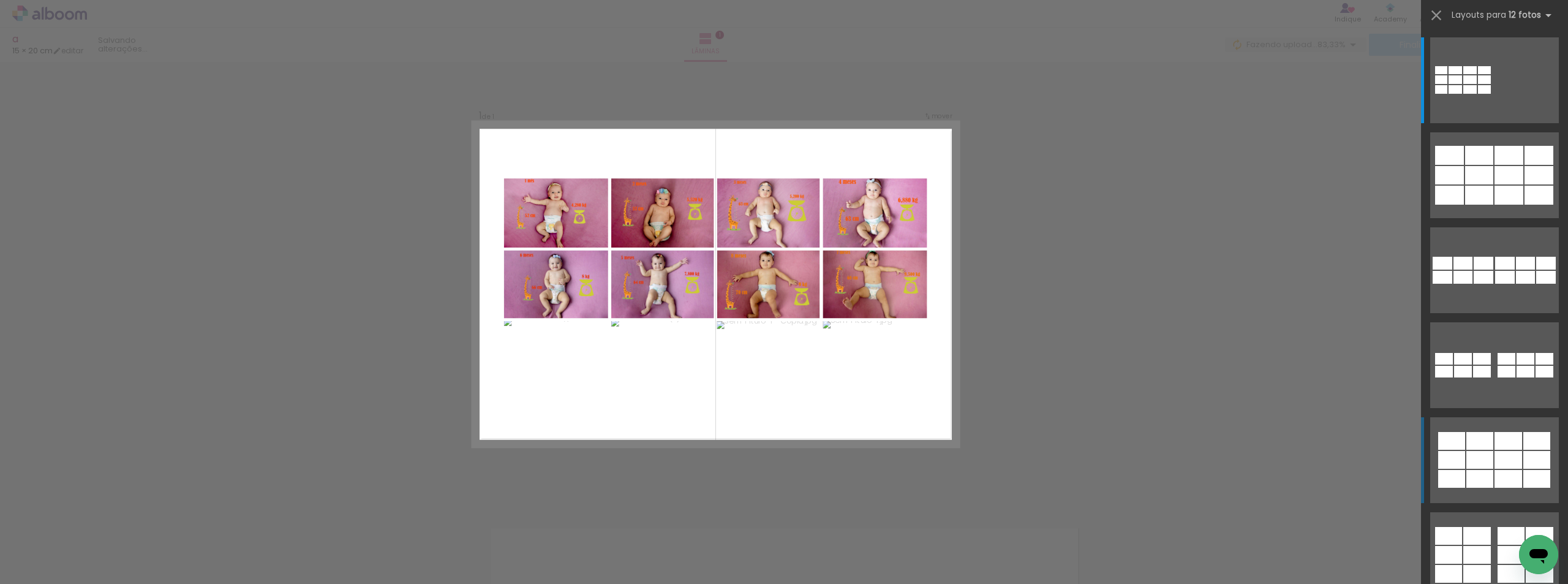
click at [1477, 84] on div at bounding box center [1470, 79] width 14 height 8
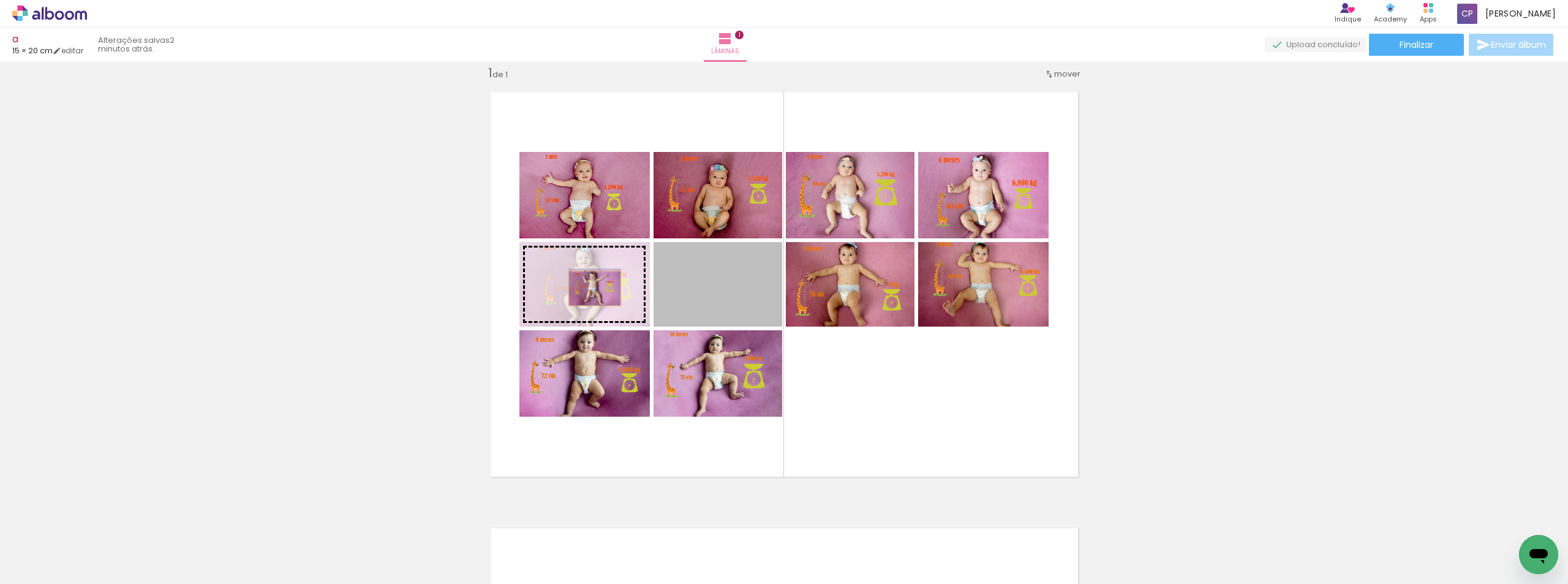
drag, startPoint x: 744, startPoint y: 305, endPoint x: 590, endPoint y: 288, distance: 154.9
click at [0, 0] on slot at bounding box center [0, 0] width 0 height 0
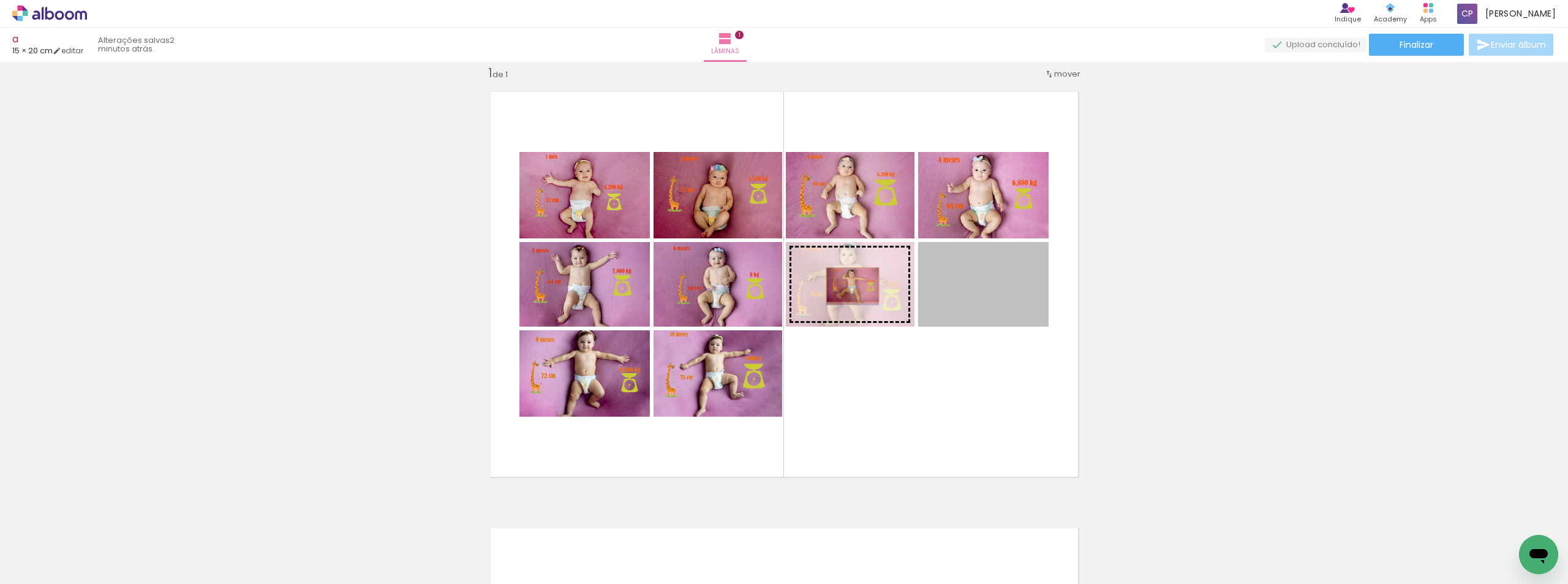
drag, startPoint x: 955, startPoint y: 285, endPoint x: 847, endPoint y: 285, distance: 108.0
click at [0, 0] on slot at bounding box center [0, 0] width 0 height 0
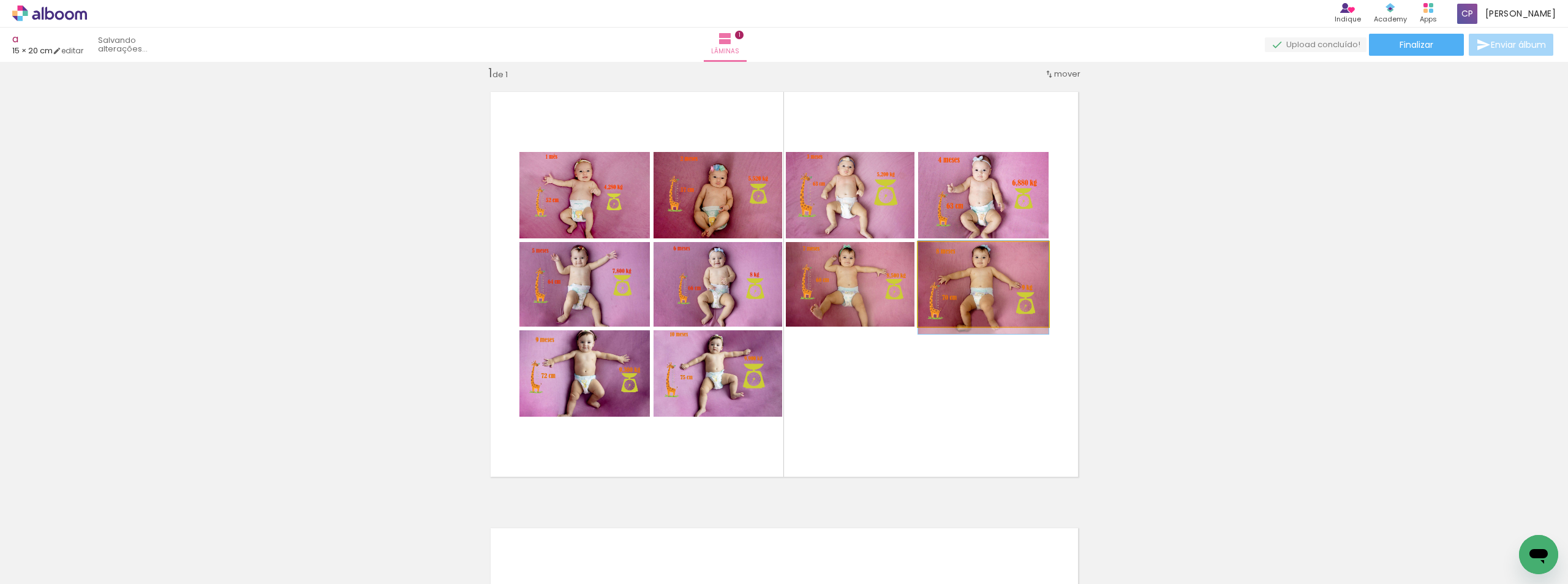
drag, startPoint x: 989, startPoint y: 278, endPoint x: 994, endPoint y: 281, distance: 5.8
click at [1432, 41] on paper-button "Finalizar" at bounding box center [1416, 45] width 95 height 22
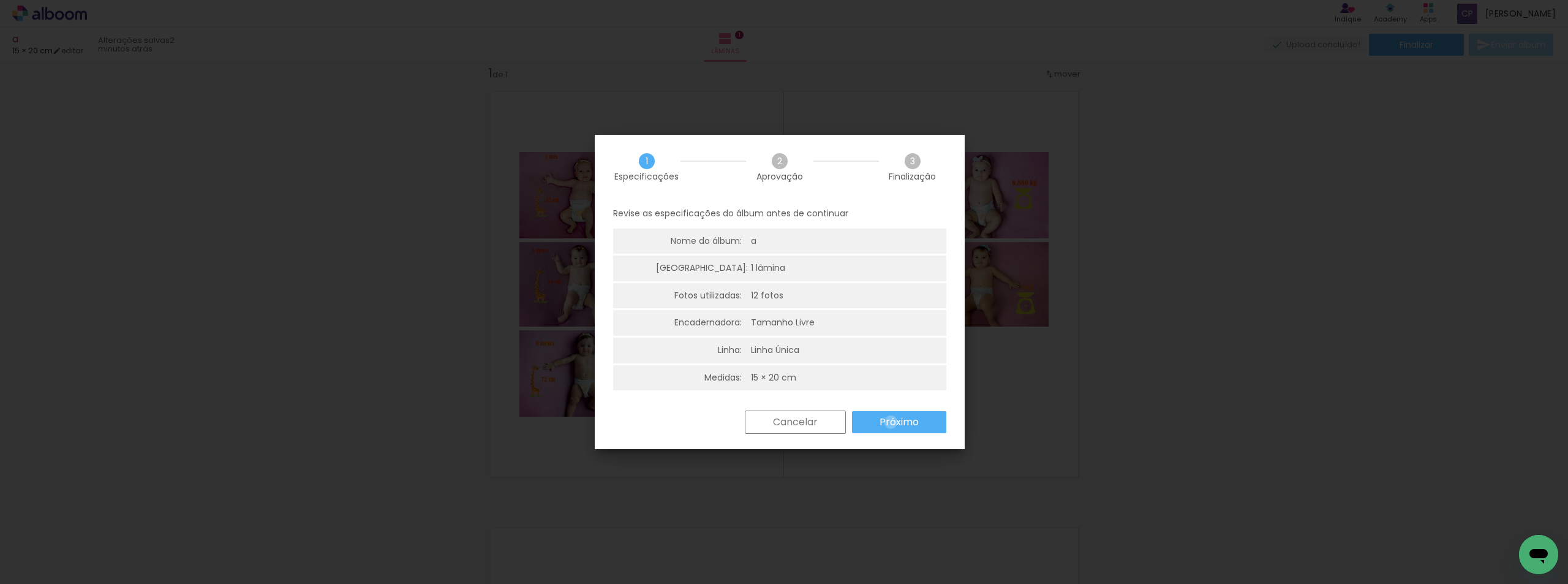
click at [0, 0] on slot "Próximo" at bounding box center [0, 0] width 0 height 0
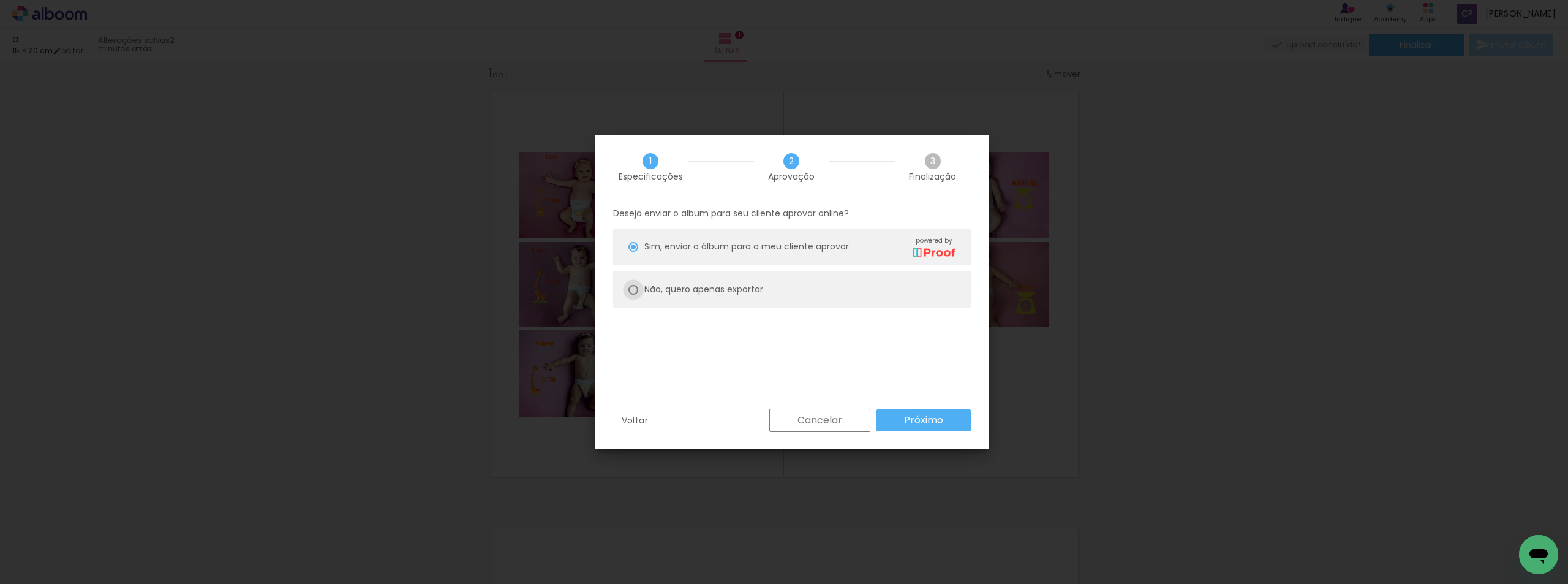
click at [633, 252] on div at bounding box center [633, 246] width 10 height 10
type paper-radio-button "on"
click at [0, 0] on slot "Próximo" at bounding box center [0, 0] width 0 height 0
type input "Alta, 300 DPI"
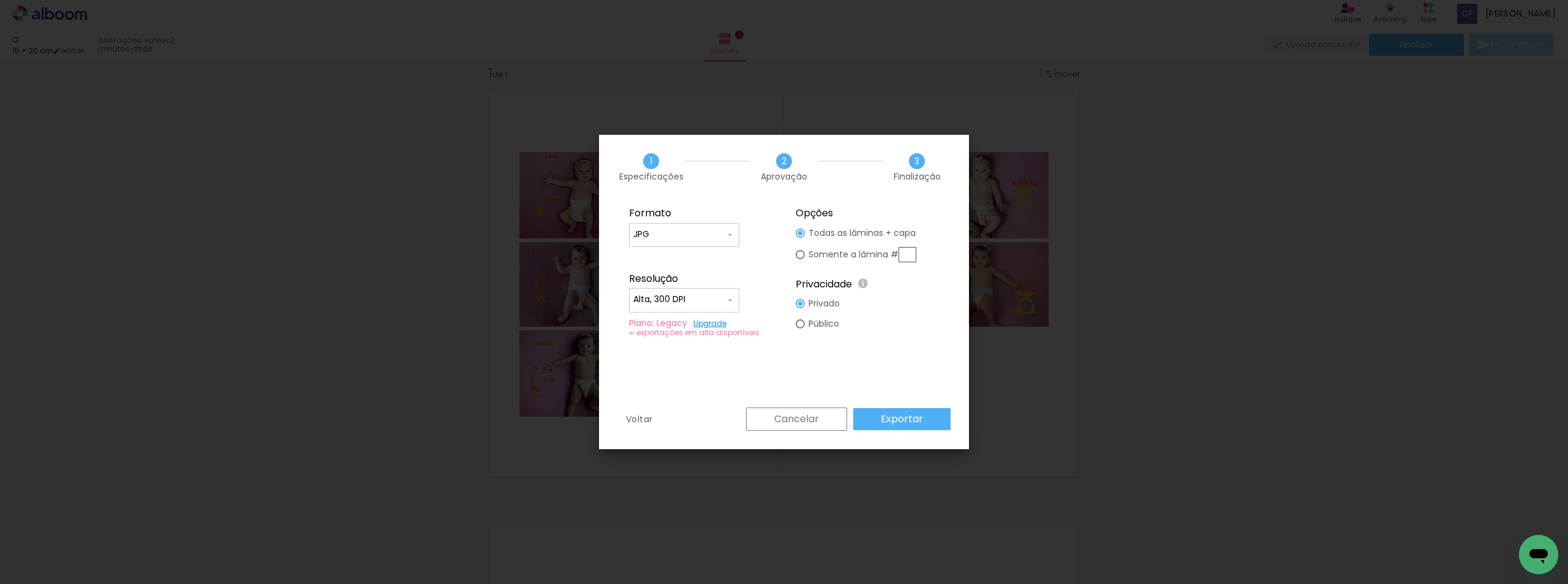
click at [801, 238] on div at bounding box center [800, 233] width 9 height 9
type paper-radio-button "on"
click at [0, 0] on slot "Exportar" at bounding box center [0, 0] width 0 height 0
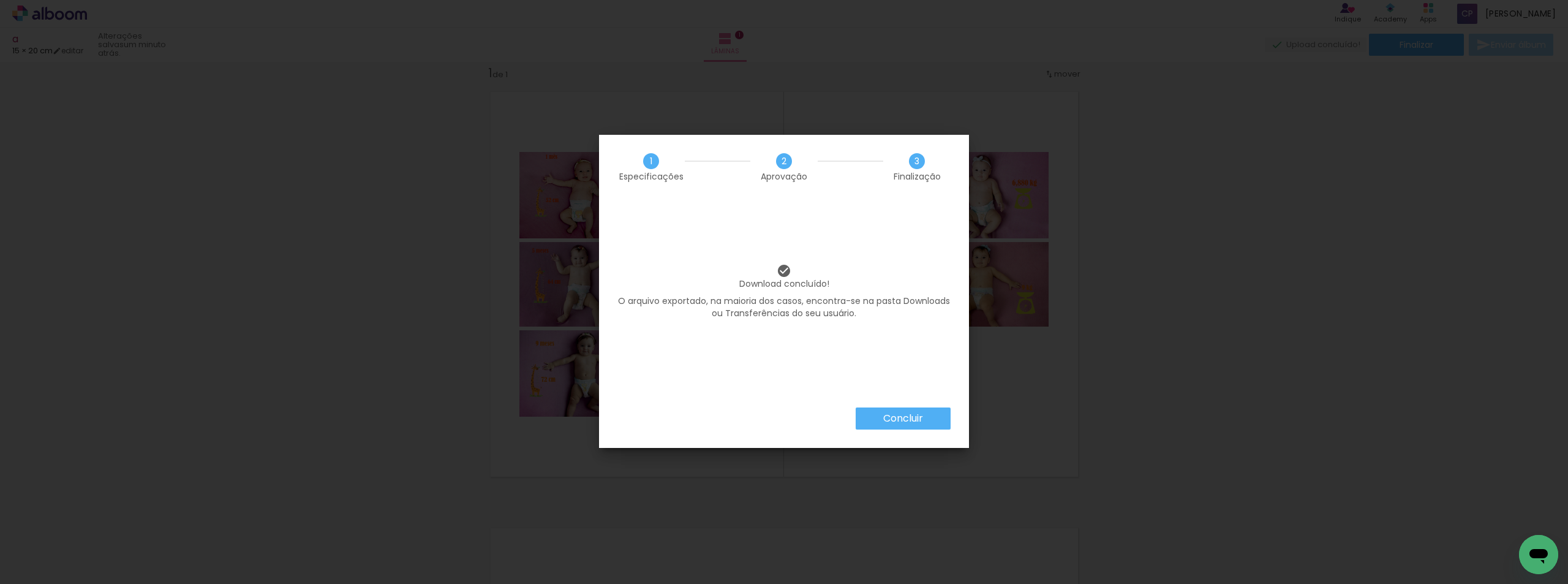
click at [0, 0] on slot "Concluir" at bounding box center [0, 0] width 0 height 0
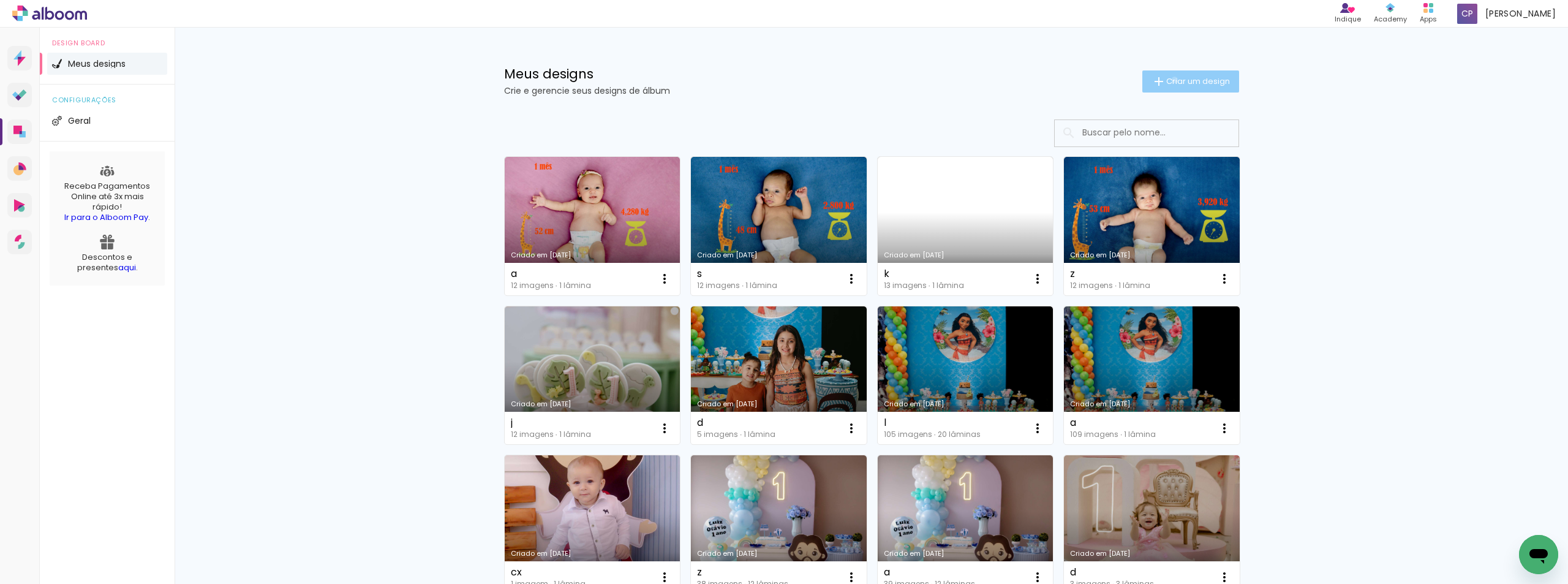
click at [1168, 80] on span "Criar um design" at bounding box center [1198, 81] width 63 height 8
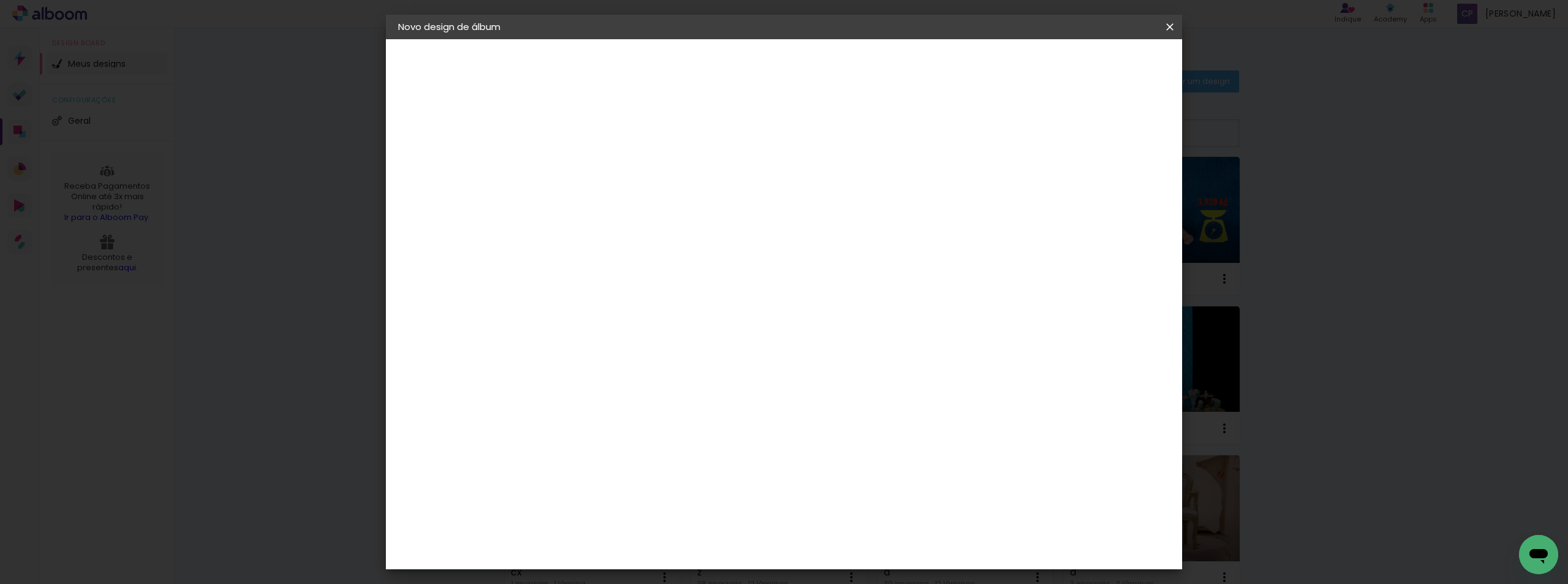
click at [599, 169] on input at bounding box center [599, 164] width 0 height 19
type input "z"
click at [0, 0] on slot "Avançar" at bounding box center [0, 0] width 0 height 0
click at [828, 192] on paper-item "Tamanho Livre" at bounding box center [770, 187] width 118 height 27
click at [0, 0] on slot "Avançar" at bounding box center [0, 0] width 0 height 0
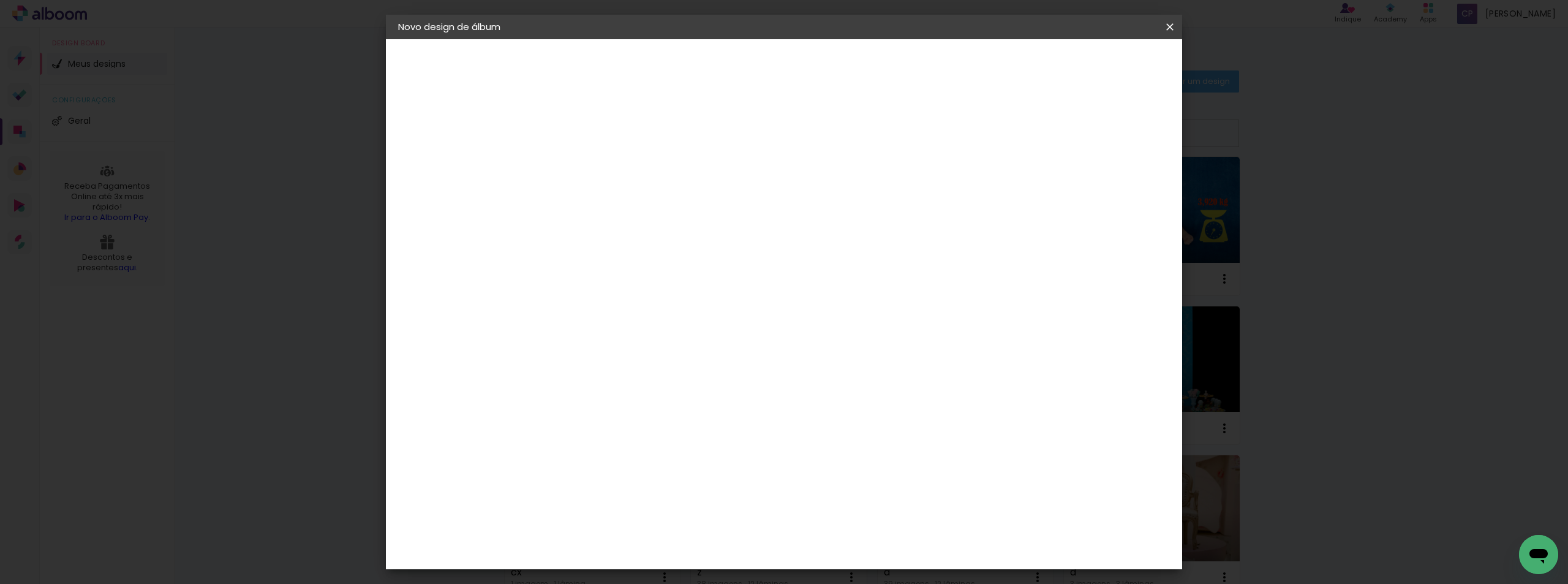
drag, startPoint x: 566, startPoint y: 345, endPoint x: 539, endPoint y: 350, distance: 27.5
click at [539, 40] on quentale-album-spec "Iniciar design Iniciar design" at bounding box center [784, 40] width 796 height 0
drag, startPoint x: 560, startPoint y: 356, endPoint x: 579, endPoint y: 357, distance: 19.0
click at [579, 357] on div "32" at bounding box center [567, 356] width 47 height 18
type input "20"
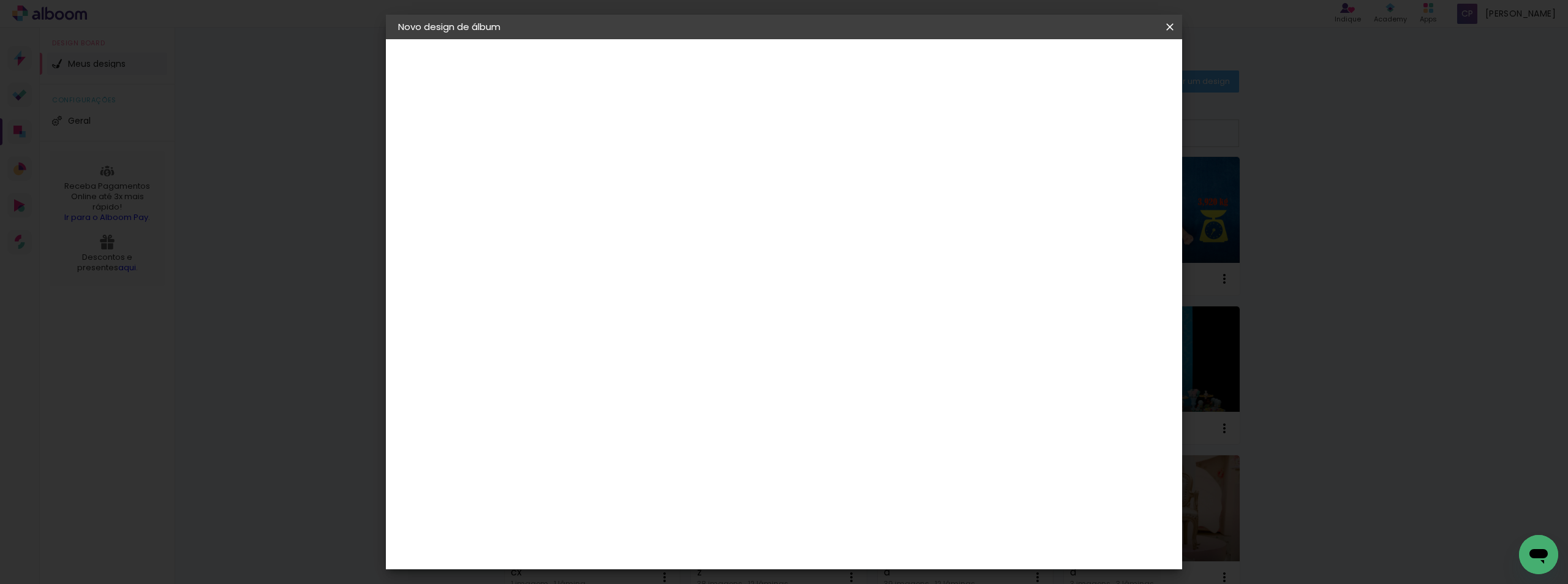
type paper-input "20"
drag, startPoint x: 858, startPoint y: 431, endPoint x: 826, endPoint y: 430, distance: 32.0
click at [826, 430] on div "cm" at bounding box center [859, 431] width 481 height 43
type input "30"
type paper-input "30"
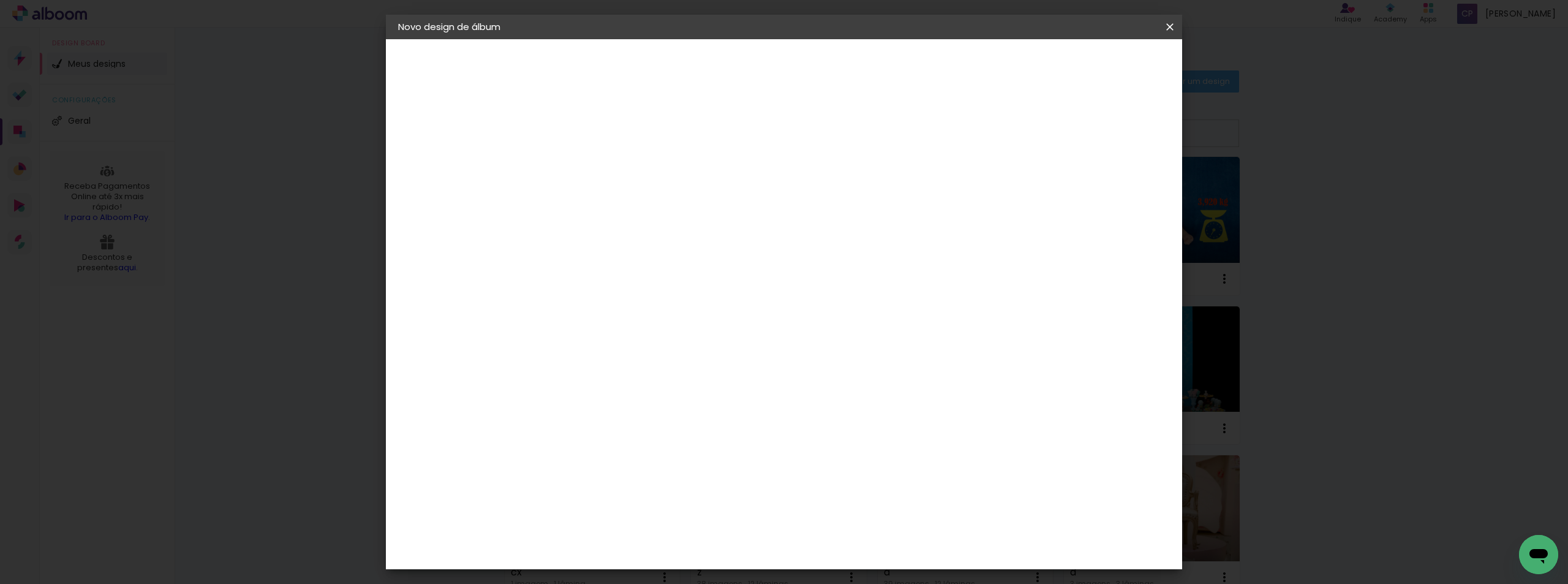
click at [1093, 69] on span "Iniciar design" at bounding box center [1065, 65] width 56 height 8
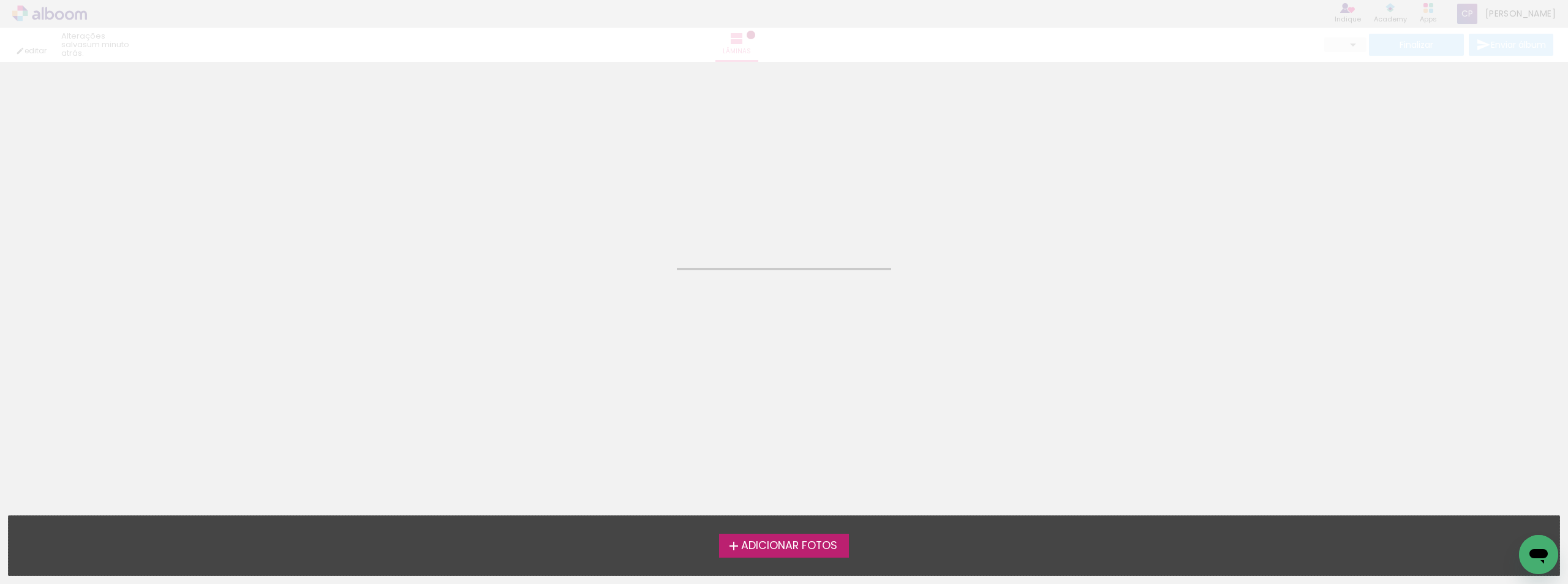
click at [798, 535] on label "Adicionar Fotos" at bounding box center [784, 545] width 130 height 23
click at [0, 0] on input "file" at bounding box center [0, 0] width 0 height 0
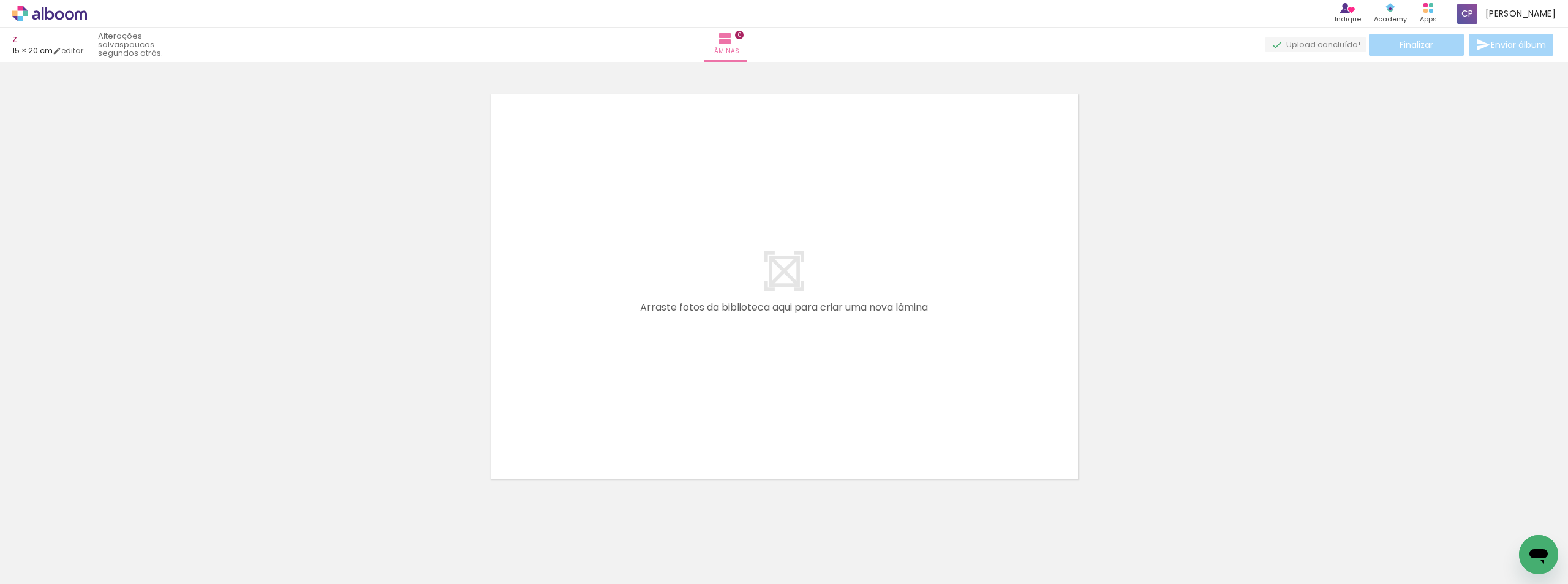
scroll to position [16, 0]
click at [42, 563] on span "Adicionar Fotos" at bounding box center [43, 567] width 37 height 14
click at [0, 0] on input "file" at bounding box center [0, 0] width 0 height 0
click at [34, 567] on span "Adicionar Fotos" at bounding box center [43, 567] width 37 height 14
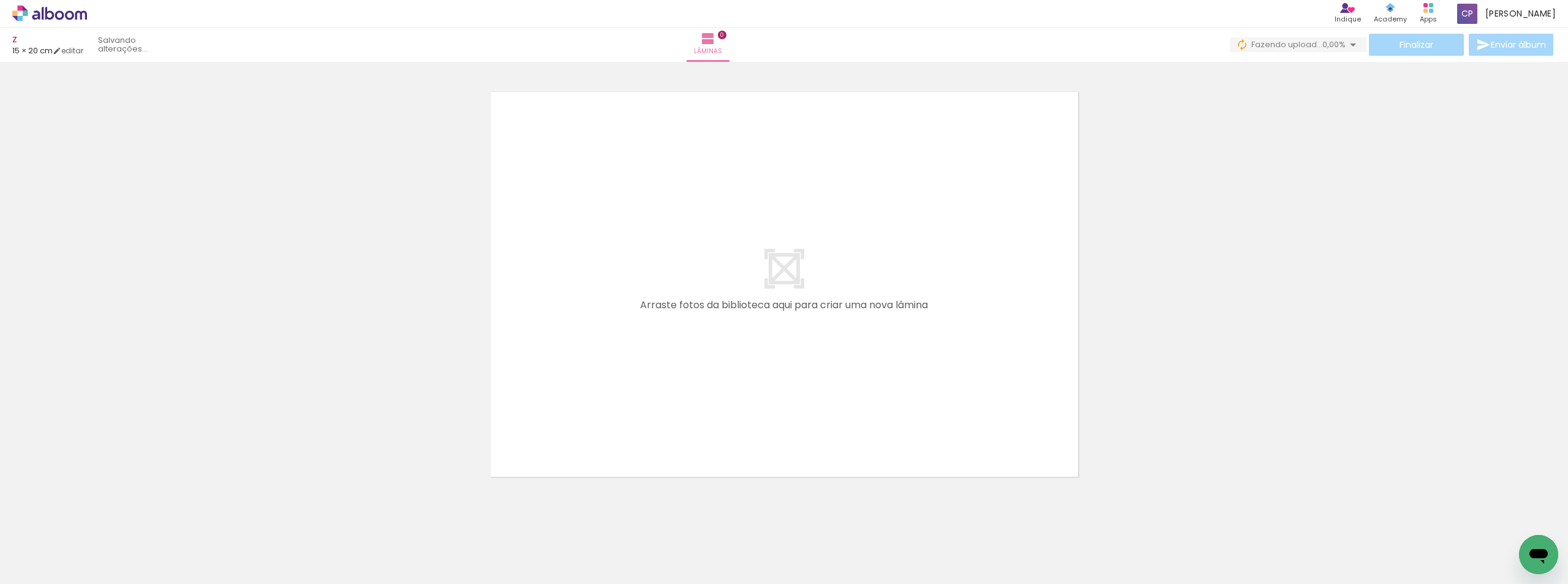
click at [0, 0] on input "file" at bounding box center [0, 0] width 0 height 0
click at [51, 564] on span "Adicionar Fotos" at bounding box center [43, 567] width 37 height 14
click at [0, 0] on input "file" at bounding box center [0, 0] width 0 height 0
click at [54, 564] on span "Adicionar Fotos" at bounding box center [43, 567] width 37 height 14
click at [0, 0] on input "file" at bounding box center [0, 0] width 0 height 0
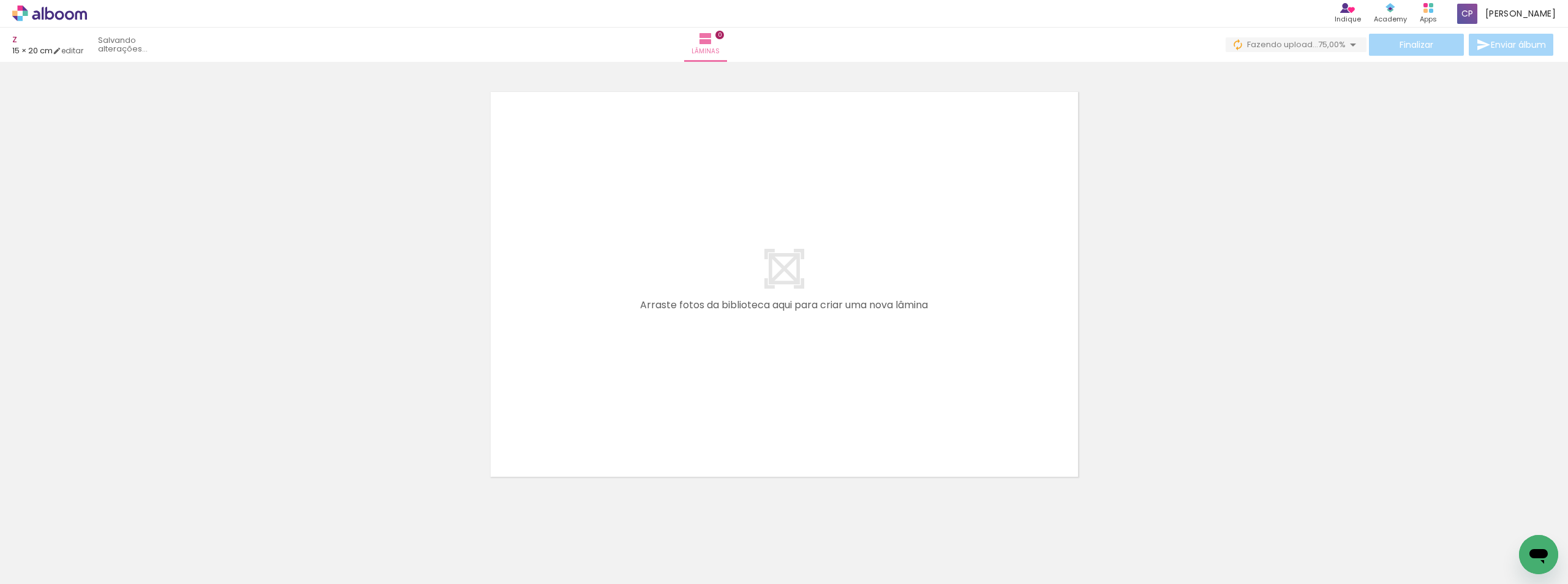
click at [45, 568] on span "Adicionar Fotos" at bounding box center [43, 567] width 37 height 14
click at [0, 0] on input "file" at bounding box center [0, 0] width 0 height 0
click at [28, 562] on span "Adicionar Fotos" at bounding box center [43, 567] width 37 height 14
click at [0, 0] on input "file" at bounding box center [0, 0] width 0 height 0
click at [40, 566] on span "Adicionar Fotos" at bounding box center [43, 567] width 37 height 14
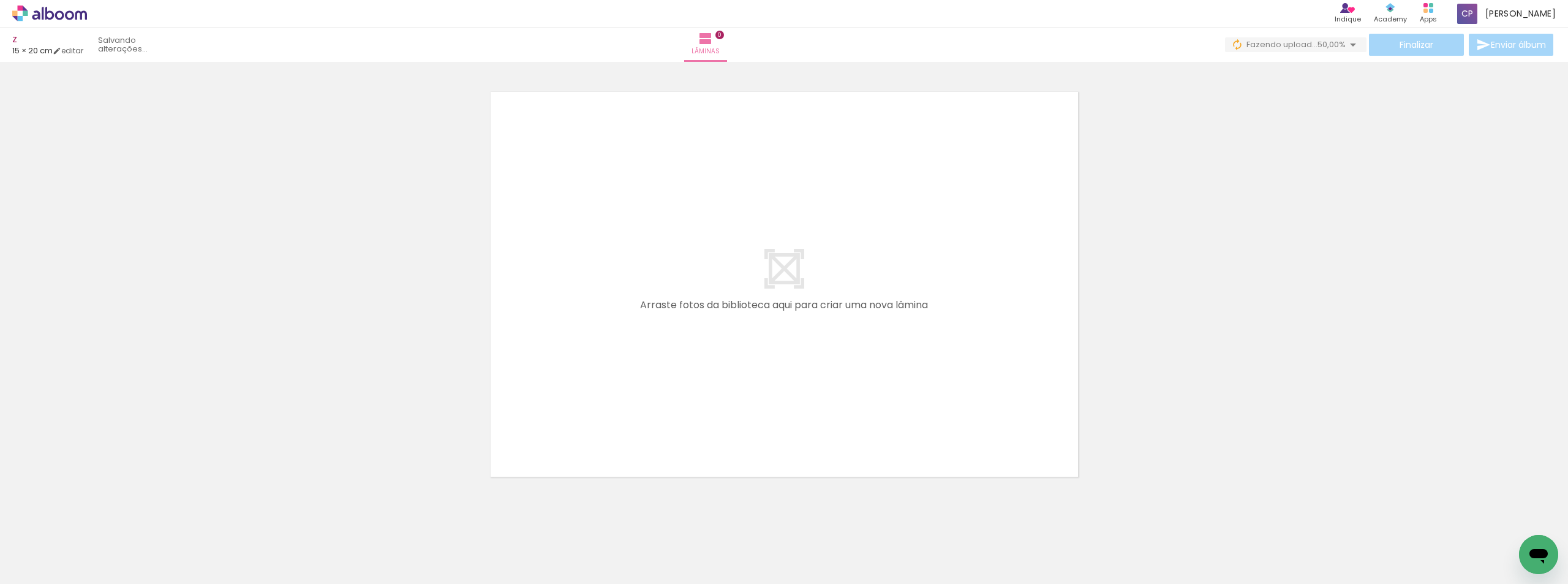
click at [0, 0] on input "file" at bounding box center [0, 0] width 0 height 0
click at [42, 571] on span "Adicionar Fotos" at bounding box center [43, 567] width 37 height 14
click at [0, 0] on input "file" at bounding box center [0, 0] width 0 height 0
click at [51, 566] on span "Adicionar Fotos" at bounding box center [43, 567] width 37 height 14
click at [0, 0] on input "file" at bounding box center [0, 0] width 0 height 0
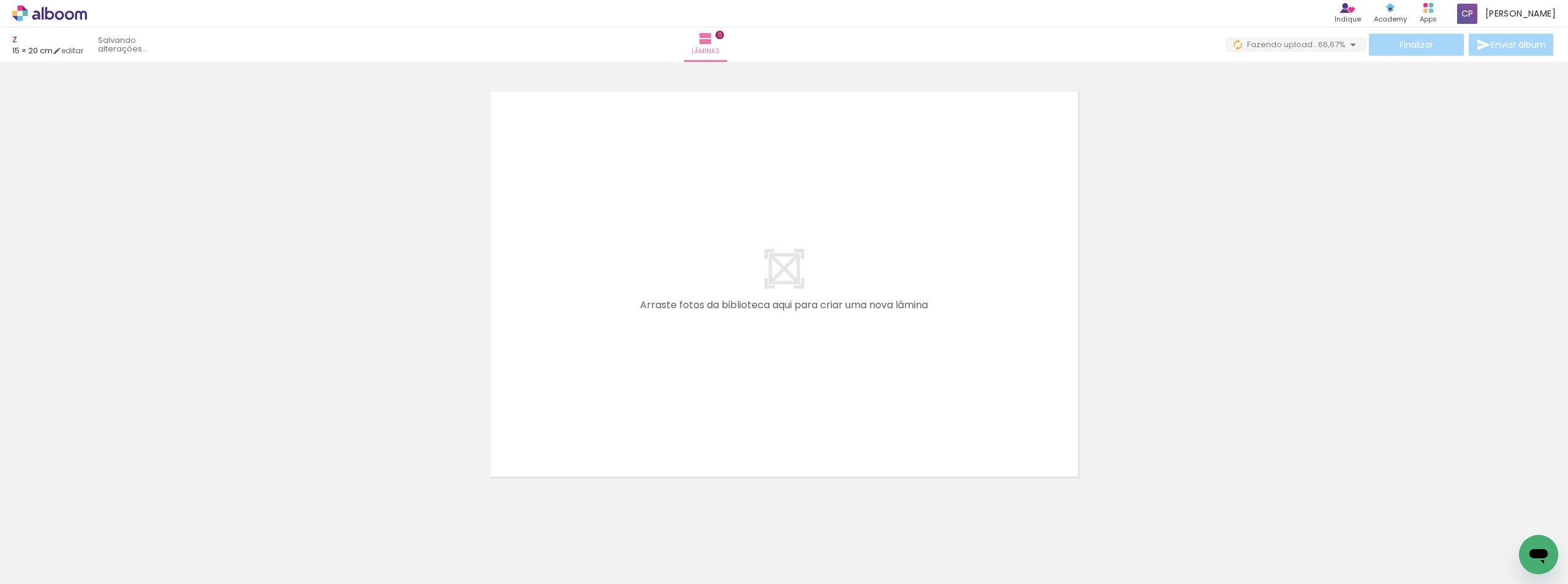
click at [51, 572] on span "Adicionar Fotos" at bounding box center [43, 567] width 37 height 14
click at [0, 0] on input "file" at bounding box center [0, 0] width 0 height 0
click at [54, 570] on span "Adicionar Fotos" at bounding box center [43, 567] width 37 height 14
click at [0, 0] on input "file" at bounding box center [0, 0] width 0 height 0
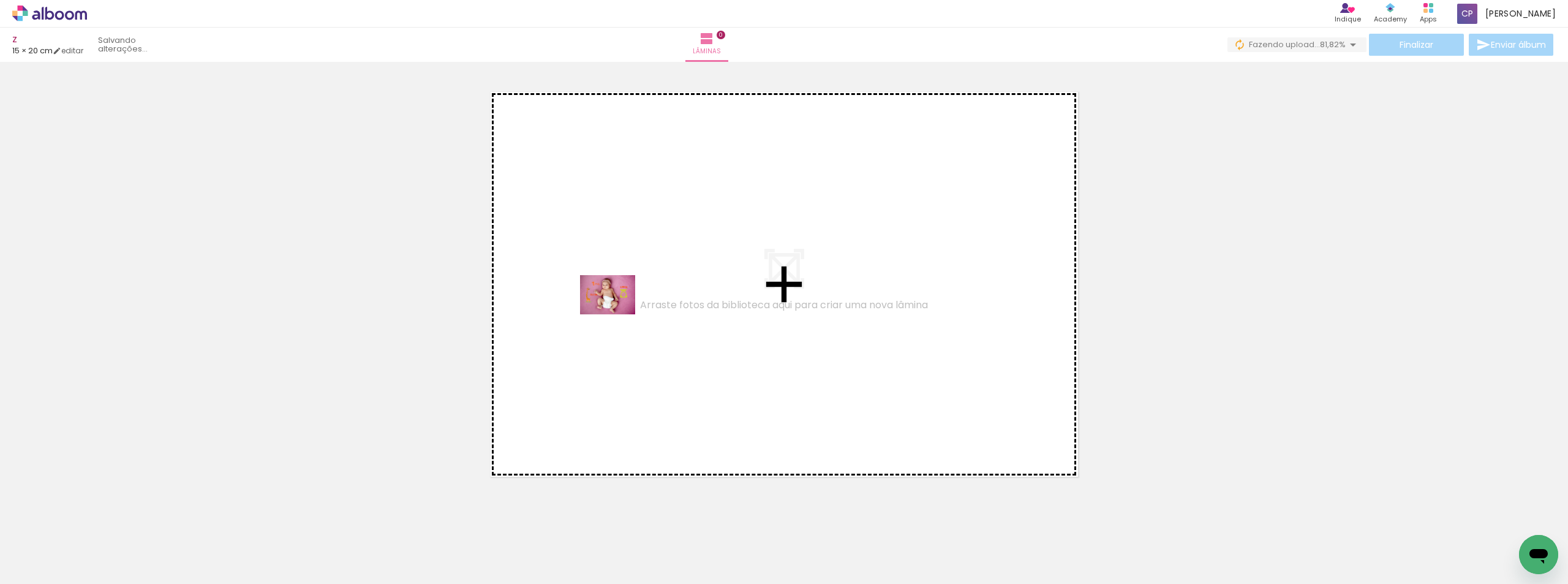
drag, startPoint x: 133, startPoint y: 548, endPoint x: 241, endPoint y: 566, distance: 109.5
click at [647, 281] on quentale-workspace at bounding box center [784, 292] width 1568 height 584
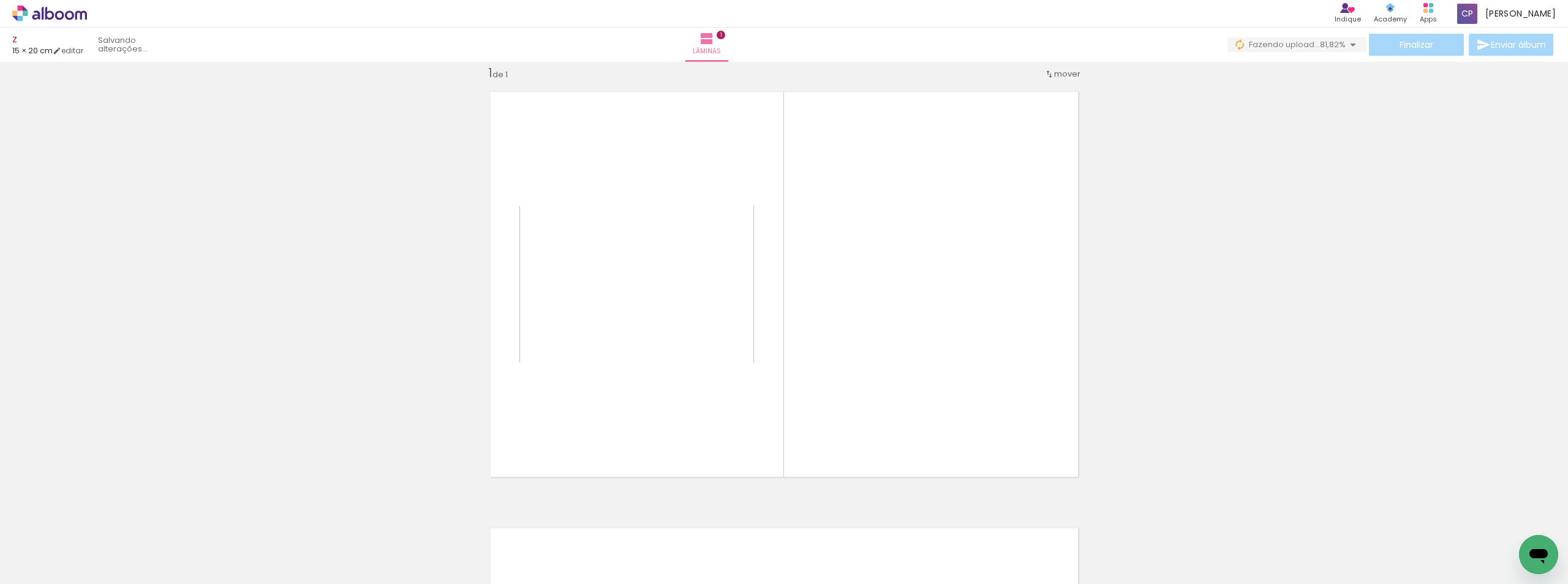
scroll to position [16, 0]
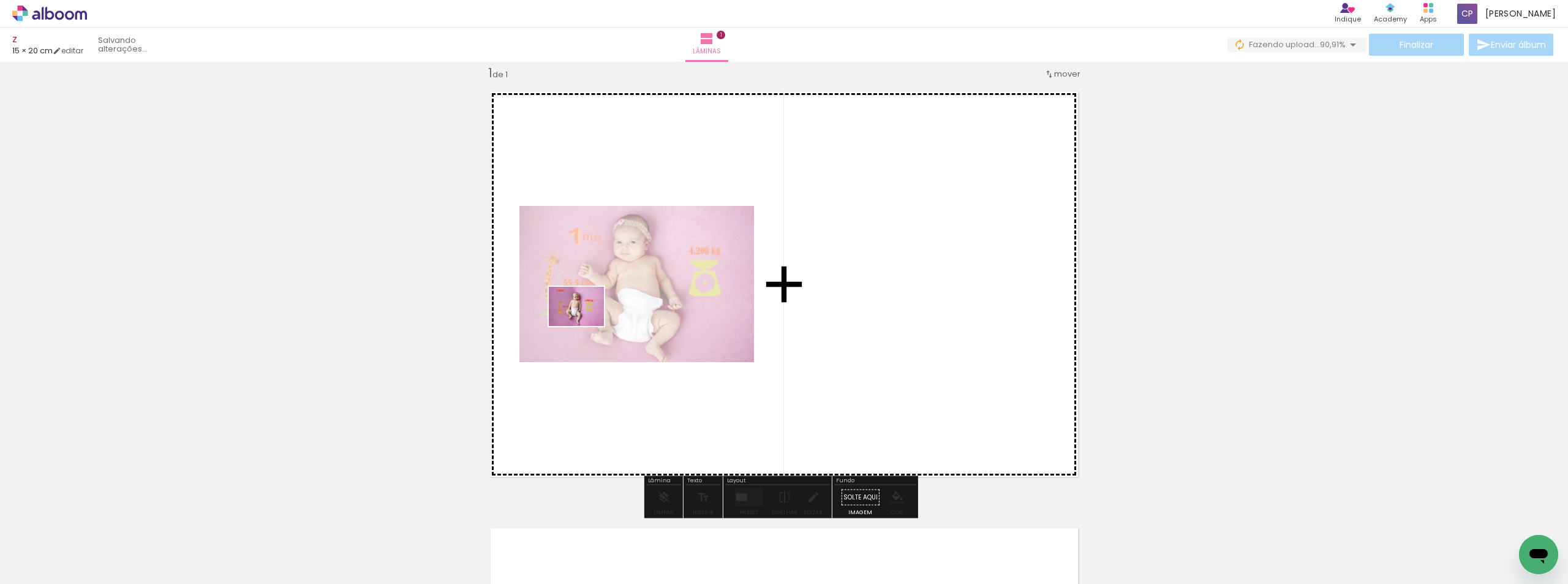
drag, startPoint x: 204, startPoint y: 537, endPoint x: 378, endPoint y: 496, distance: 178.8
click at [587, 323] on quentale-workspace at bounding box center [784, 292] width 1568 height 584
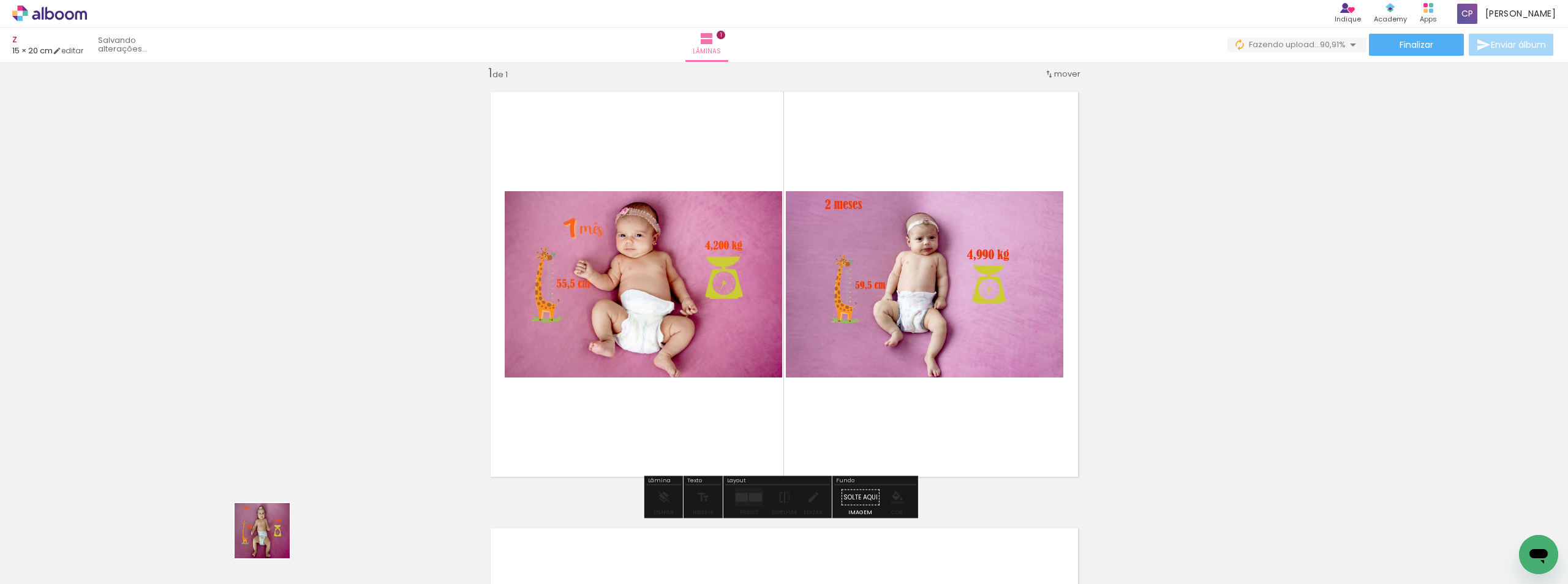
drag, startPoint x: 270, startPoint y: 543, endPoint x: 364, endPoint y: 539, distance: 94.1
click at [615, 351] on quentale-workspace at bounding box center [784, 292] width 1568 height 584
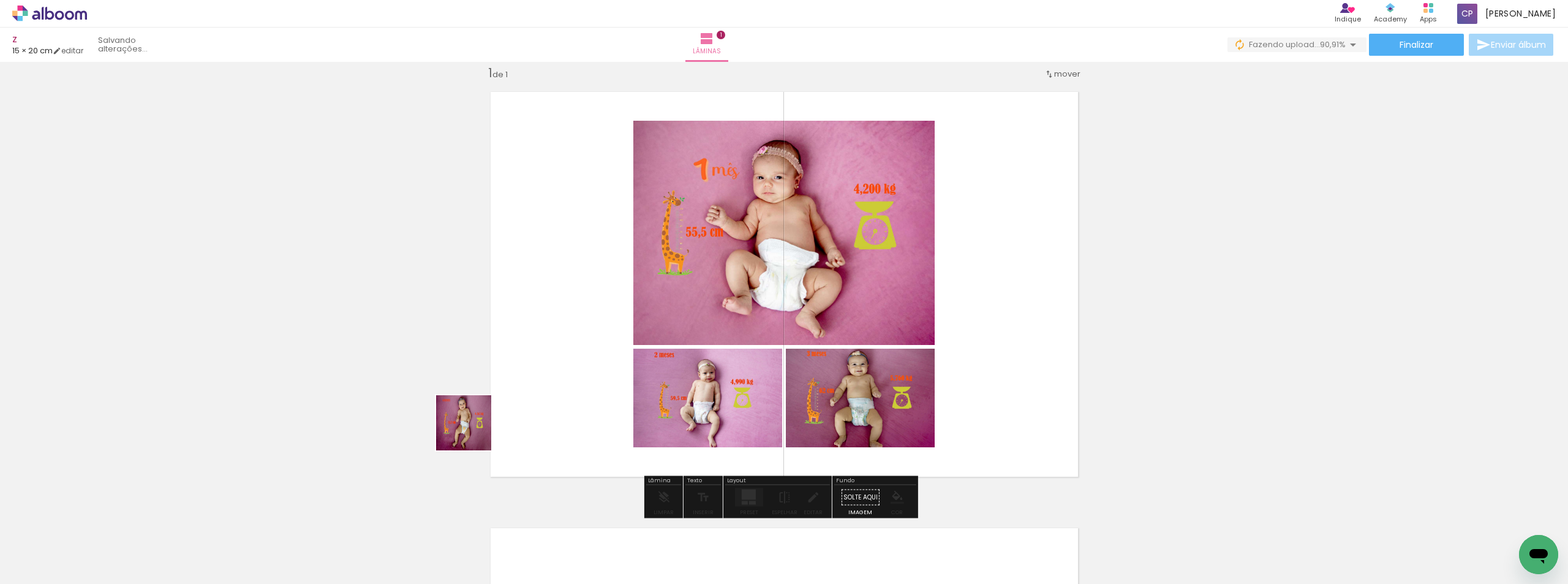
drag, startPoint x: 341, startPoint y: 536, endPoint x: 472, endPoint y: 522, distance: 131.7
click at [613, 364] on quentale-workspace at bounding box center [784, 292] width 1568 height 584
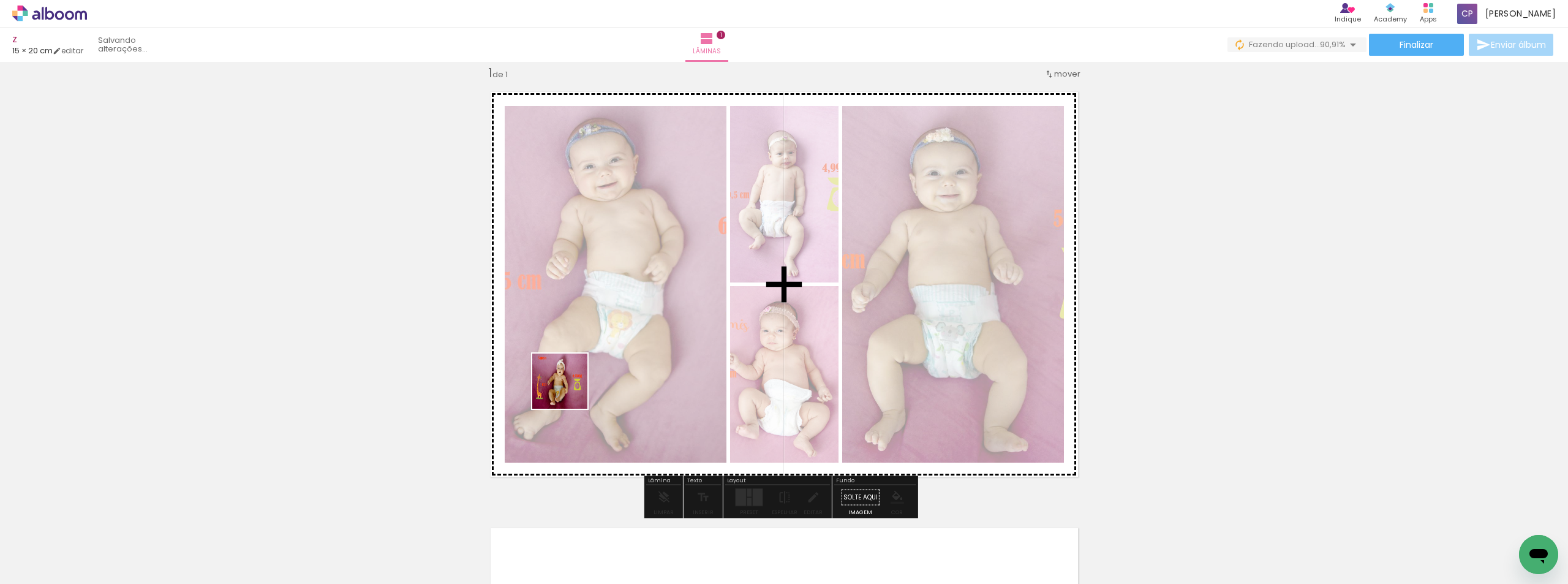
drag, startPoint x: 540, startPoint y: 419, endPoint x: 499, endPoint y: 526, distance: 114.6
click at [573, 390] on quentale-workspace at bounding box center [784, 292] width 1568 height 584
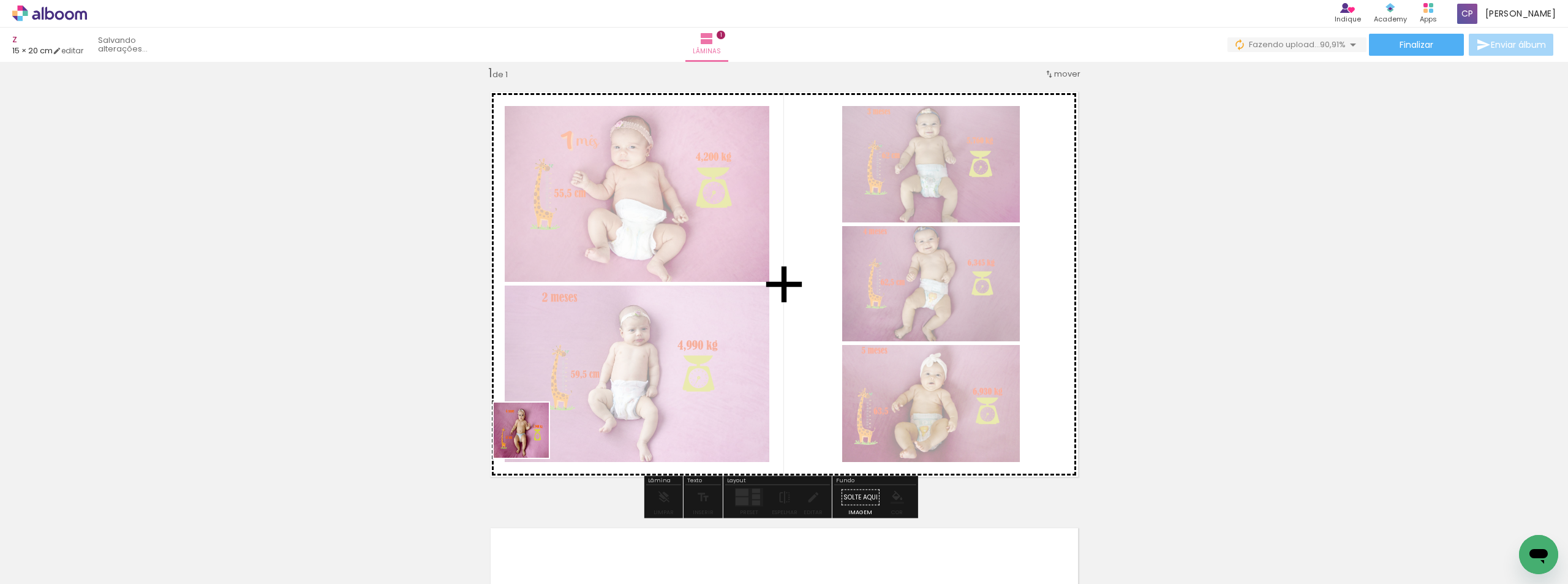
drag, startPoint x: 531, startPoint y: 439, endPoint x: 553, endPoint y: 520, distance: 83.9
click at [561, 371] on quentale-workspace at bounding box center [784, 292] width 1568 height 584
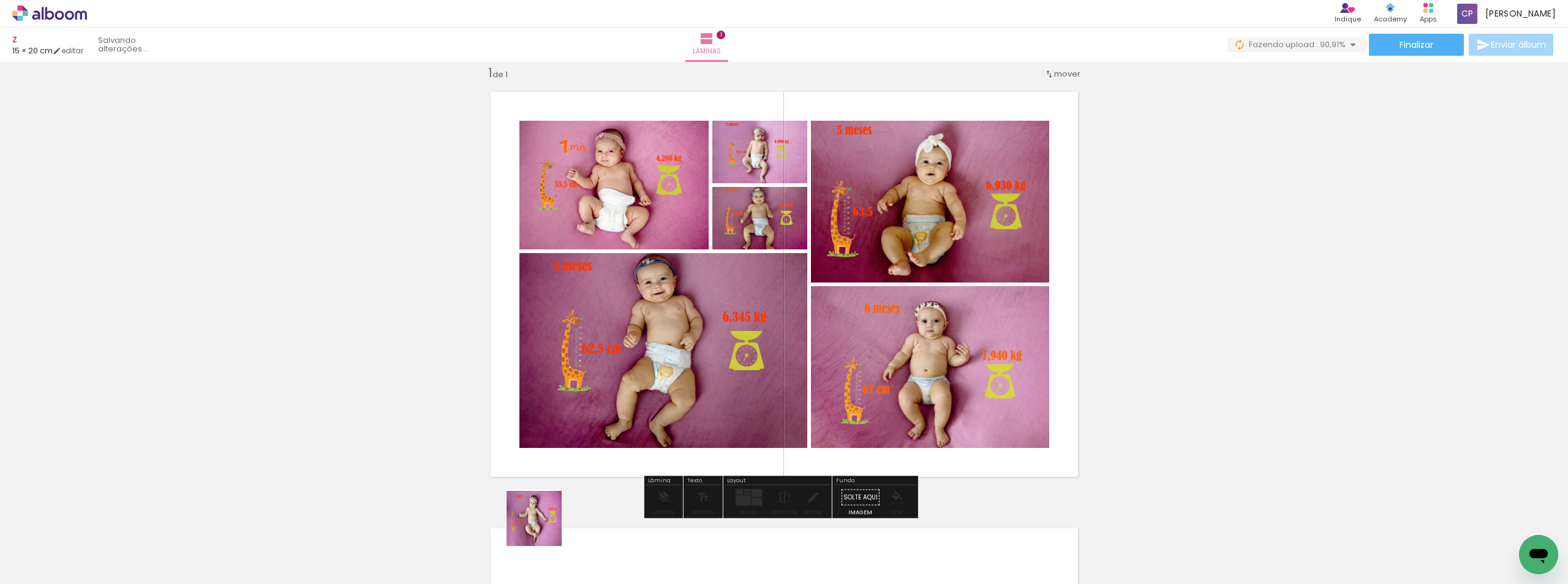
drag, startPoint x: 544, startPoint y: 528, endPoint x: 617, endPoint y: 524, distance: 73.1
click at [586, 366] on quentale-workspace at bounding box center [784, 292] width 1568 height 584
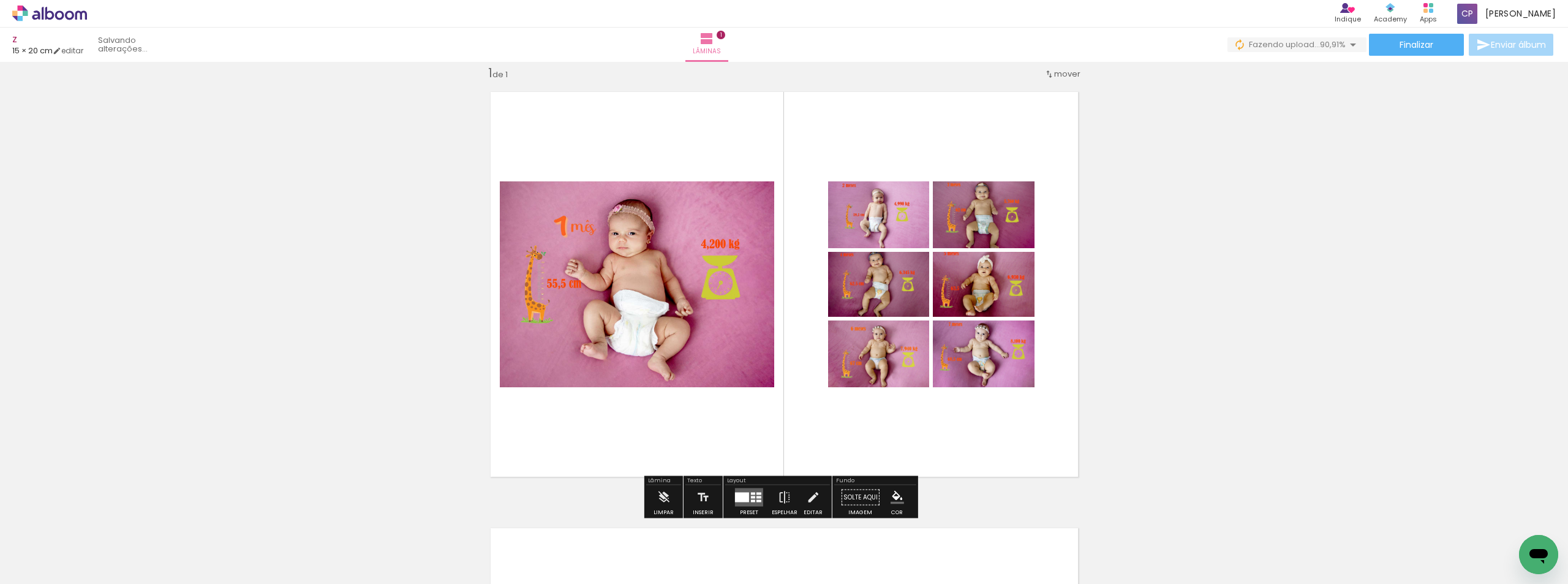
drag, startPoint x: 616, startPoint y: 535, endPoint x: 646, endPoint y: 362, distance: 175.6
click at [646, 362] on quentale-workspace at bounding box center [784, 292] width 1568 height 584
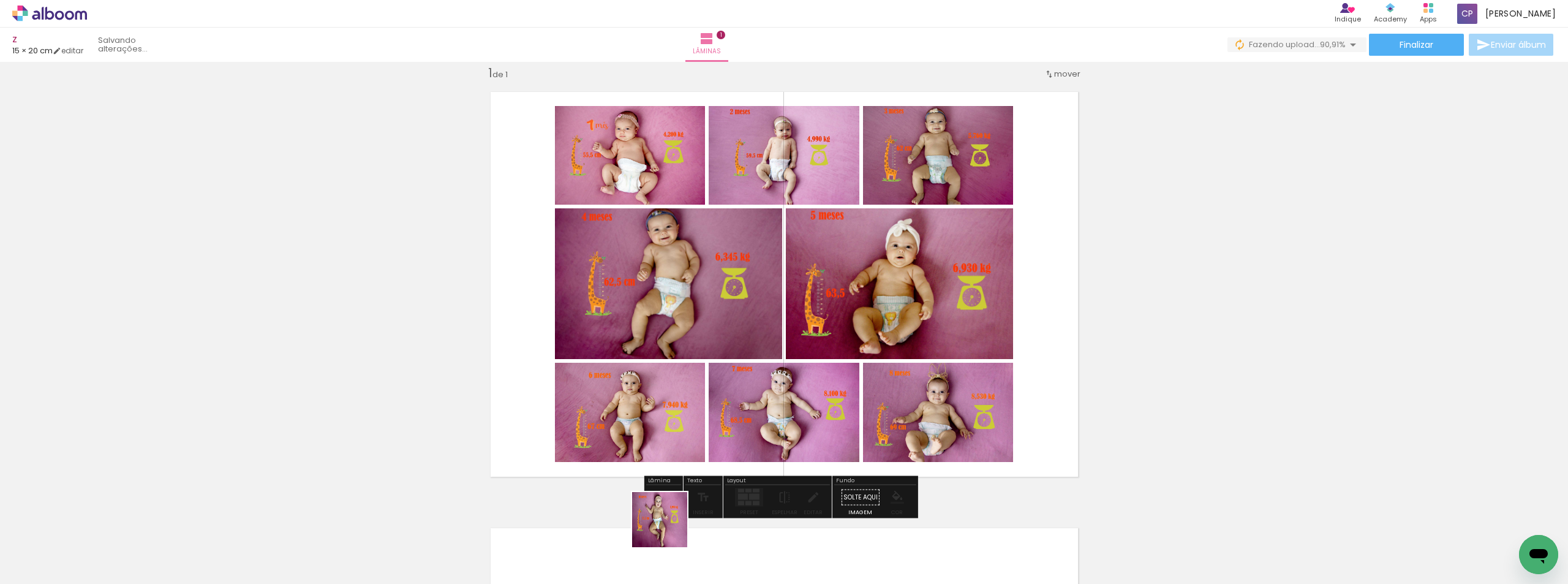
drag, startPoint x: 669, startPoint y: 535, endPoint x: 676, endPoint y: 393, distance: 142.2
click at [676, 393] on quentale-workspace at bounding box center [784, 292] width 1568 height 584
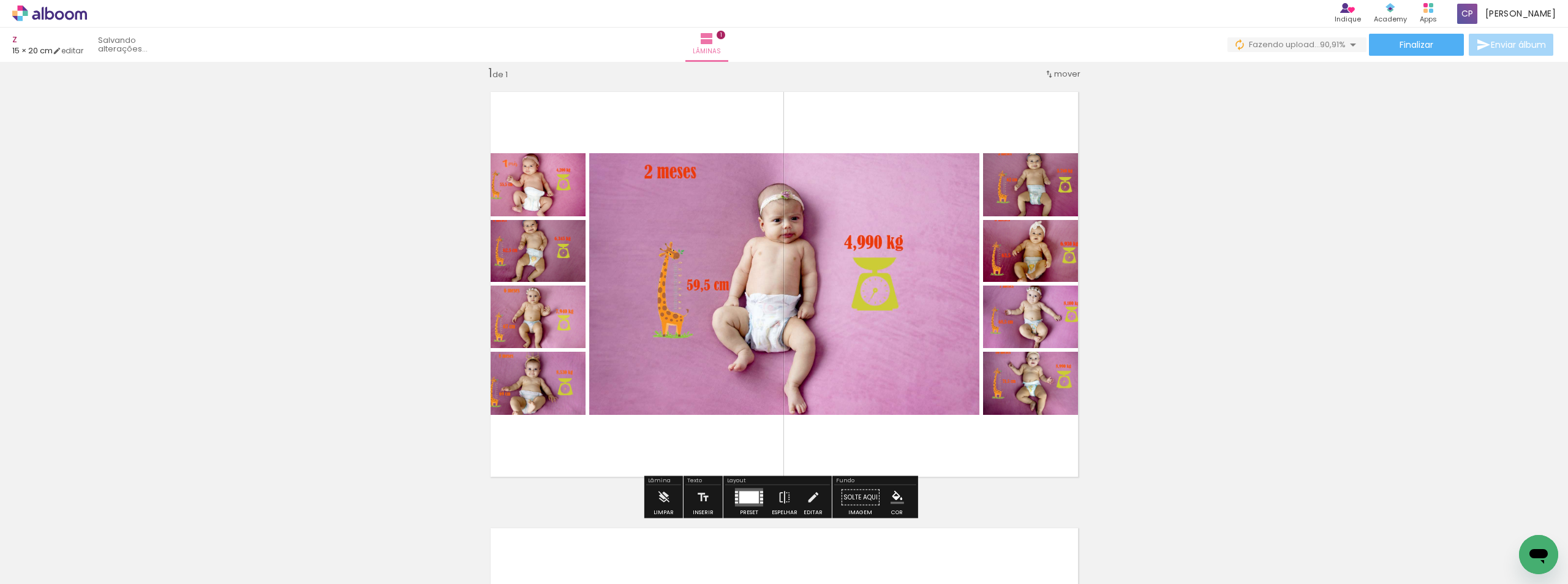
drag, startPoint x: 741, startPoint y: 520, endPoint x: 816, endPoint y: 555, distance: 82.8
click at [748, 397] on quentale-workspace at bounding box center [784, 292] width 1568 height 584
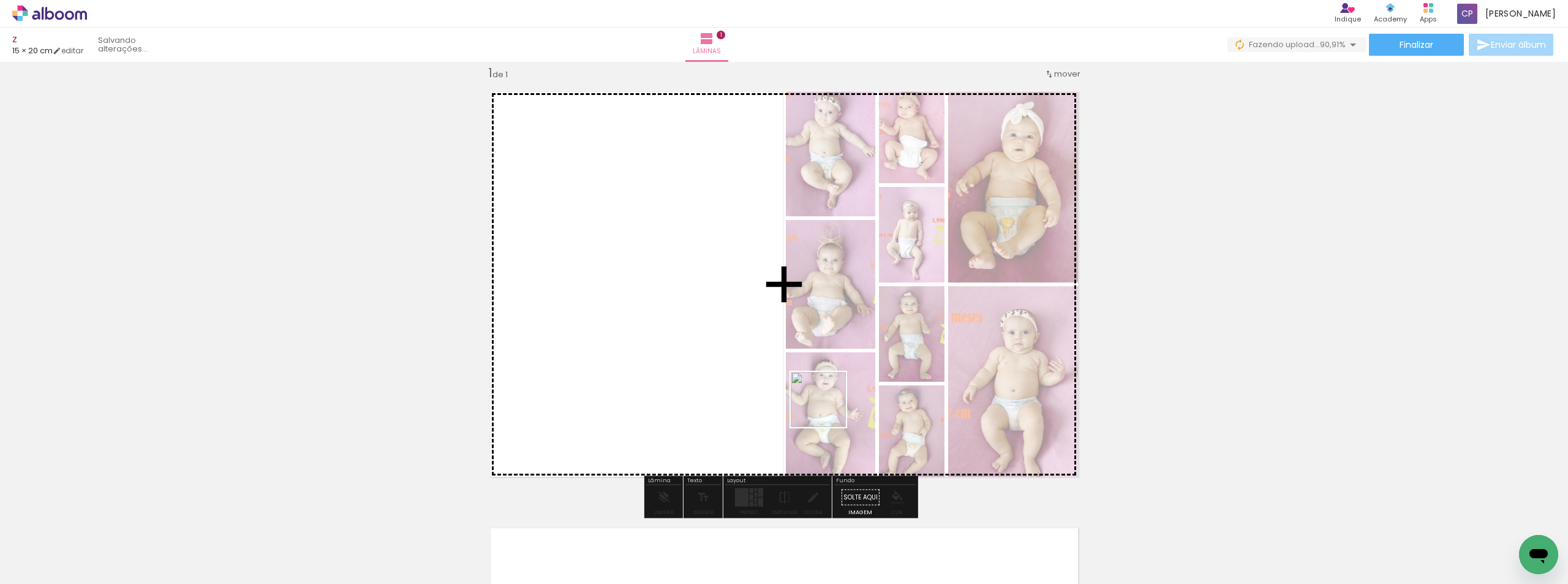
drag, startPoint x: 818, startPoint y: 544, endPoint x: 894, endPoint y: 386, distance: 175.3
click at [839, 362] on quentale-workspace at bounding box center [784, 292] width 1568 height 584
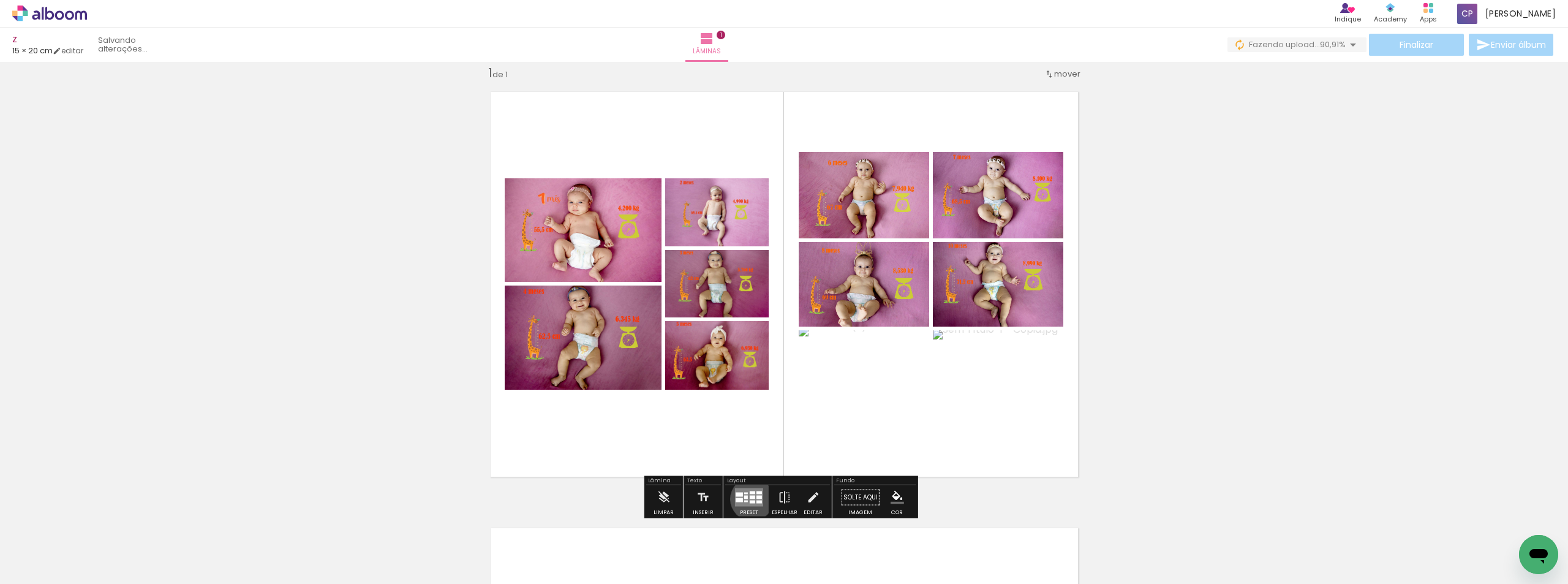
click at [750, 499] on div at bounding box center [752, 498] width 6 height 4
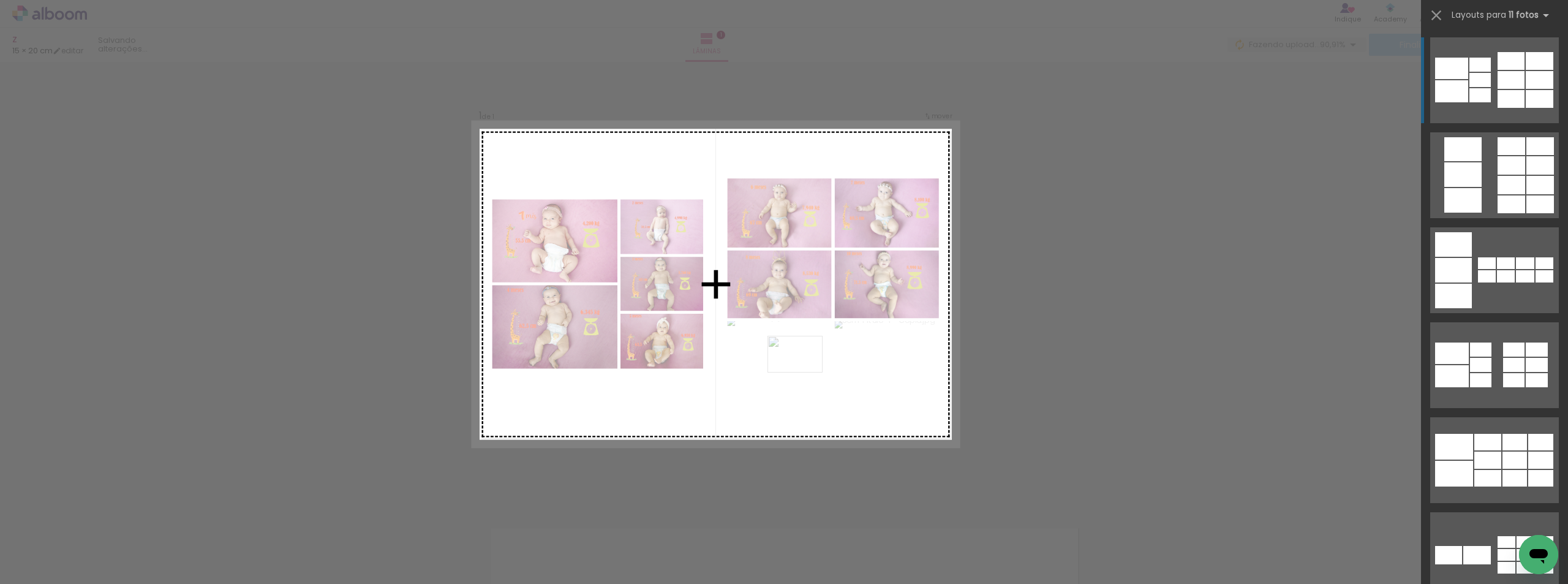
drag, startPoint x: 807, startPoint y: 559, endPoint x: 804, endPoint y: 373, distance: 186.0
click at [804, 373] on quentale-workspace at bounding box center [784, 292] width 1568 height 584
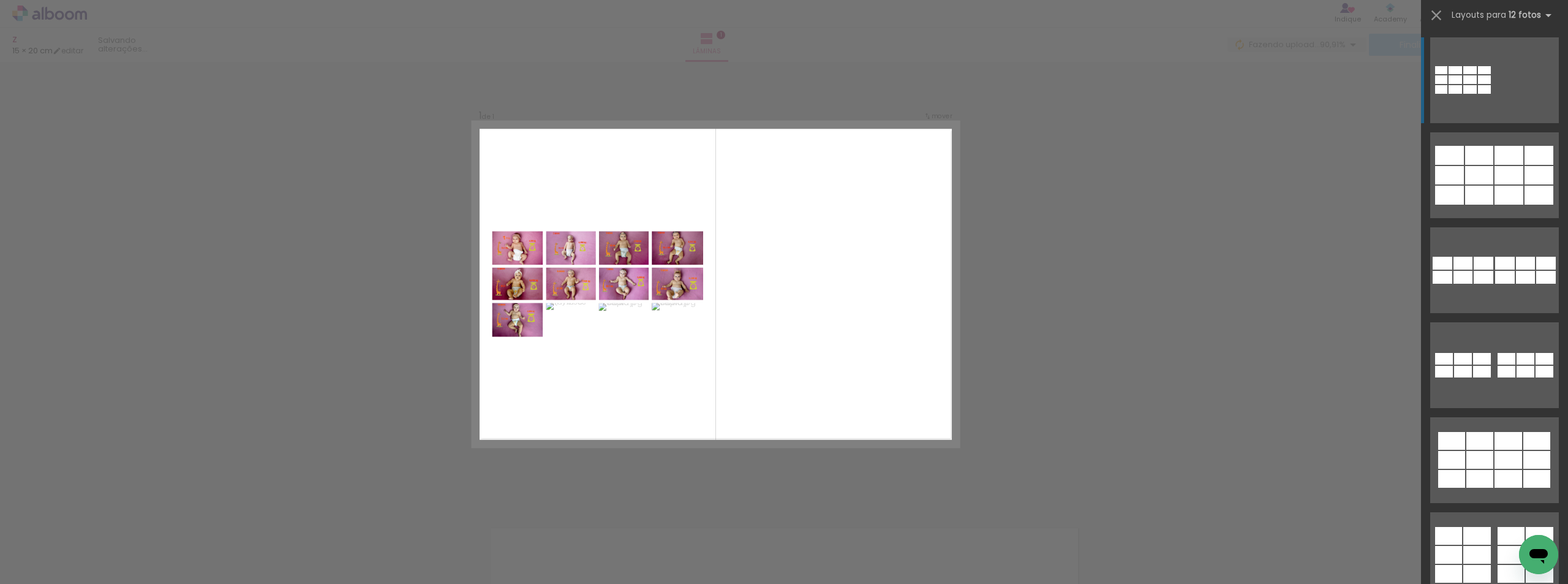
click at [1076, 466] on div "Confirmar Cancelar" at bounding box center [784, 497] width 1568 height 902
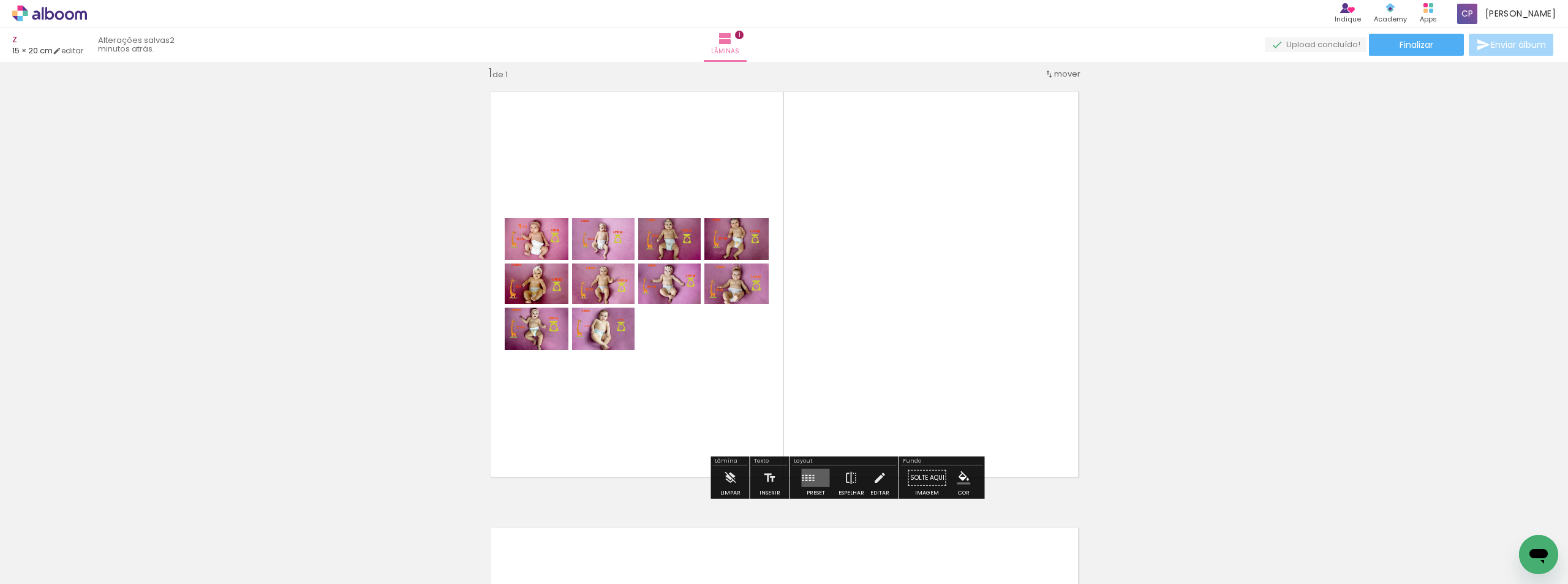
click at [1118, 274] on div "Inserir lâmina 1 de 1" at bounding box center [784, 487] width 1568 height 873
click at [150, 537] on div at bounding box center [122, 542] width 55 height 40
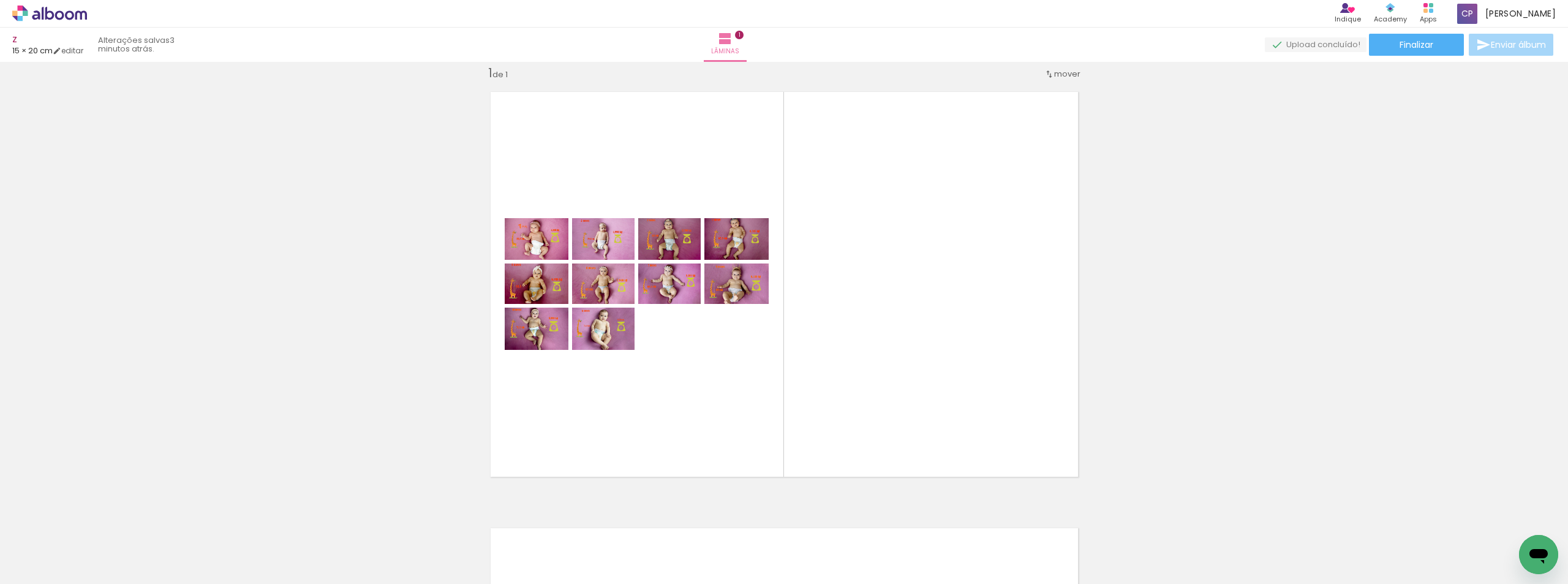
click at [102, 521] on iron-icon at bounding box center [96, 518] width 13 height 13
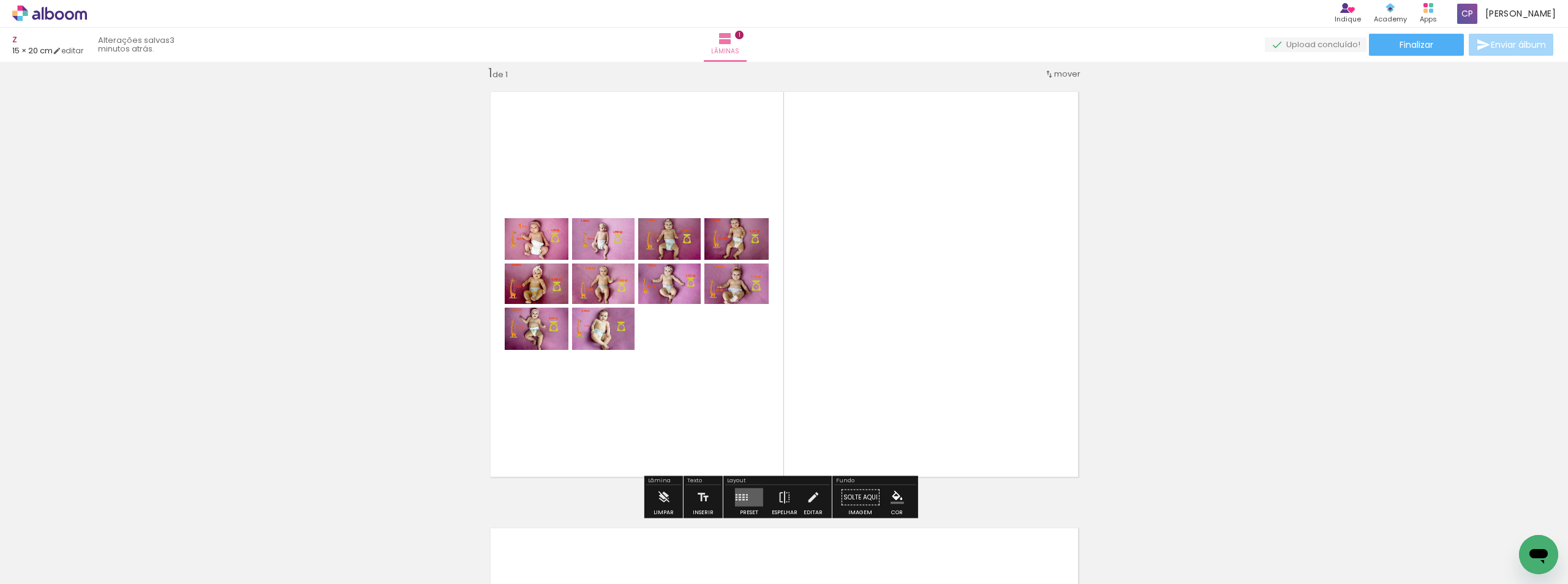
click at [1309, 320] on div "Inserir lâmina 1 de 1" at bounding box center [784, 487] width 1568 height 873
click at [747, 499] on quentale-layouter at bounding box center [748, 497] width 28 height 18
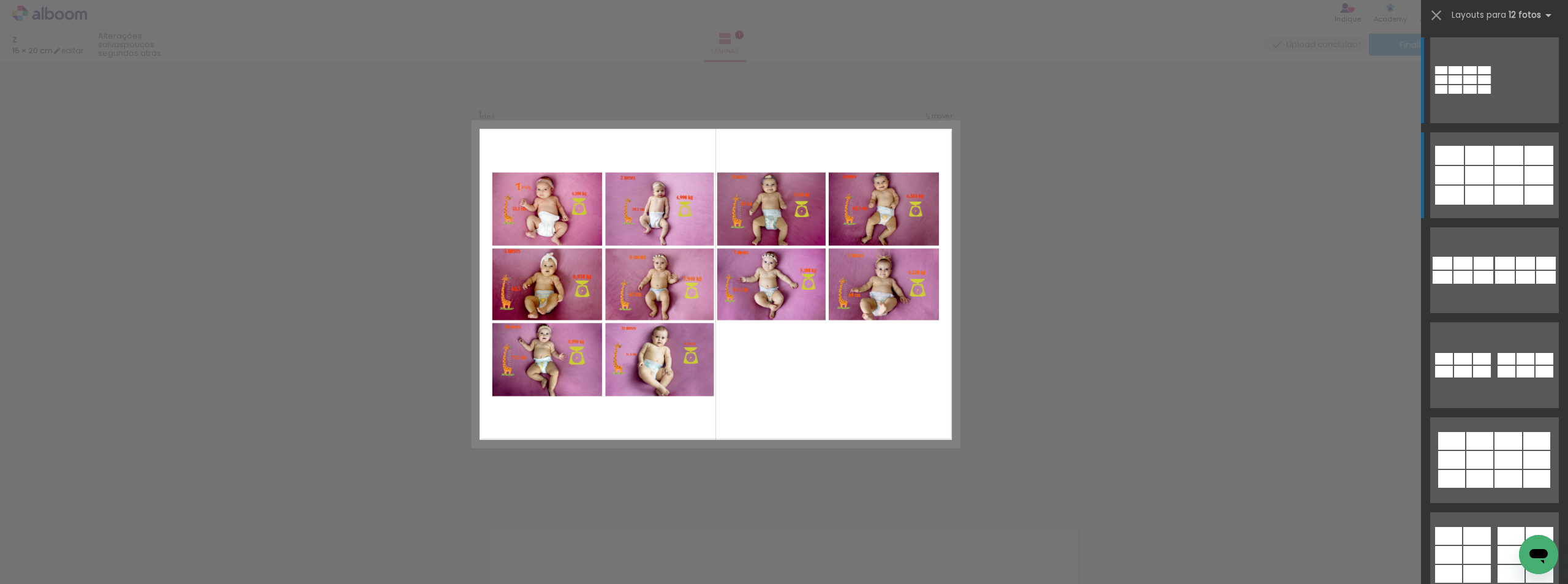
click at [1491, 94] on div at bounding box center [1484, 89] width 13 height 8
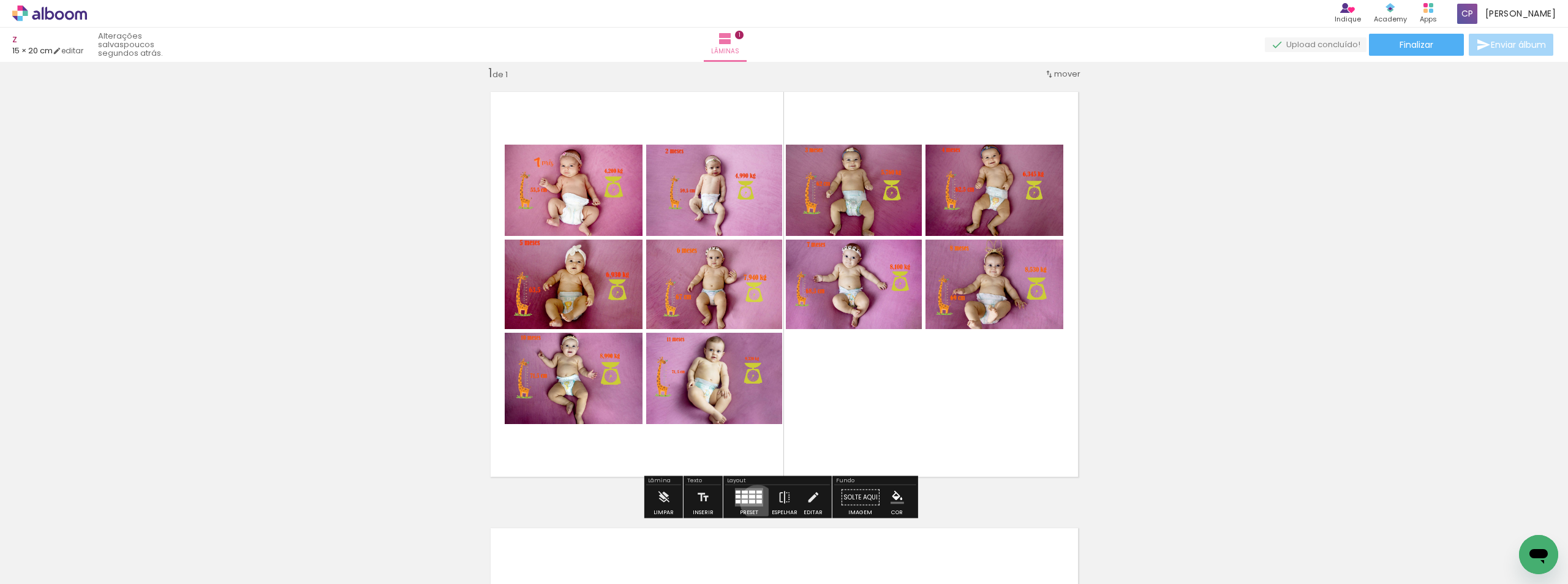
click at [756, 502] on div at bounding box center [759, 502] width 6 height 4
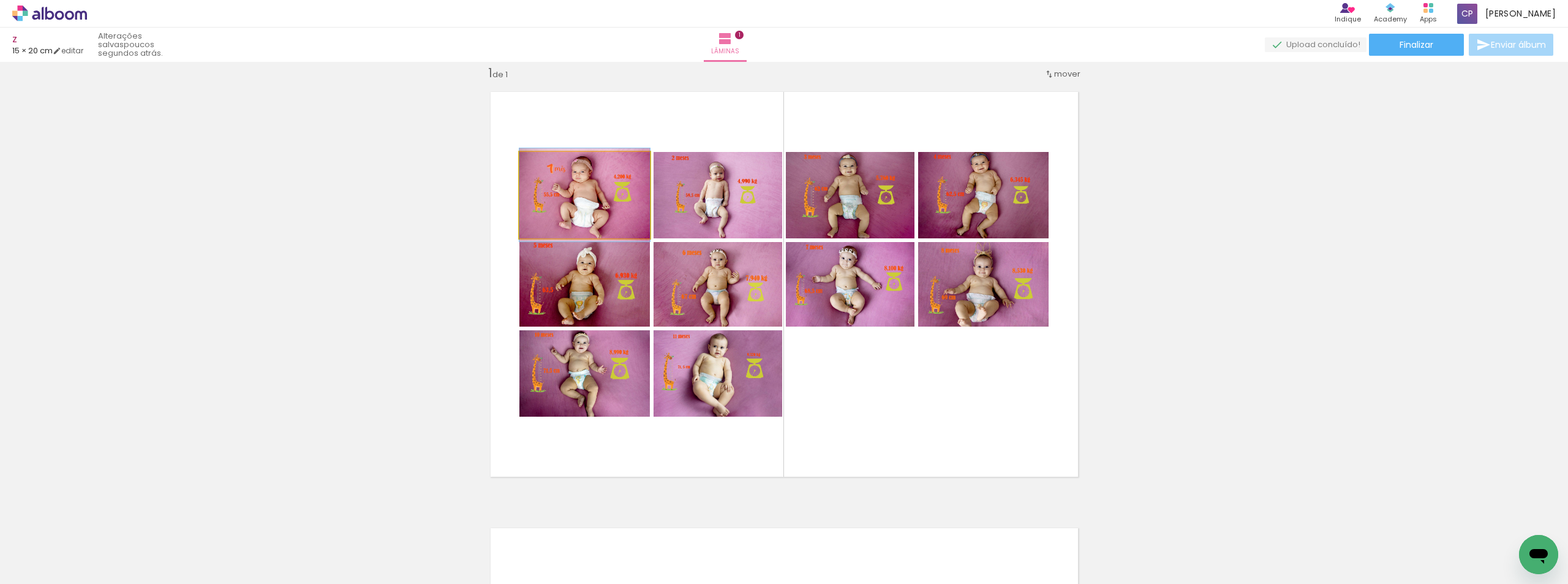
click at [617, 222] on quentale-photo at bounding box center [584, 194] width 130 height 86
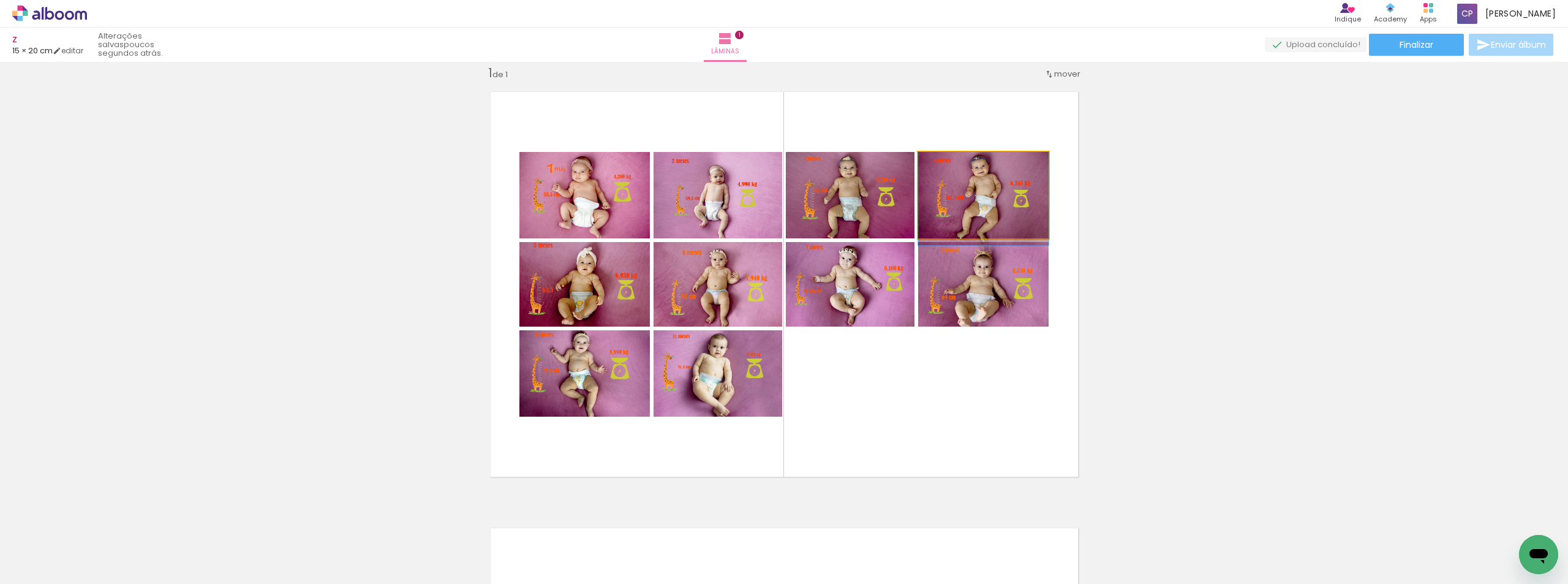
drag, startPoint x: 1002, startPoint y: 187, endPoint x: 1002, endPoint y: 196, distance: 9.0
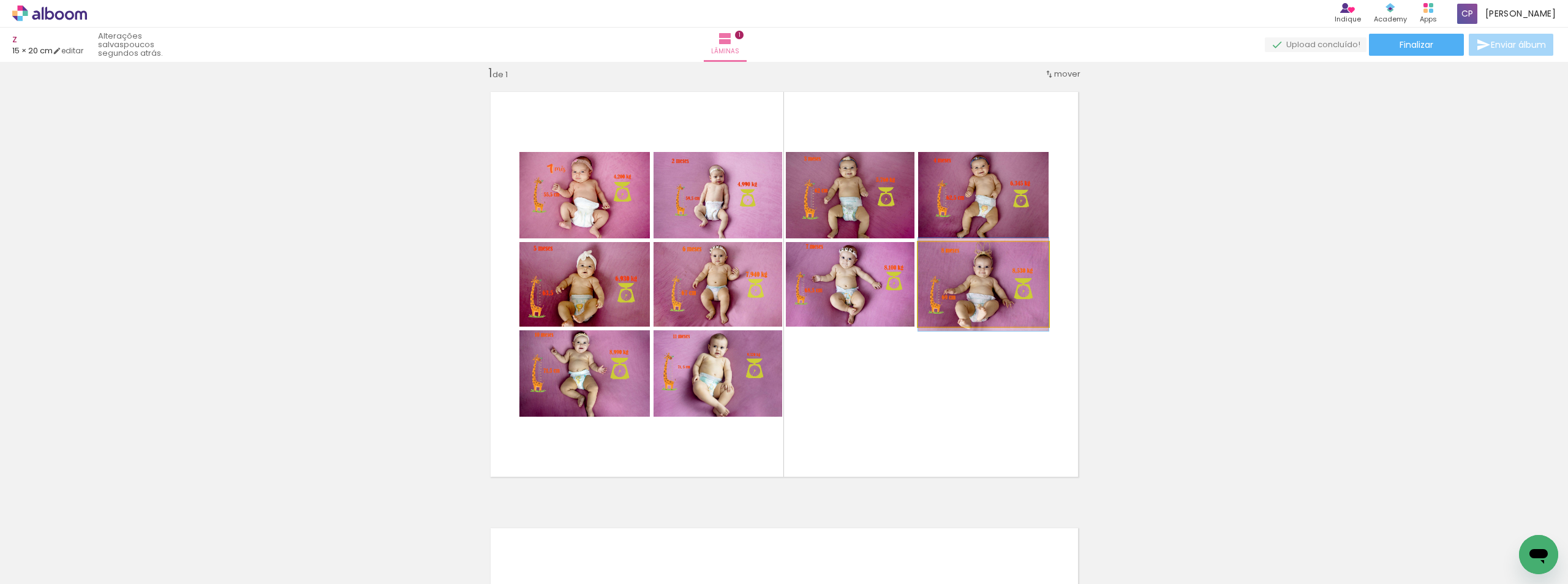
click at [984, 283] on quentale-photo at bounding box center [983, 284] width 130 height 84
click at [1011, 281] on quentale-photo at bounding box center [983, 284] width 130 height 84
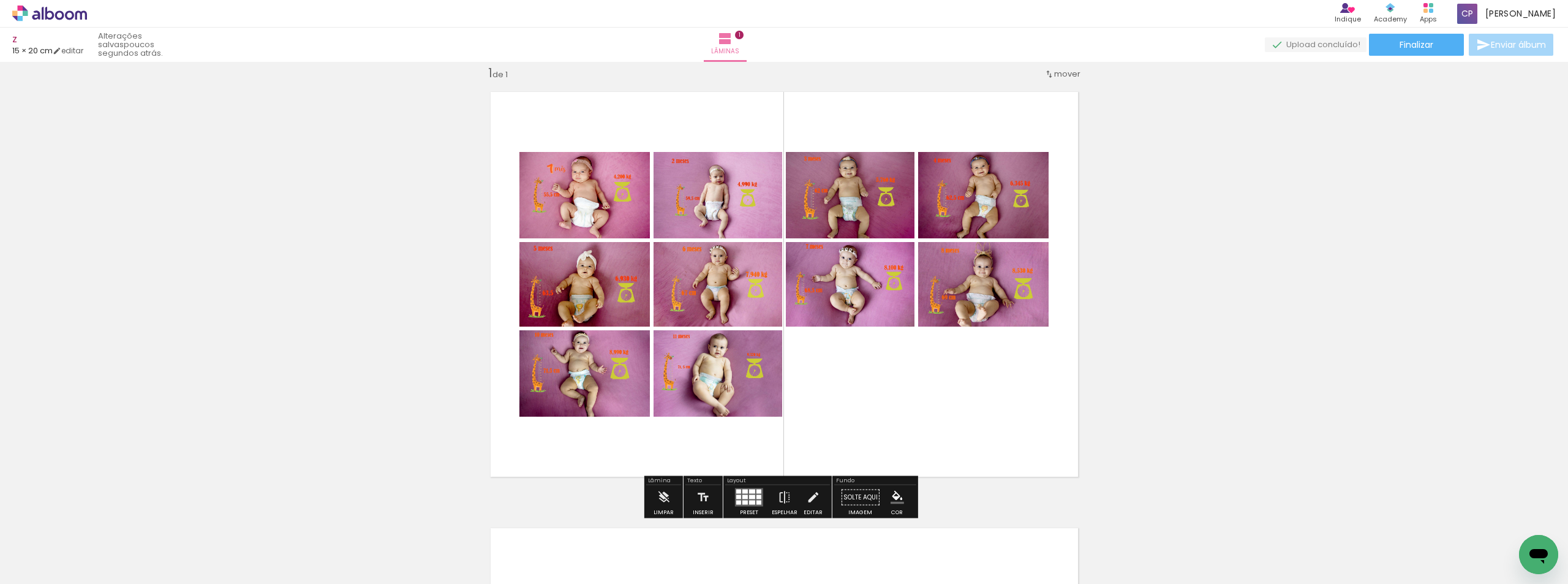
click at [34, 565] on span "Adicionar Fotos" at bounding box center [43, 567] width 37 height 14
click at [0, 0] on input "file" at bounding box center [0, 0] width 0 height 0
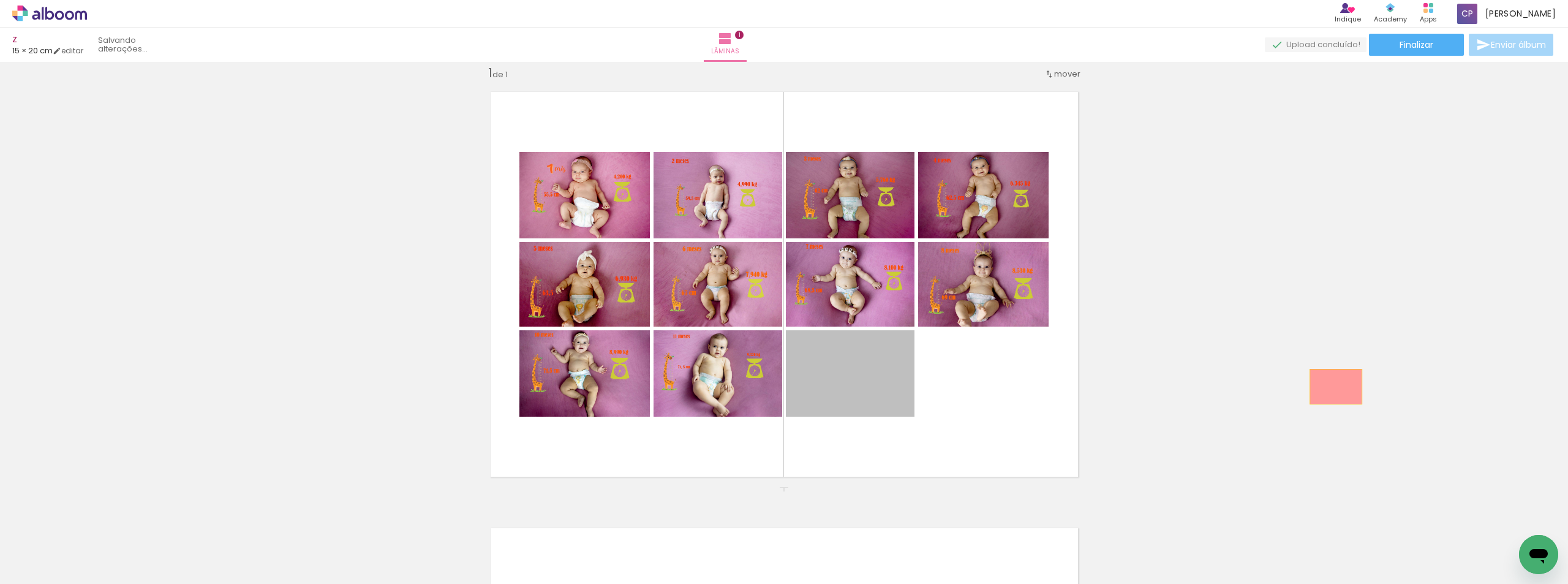
drag, startPoint x: 835, startPoint y: 390, endPoint x: 1331, endPoint y: 387, distance: 496.0
click at [1331, 387] on div "Inserir lâmina 1 de 1" at bounding box center [784, 487] width 1568 height 873
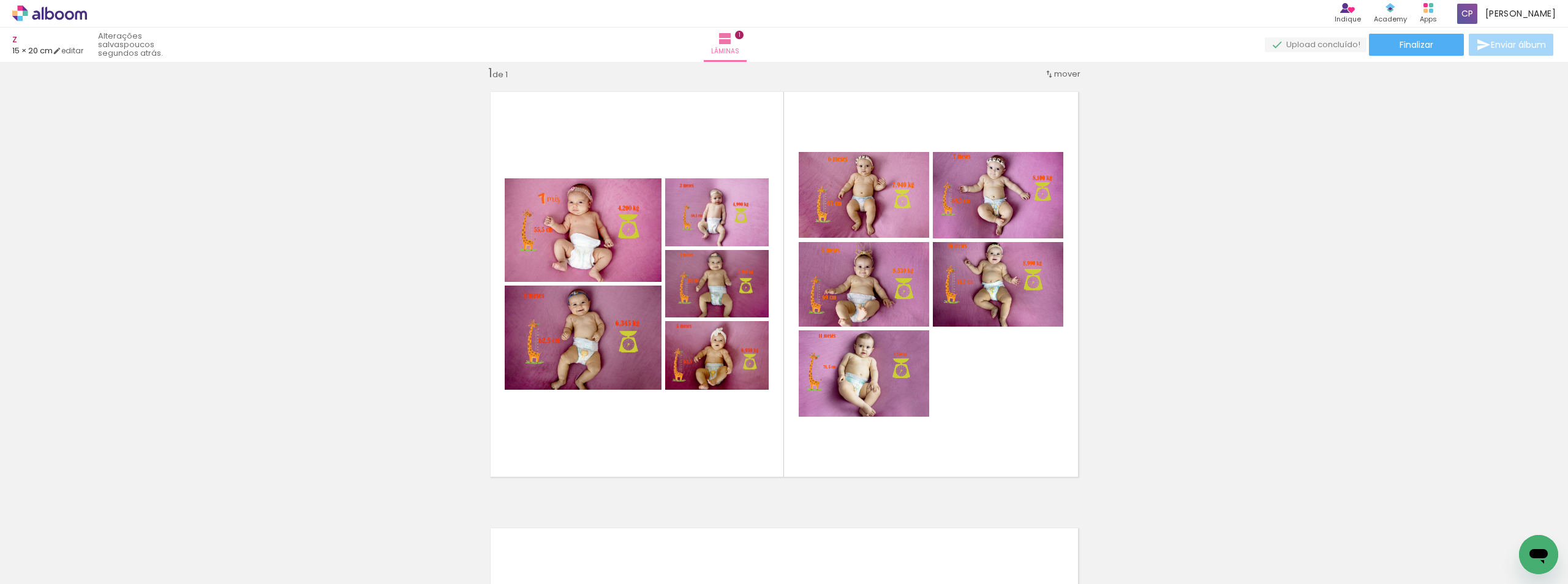
click at [1154, 351] on div "Inserir lâmina 1 de 1" at bounding box center [784, 487] width 1568 height 873
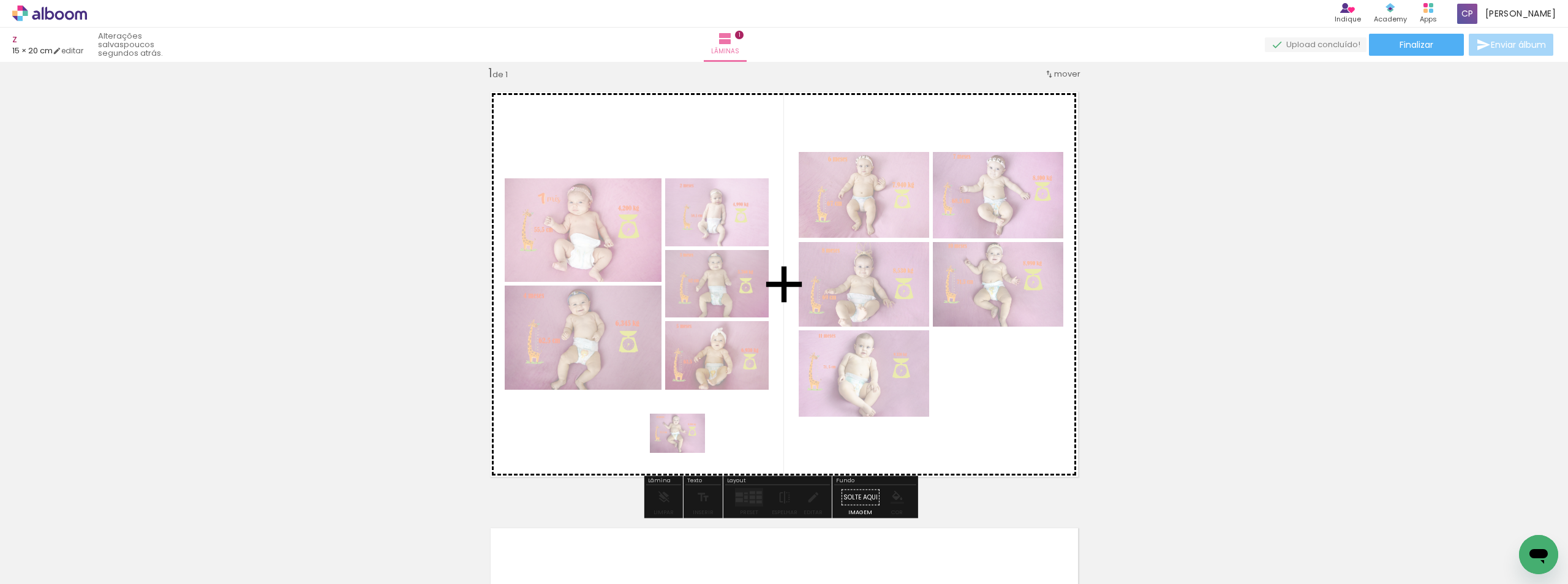
drag, startPoint x: 686, startPoint y: 538, endPoint x: 687, endPoint y: 450, distance: 88.0
click at [687, 450] on quentale-workspace at bounding box center [784, 292] width 1568 height 584
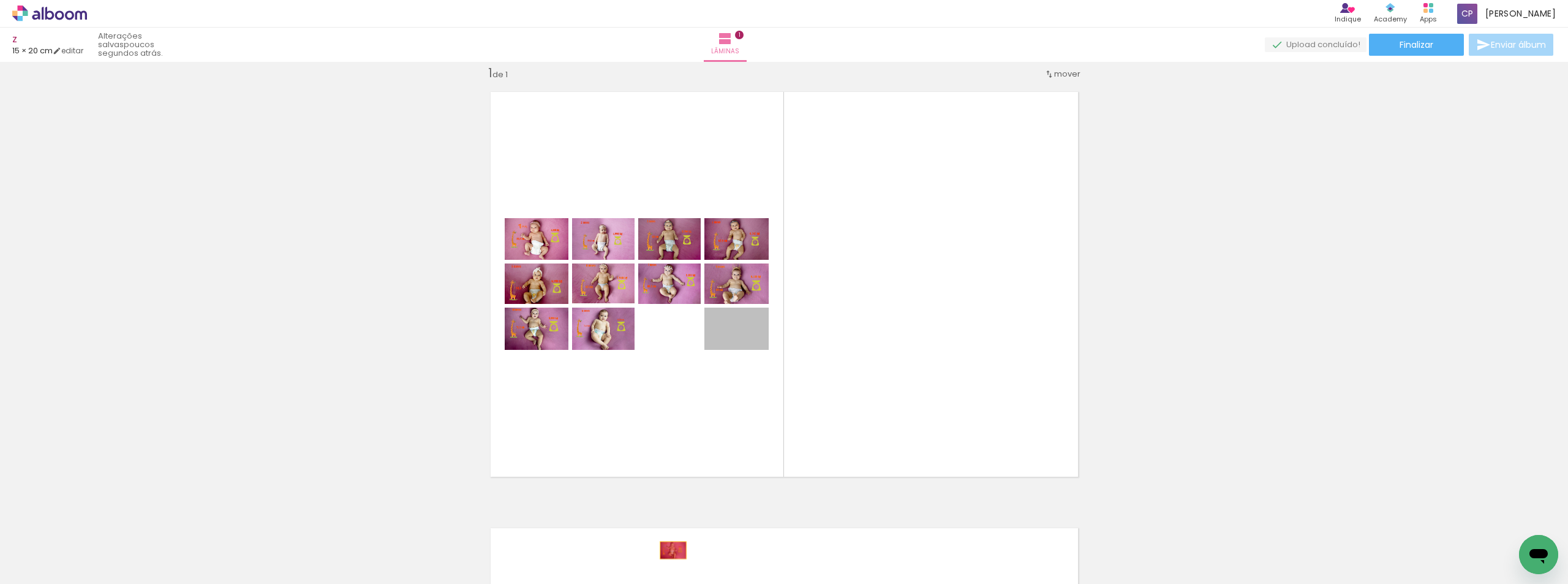
drag, startPoint x: 754, startPoint y: 331, endPoint x: 668, endPoint y: 550, distance: 235.3
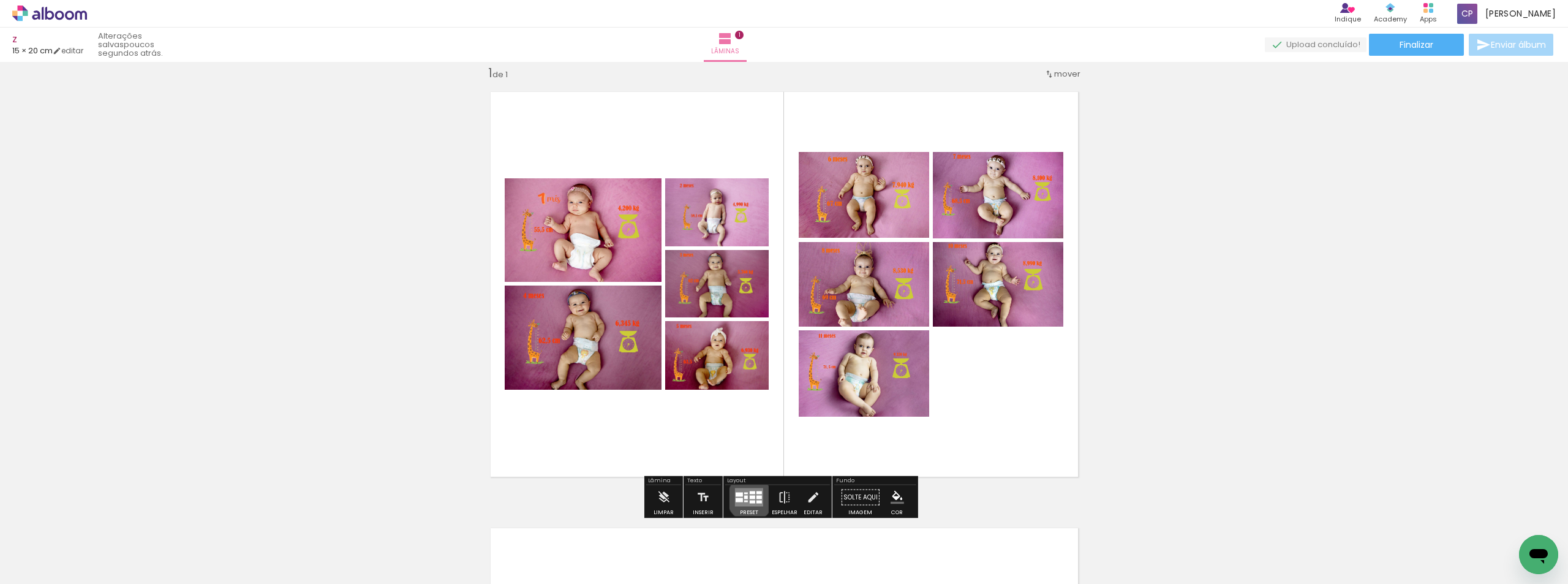
click at [750, 498] on div at bounding box center [752, 498] width 6 height 4
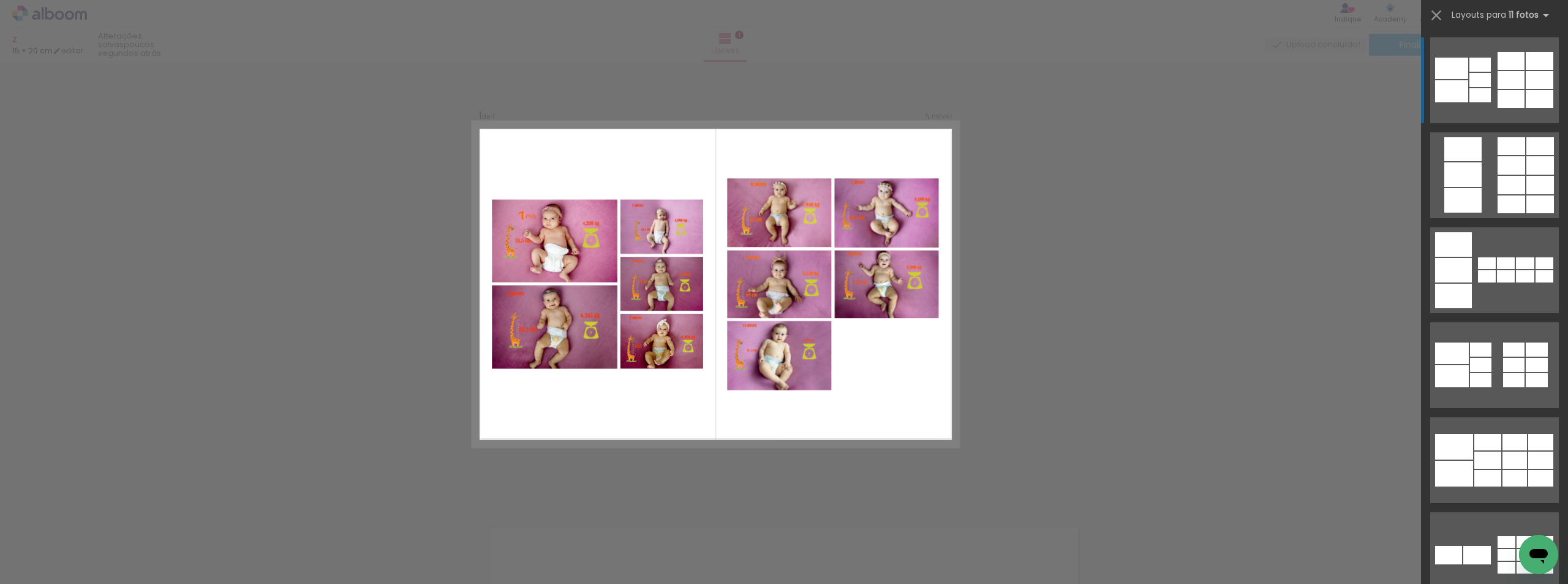
click at [1095, 422] on div "Confirmar Cancelar" at bounding box center [784, 497] width 1568 height 902
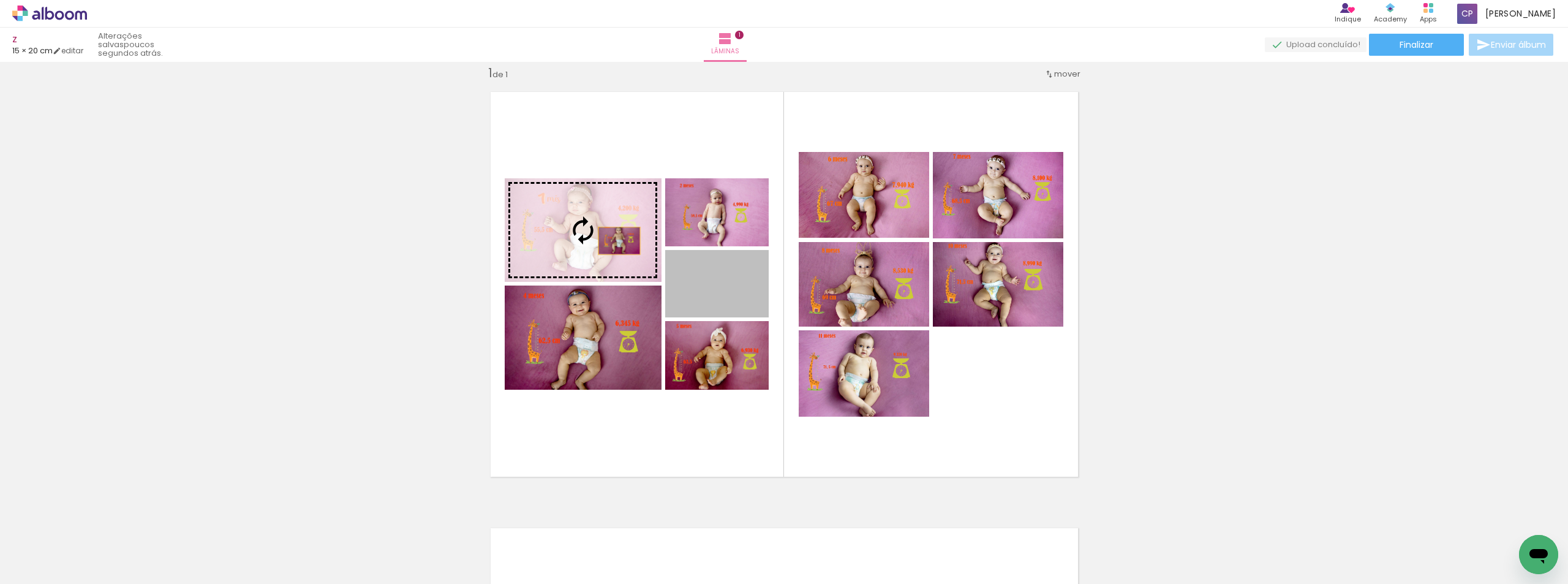
drag, startPoint x: 732, startPoint y: 298, endPoint x: 594, endPoint y: 233, distance: 152.5
click at [0, 0] on slot at bounding box center [0, 0] width 0 height 0
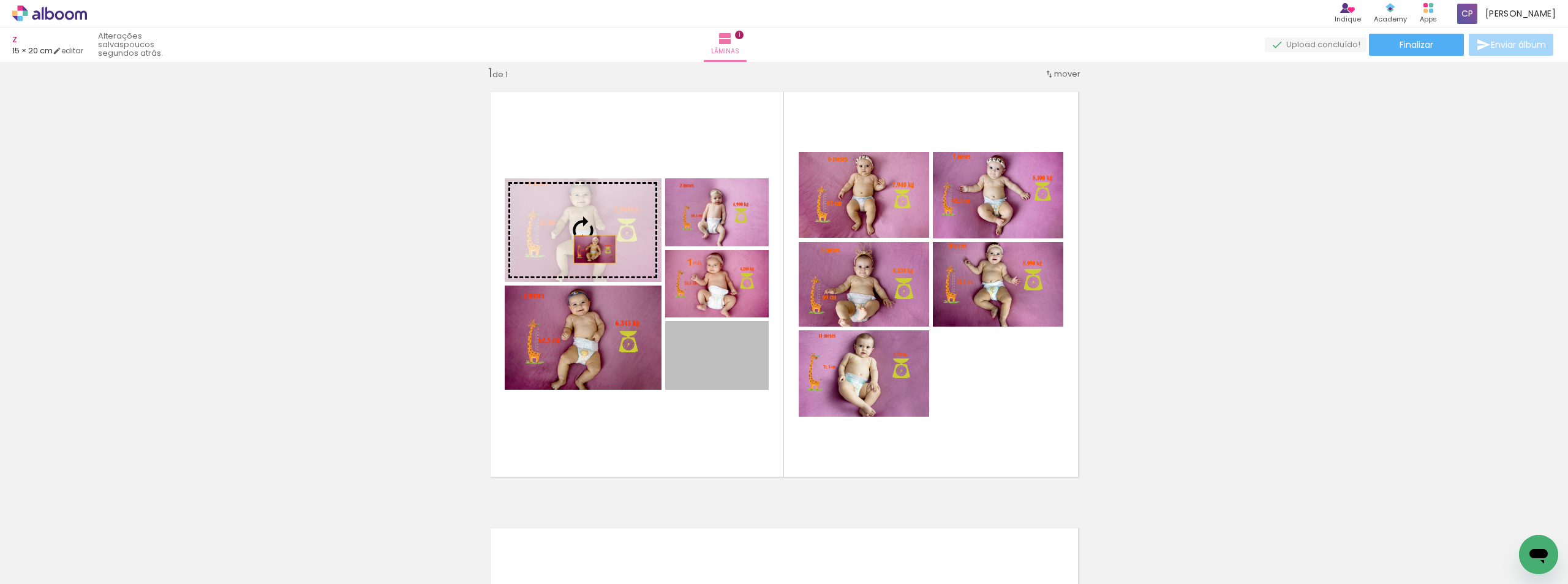
drag, startPoint x: 728, startPoint y: 353, endPoint x: 590, endPoint y: 250, distance: 172.2
click at [0, 0] on slot at bounding box center [0, 0] width 0 height 0
drag, startPoint x: 739, startPoint y: 367, endPoint x: 592, endPoint y: 211, distance: 214.3
click at [0, 0] on slot at bounding box center [0, 0] width 0 height 0
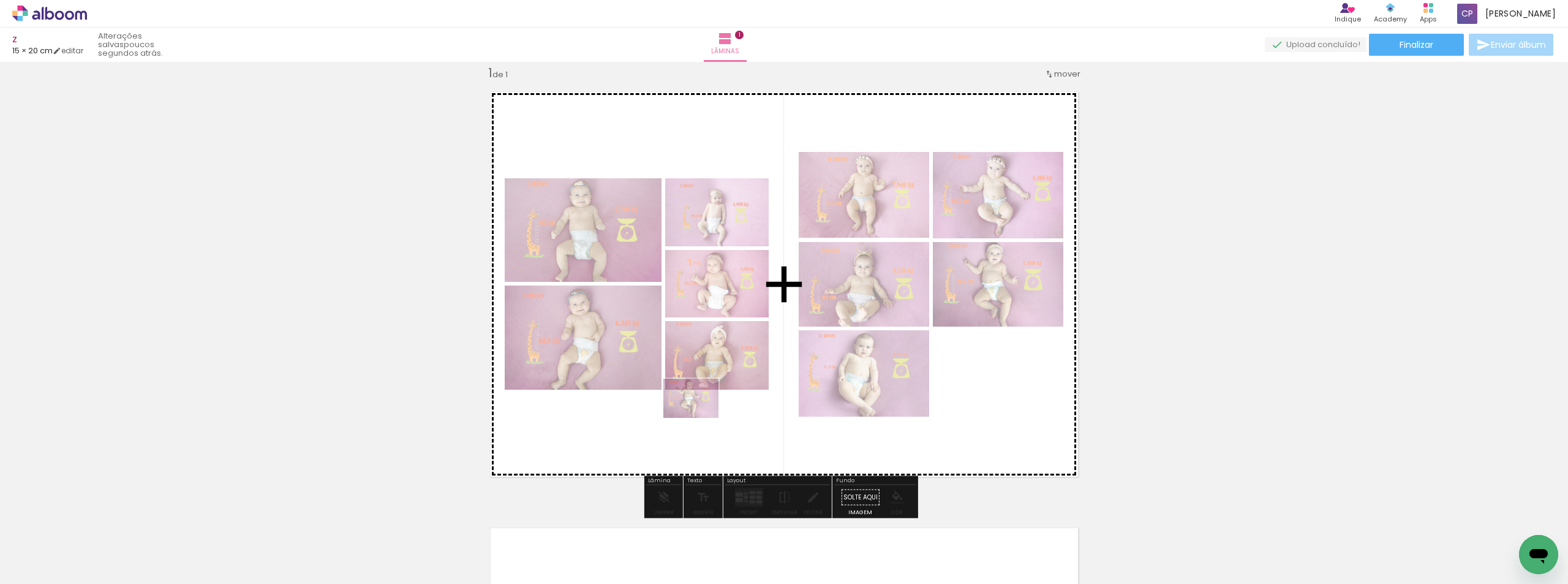
drag, startPoint x: 686, startPoint y: 555, endPoint x: 700, endPoint y: 410, distance: 145.7
click at [700, 410] on quentale-workspace at bounding box center [784, 292] width 1568 height 584
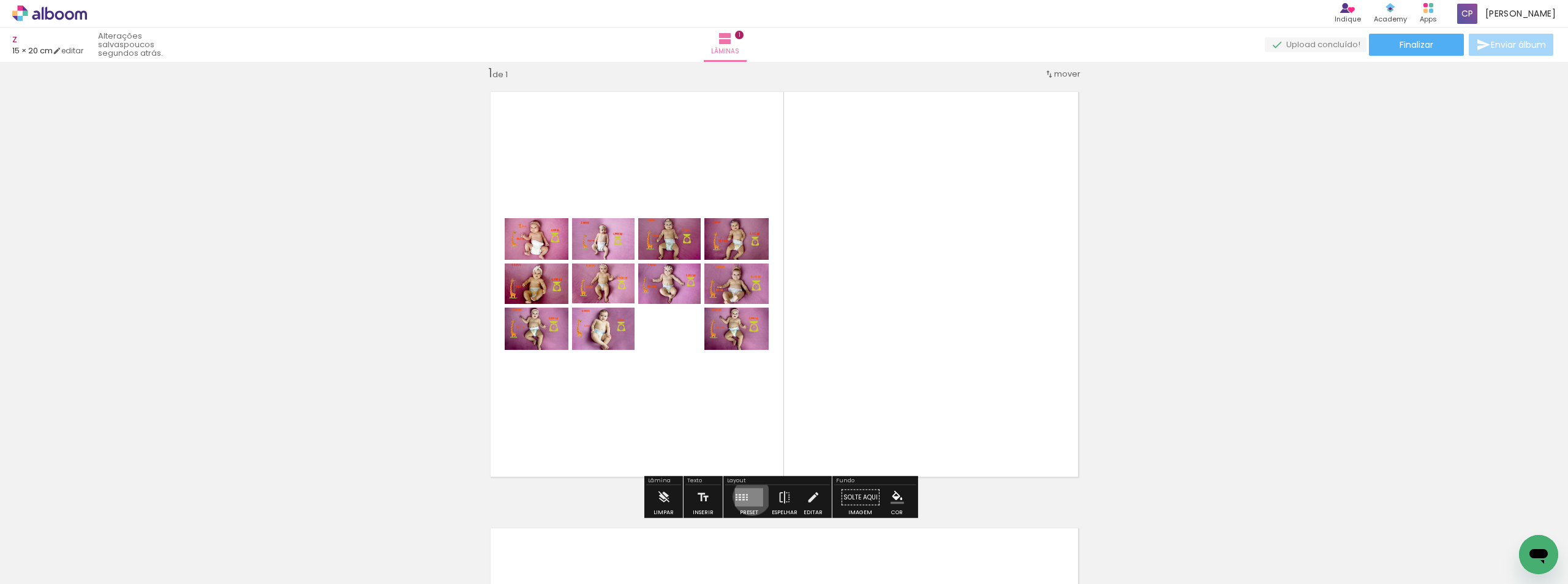
click at [749, 496] on quentale-layouter at bounding box center [748, 497] width 28 height 18
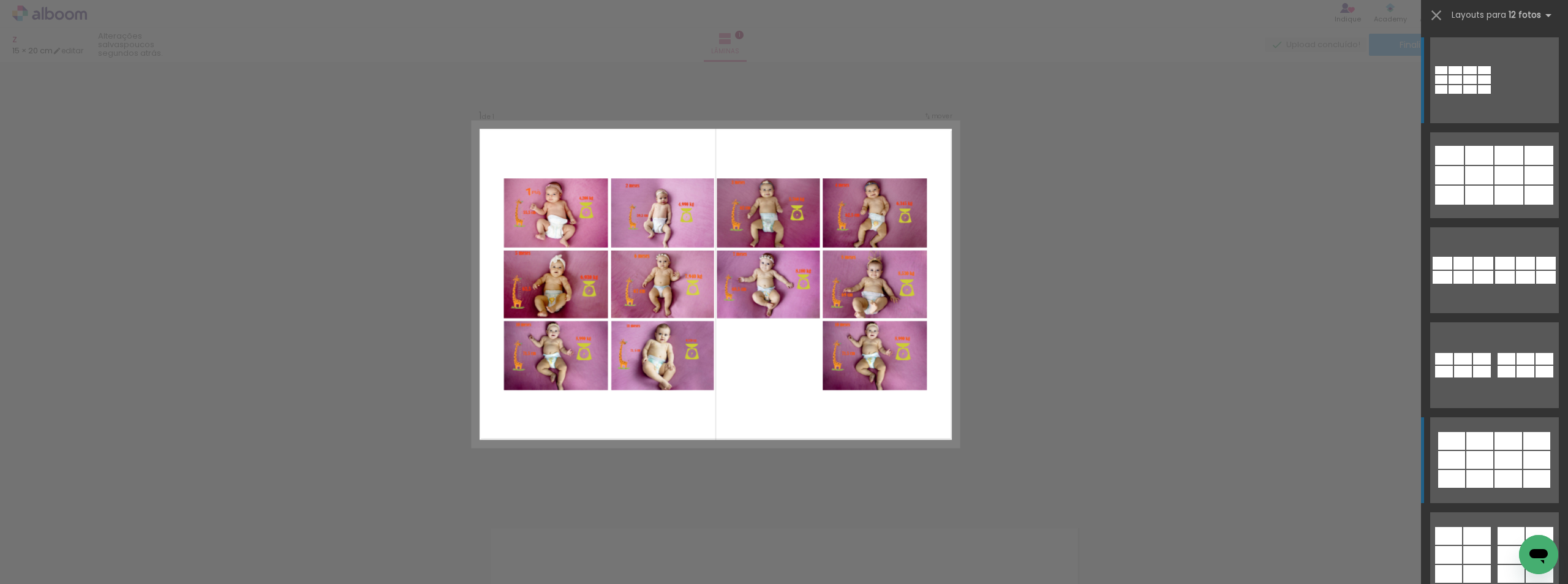
click at [1477, 84] on div at bounding box center [1470, 79] width 14 height 8
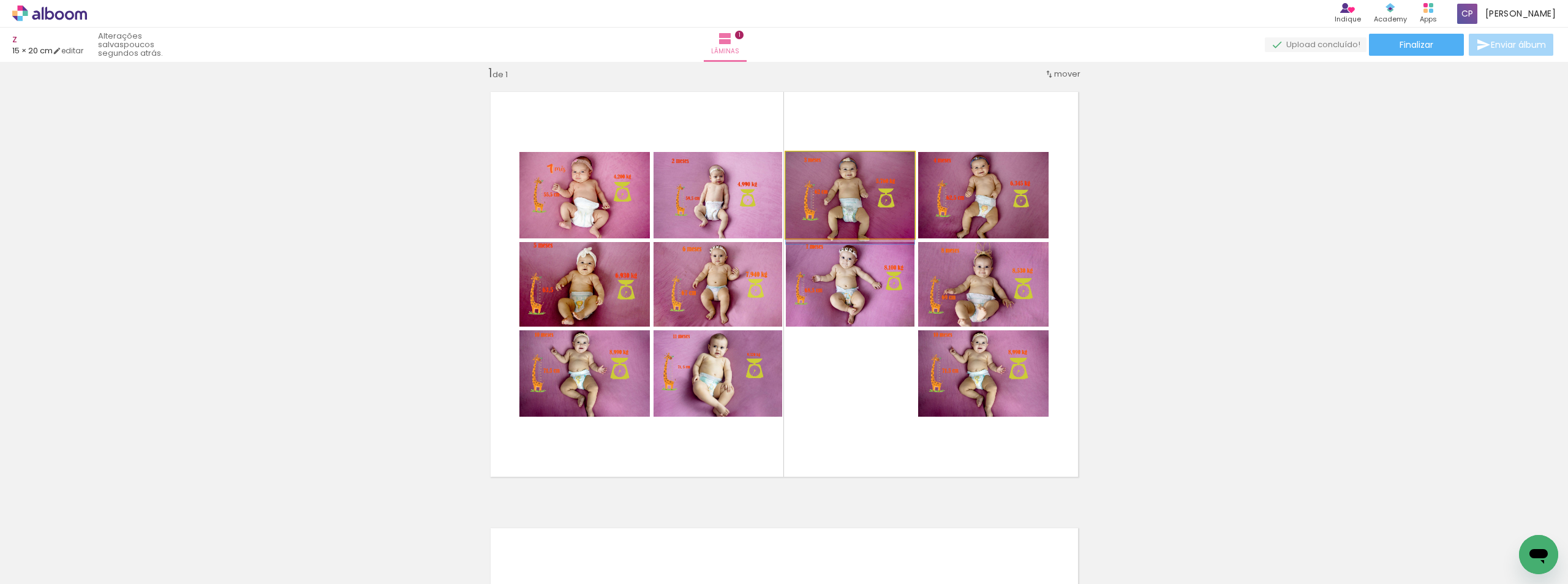
drag, startPoint x: 884, startPoint y: 202, endPoint x: 879, endPoint y: 208, distance: 7.8
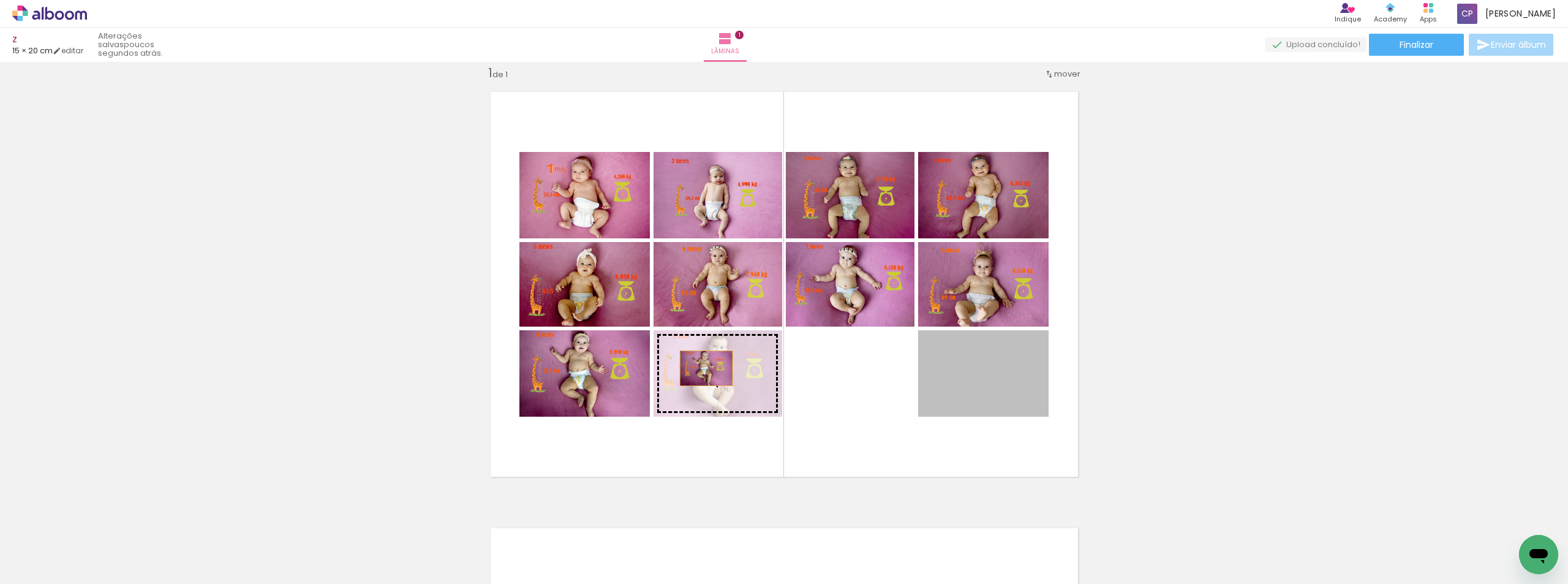
drag, startPoint x: 892, startPoint y: 383, endPoint x: 701, endPoint y: 368, distance: 191.6
click at [0, 0] on slot at bounding box center [0, 0] width 0 height 0
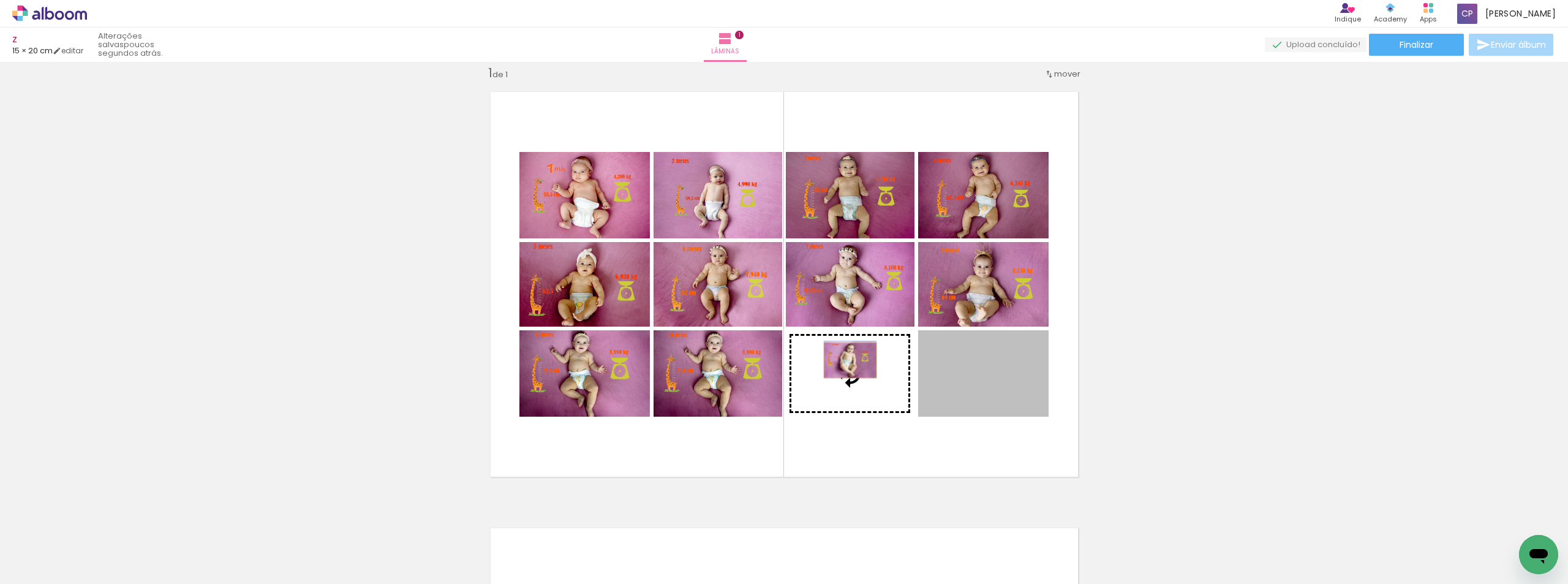
drag, startPoint x: 1004, startPoint y: 368, endPoint x: 846, endPoint y: 360, distance: 158.2
click at [0, 0] on slot at bounding box center [0, 0] width 0 height 0
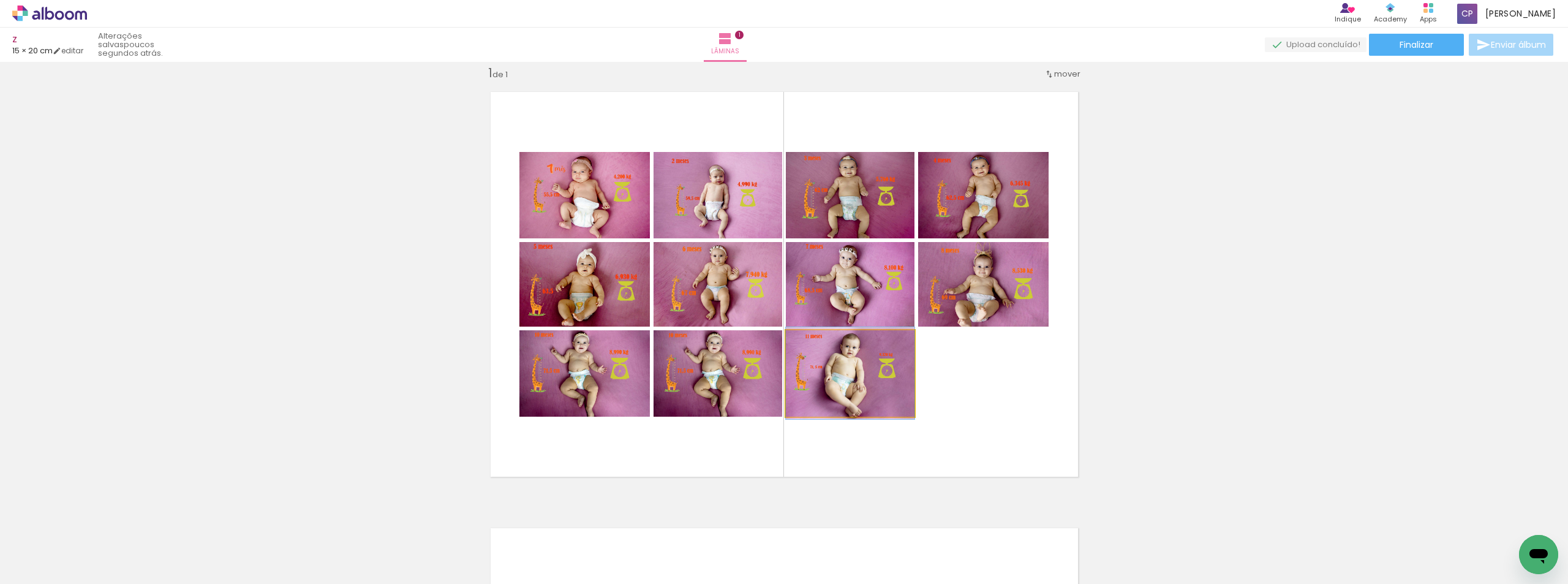
click at [878, 391] on quentale-photo at bounding box center [850, 373] width 129 height 86
click at [1015, 285] on quentale-photo at bounding box center [983, 284] width 130 height 84
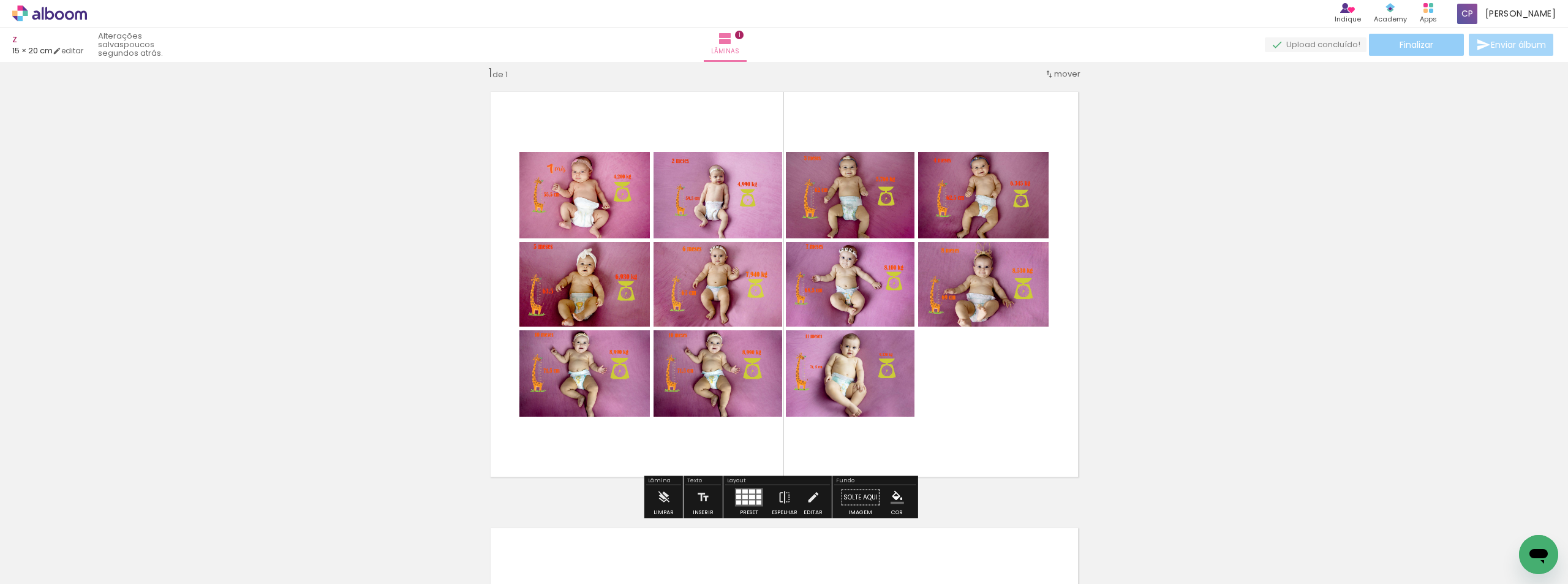
click at [1412, 43] on span "Finalizar" at bounding box center [1416, 44] width 34 height 8
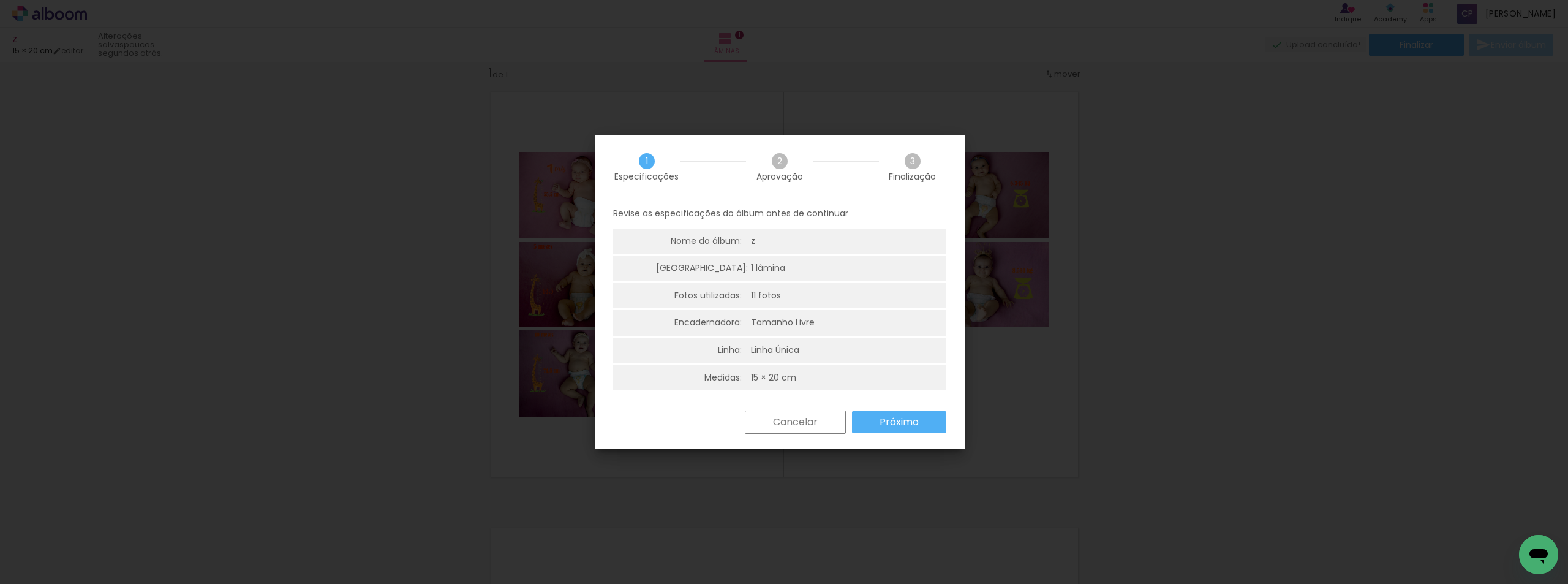
click at [0, 0] on slot "Próximo" at bounding box center [0, 0] width 0 height 0
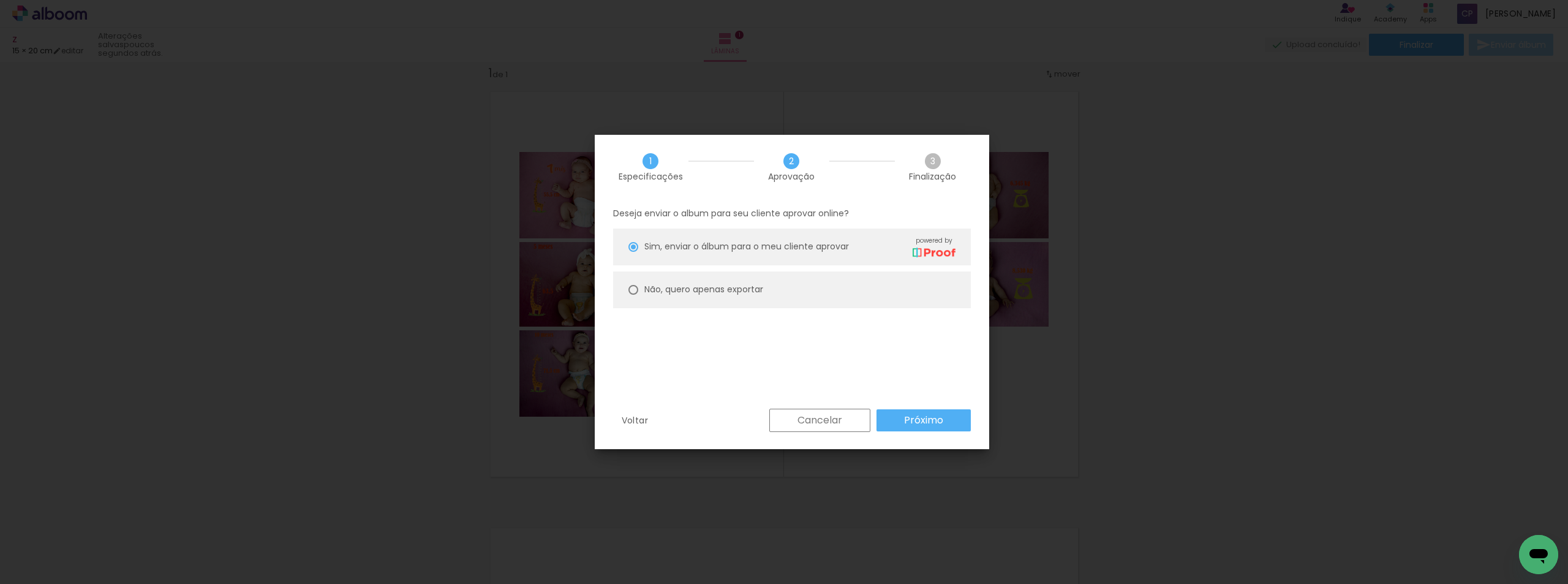
click at [630, 252] on div at bounding box center [633, 246] width 10 height 10
type paper-radio-button "on"
click at [0, 0] on slot "Próximo" at bounding box center [0, 0] width 0 height 0
type input "Alta, 300 DPI"
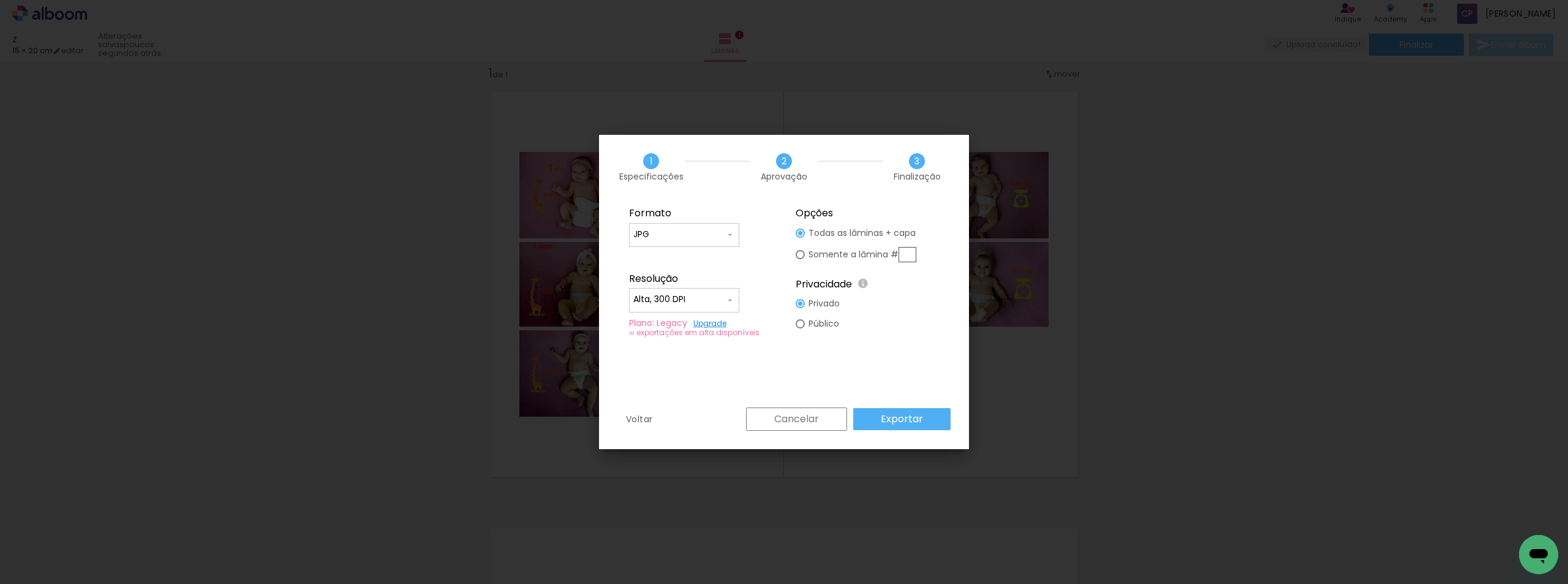
click at [800, 238] on div at bounding box center [800, 233] width 9 height 9
type paper-radio-button "on"
click at [0, 0] on slot "Exportar" at bounding box center [0, 0] width 0 height 0
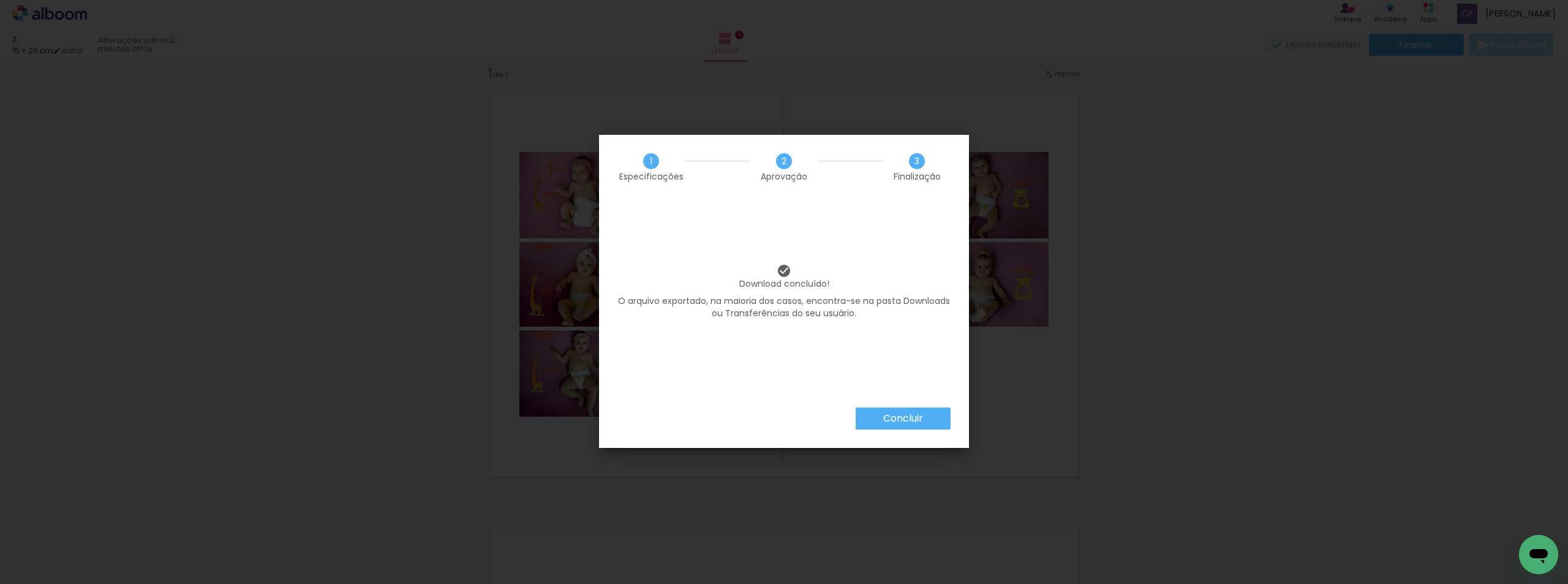
click at [0, 0] on slot "Concluir" at bounding box center [0, 0] width 0 height 0
